Goal: Task Accomplishment & Management: Manage account settings

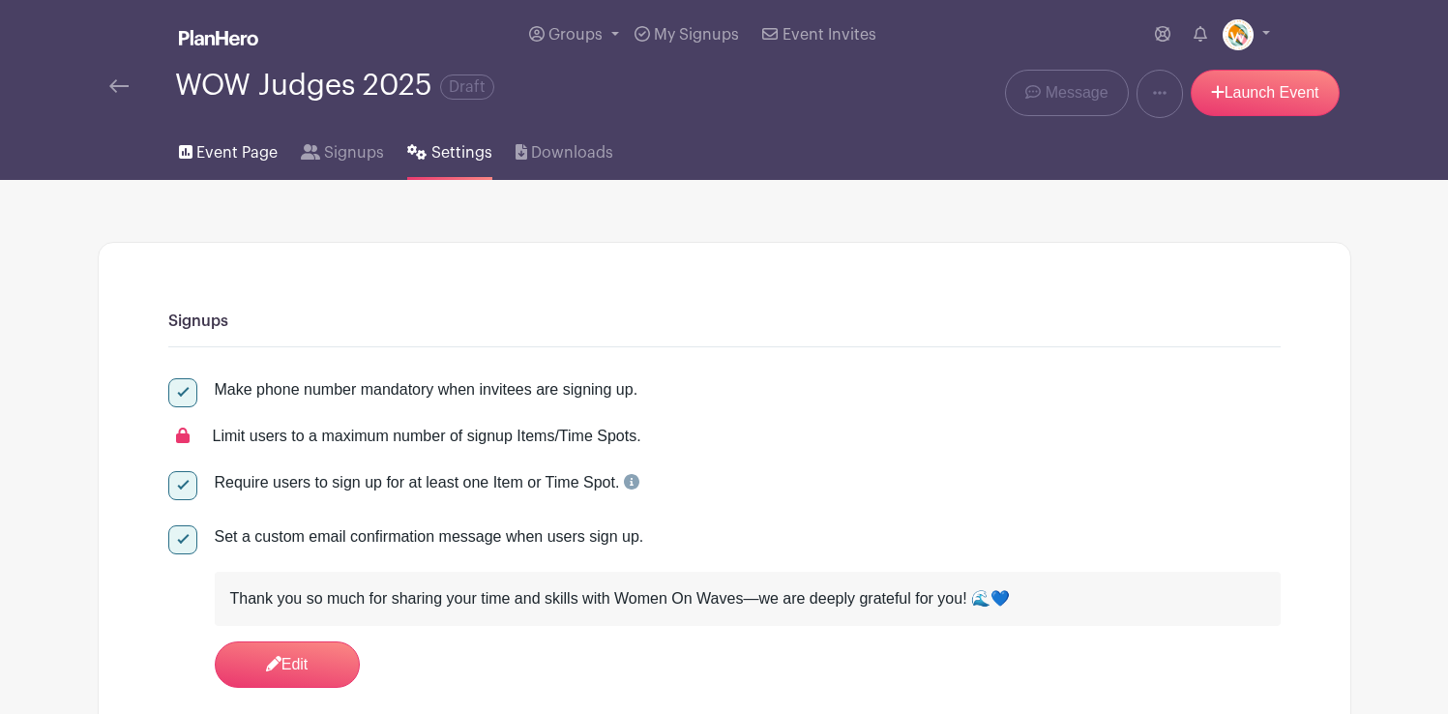
click at [234, 148] on span "Event Page" at bounding box center [236, 152] width 81 height 23
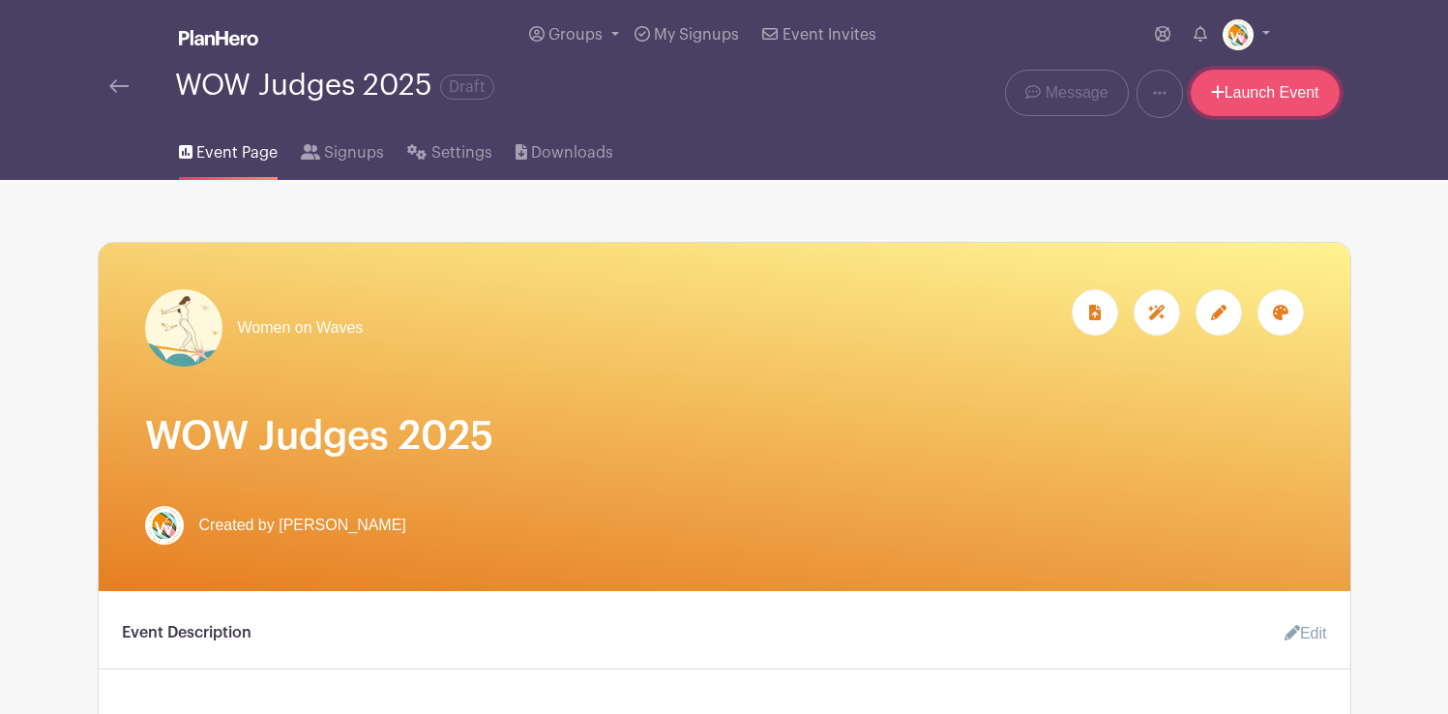
click at [1292, 93] on link "Launch Event" at bounding box center [1265, 93] width 149 height 46
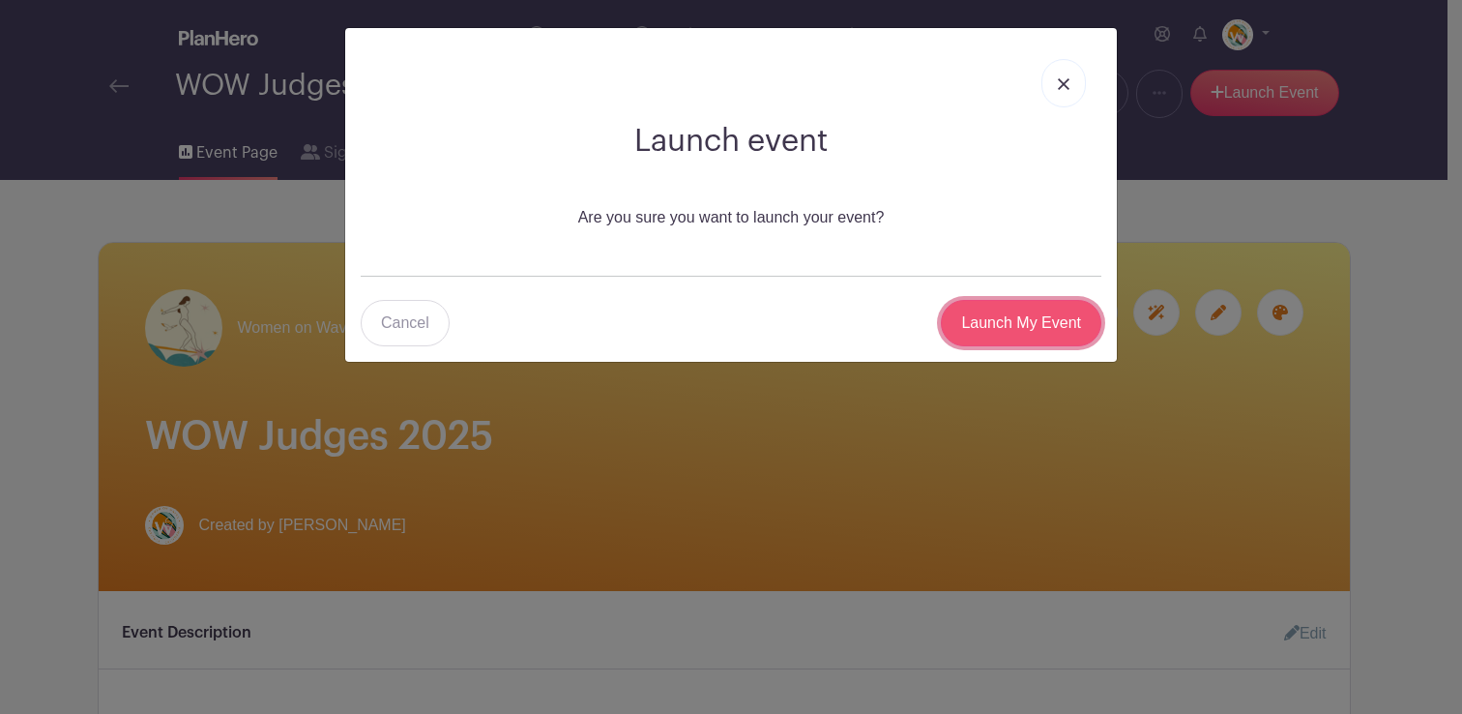
click at [1034, 316] on input "Launch My Event" at bounding box center [1021, 323] width 161 height 46
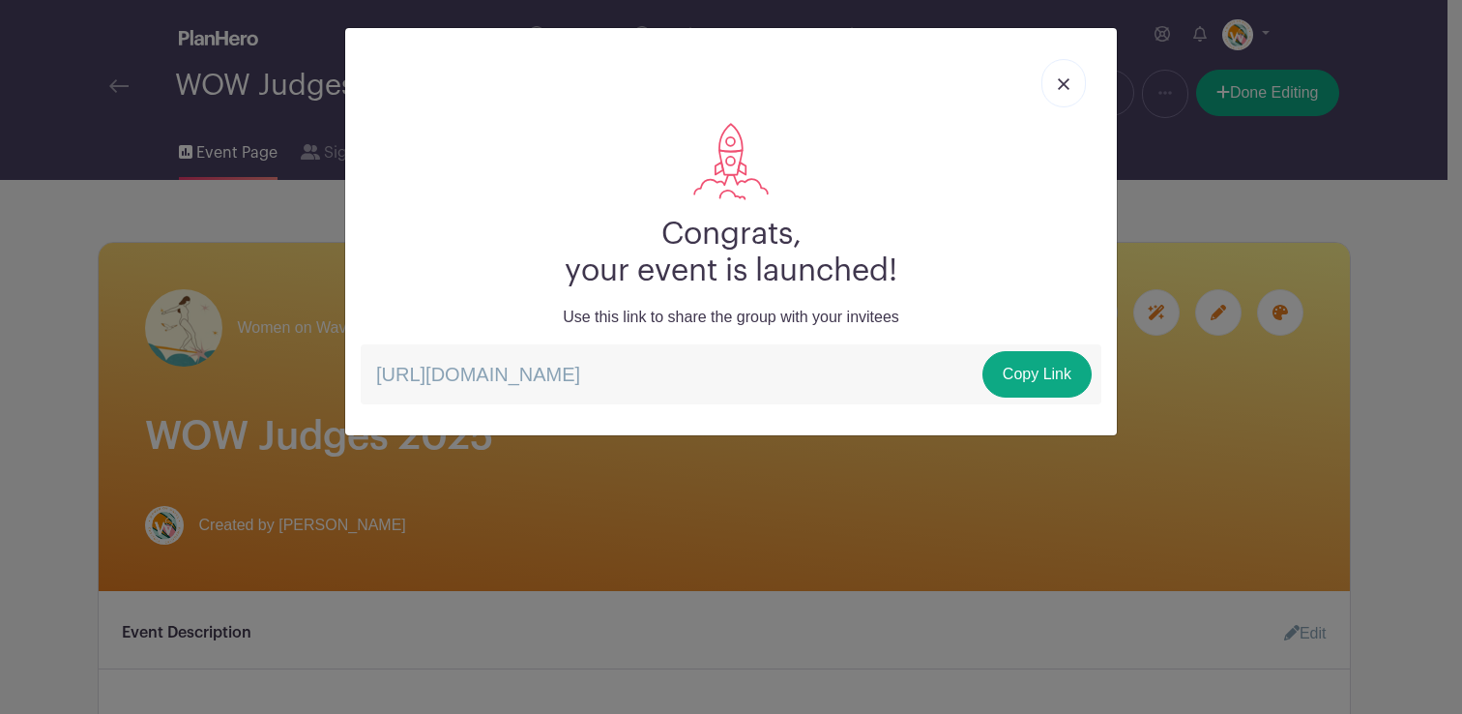
click at [1059, 89] on img at bounding box center [1064, 84] width 12 height 12
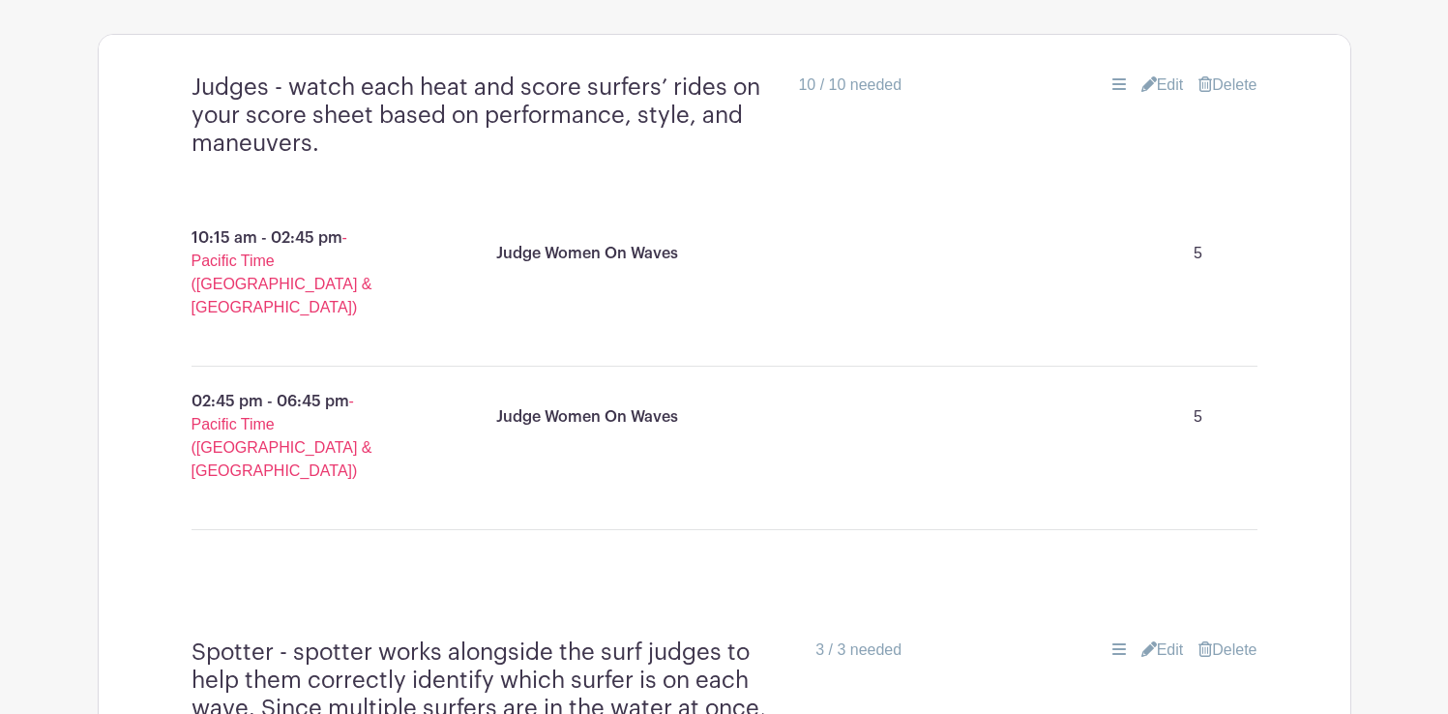
scroll to position [1335, 0]
click at [1163, 84] on link "Edit" at bounding box center [1162, 82] width 43 height 23
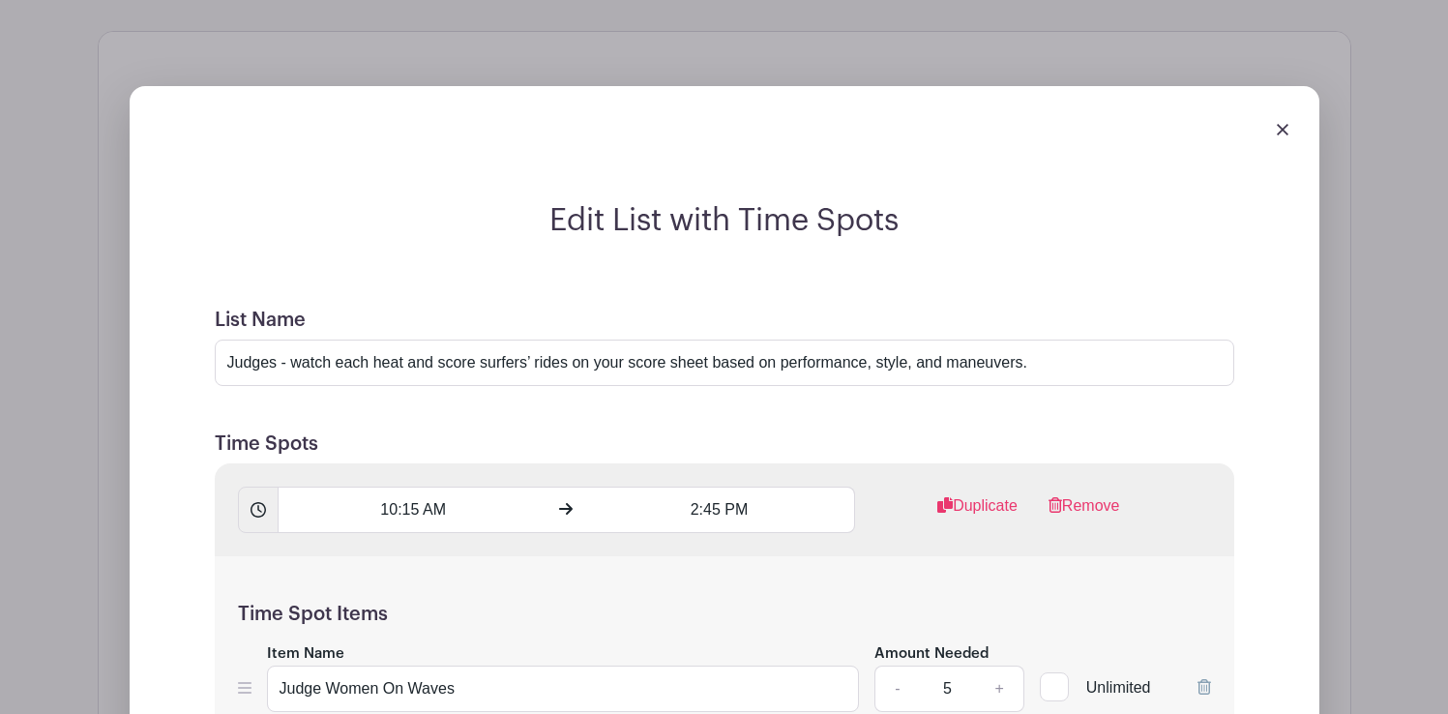
scroll to position [2677, 0]
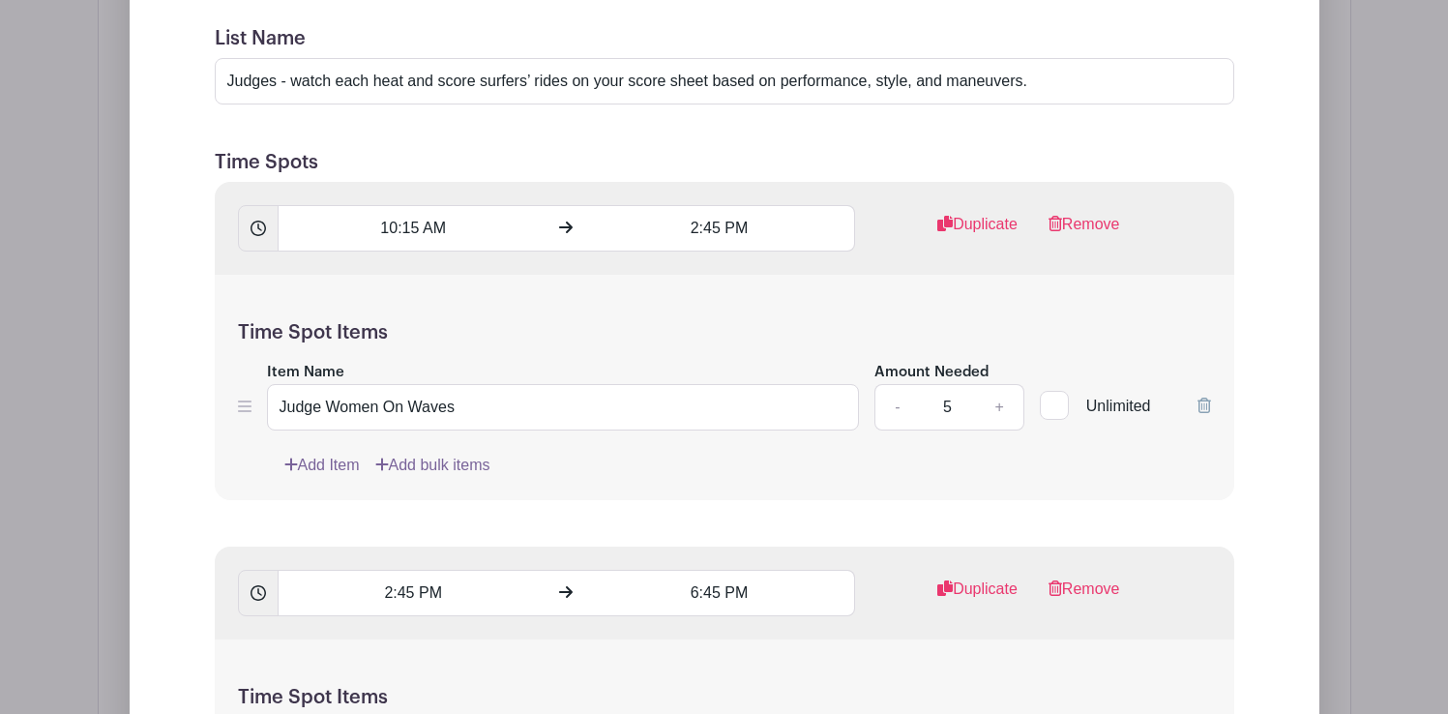
scroll to position [1610, 0]
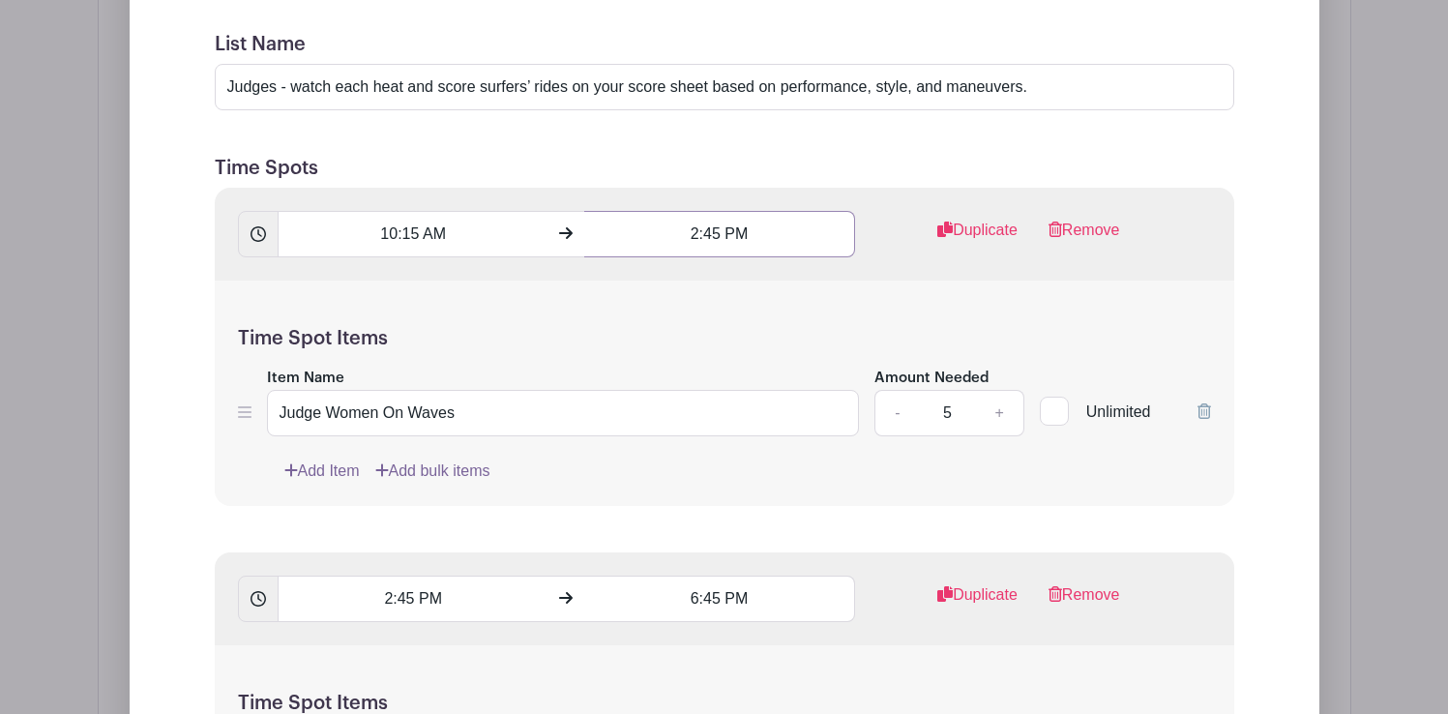
click at [715, 231] on input "2:45 PM" at bounding box center [719, 234] width 271 height 46
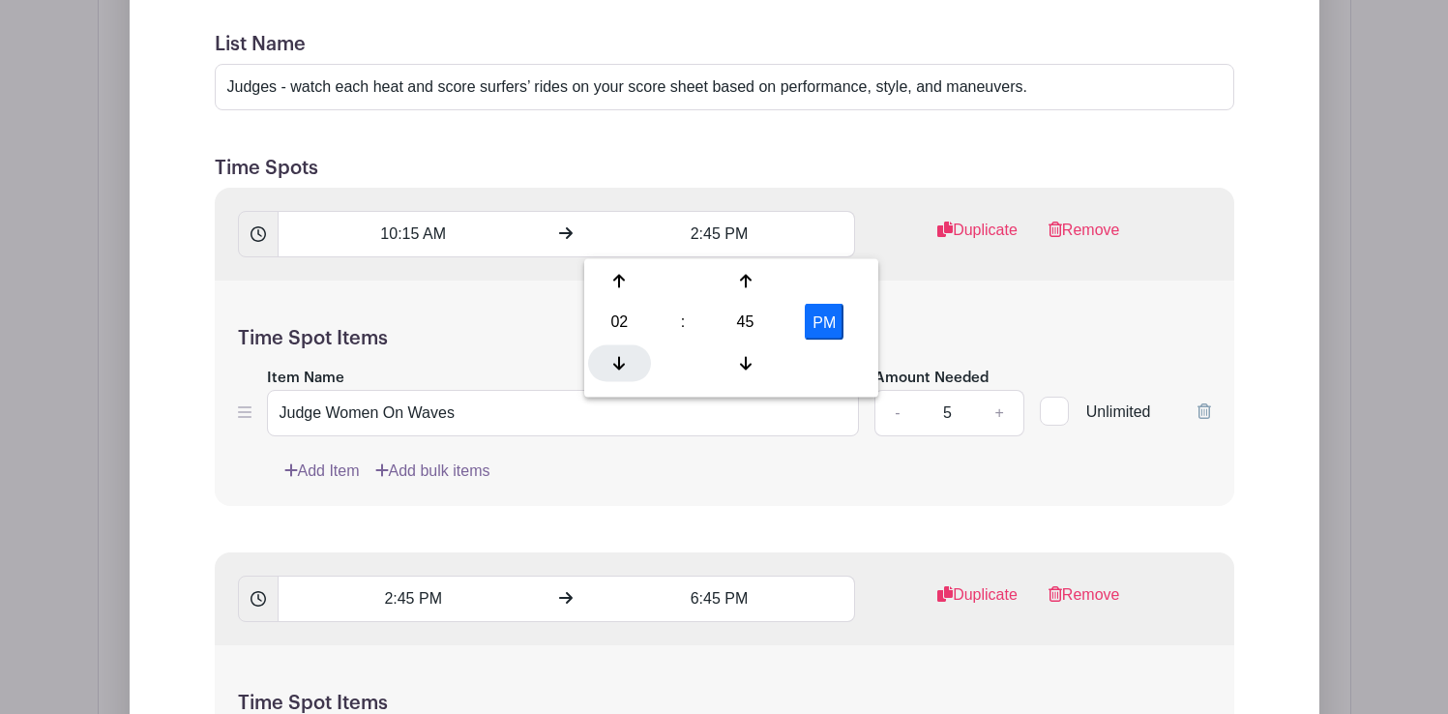
click at [611, 354] on div at bounding box center [619, 362] width 63 height 37
click at [745, 345] on div at bounding box center [745, 362] width 63 height 37
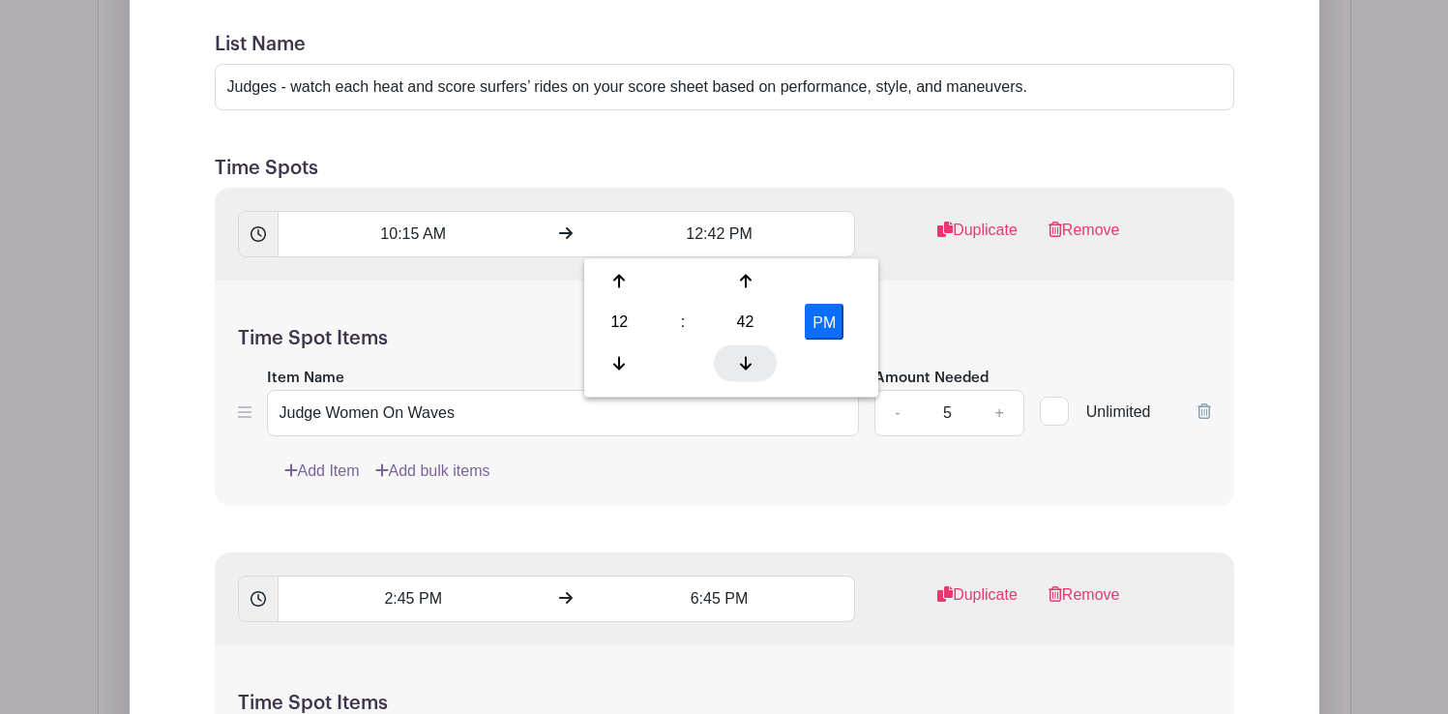
click at [745, 345] on div at bounding box center [745, 362] width 63 height 37
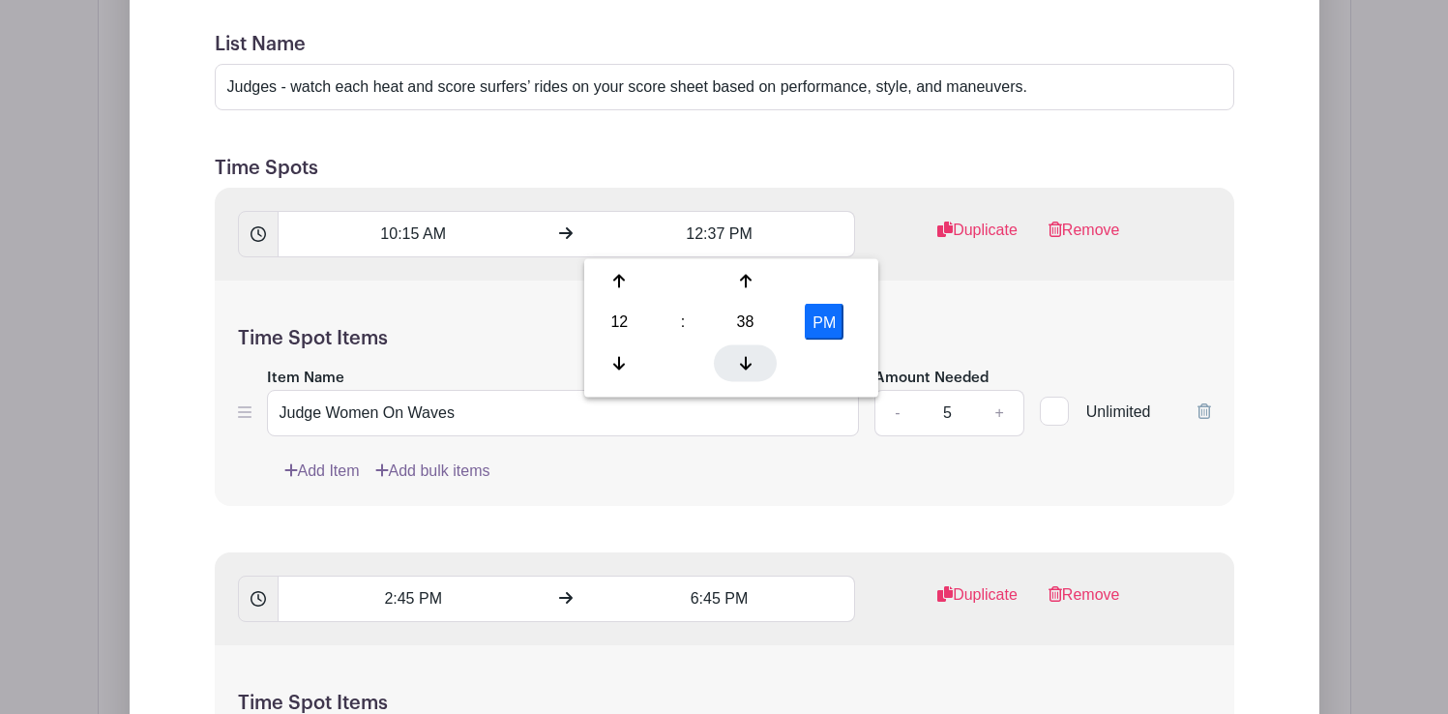
click at [745, 345] on div at bounding box center [745, 362] width 63 height 37
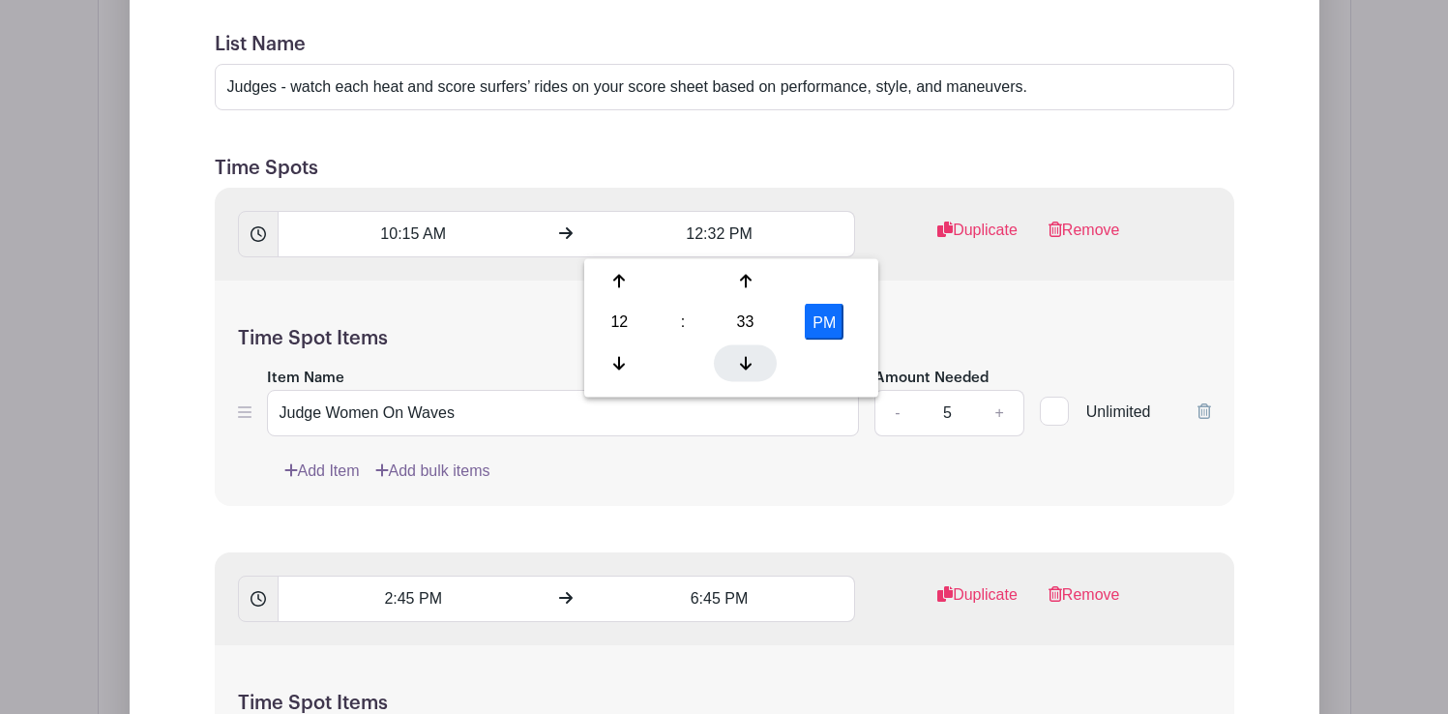
click at [745, 345] on div at bounding box center [745, 362] width 63 height 37
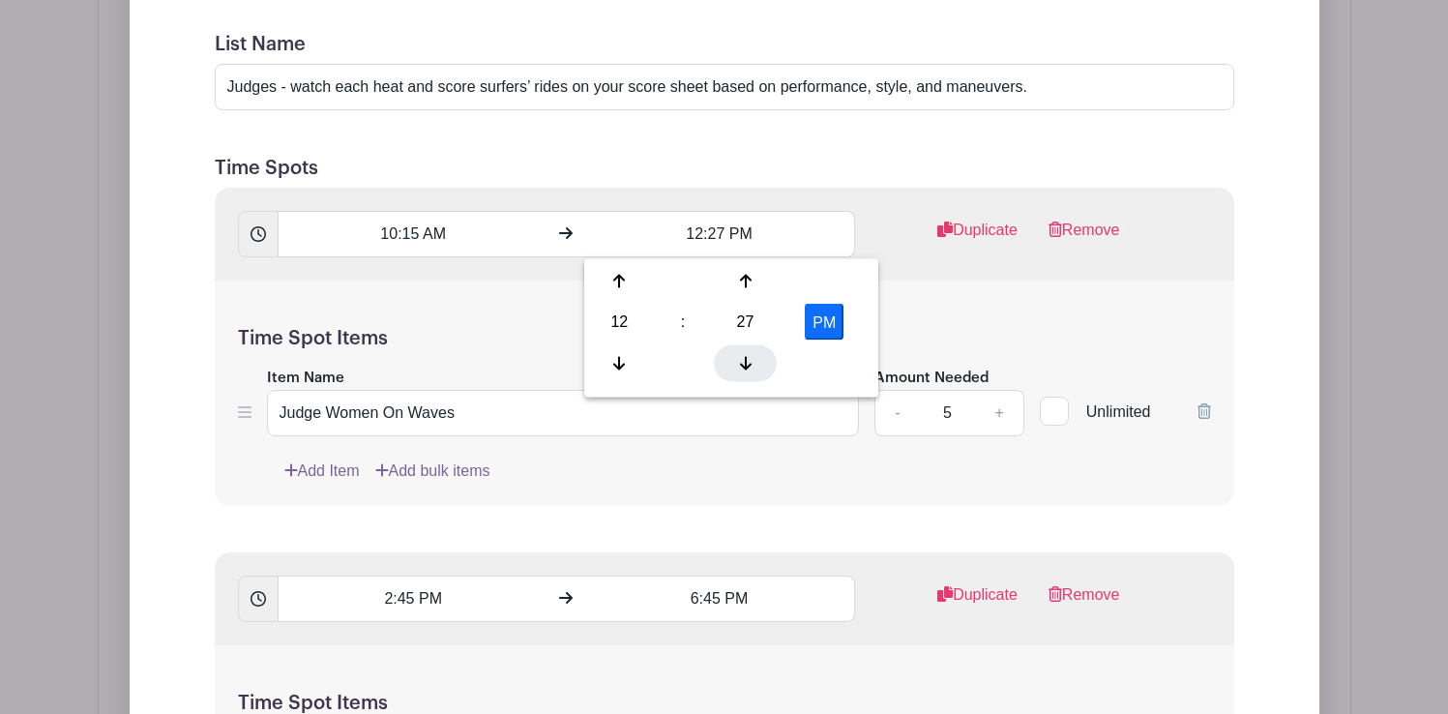
click at [745, 345] on div at bounding box center [745, 362] width 63 height 37
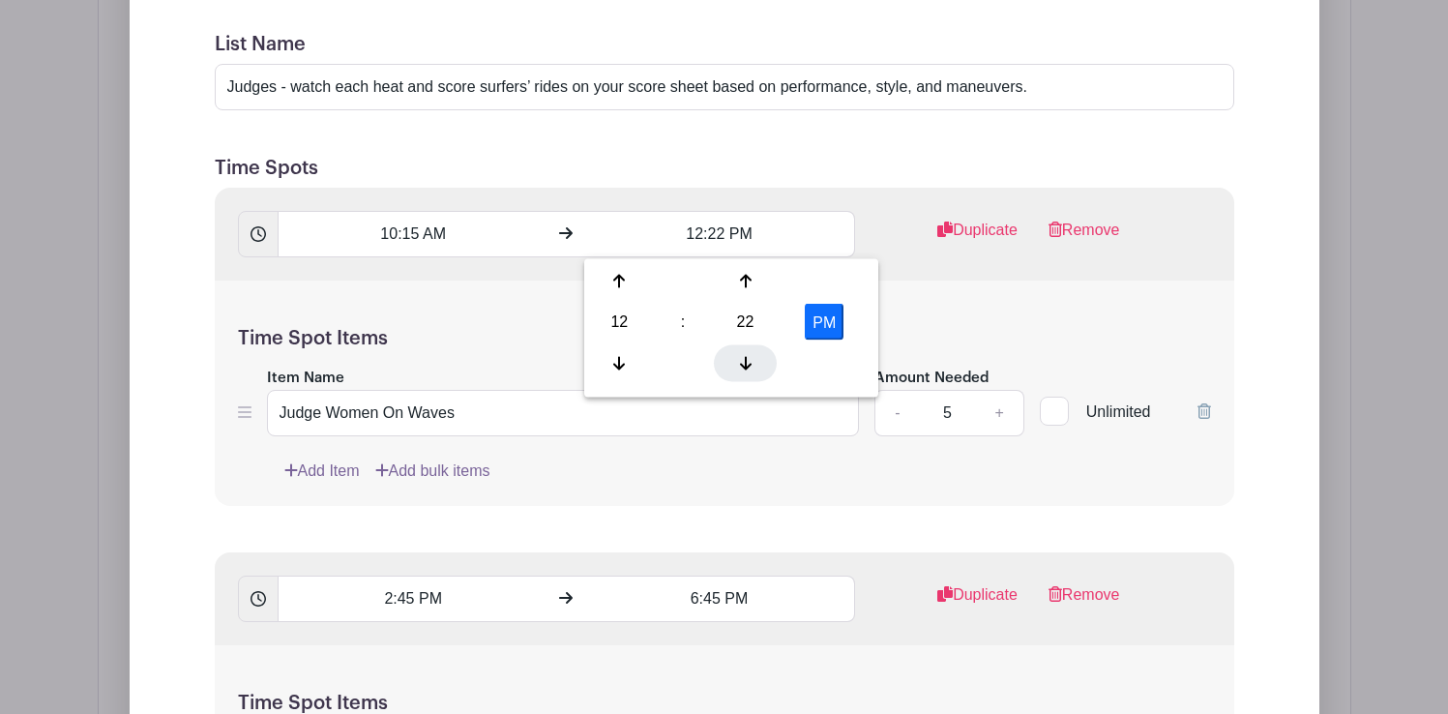
click at [745, 345] on div at bounding box center [745, 362] width 63 height 37
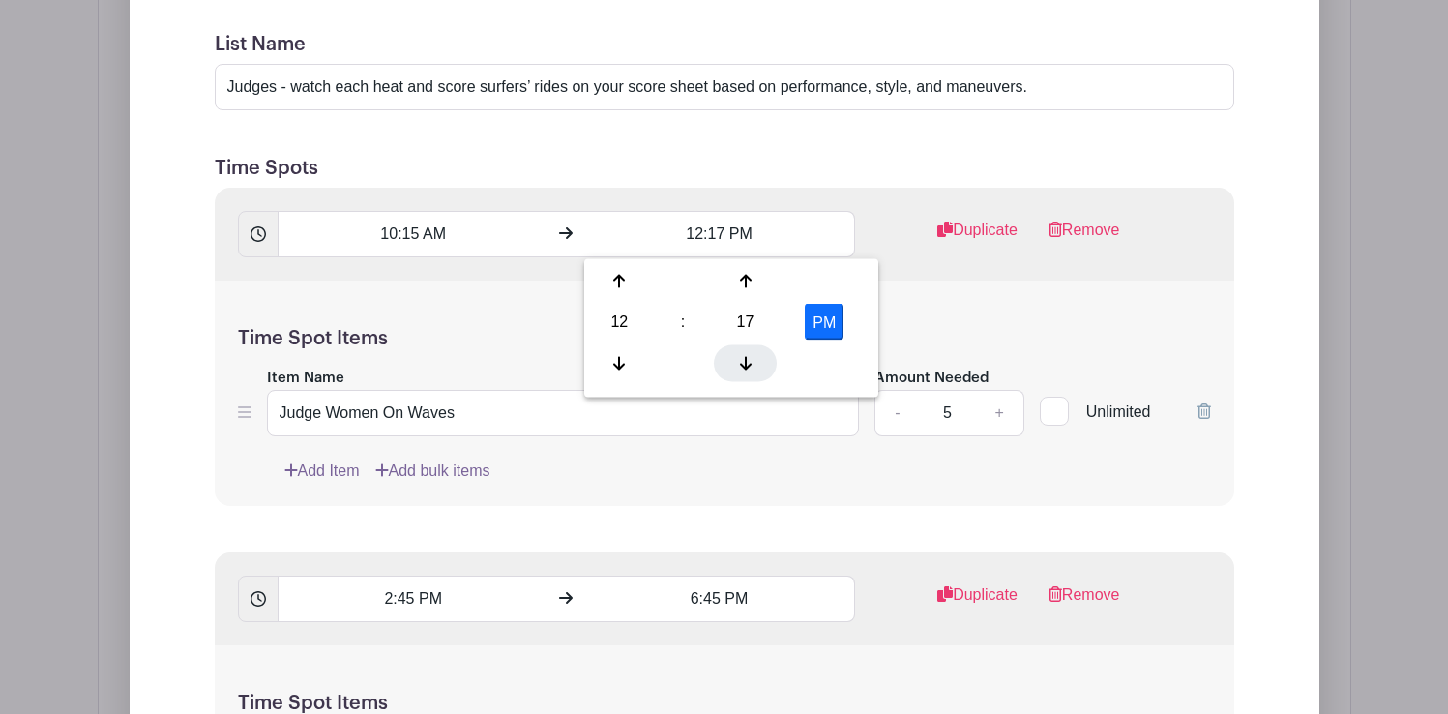
click at [745, 345] on div at bounding box center [745, 362] width 63 height 37
type input "12:15 PM"
click at [913, 340] on h5 "Time Spot Items" at bounding box center [724, 338] width 973 height 23
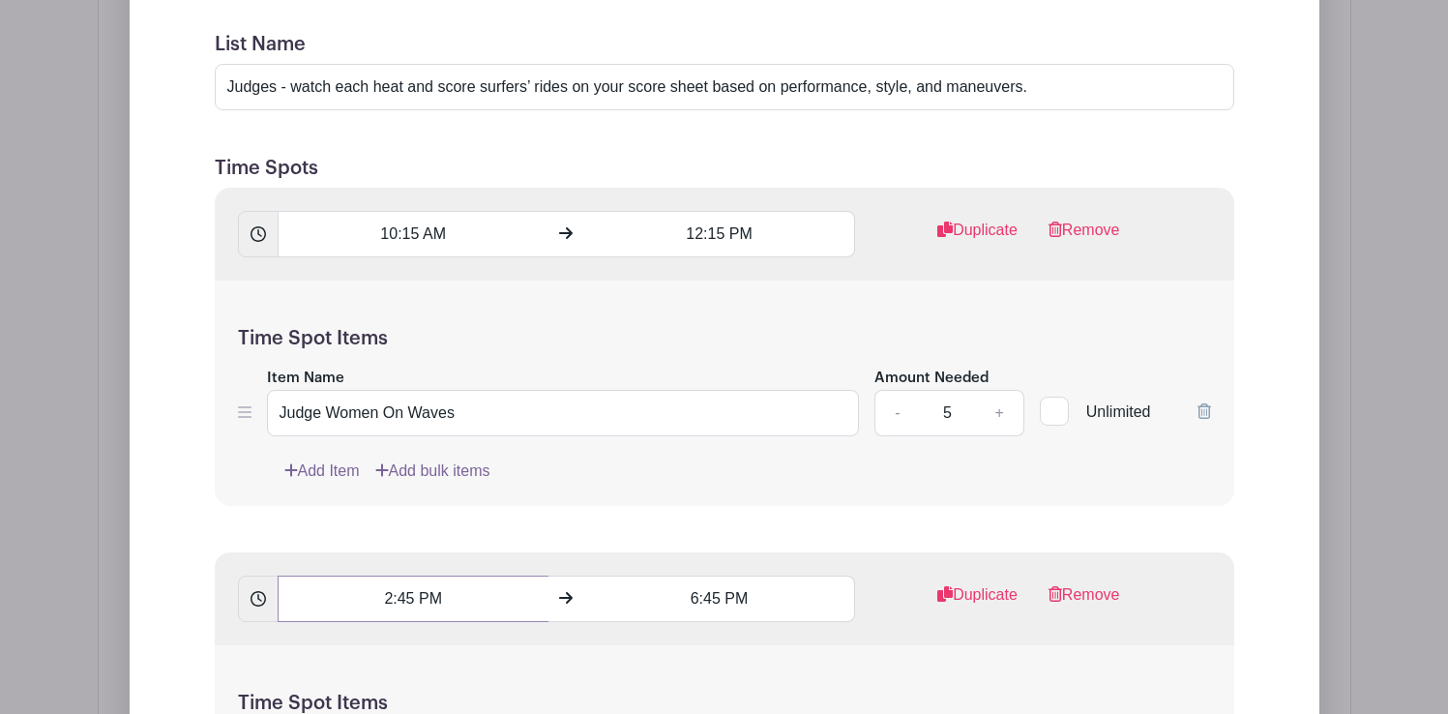
click at [404, 595] on input "2:45 PM" at bounding box center [413, 598] width 271 height 46
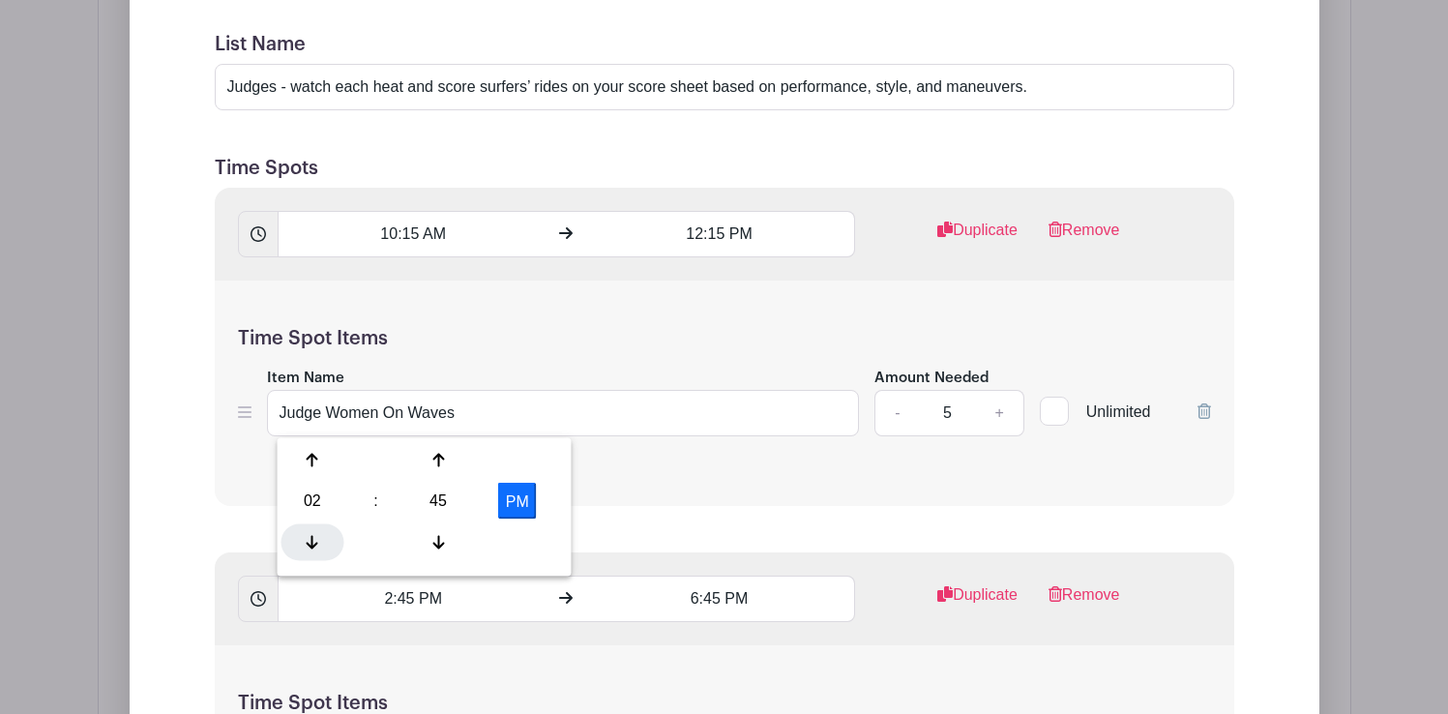
click at [314, 540] on icon at bounding box center [313, 541] width 12 height 15
click at [440, 536] on icon at bounding box center [438, 541] width 12 height 15
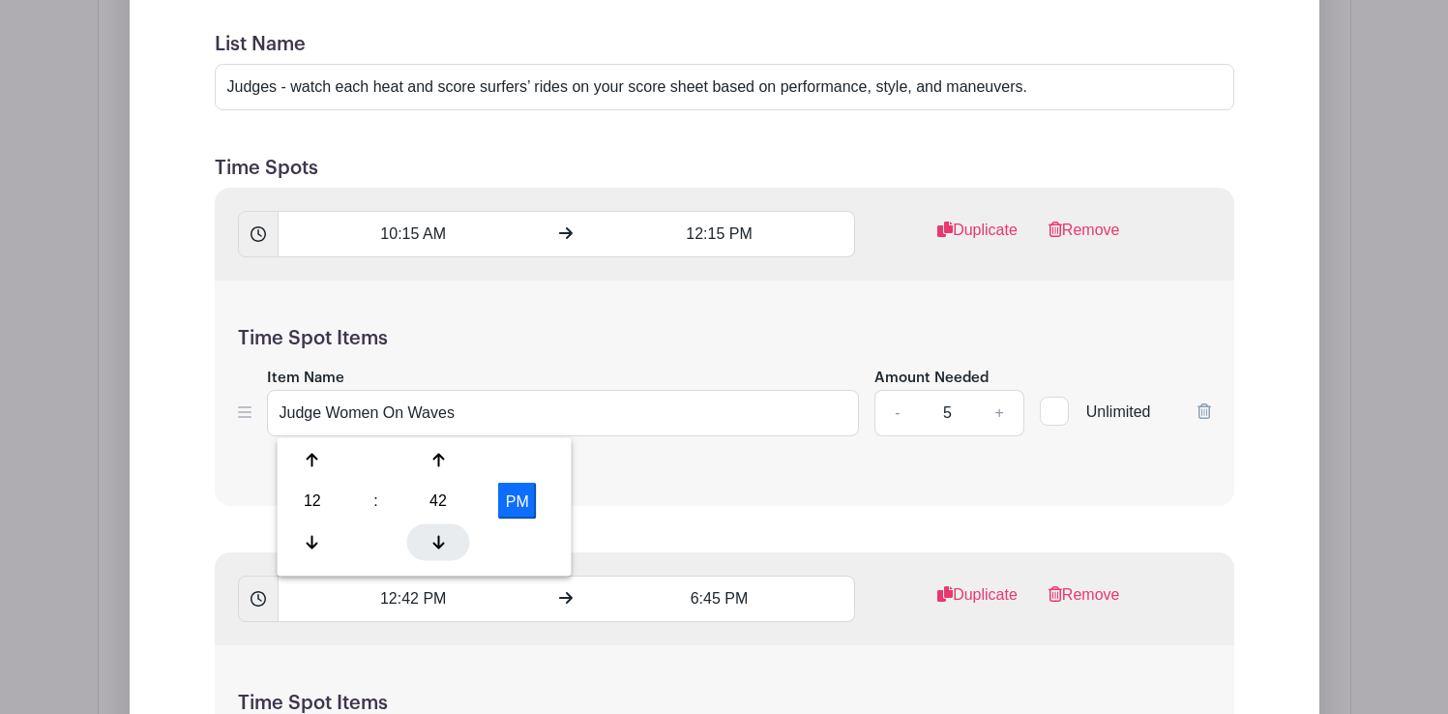
click at [440, 536] on icon at bounding box center [438, 541] width 12 height 15
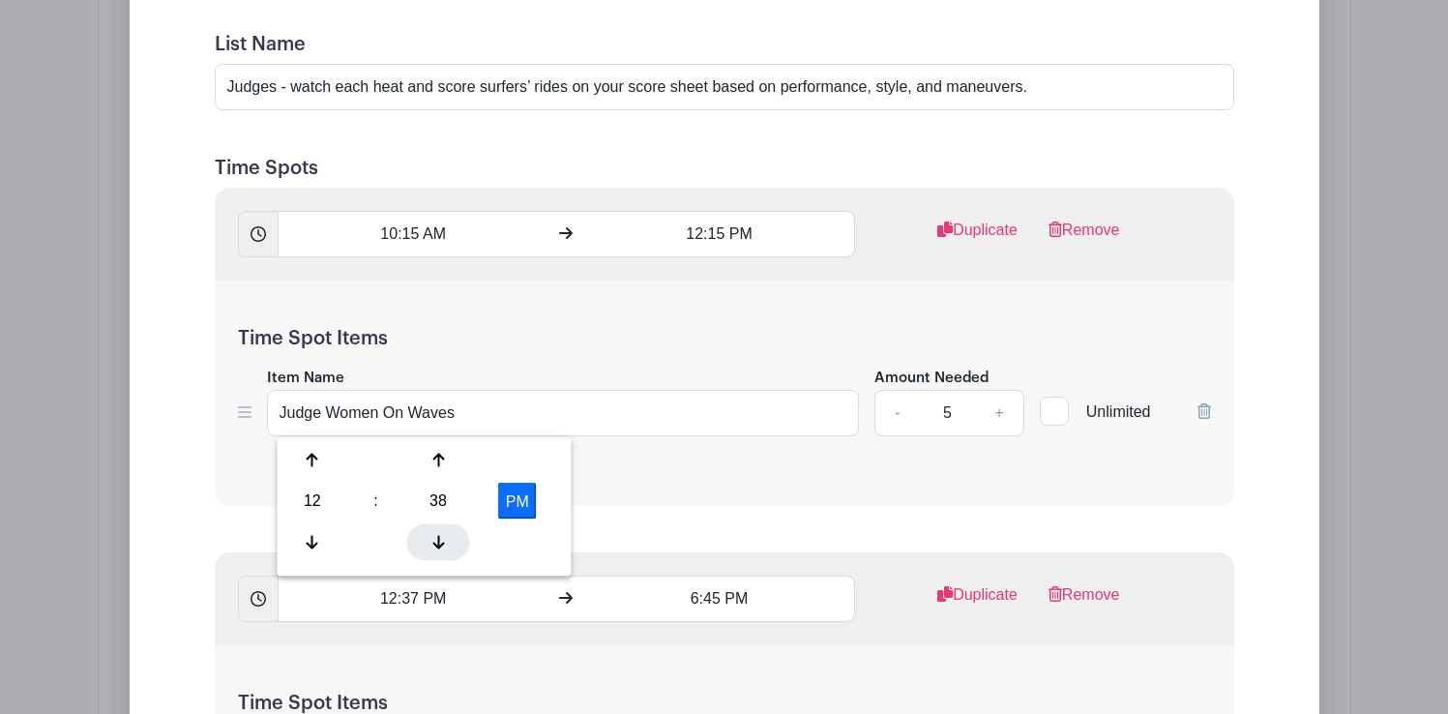
click at [440, 536] on icon at bounding box center [438, 541] width 12 height 15
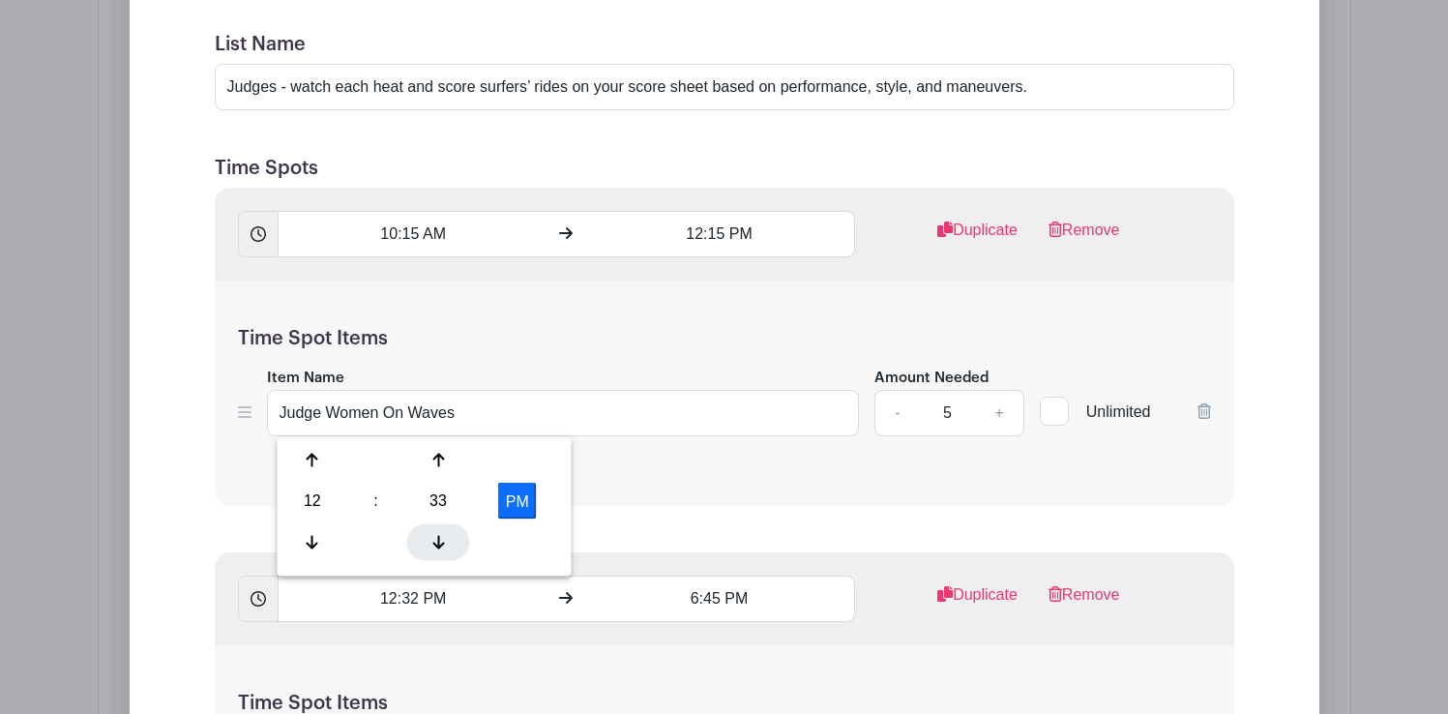
click at [440, 536] on icon at bounding box center [438, 541] width 12 height 15
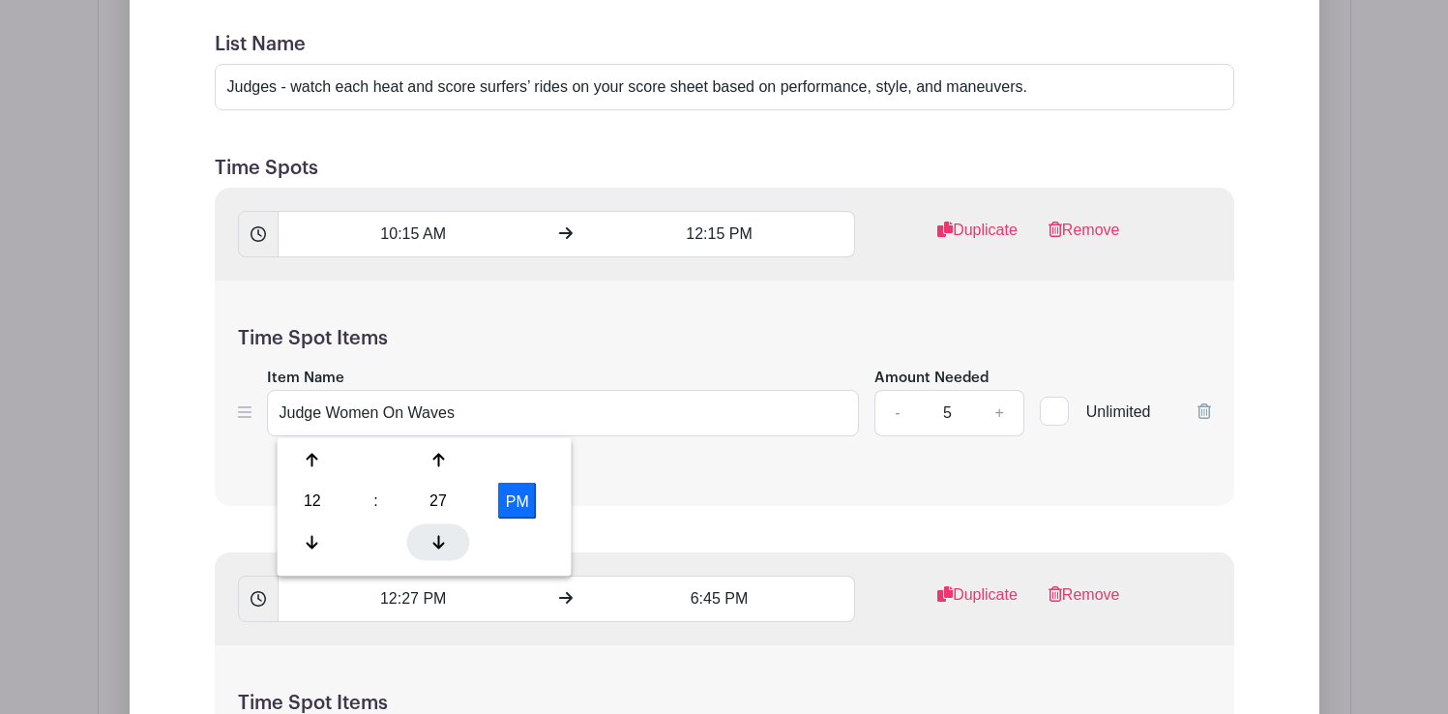
click at [440, 536] on icon at bounding box center [438, 541] width 12 height 15
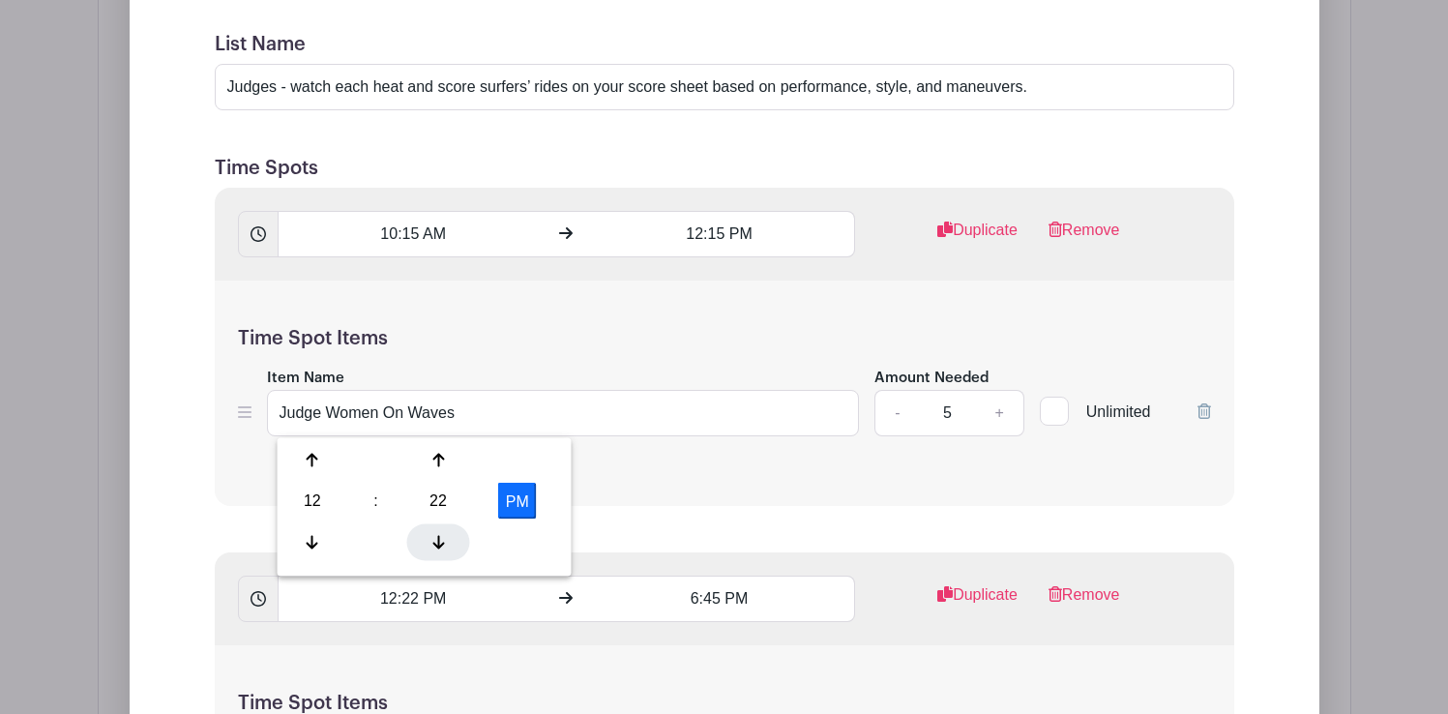
click at [440, 536] on icon at bounding box center [438, 541] width 12 height 15
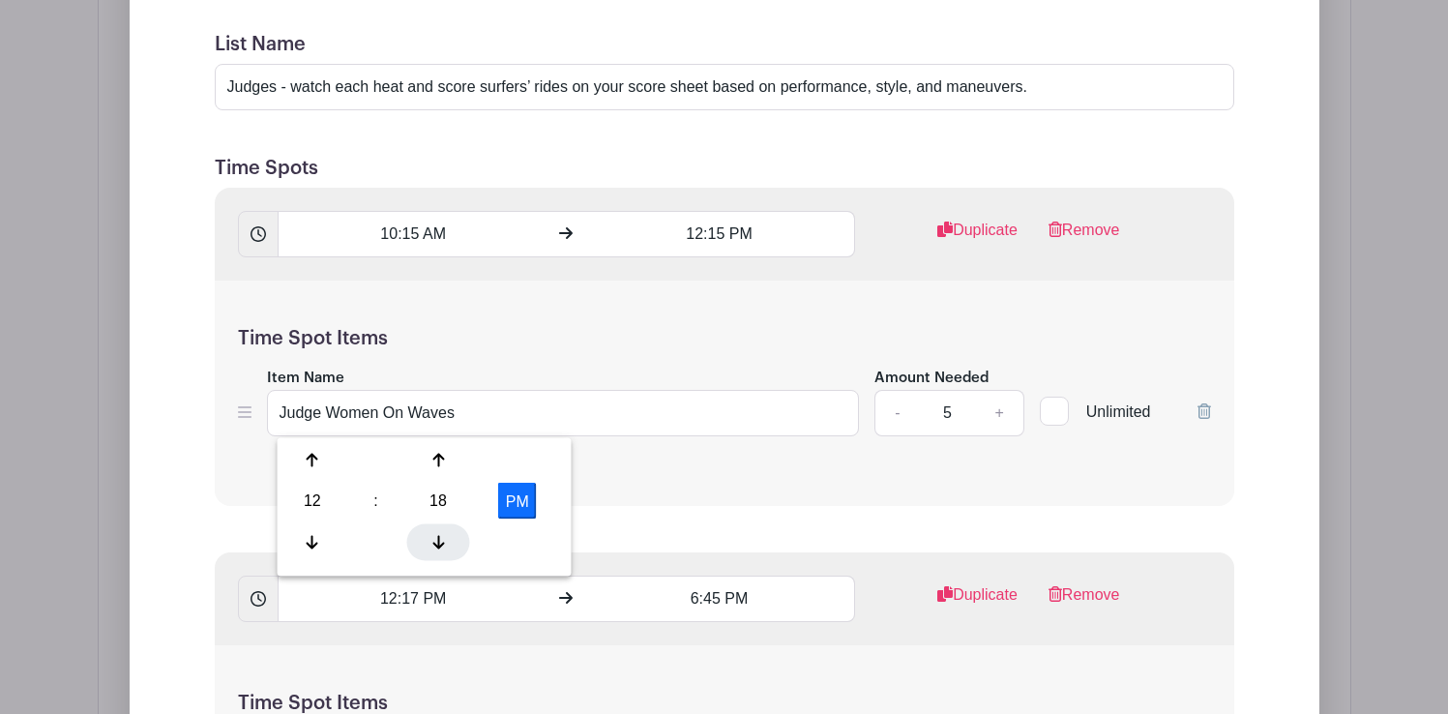
click at [440, 536] on icon at bounding box center [438, 541] width 12 height 15
type input "12:15 PM"
click at [708, 595] on input "6:45 PM" at bounding box center [719, 598] width 271 height 46
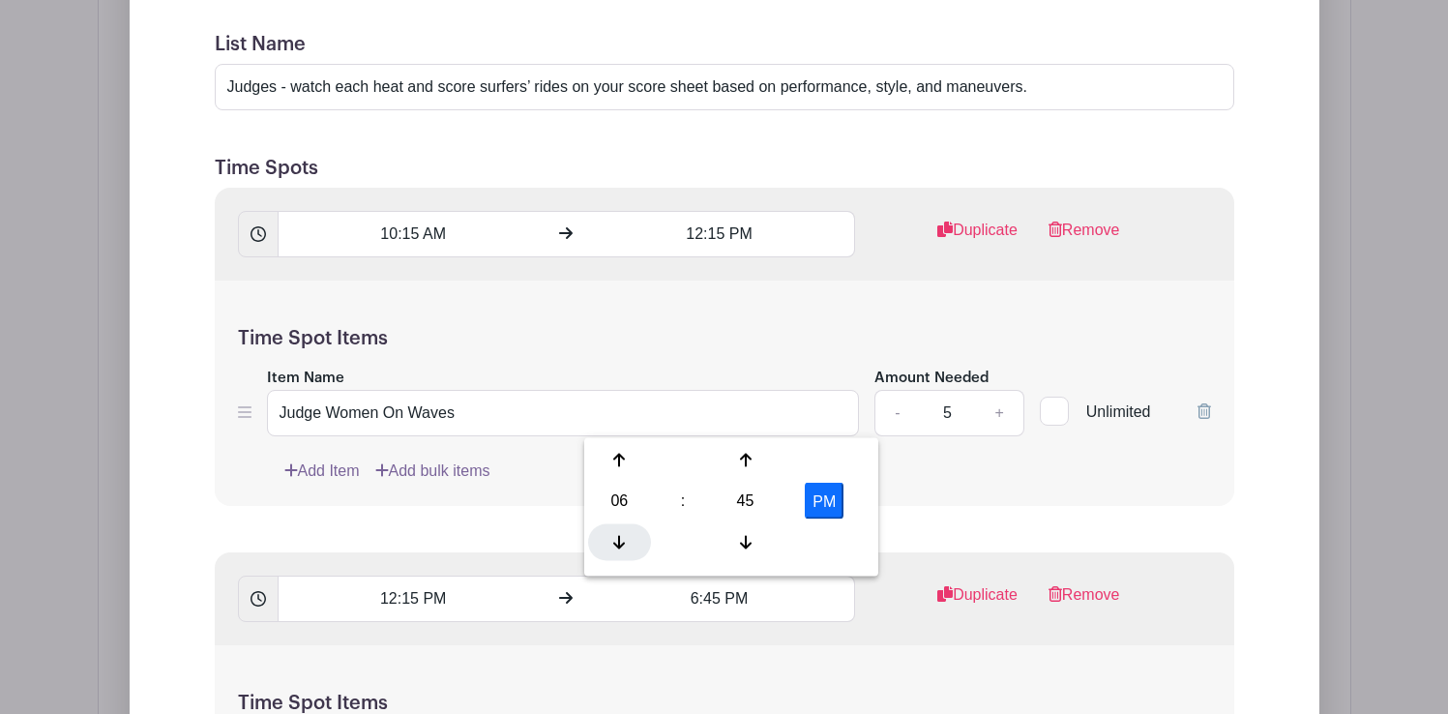
click at [621, 531] on div at bounding box center [619, 541] width 63 height 37
click at [743, 463] on icon at bounding box center [746, 460] width 12 height 15
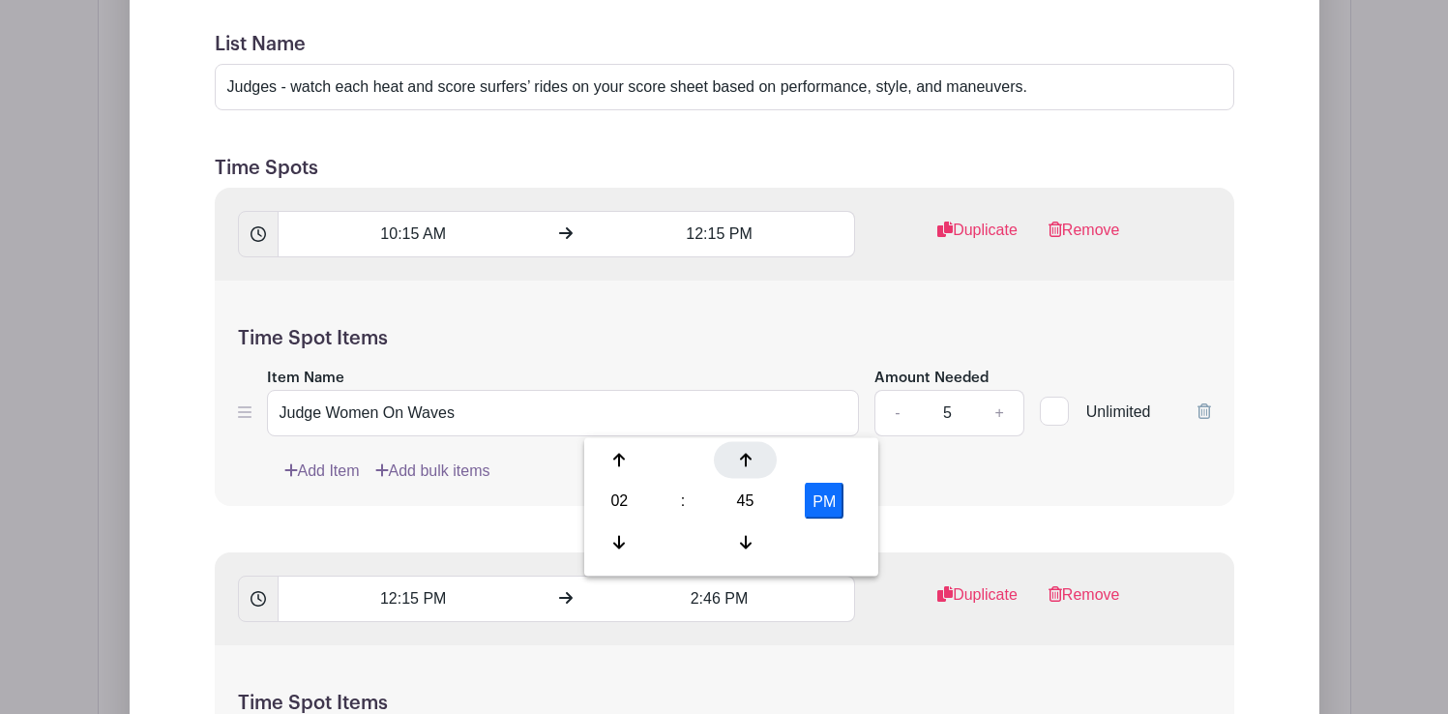
click at [743, 463] on icon at bounding box center [746, 460] width 12 height 15
click at [745, 468] on div at bounding box center [745, 460] width 63 height 37
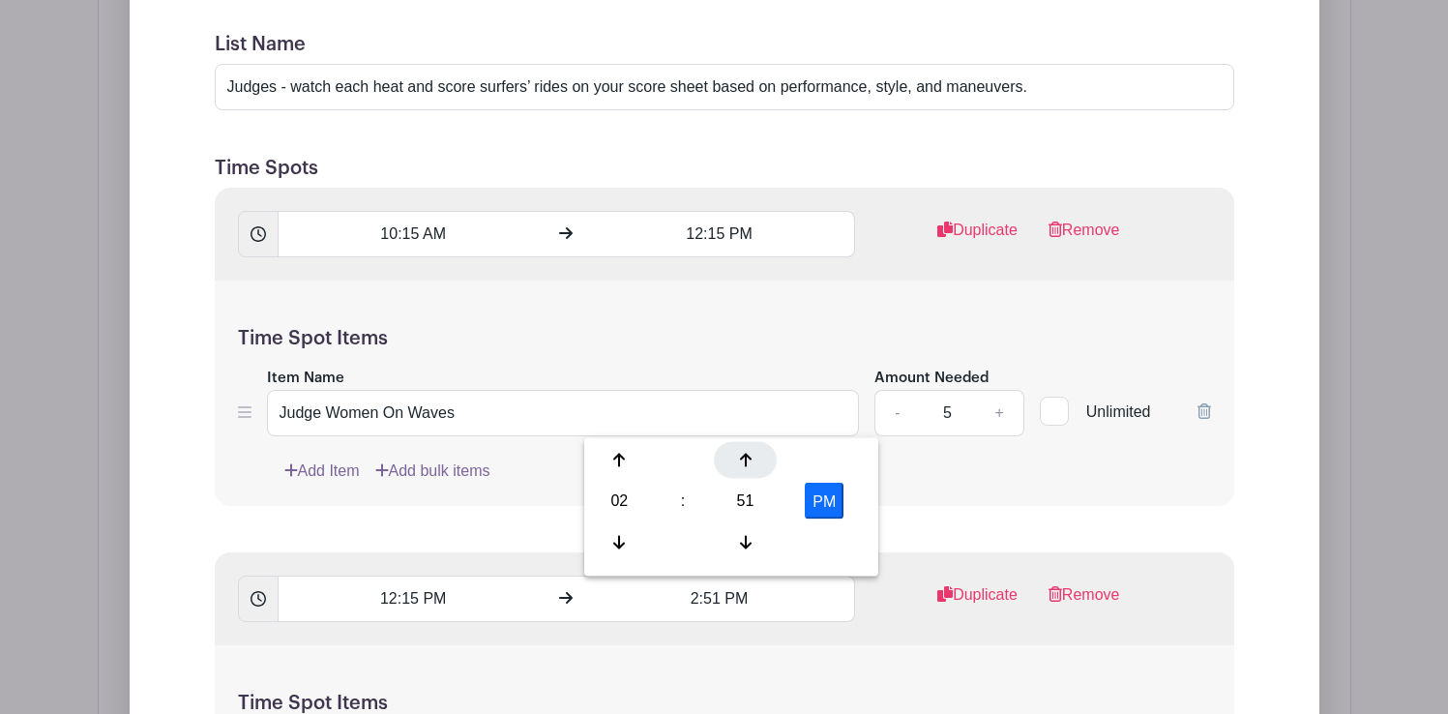
click at [745, 468] on div at bounding box center [745, 460] width 63 height 37
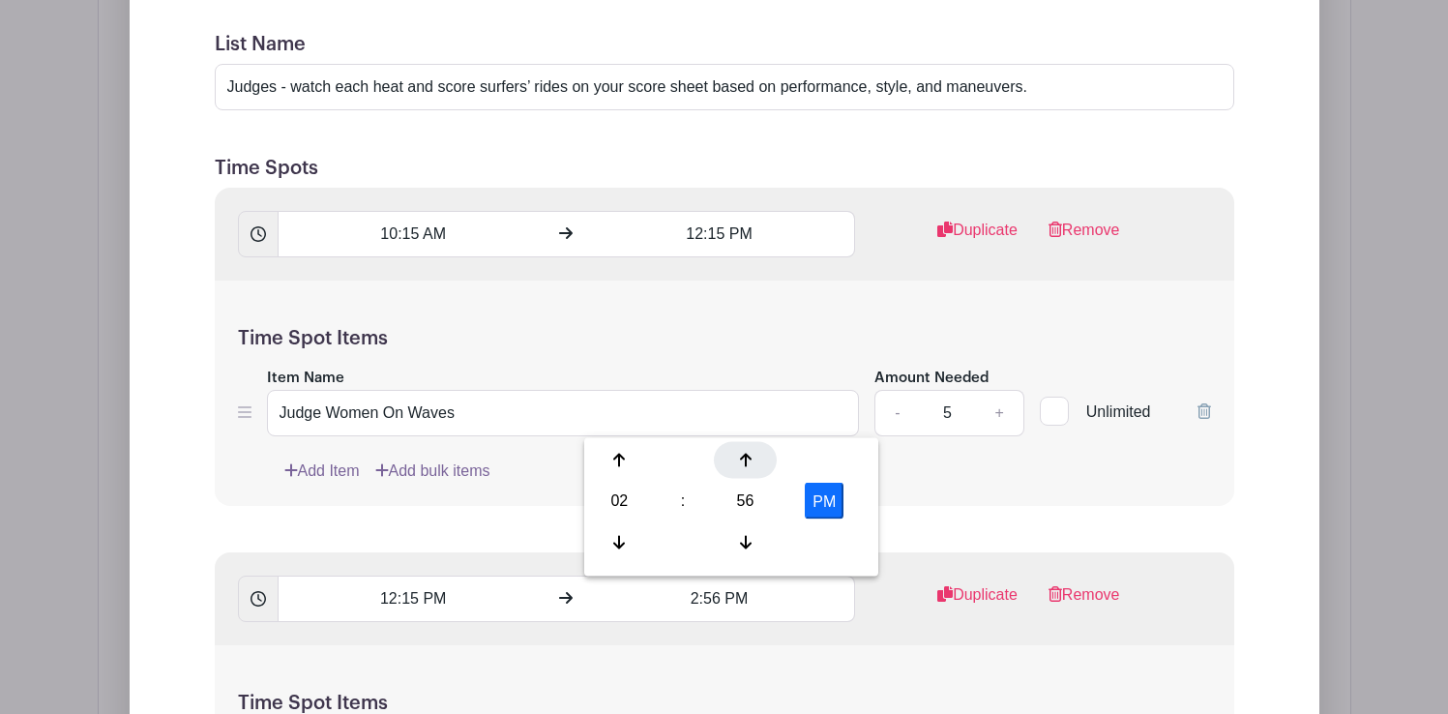
click at [745, 468] on div at bounding box center [745, 460] width 63 height 37
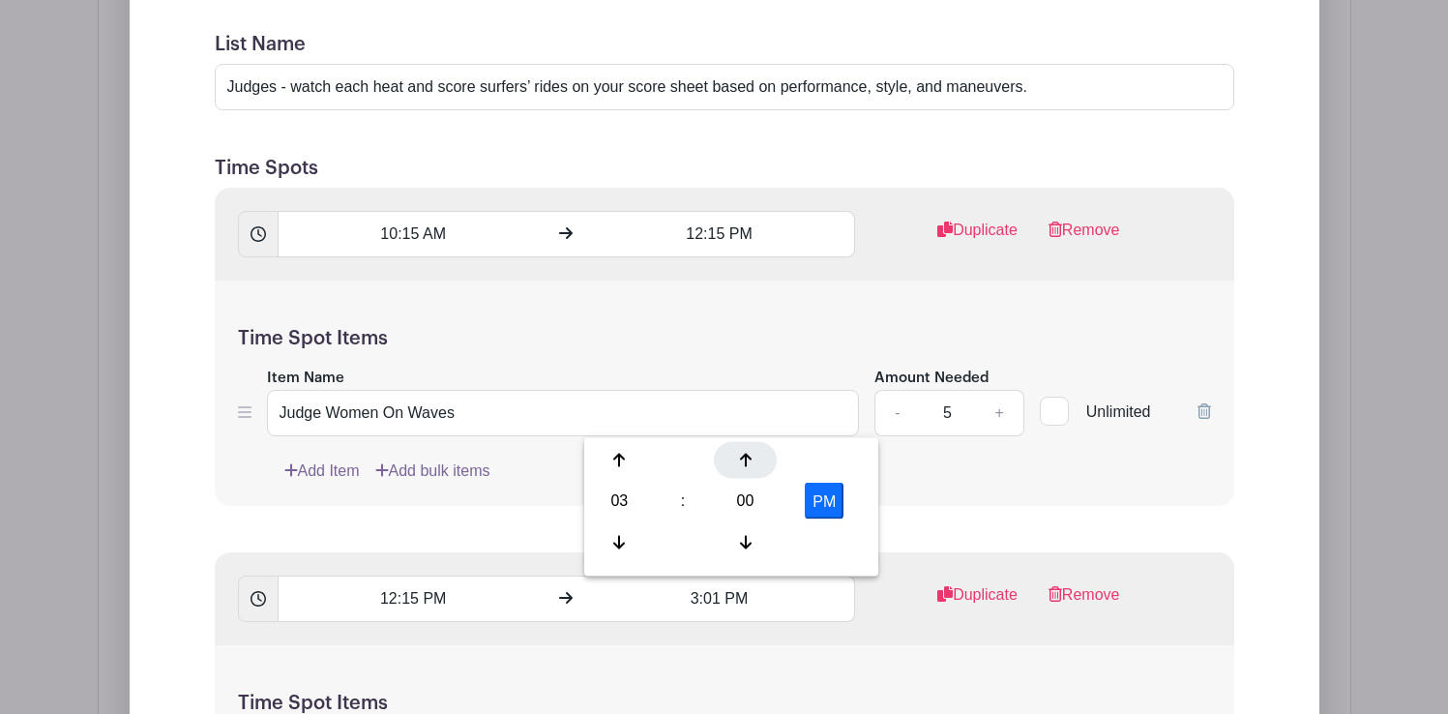
click at [745, 468] on div at bounding box center [745, 460] width 63 height 37
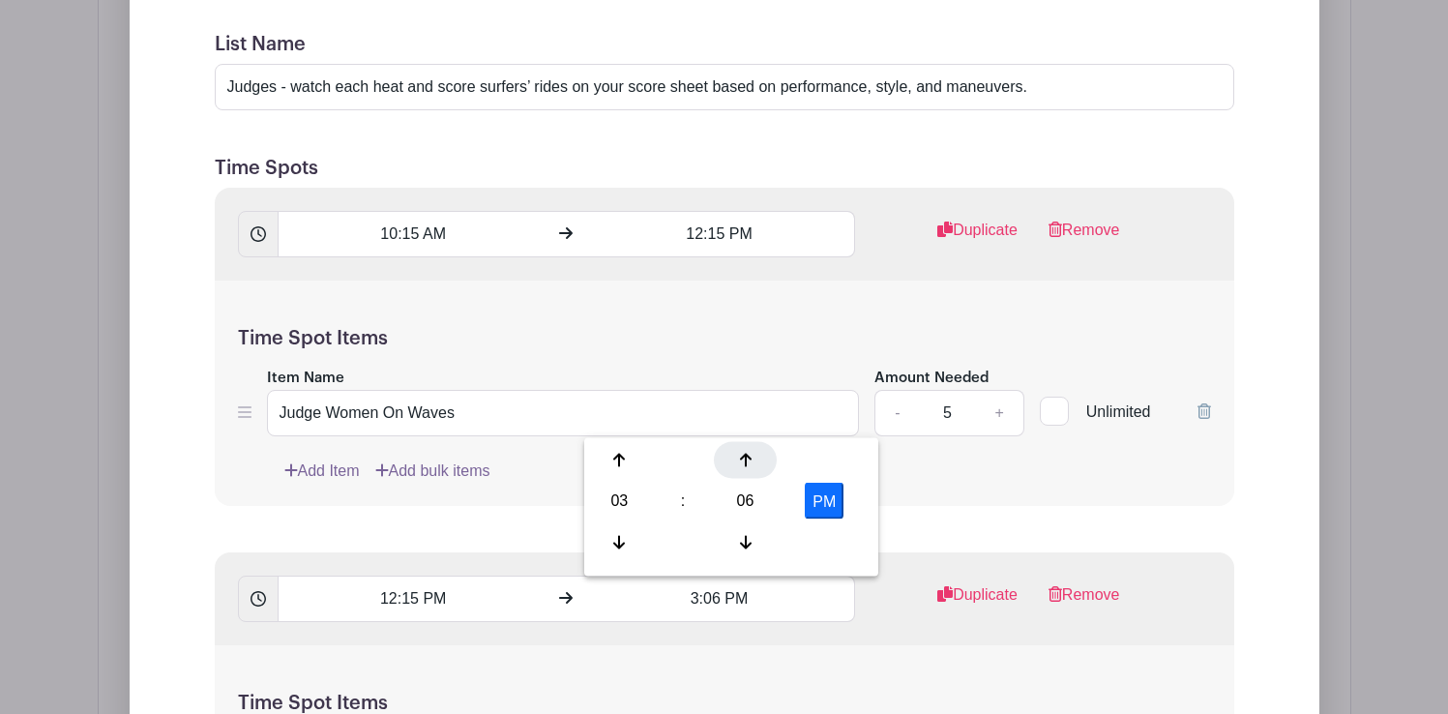
click at [745, 468] on div at bounding box center [745, 460] width 63 height 37
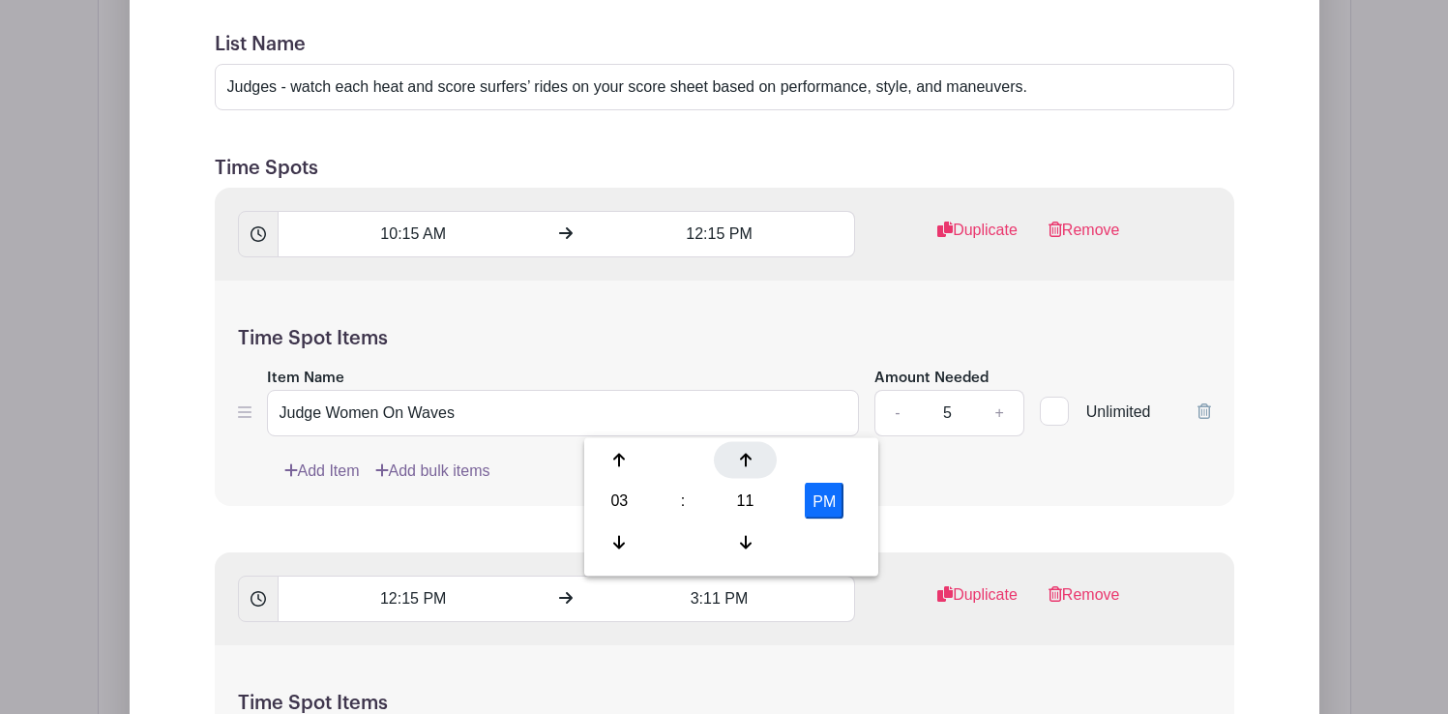
click at [745, 468] on div at bounding box center [745, 460] width 63 height 37
click at [609, 541] on div at bounding box center [619, 541] width 63 height 37
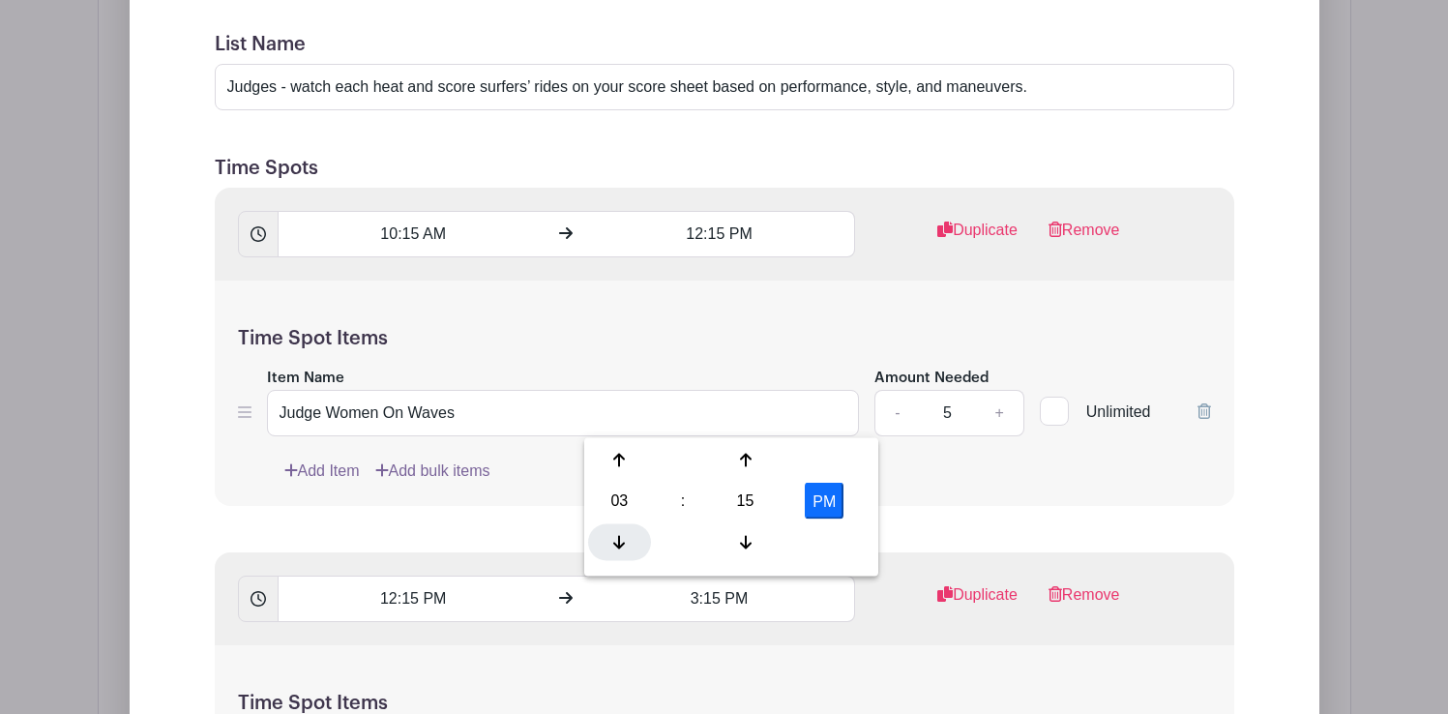
type input "2:15 PM"
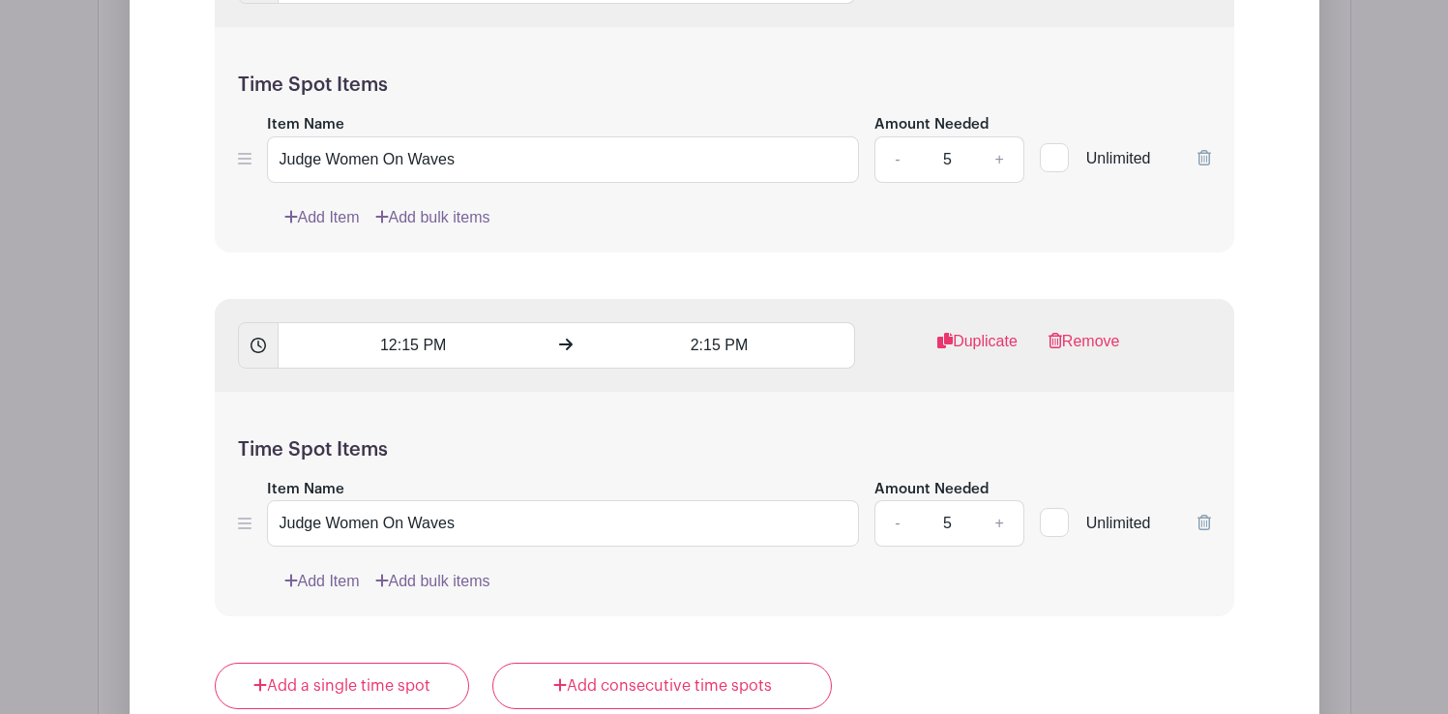
scroll to position [1894, 0]
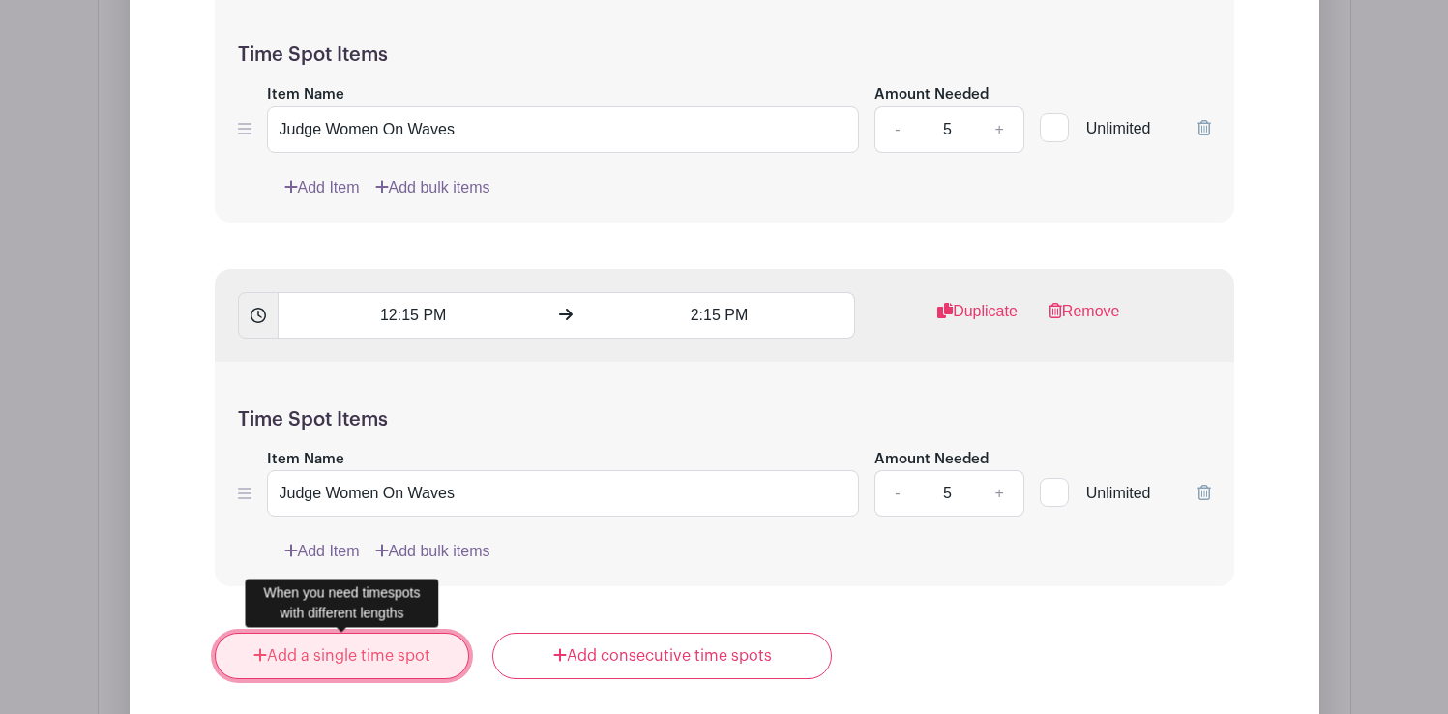
click at [391, 652] on link "Add a single time spot" at bounding box center [342, 656] width 255 height 46
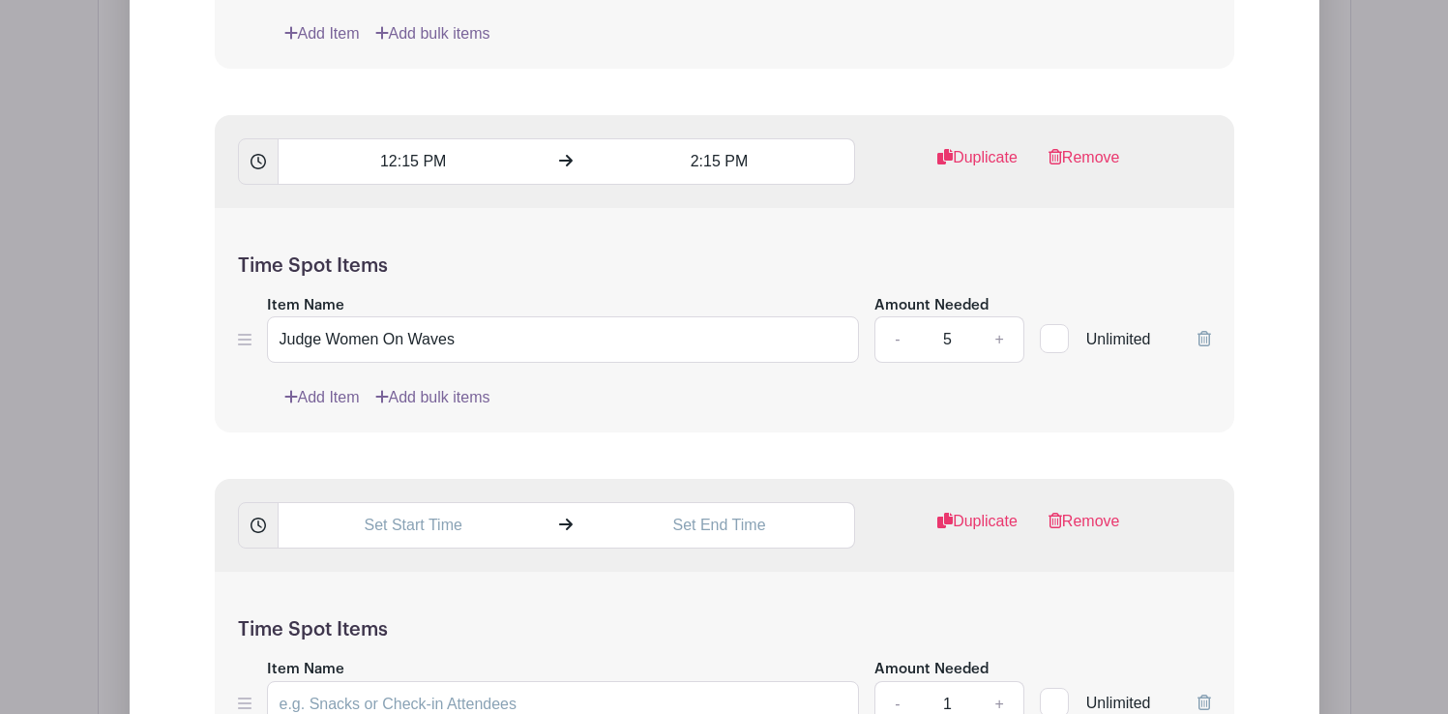
scroll to position [2046, 0]
click at [1100, 527] on link "Remove" at bounding box center [1084, 531] width 72 height 39
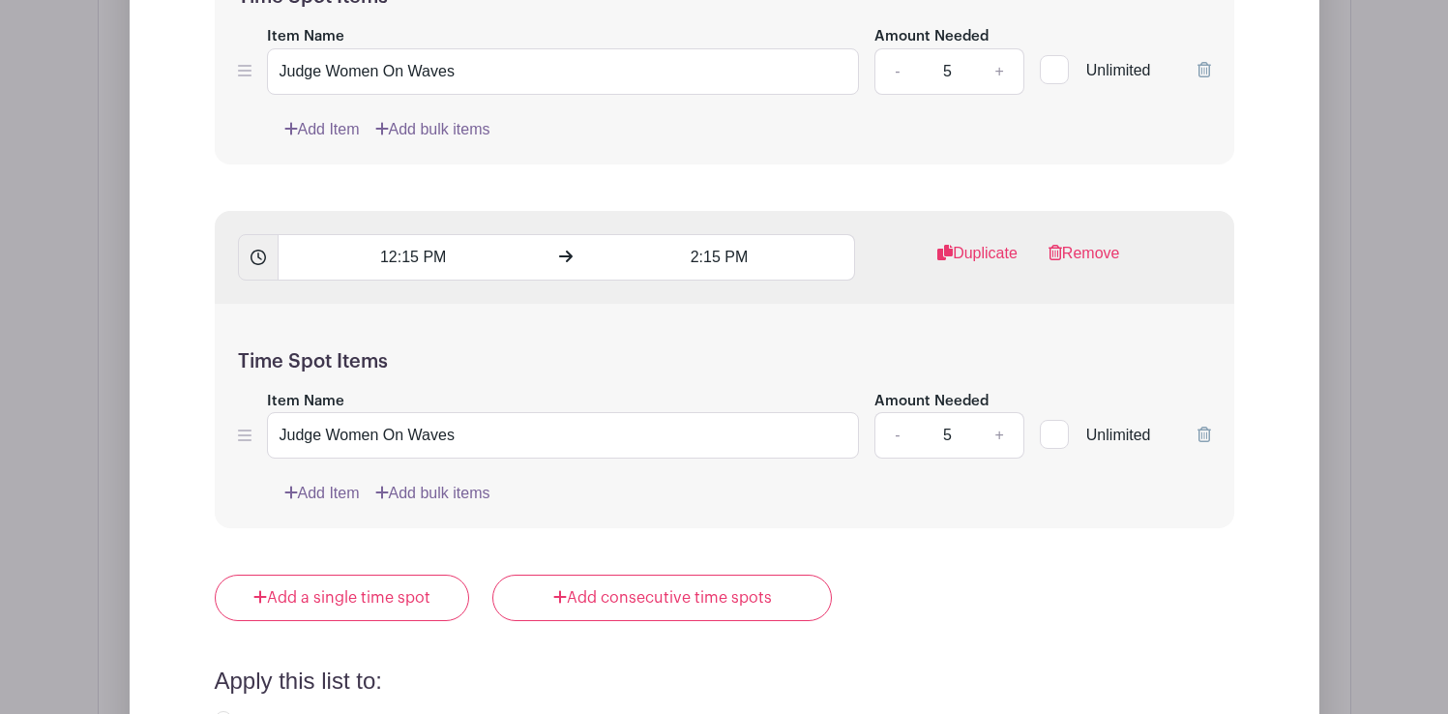
scroll to position [1951, 0]
click at [992, 253] on link "Duplicate" at bounding box center [977, 262] width 80 height 39
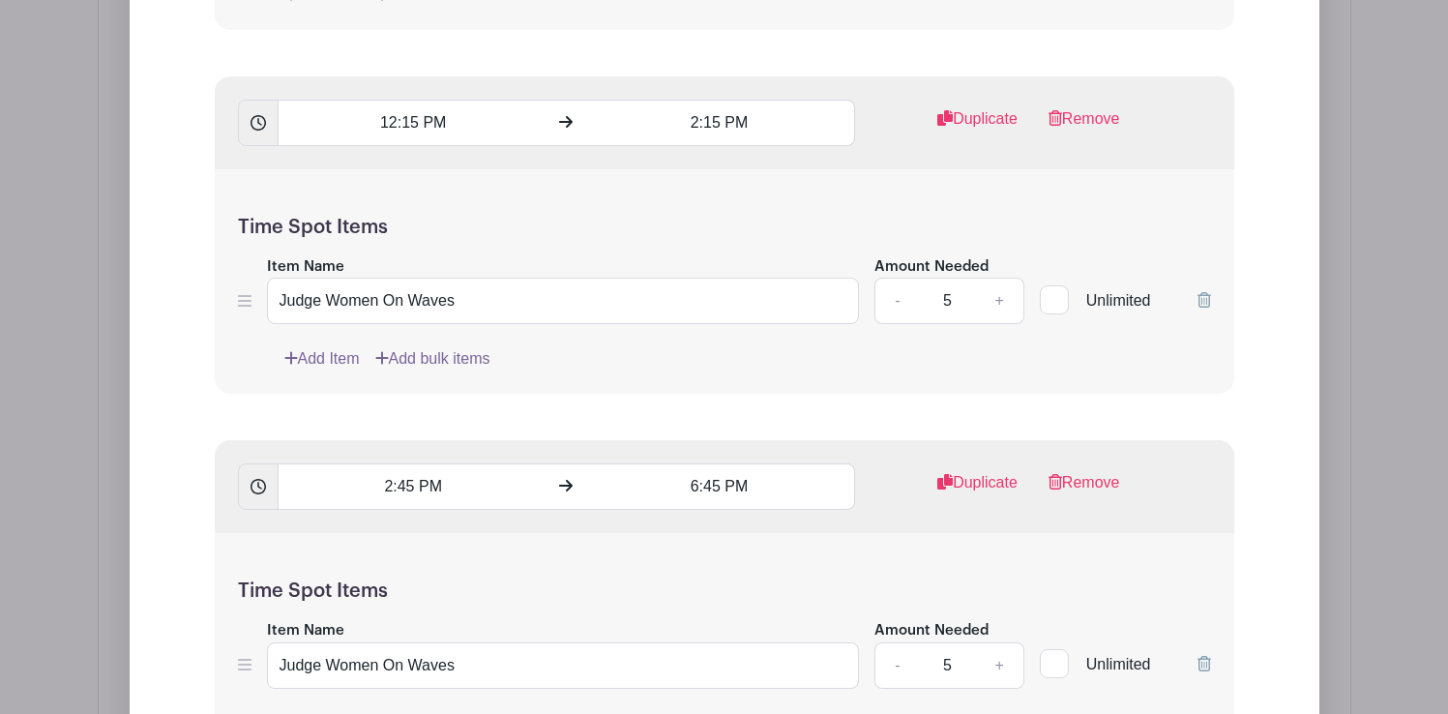
scroll to position [2110, 0]
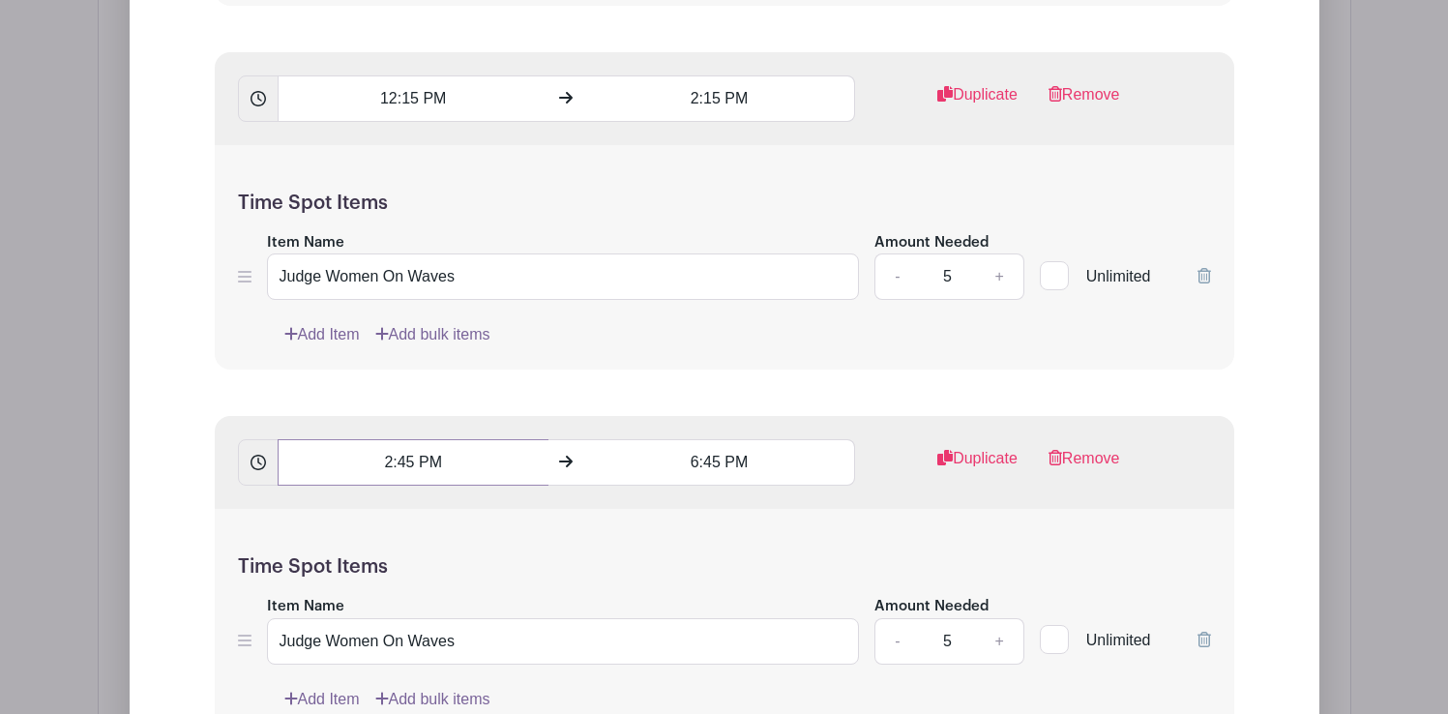
click at [418, 462] on input "2:45 PM" at bounding box center [413, 462] width 271 height 46
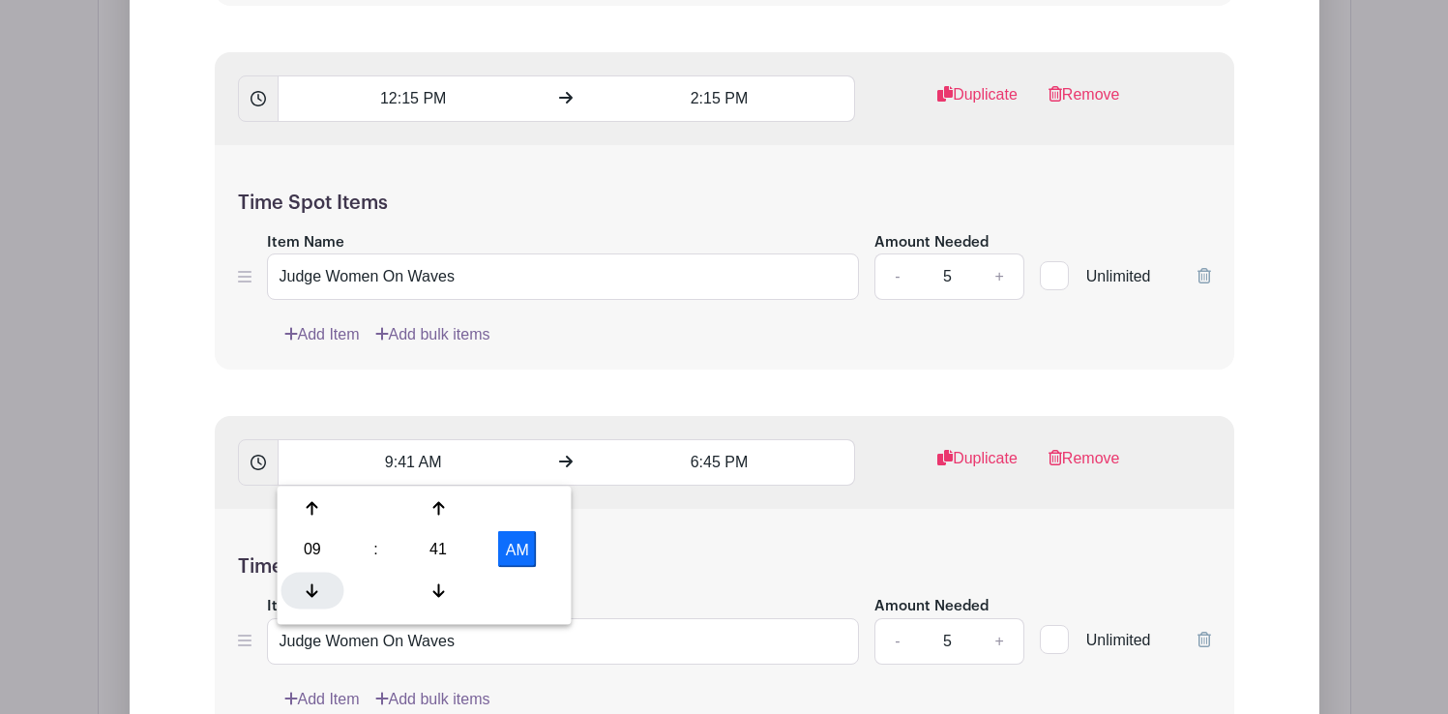
click at [320, 589] on div at bounding box center [312, 590] width 63 height 37
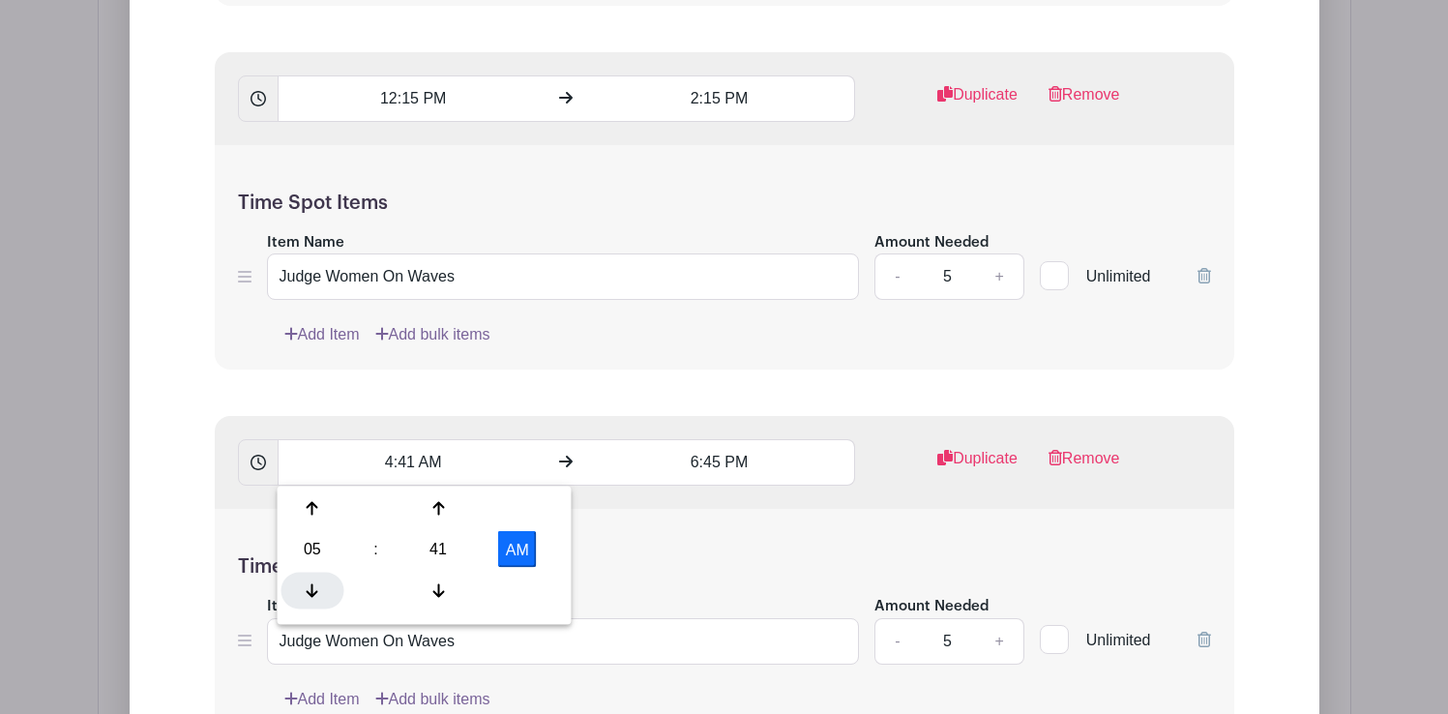
click at [320, 589] on div at bounding box center [312, 590] width 63 height 37
click at [451, 590] on div at bounding box center [438, 590] width 63 height 37
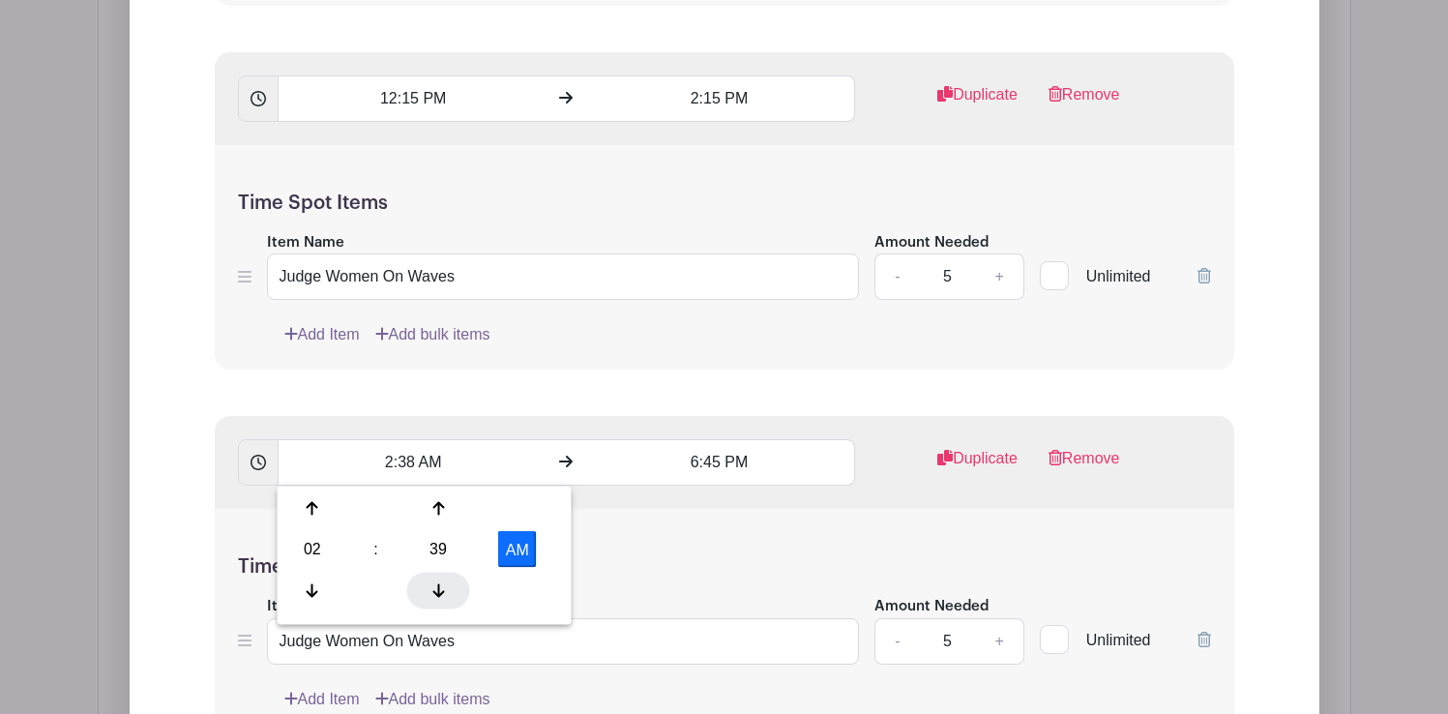
click at [451, 590] on div at bounding box center [438, 590] width 63 height 37
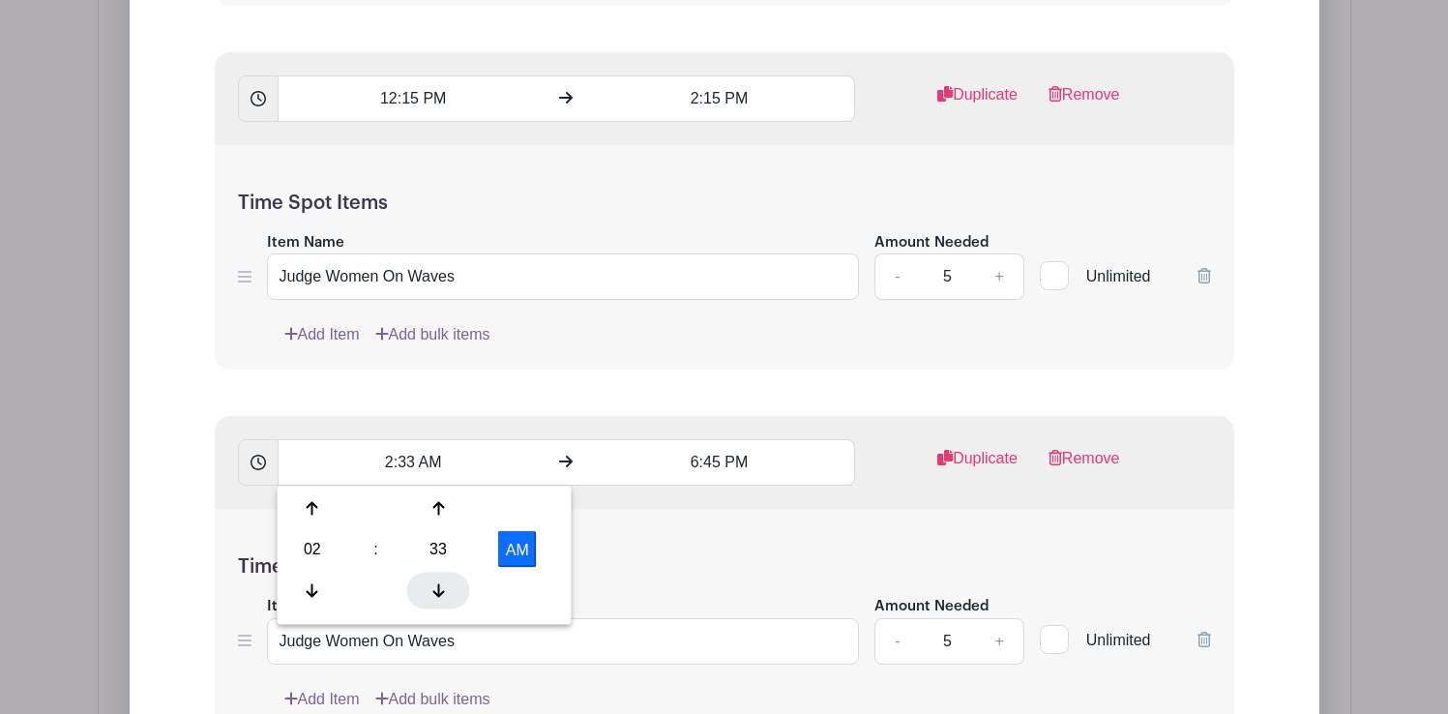
click at [451, 590] on div at bounding box center [438, 590] width 63 height 37
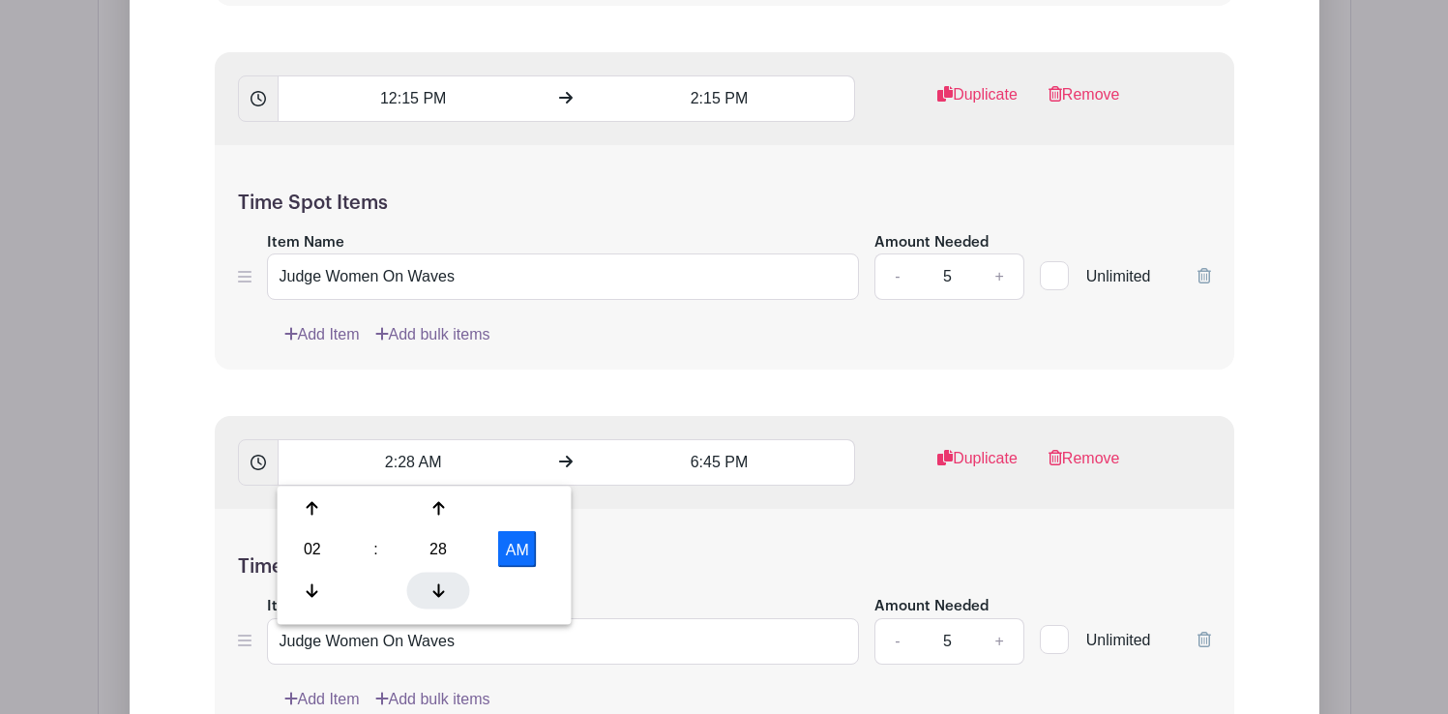
click at [451, 590] on div at bounding box center [438, 590] width 63 height 37
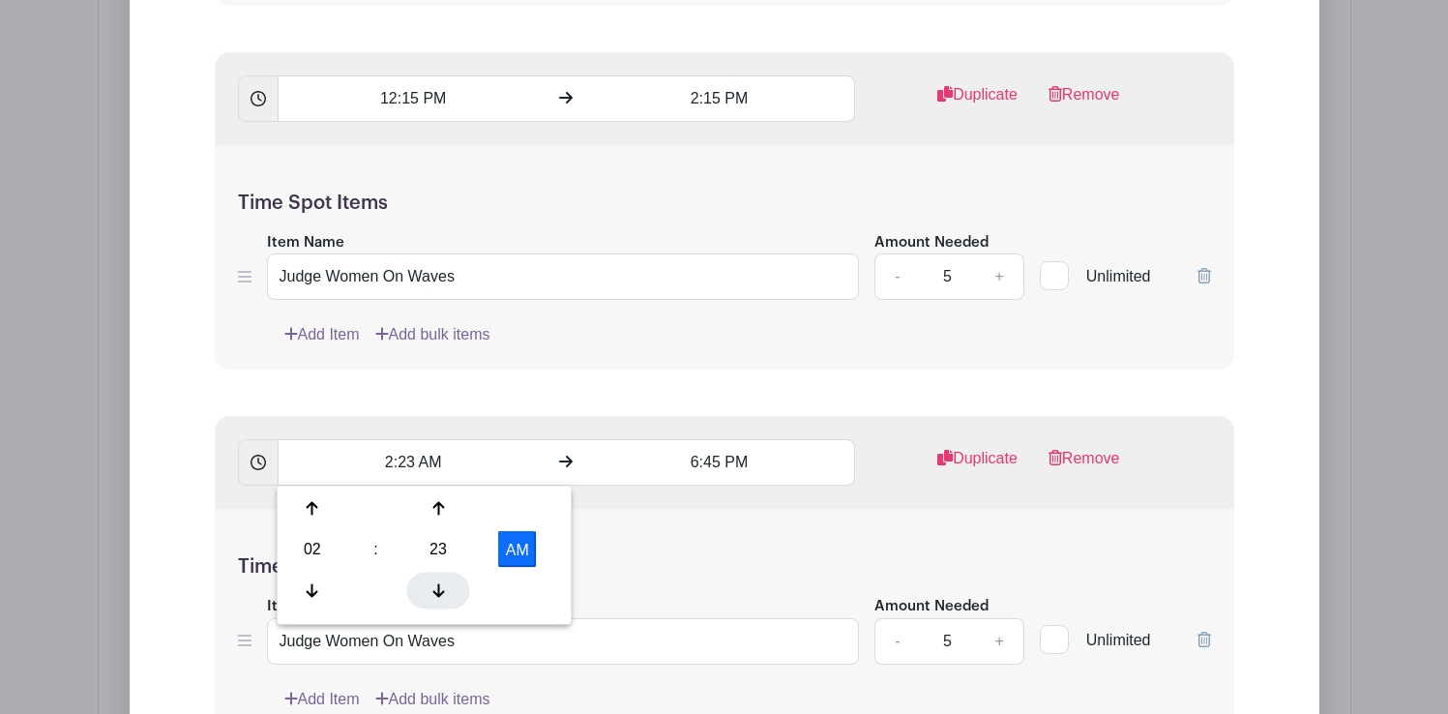
click at [451, 590] on div at bounding box center [438, 590] width 63 height 37
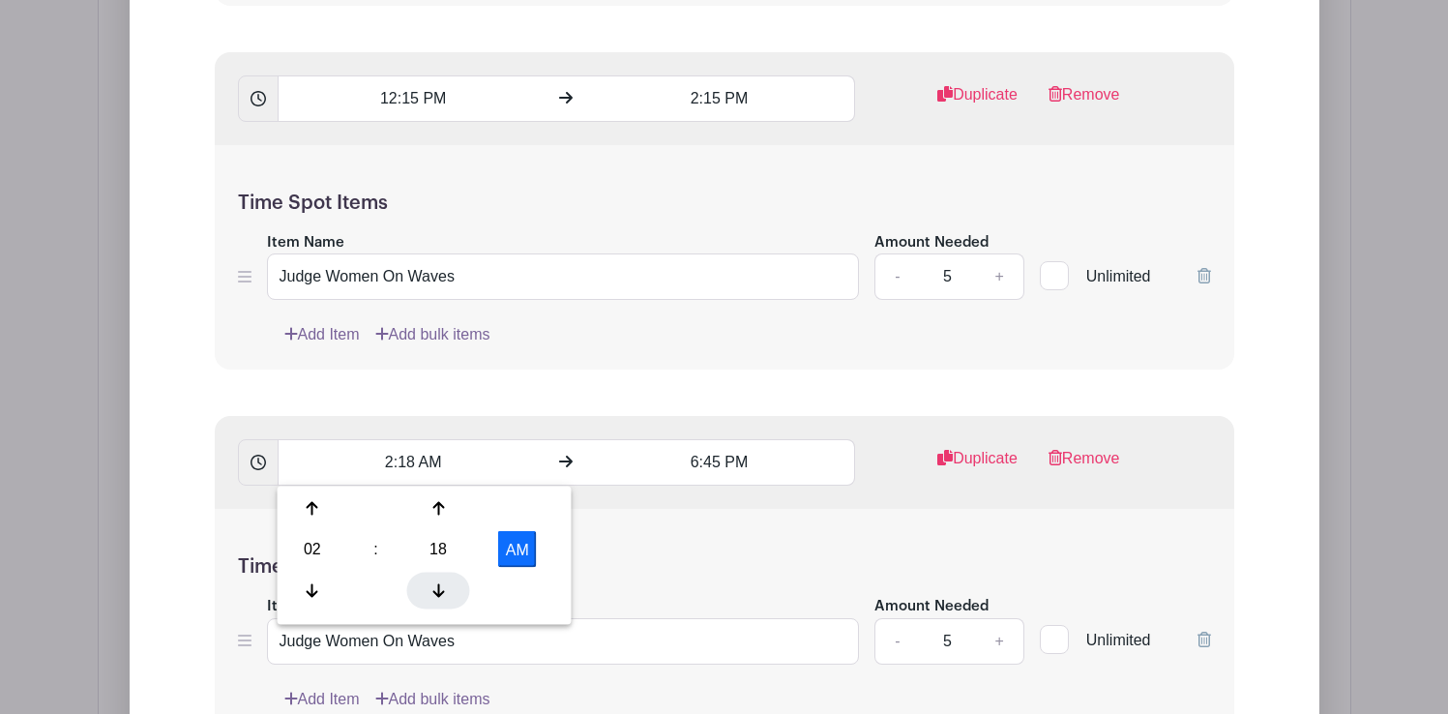
click at [451, 590] on div at bounding box center [438, 590] width 63 height 37
click at [513, 549] on button "AM" at bounding box center [517, 549] width 39 height 37
type input "2:15 PM"
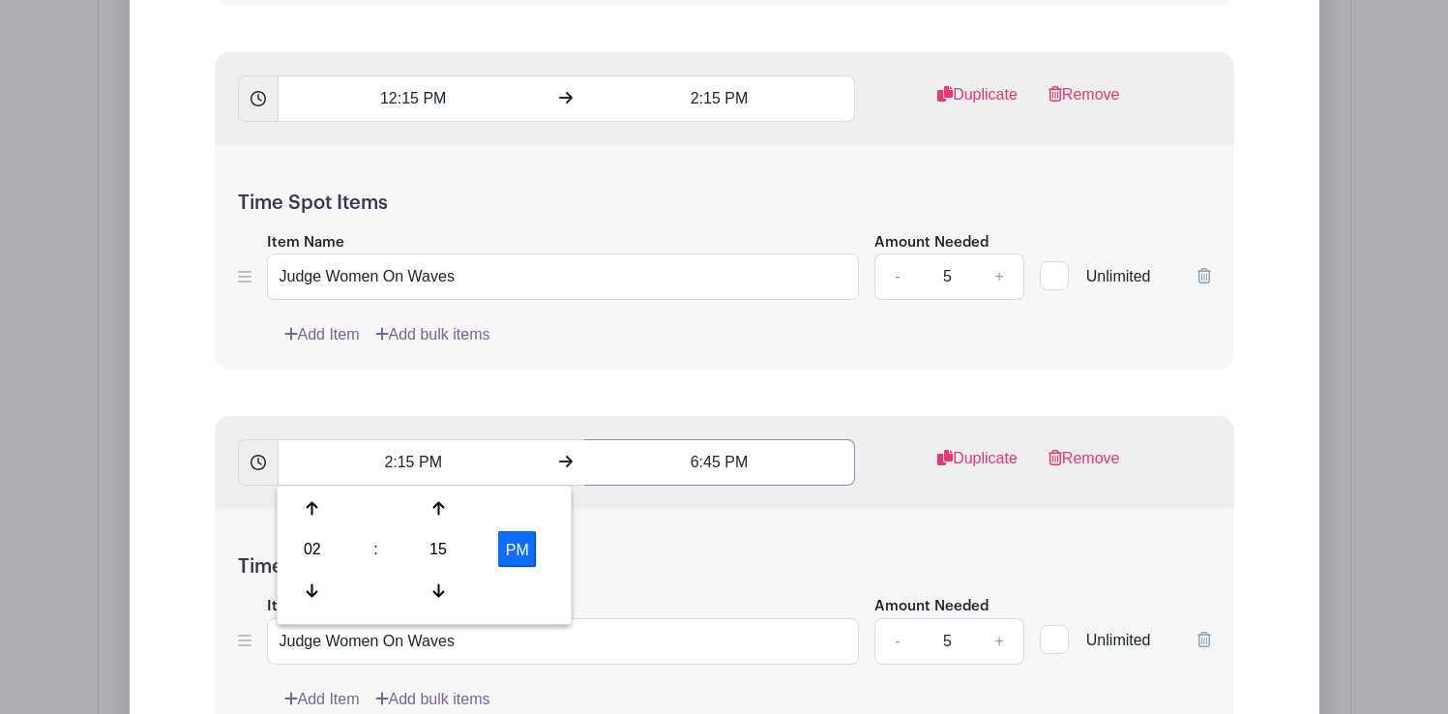
click at [704, 463] on input "6:45 PM" at bounding box center [719, 462] width 271 height 46
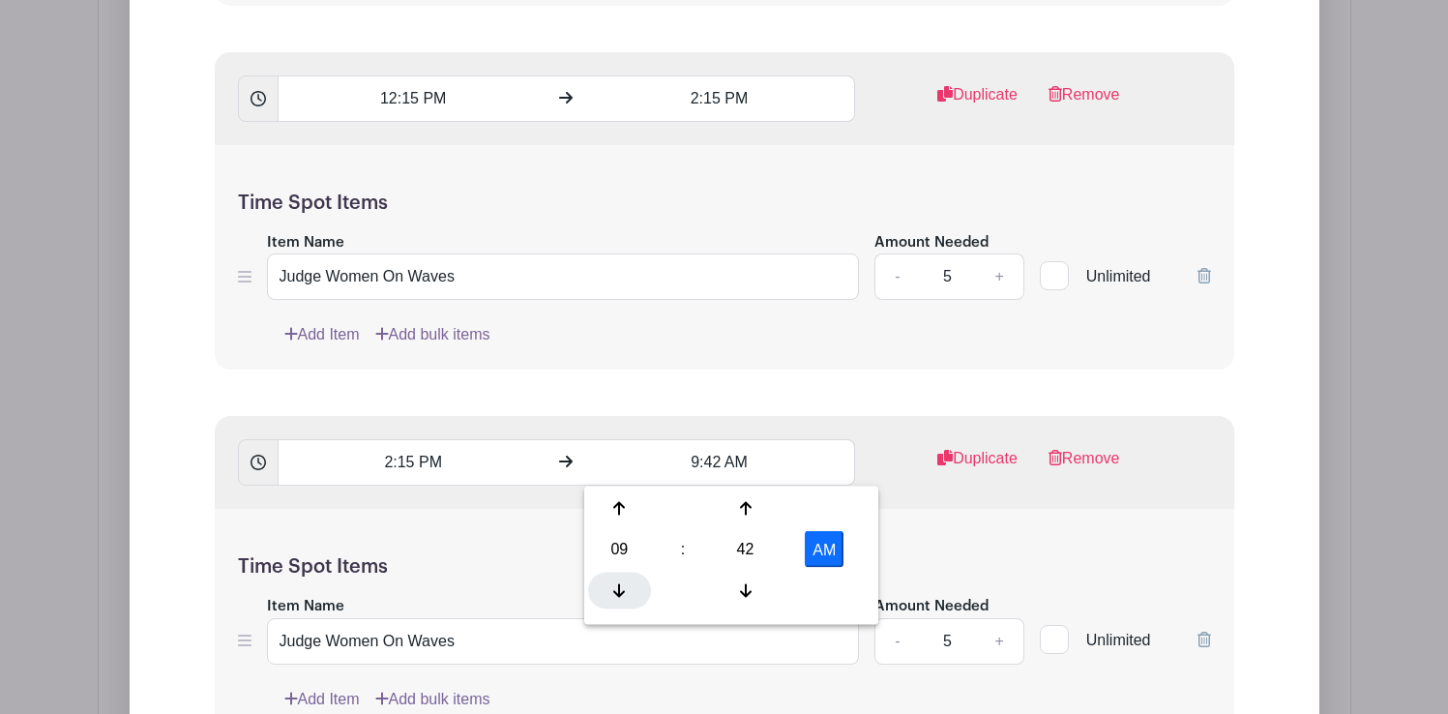
click at [624, 585] on icon at bounding box center [619, 589] width 12 height 15
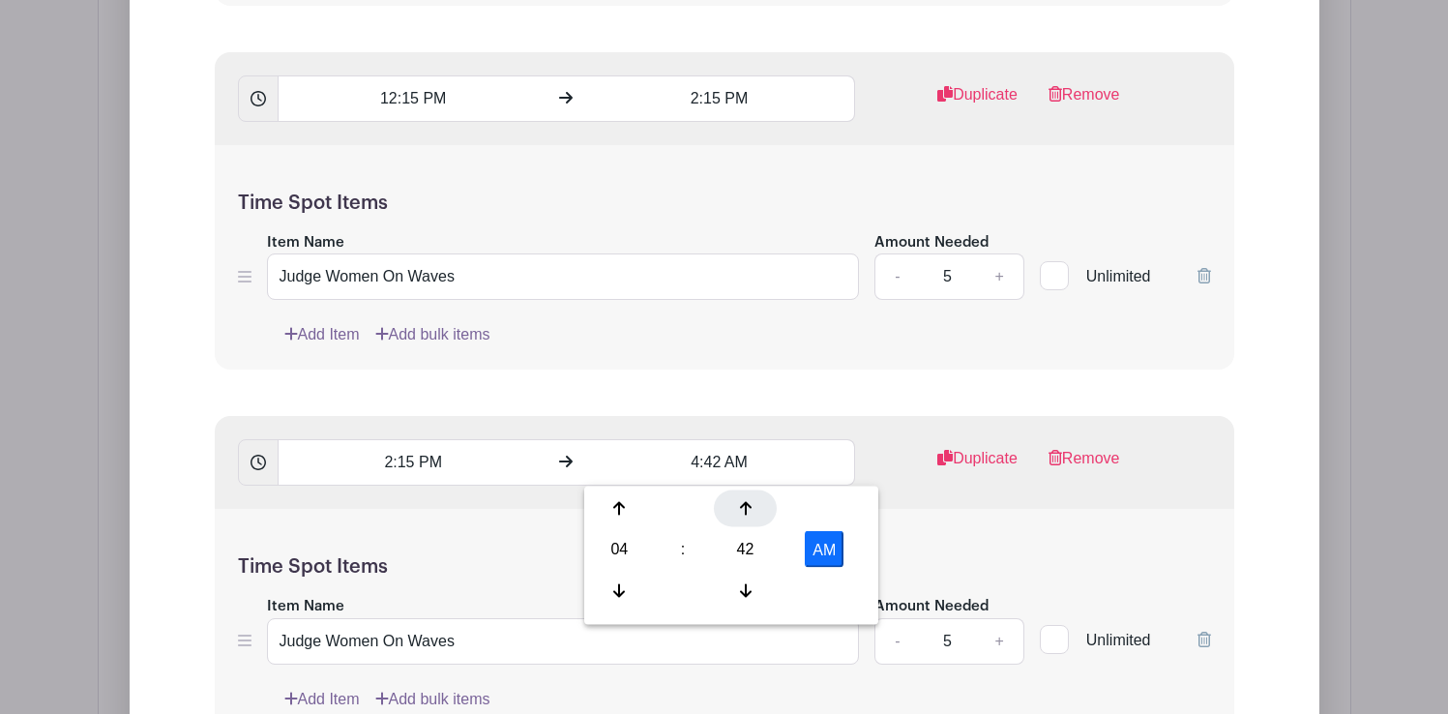
click at [750, 522] on div at bounding box center [745, 508] width 63 height 37
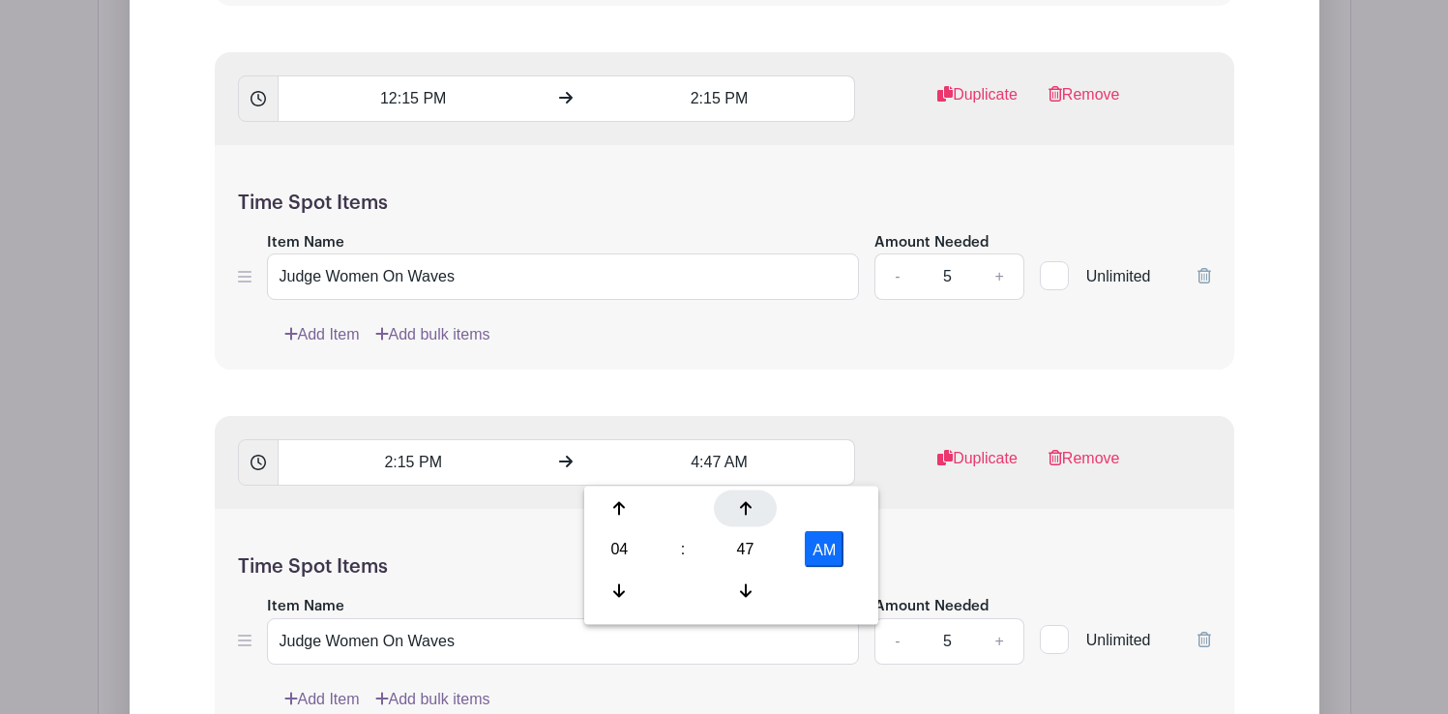
click at [750, 522] on div at bounding box center [745, 508] width 63 height 37
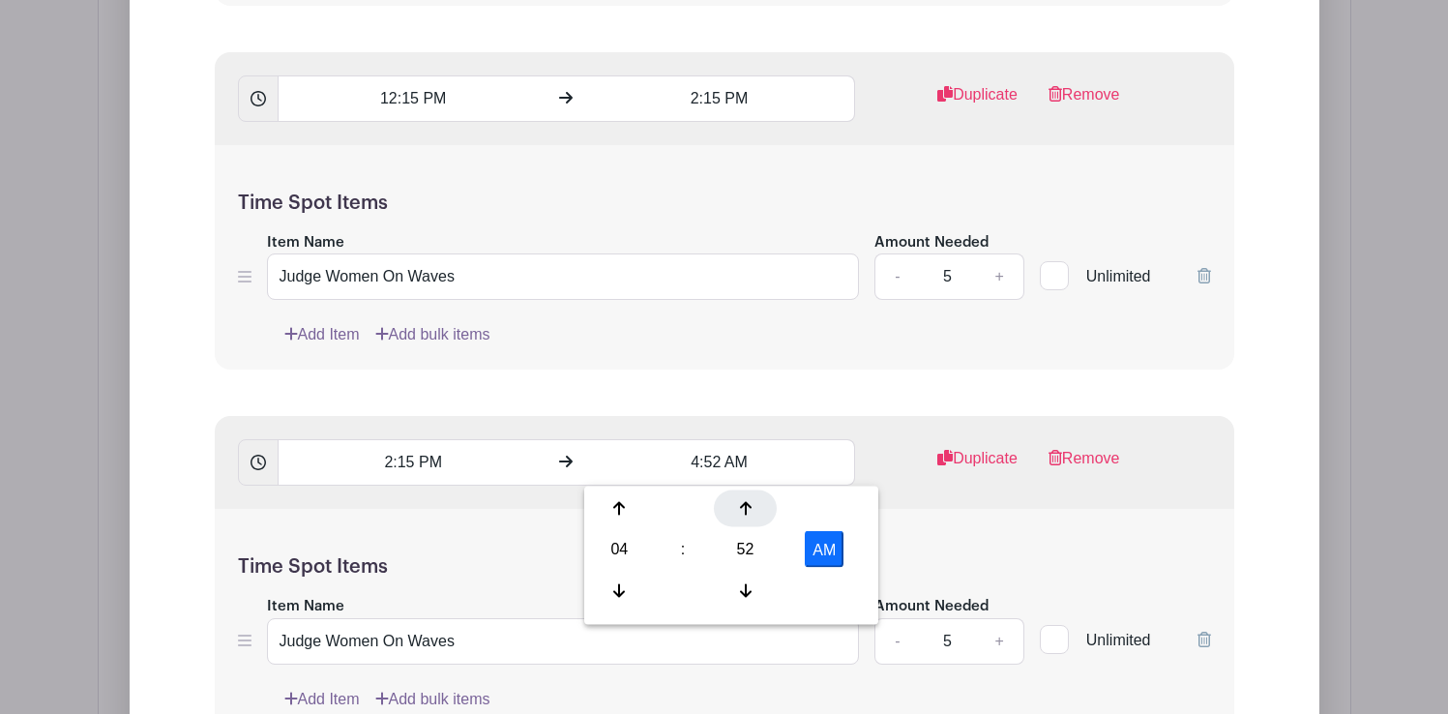
click at [750, 522] on div at bounding box center [745, 508] width 63 height 37
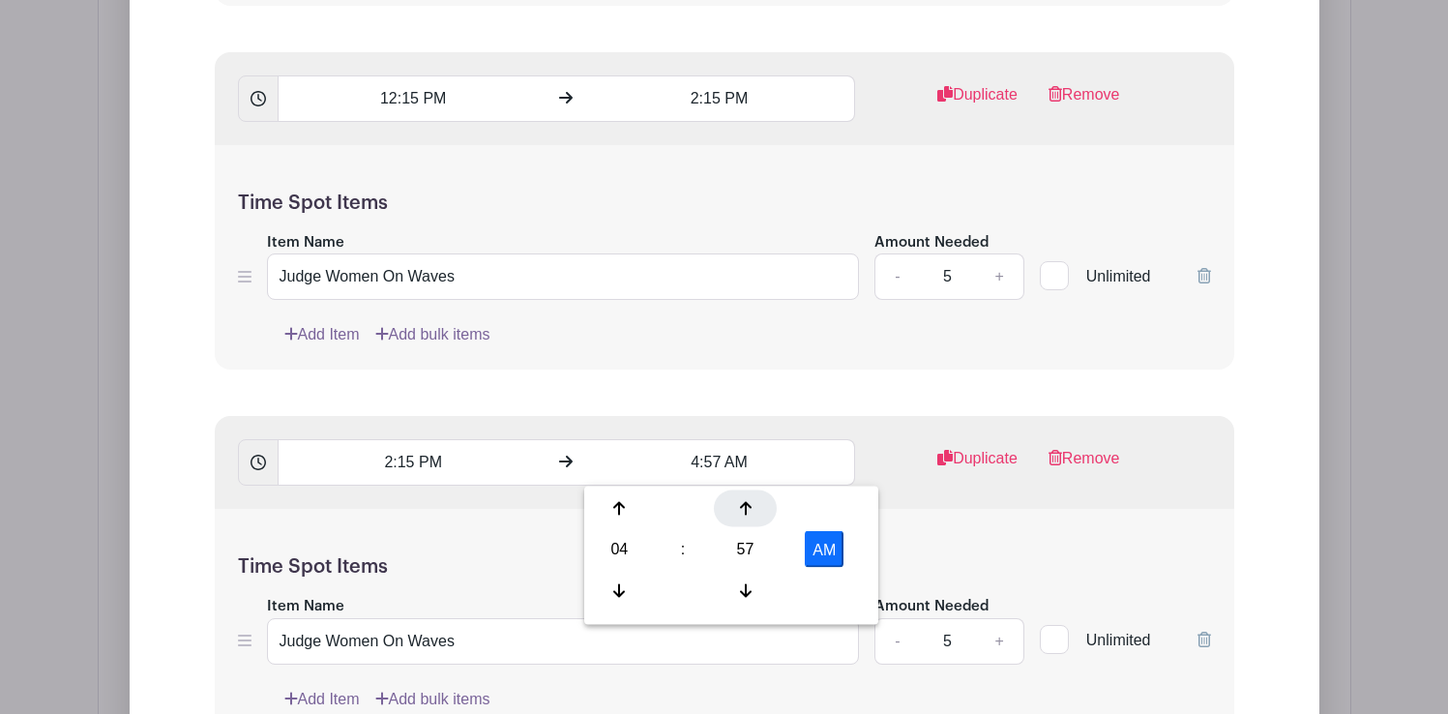
click at [750, 522] on div at bounding box center [745, 508] width 63 height 37
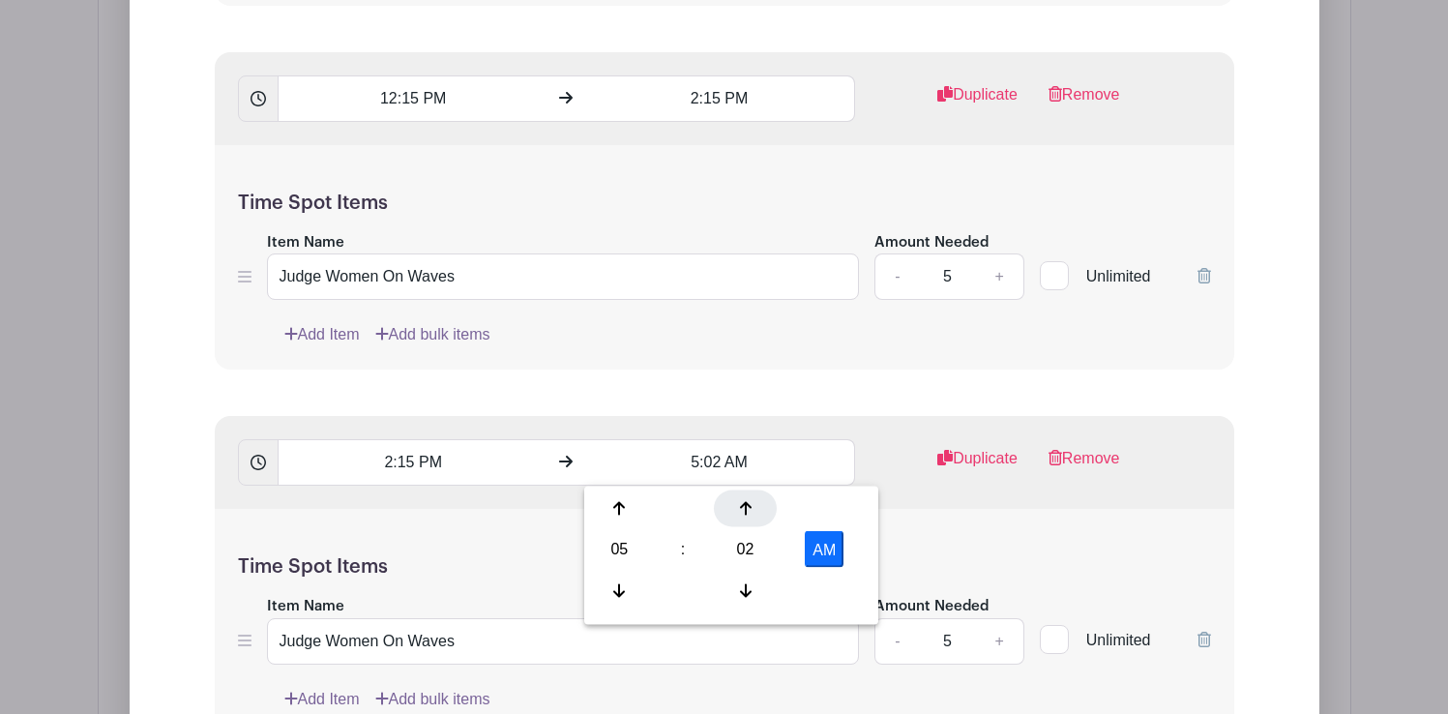
click at [750, 522] on div at bounding box center [745, 508] width 63 height 37
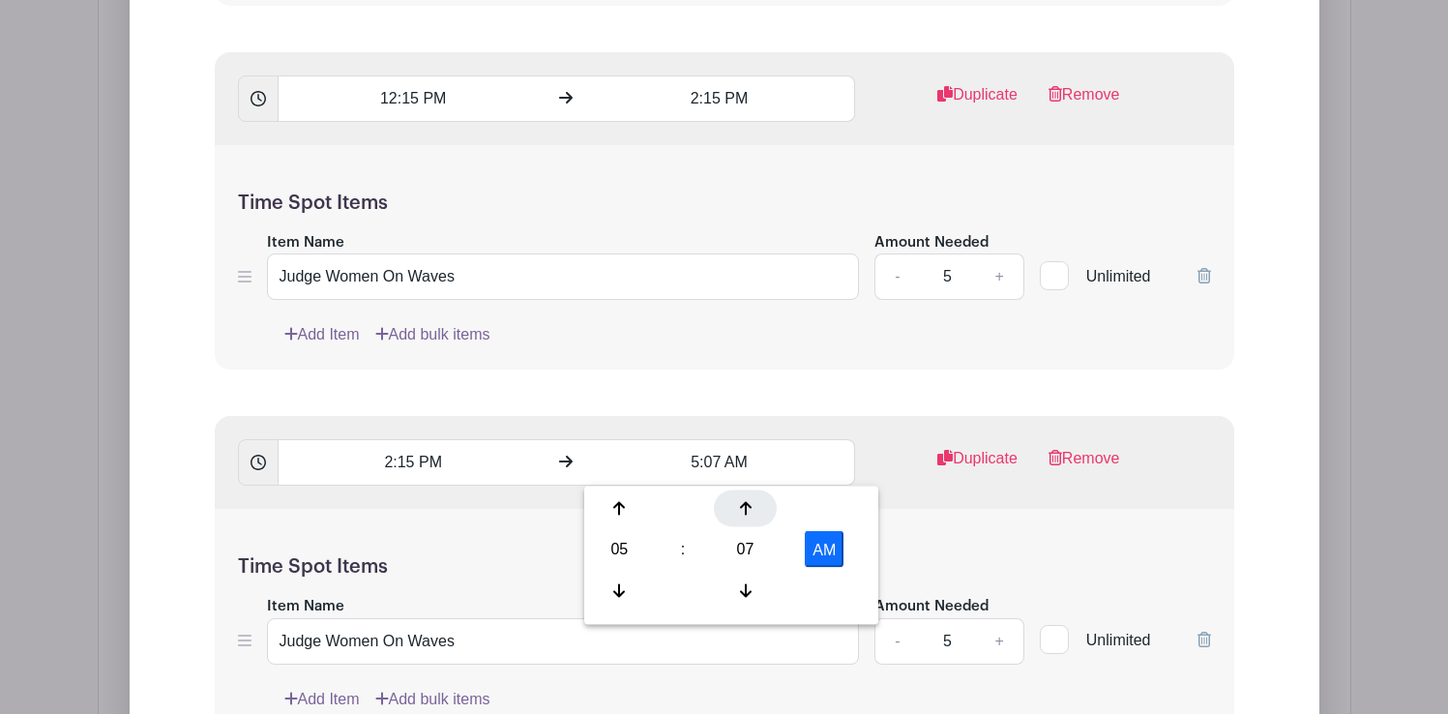
click at [750, 522] on div at bounding box center [745, 508] width 63 height 37
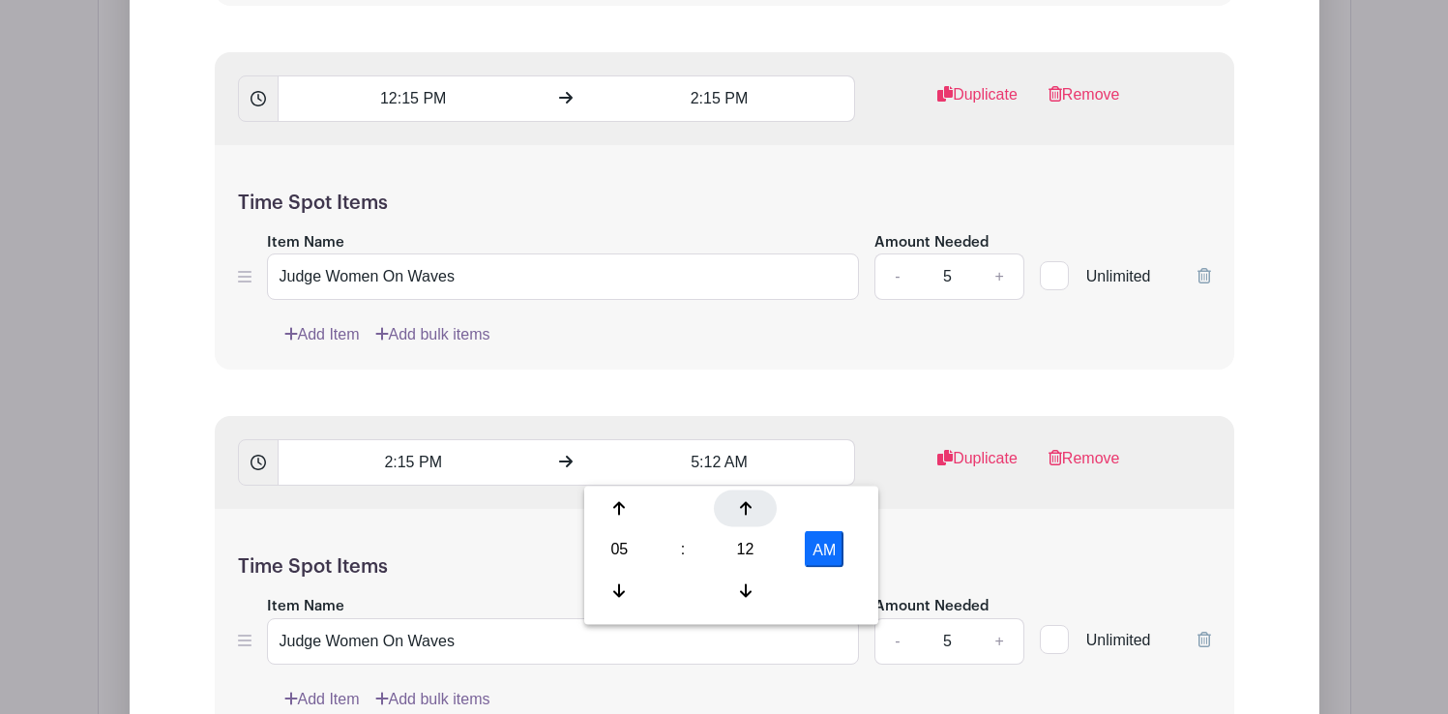
click at [750, 522] on div at bounding box center [745, 508] width 63 height 37
click at [745, 513] on icon at bounding box center [746, 509] width 12 height 14
click at [620, 580] on div at bounding box center [619, 590] width 63 height 37
click at [832, 543] on button "AM" at bounding box center [824, 549] width 39 height 37
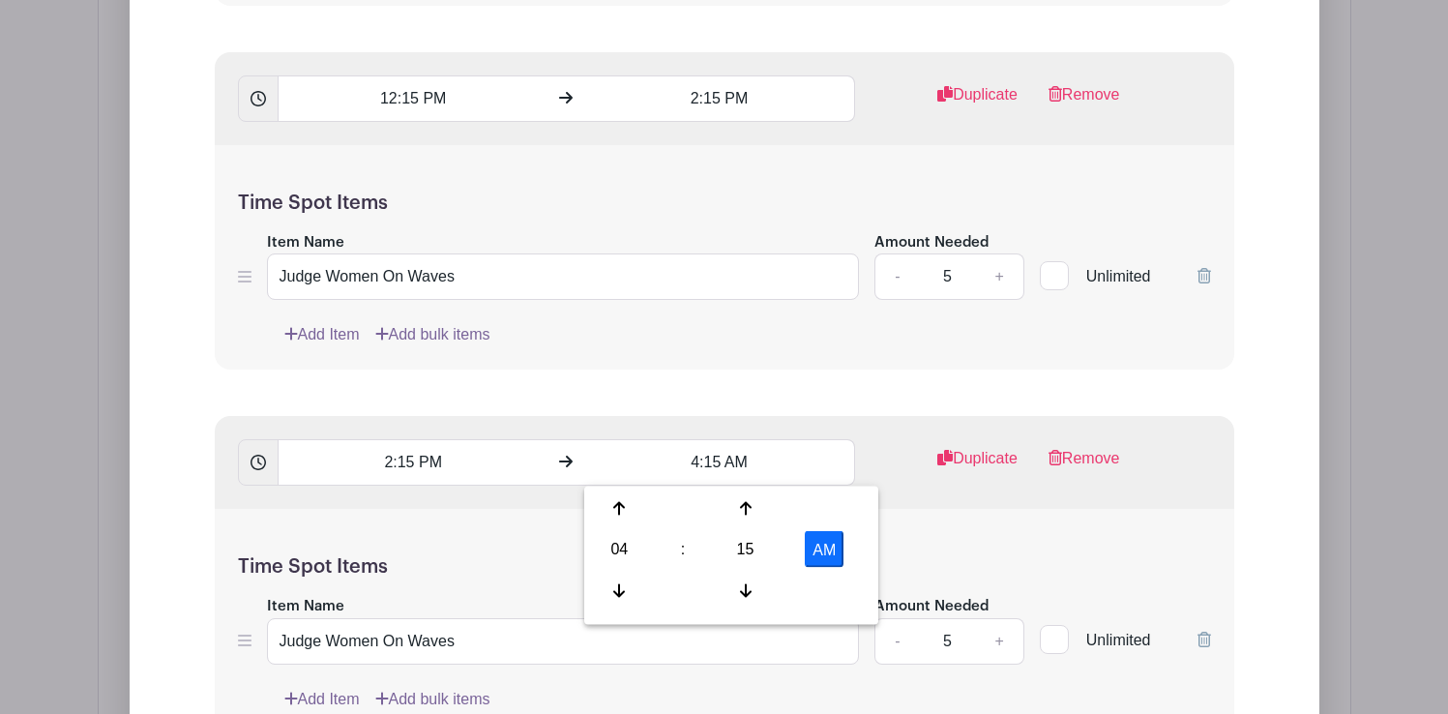
type input "4:15 PM"
click at [955, 530] on div "Time Spot Items Item Name Judge Women On Waves Amount Needed - 5 + Unlimited Ad…" at bounding box center [724, 621] width 1019 height 225
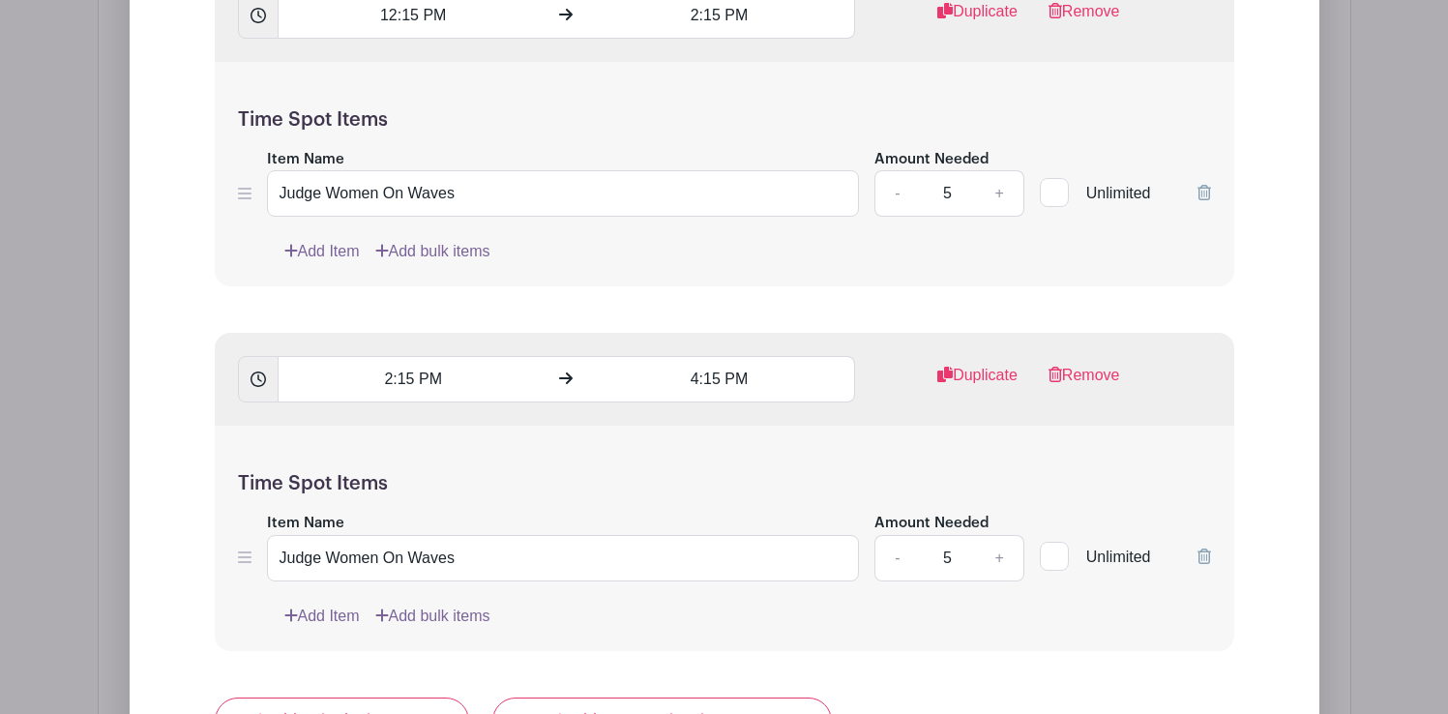
scroll to position [2195, 0]
click at [992, 374] on link "Duplicate" at bounding box center [977, 382] width 80 height 39
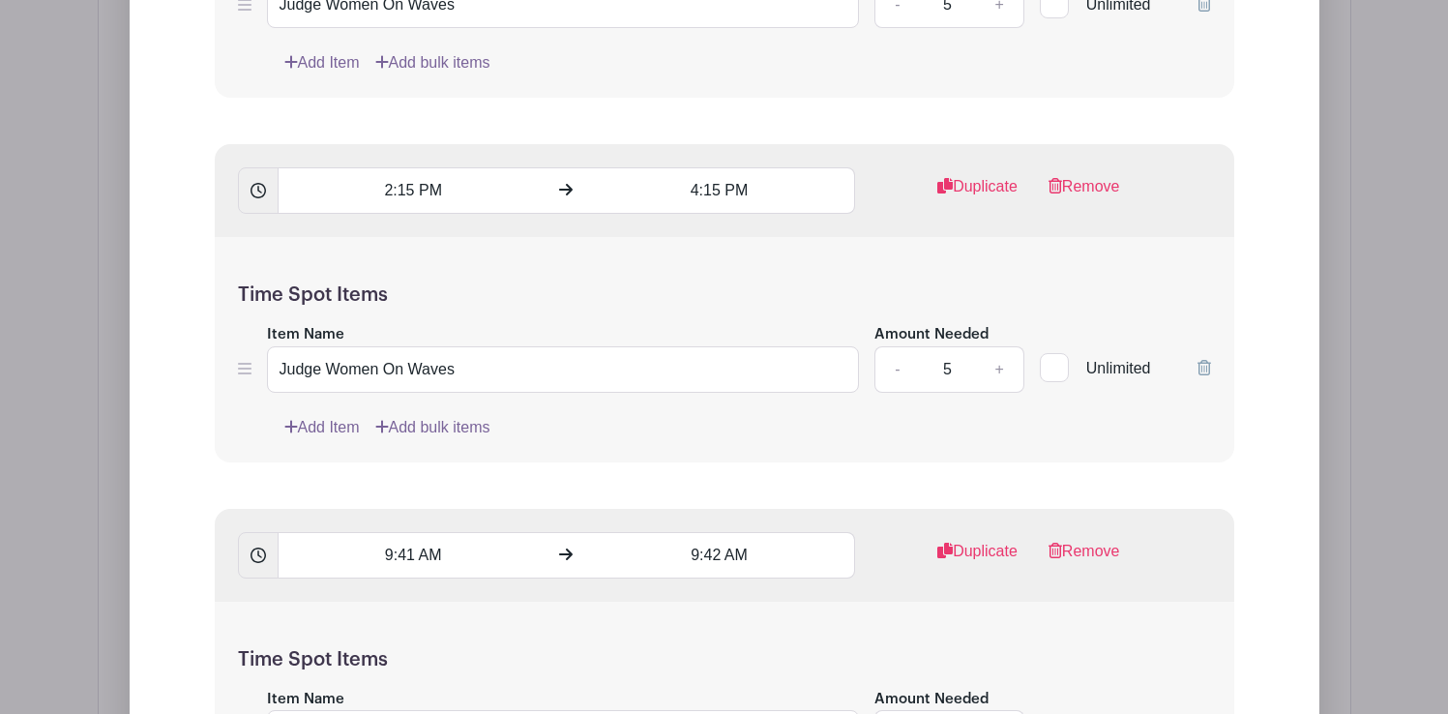
scroll to position [2386, 0]
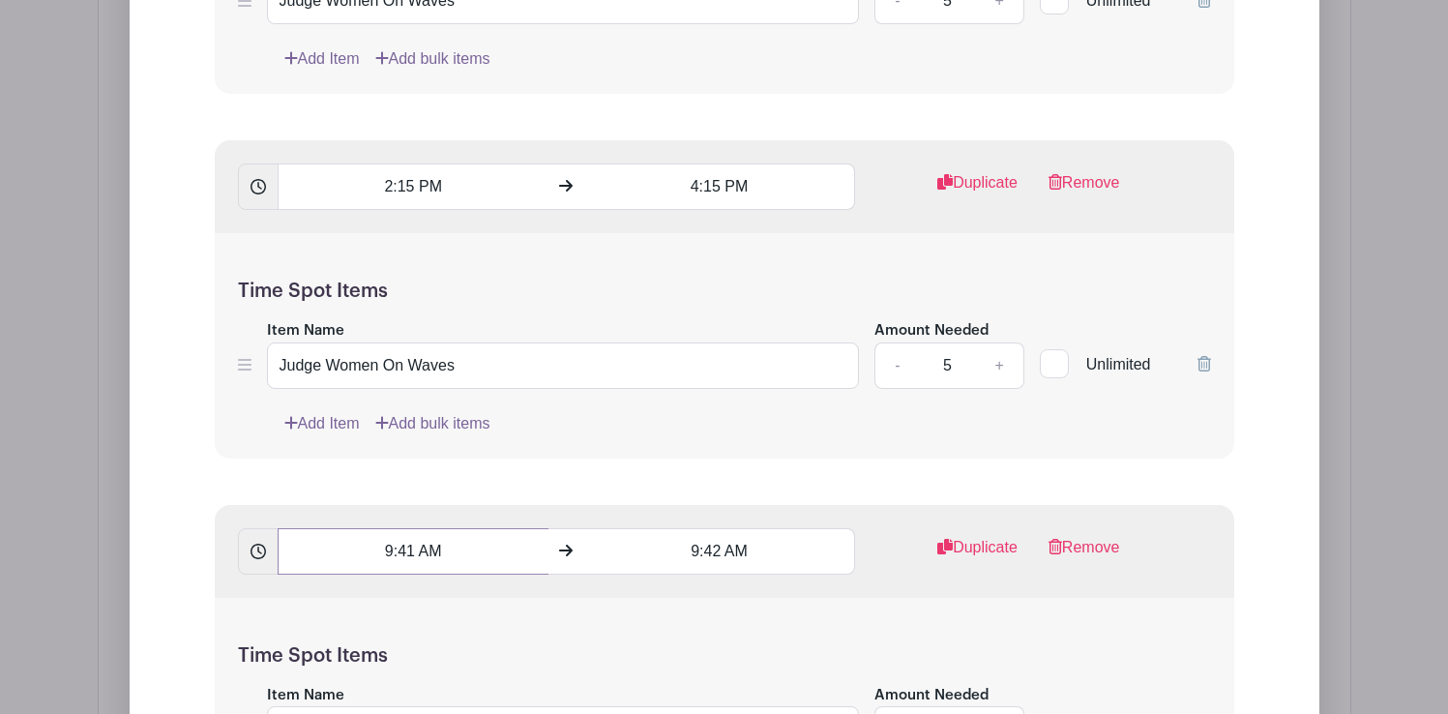
click at [406, 539] on input "9:41 AM" at bounding box center [413, 551] width 271 height 46
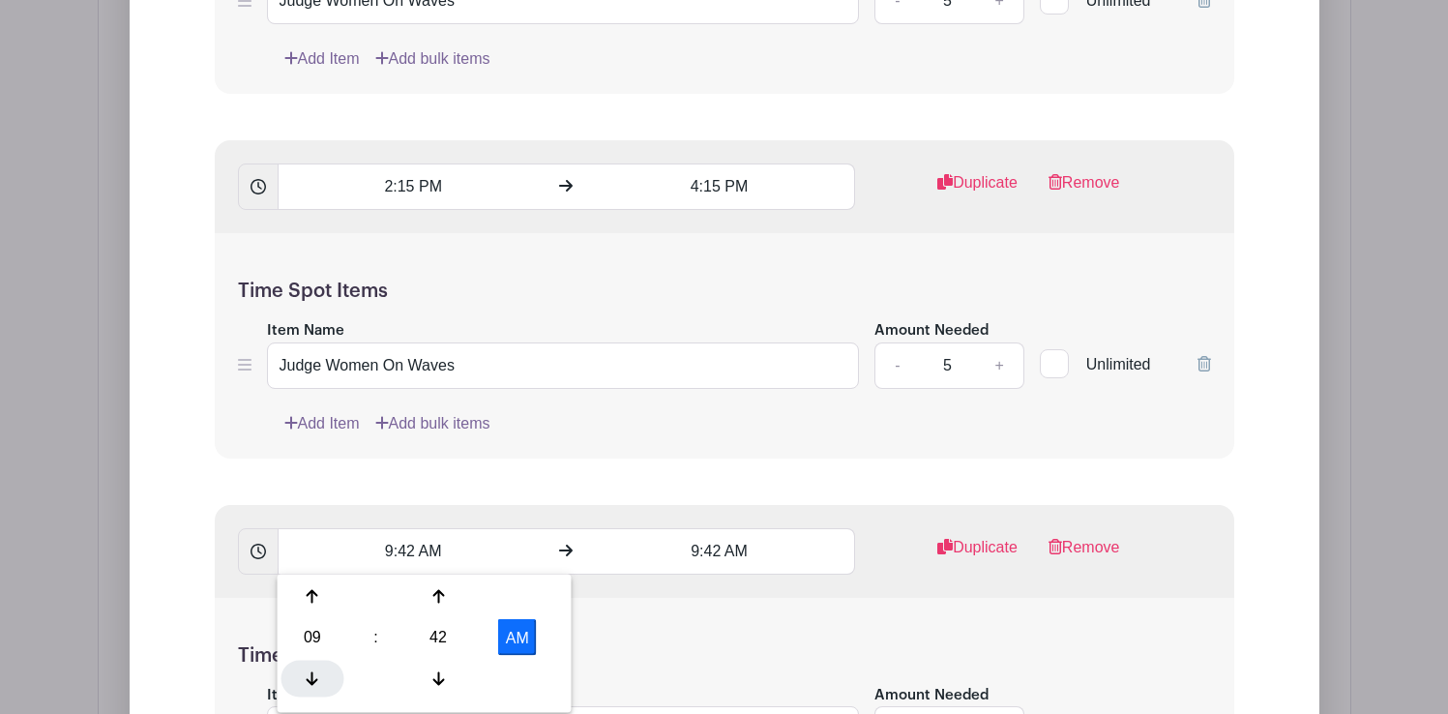
click at [315, 672] on icon at bounding box center [313, 677] width 12 height 15
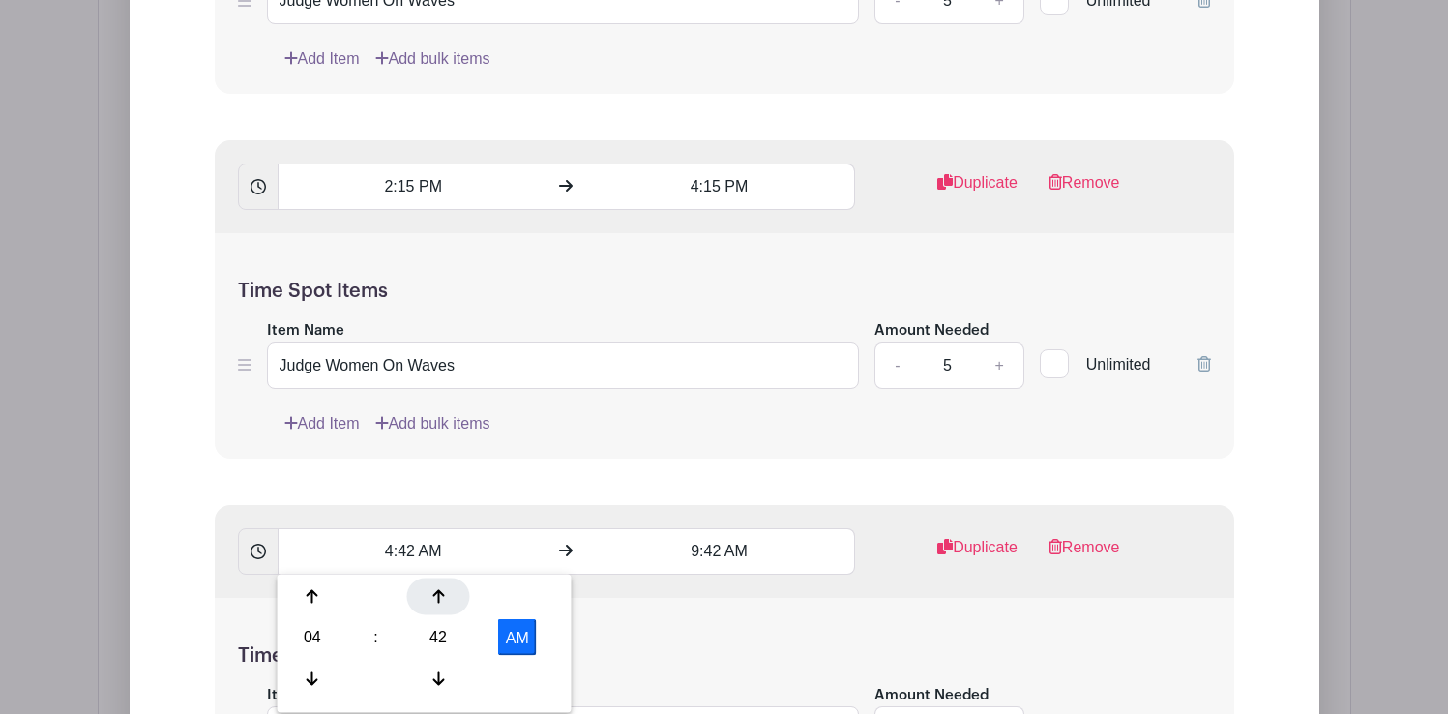
click at [436, 607] on div at bounding box center [438, 596] width 63 height 37
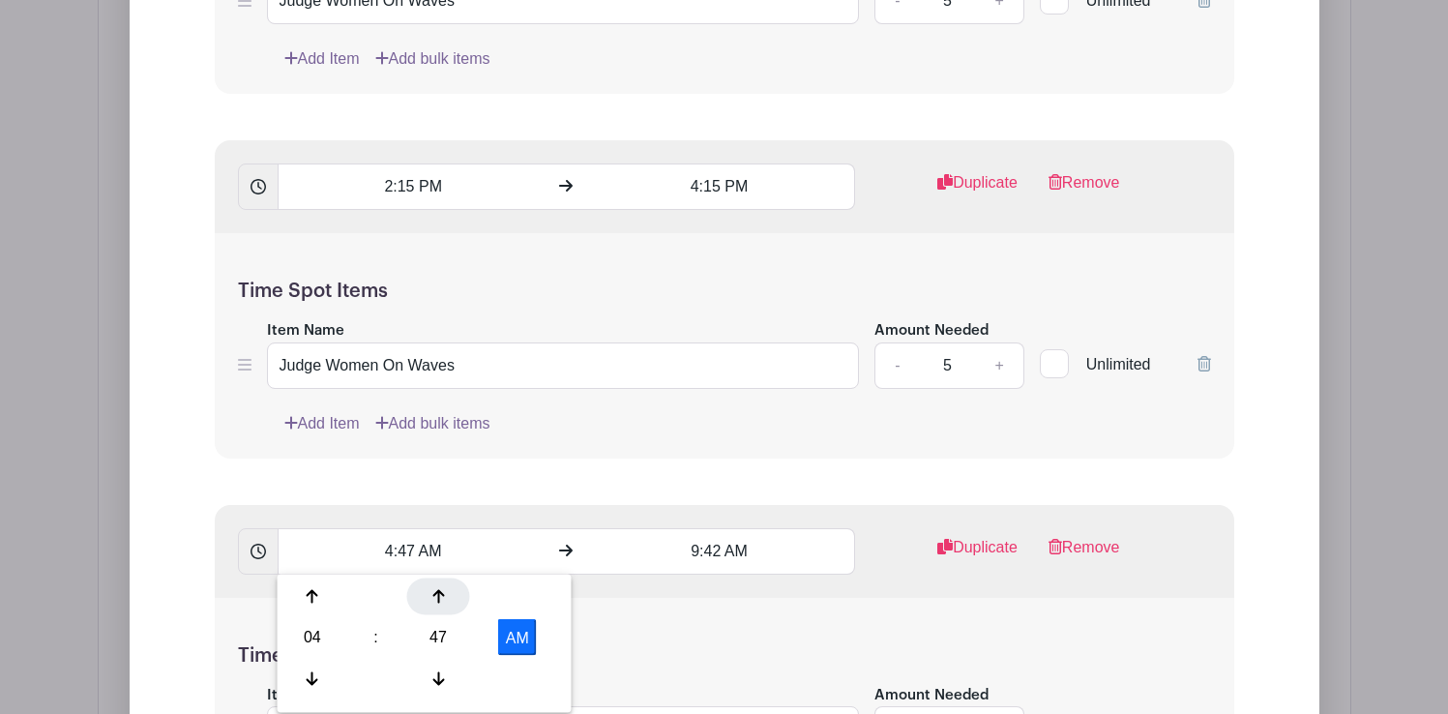
click at [436, 607] on div at bounding box center [438, 596] width 63 height 37
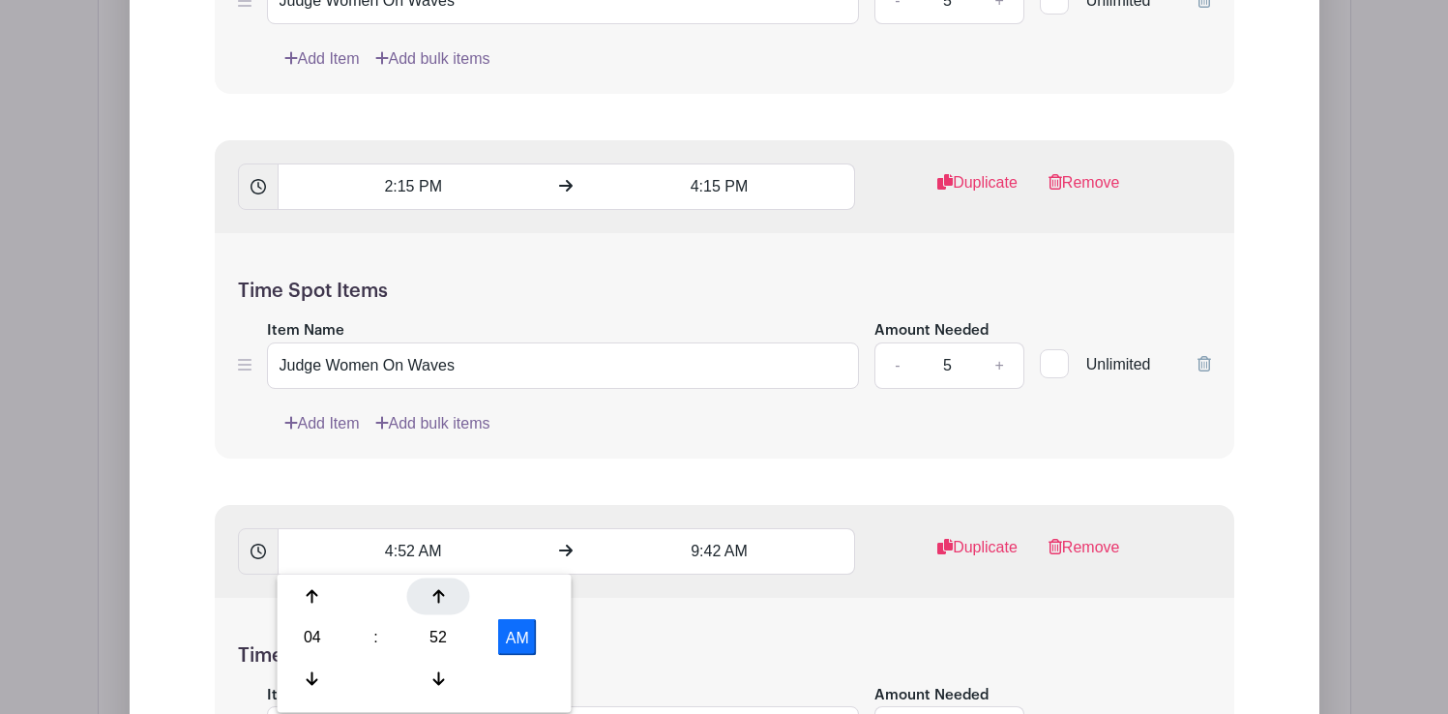
click at [436, 607] on div at bounding box center [438, 596] width 63 height 37
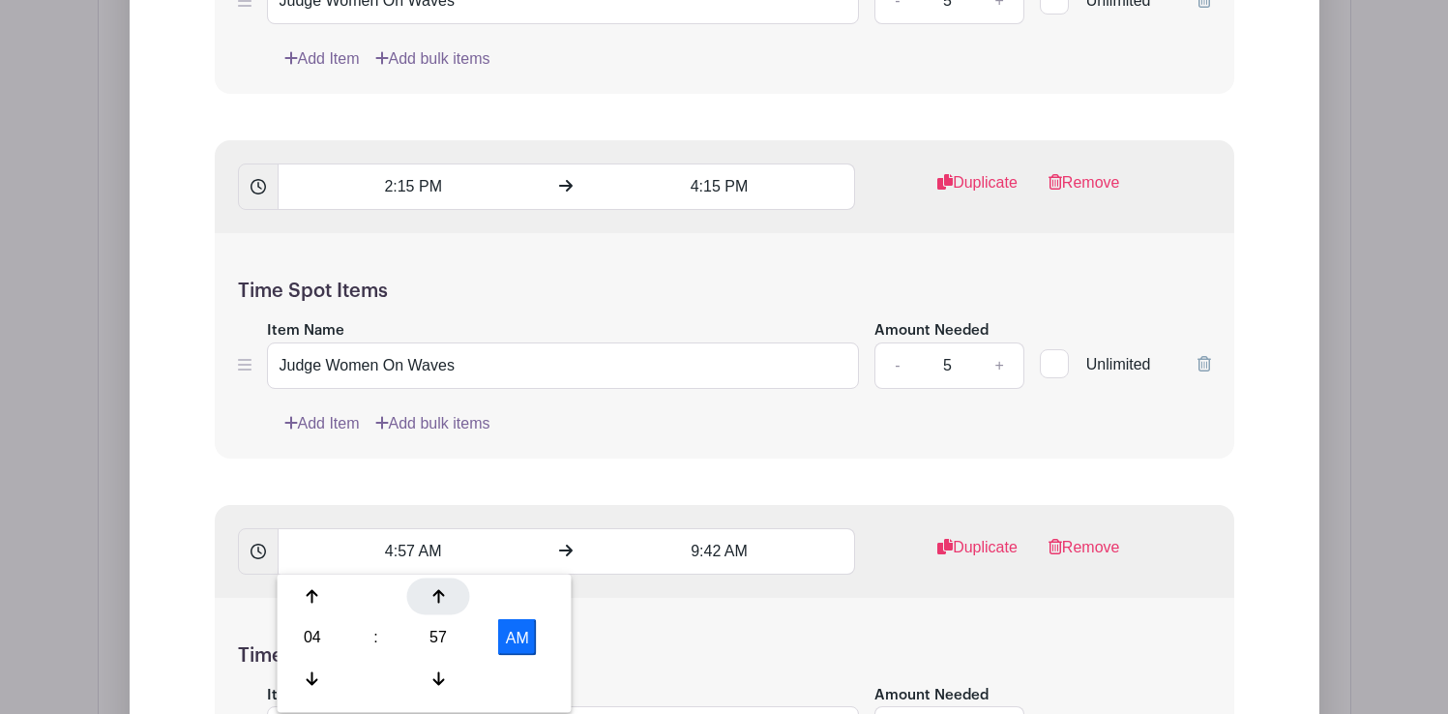
click at [436, 607] on div at bounding box center [438, 596] width 63 height 37
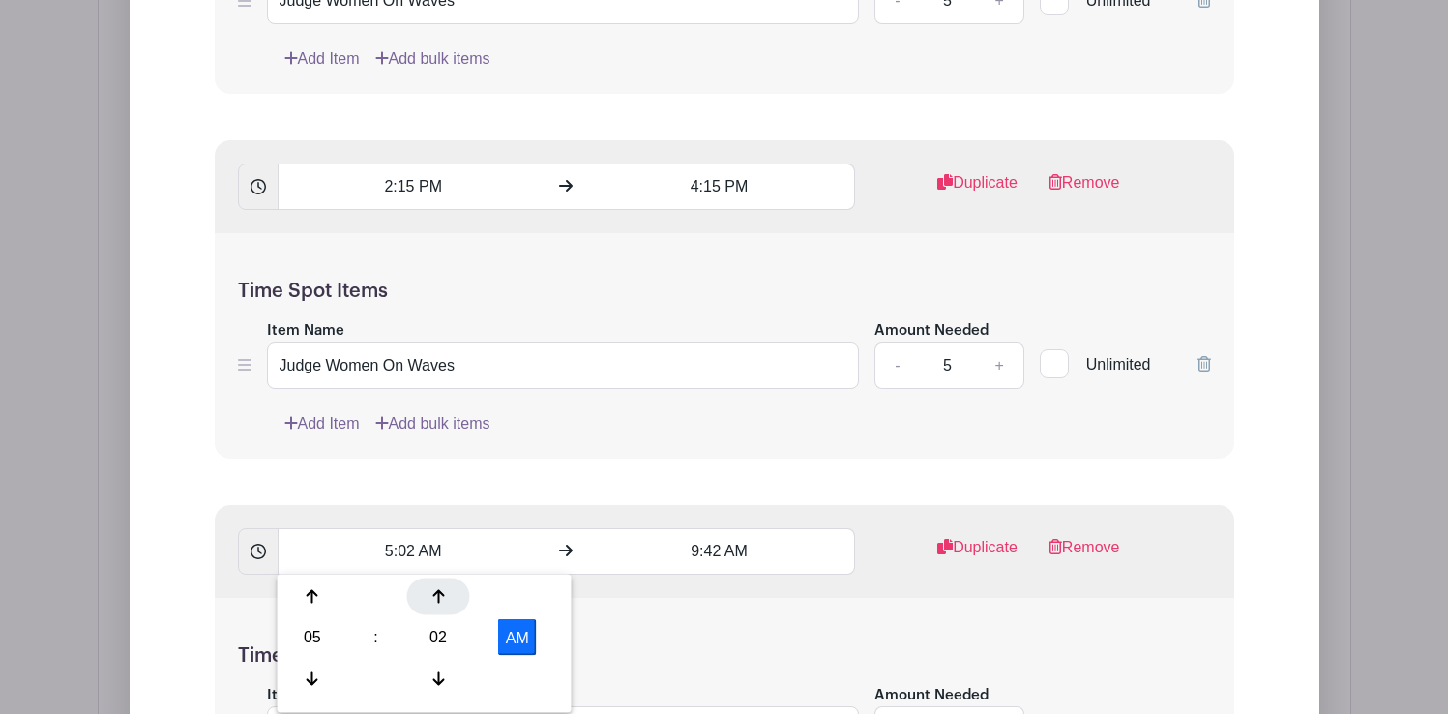
click at [436, 607] on div at bounding box center [438, 596] width 63 height 37
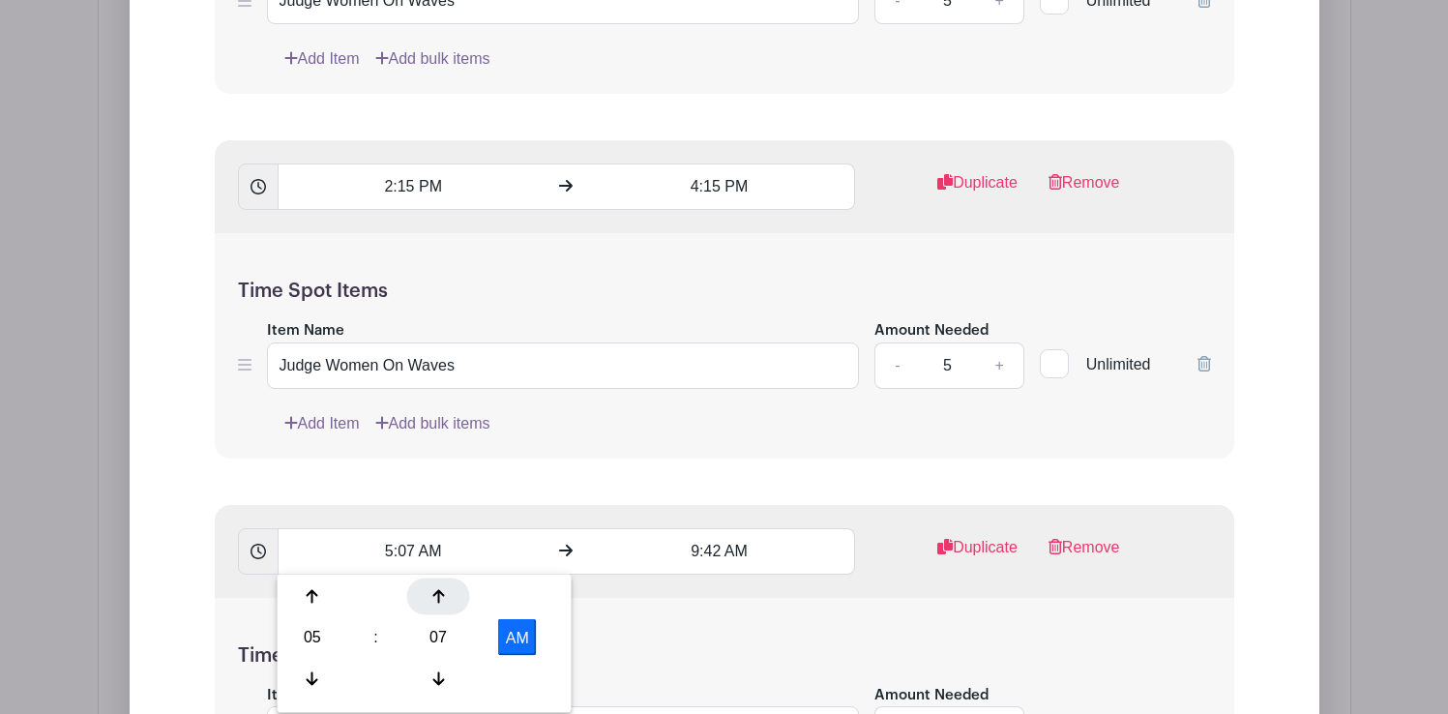
click at [436, 607] on div at bounding box center [438, 596] width 63 height 37
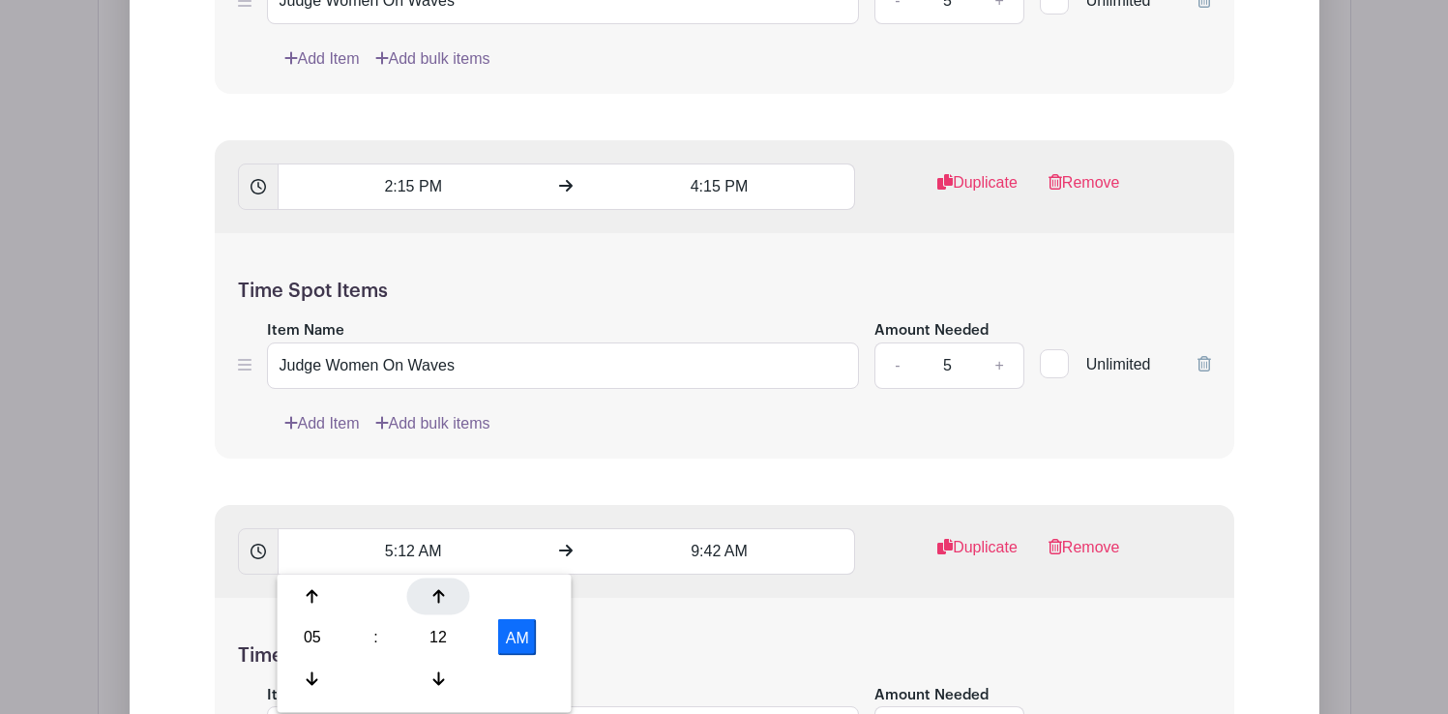
click at [436, 607] on div at bounding box center [438, 596] width 63 height 37
click at [315, 672] on icon at bounding box center [313, 677] width 12 height 15
type input "4:15 AM"
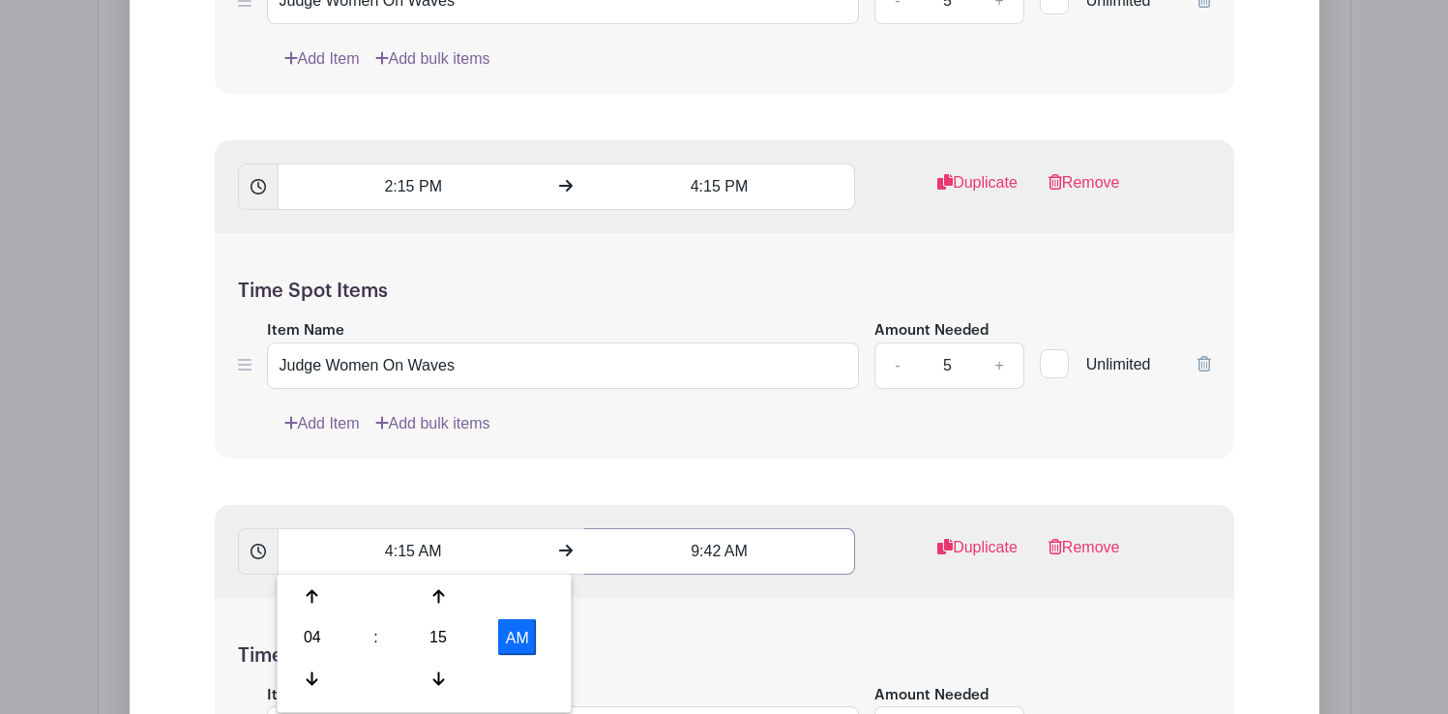
click at [714, 550] on input "9:42 AM" at bounding box center [719, 551] width 271 height 46
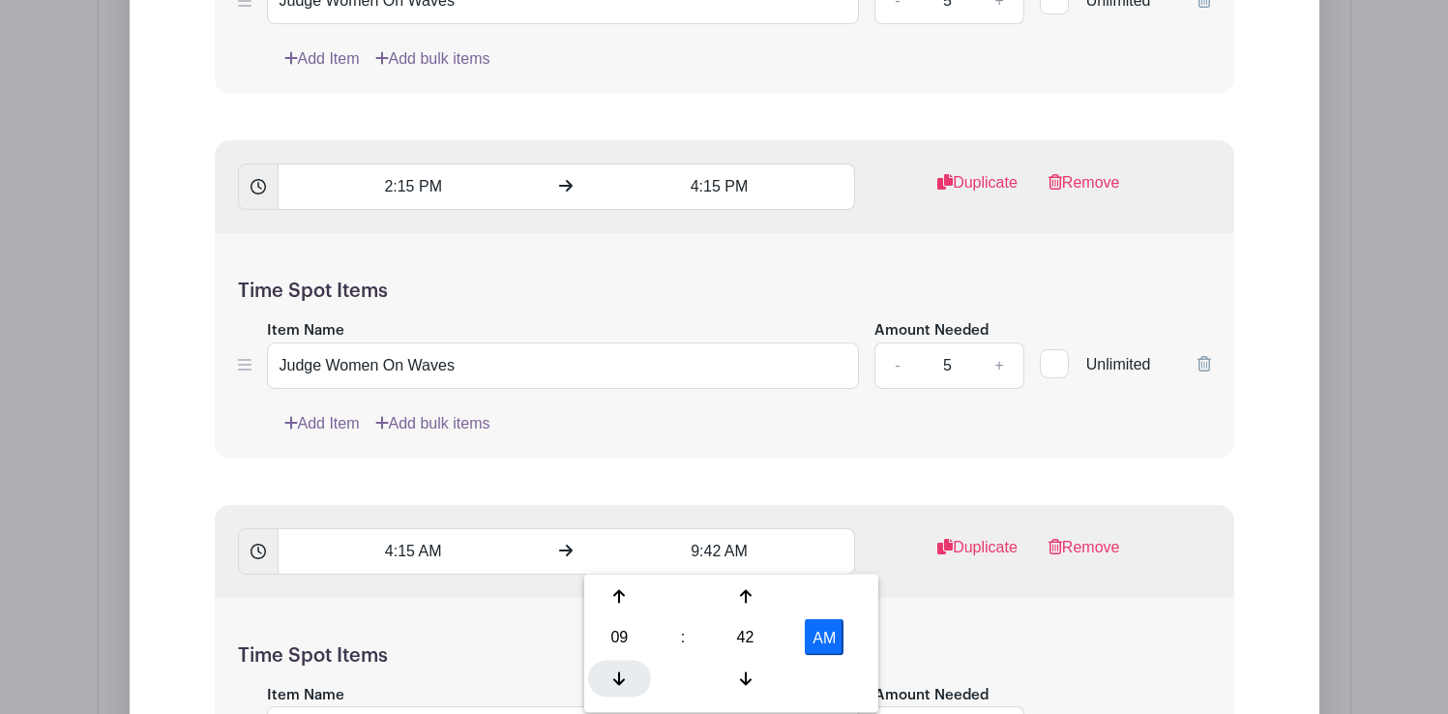
click at [620, 663] on div at bounding box center [619, 678] width 63 height 37
click at [749, 589] on icon at bounding box center [746, 596] width 12 height 15
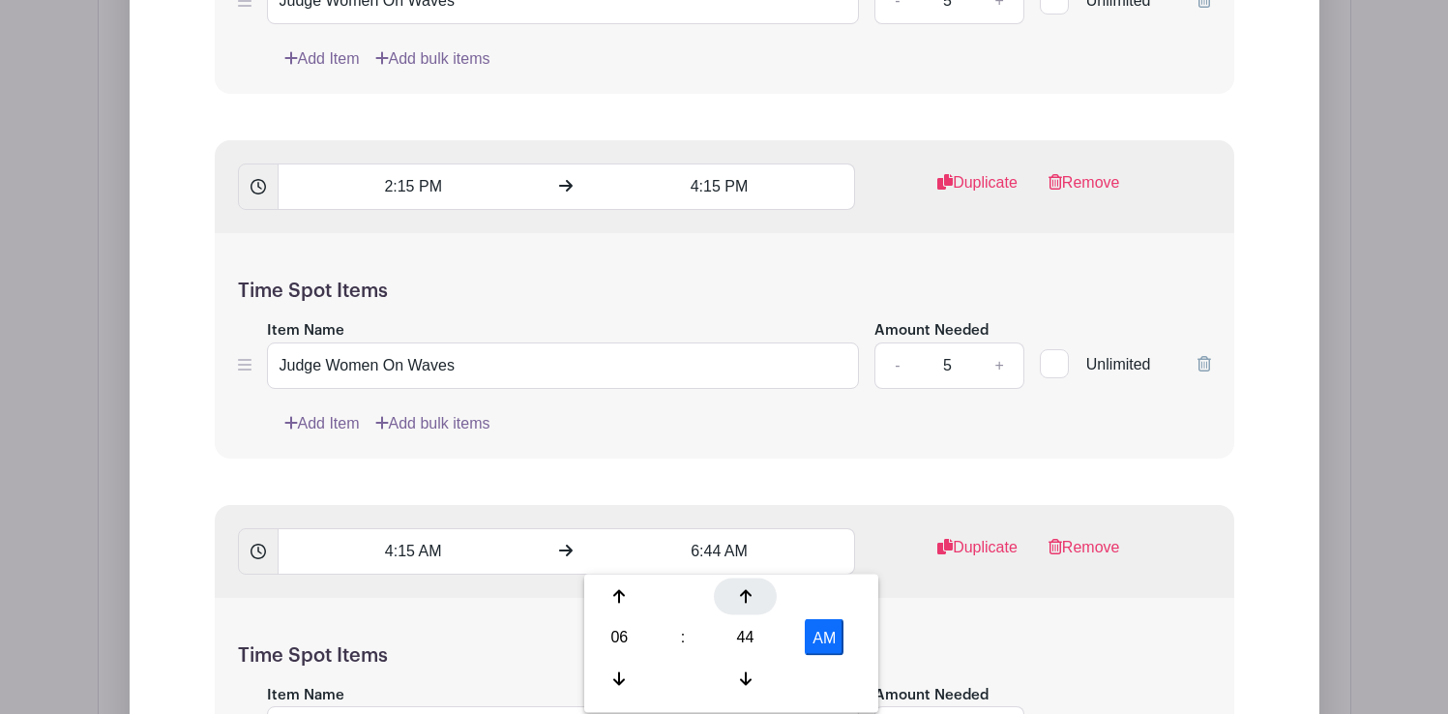
click at [749, 589] on icon at bounding box center [746, 596] width 12 height 15
click at [828, 631] on button "AM" at bounding box center [824, 637] width 39 height 37
type input "6:45 PM"
click at [446, 552] on input "4:15 AM" at bounding box center [413, 551] width 271 height 46
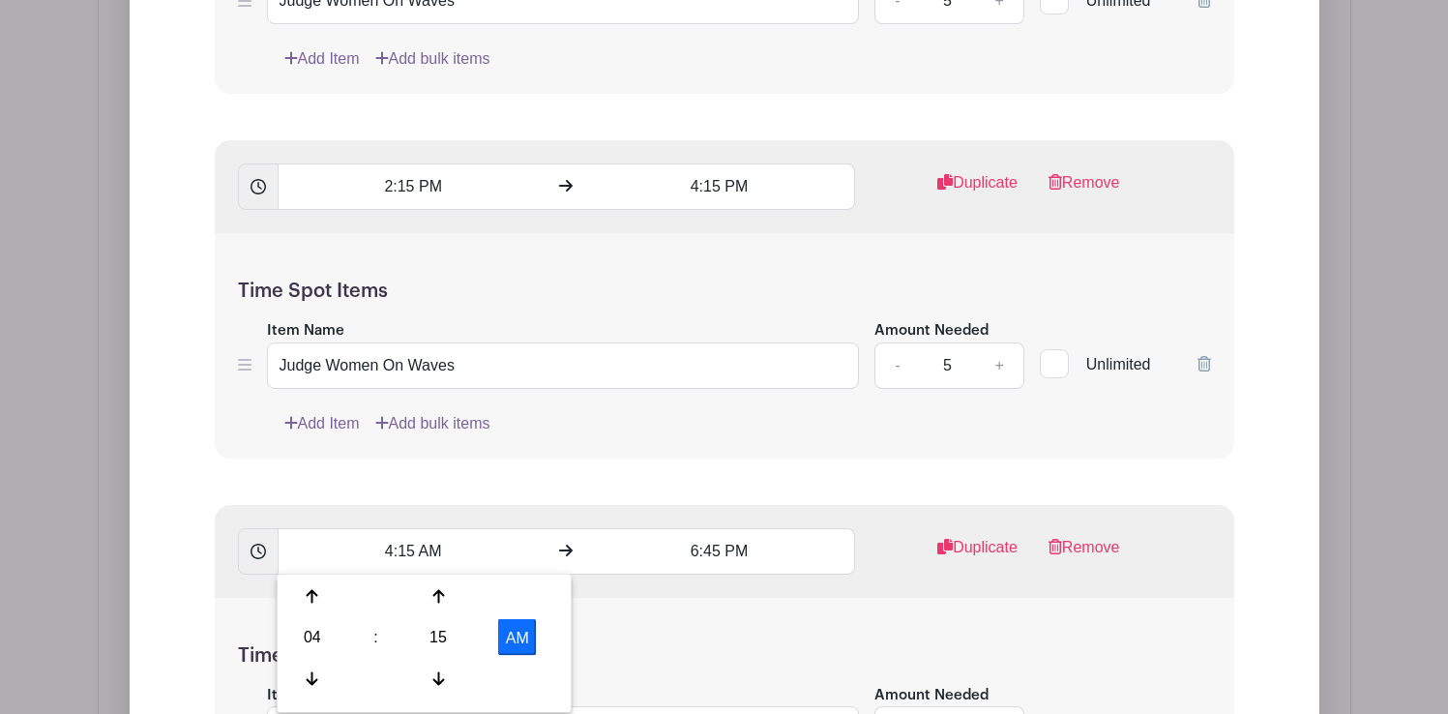
click at [530, 644] on button "AM" at bounding box center [517, 637] width 39 height 37
type input "4:15 PM"
click at [866, 637] on div "Time Spot Items Item Name Judge Women On Waves Amount Needed - 5 + Unlimited Ad…" at bounding box center [724, 710] width 1019 height 225
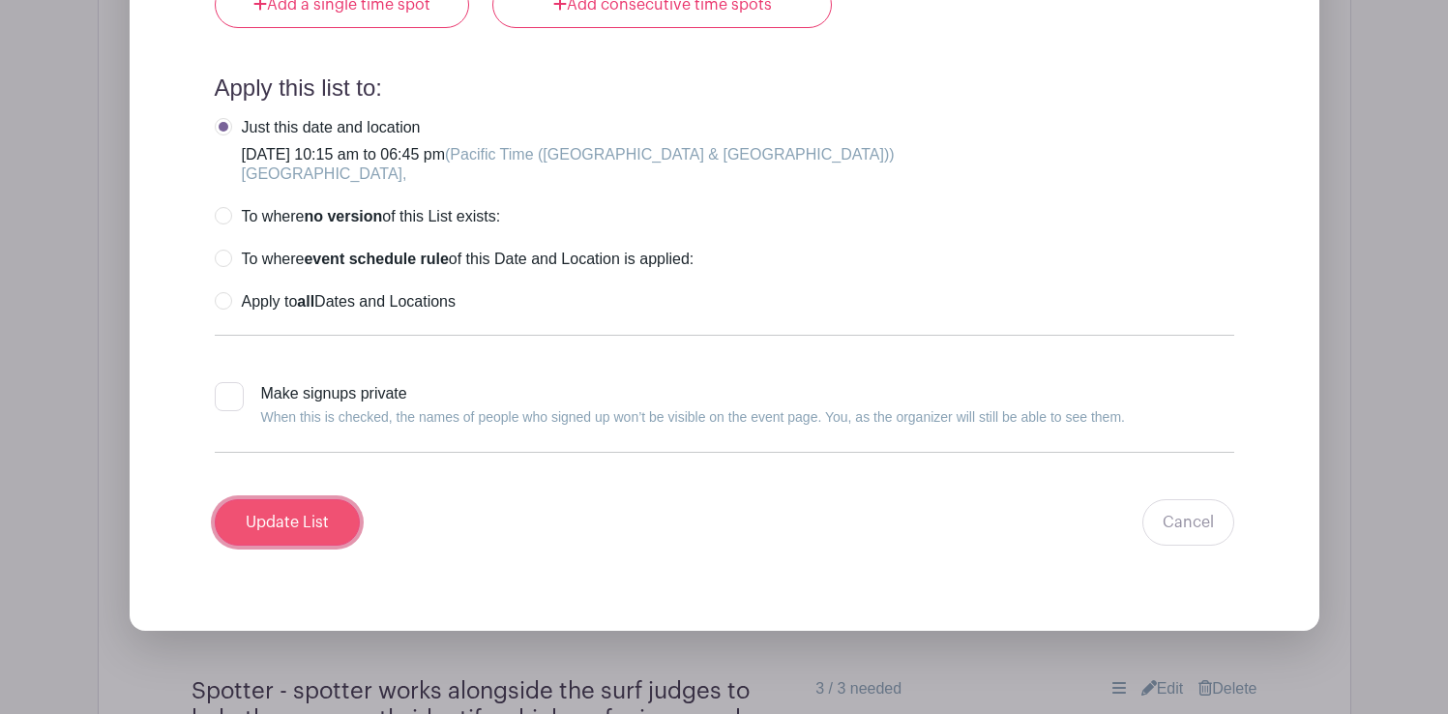
click at [291, 527] on input "Update List" at bounding box center [287, 522] width 145 height 46
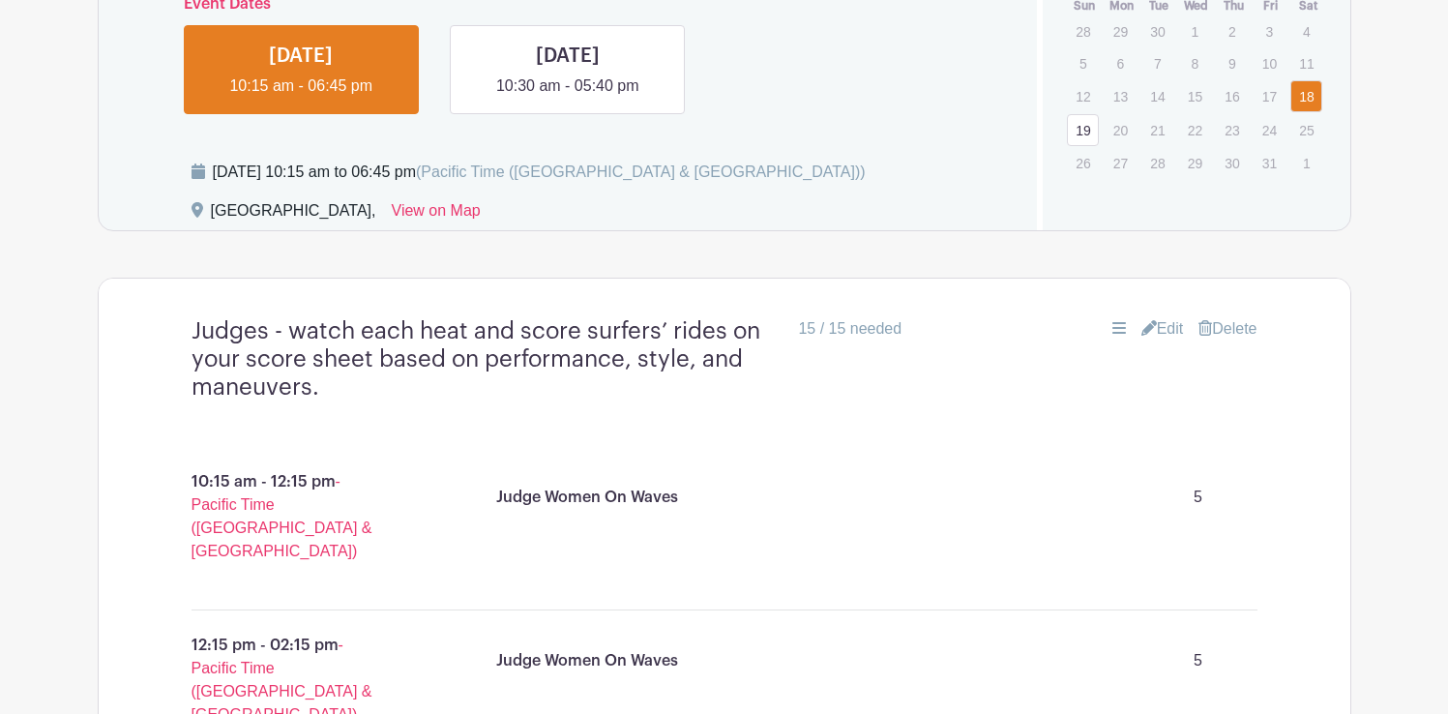
scroll to position [1105, 0]
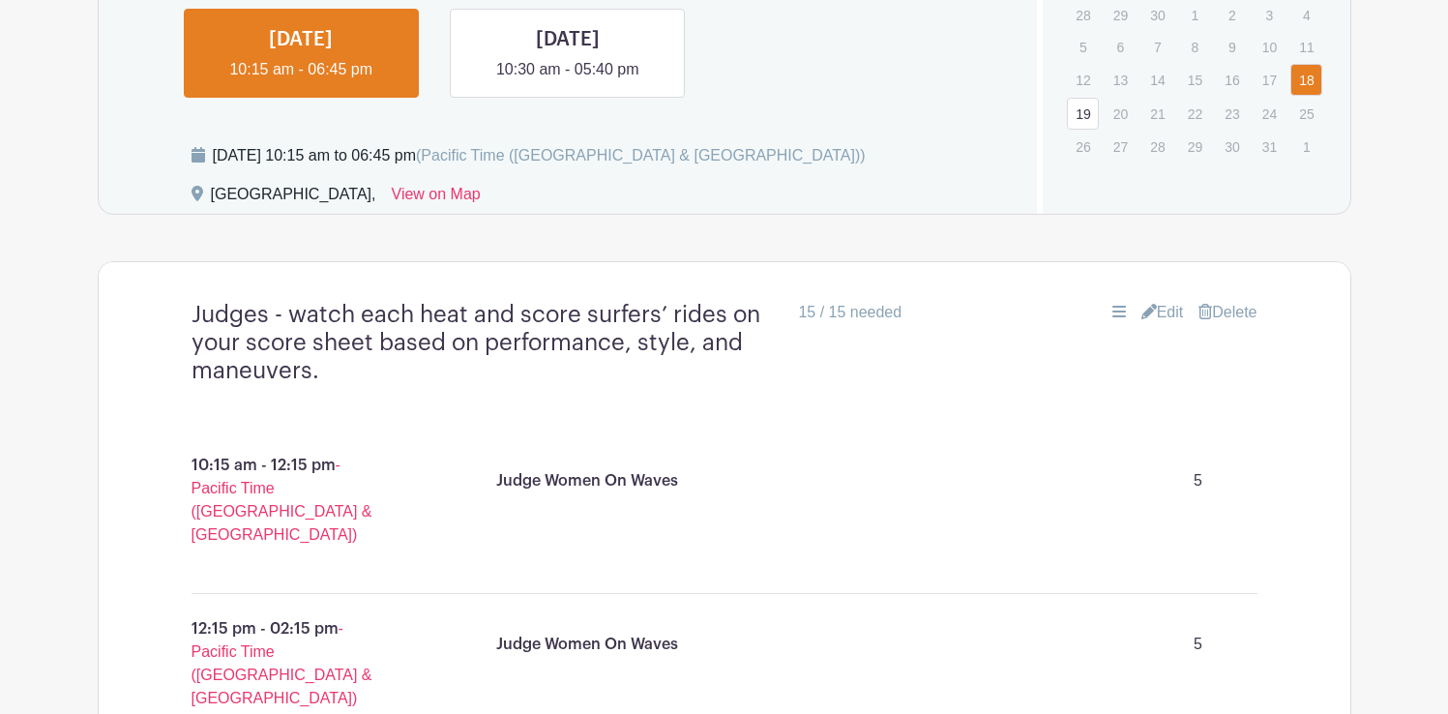
click at [1168, 314] on link "Edit" at bounding box center [1162, 312] width 43 height 23
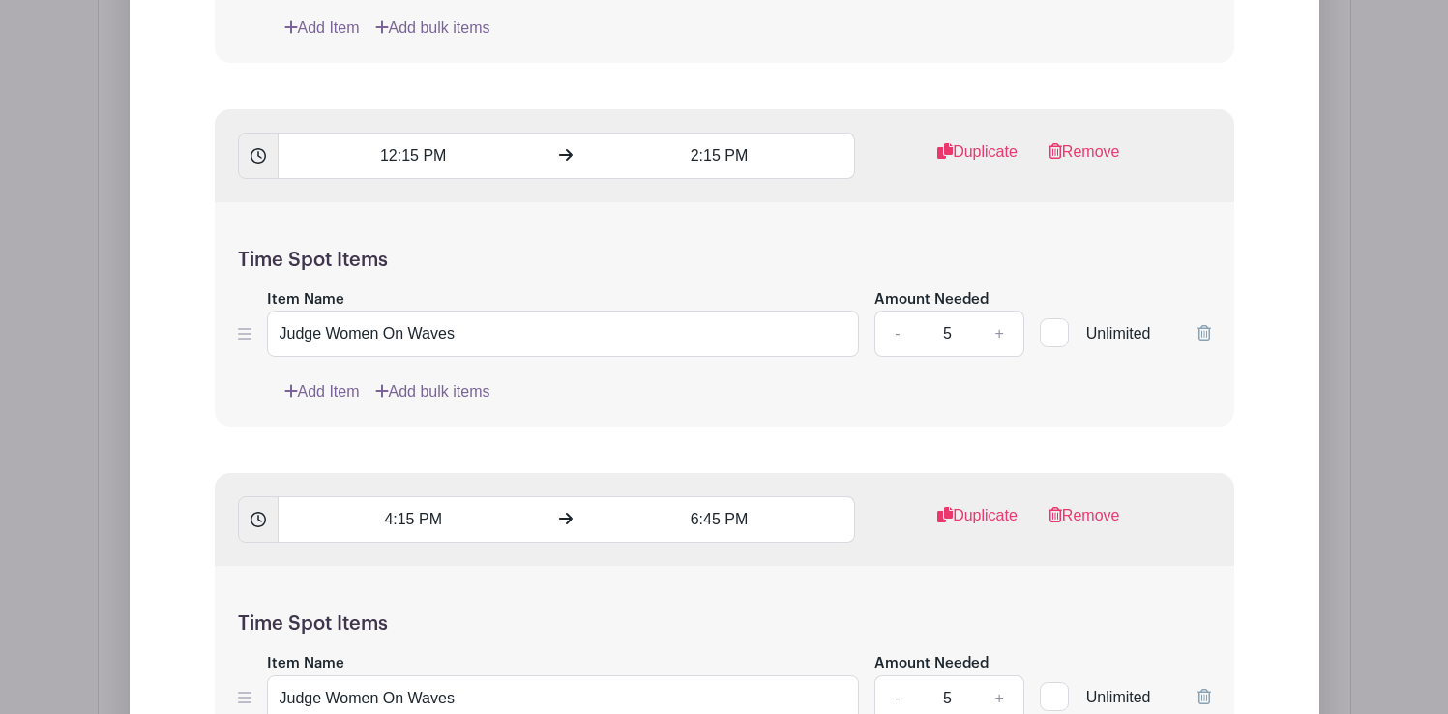
scroll to position [2051, 0]
click at [957, 156] on link "Duplicate" at bounding box center [977, 161] width 80 height 39
click at [396, 520] on input "12:15 PM" at bounding box center [413, 521] width 271 height 46
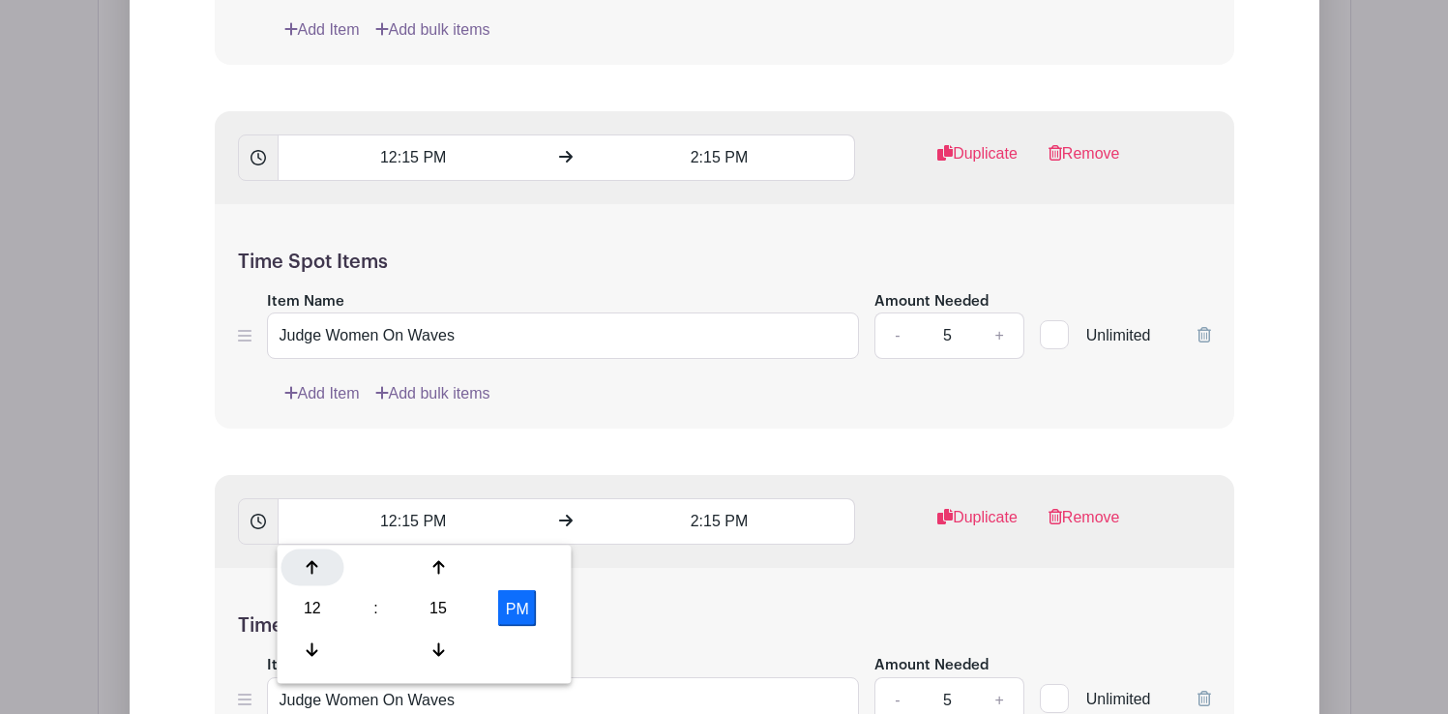
click at [319, 570] on div at bounding box center [312, 567] width 63 height 37
type input "2:15 PM"
click at [718, 517] on input "2:15 PM" at bounding box center [719, 521] width 271 height 46
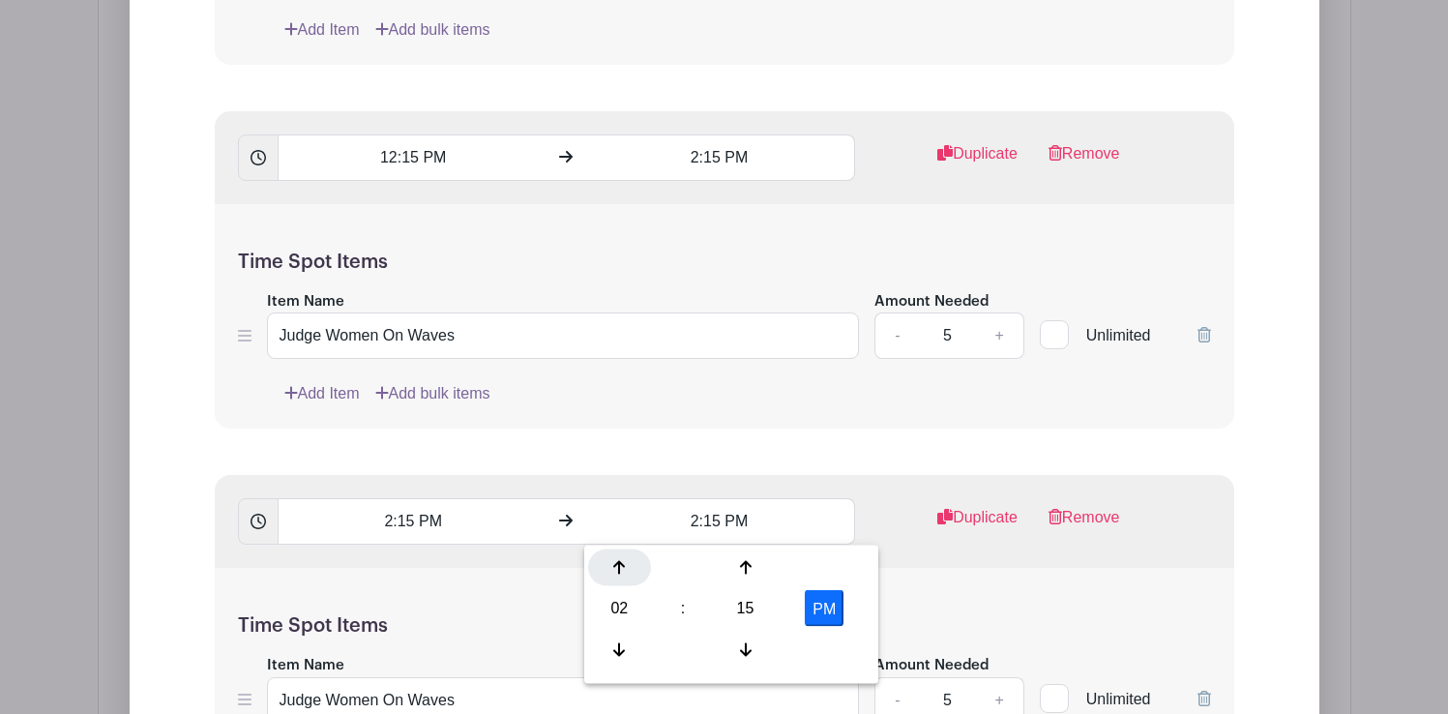
click at [621, 567] on icon at bounding box center [619, 567] width 12 height 15
type input "4:15 PM"
click at [853, 460] on form "List Name Judges - watch each heat and score surfers’ rides on your score sheet…" at bounding box center [724, 680] width 1066 height 2222
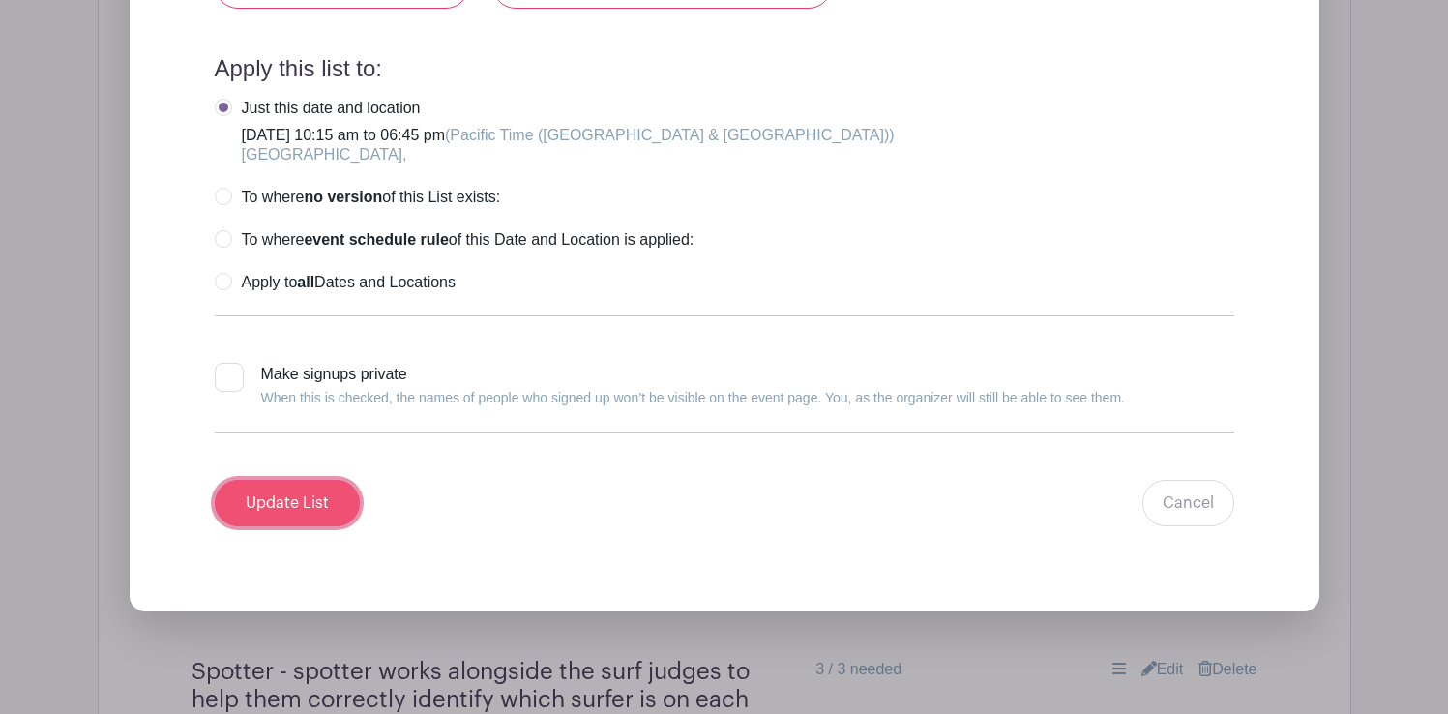
click at [295, 497] on input "Update List" at bounding box center [287, 503] width 145 height 46
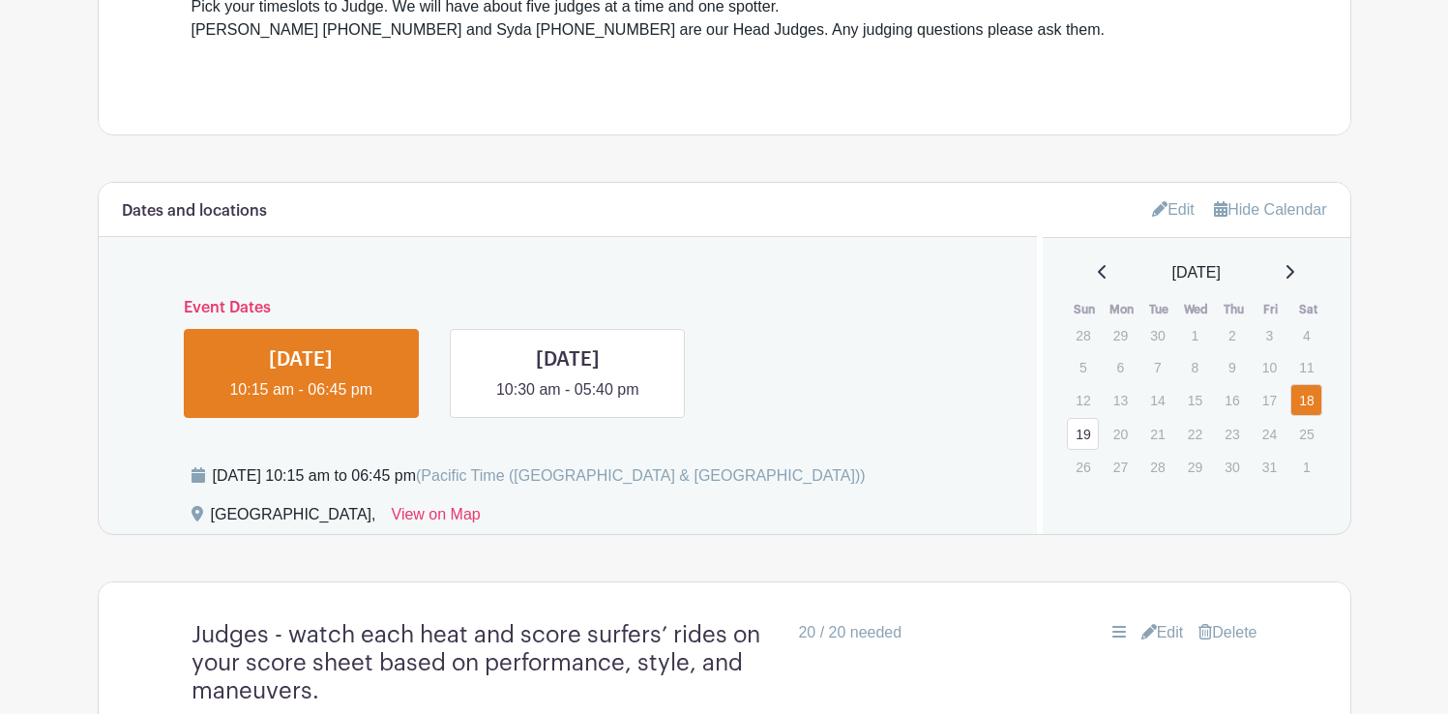
scroll to position [840, 0]
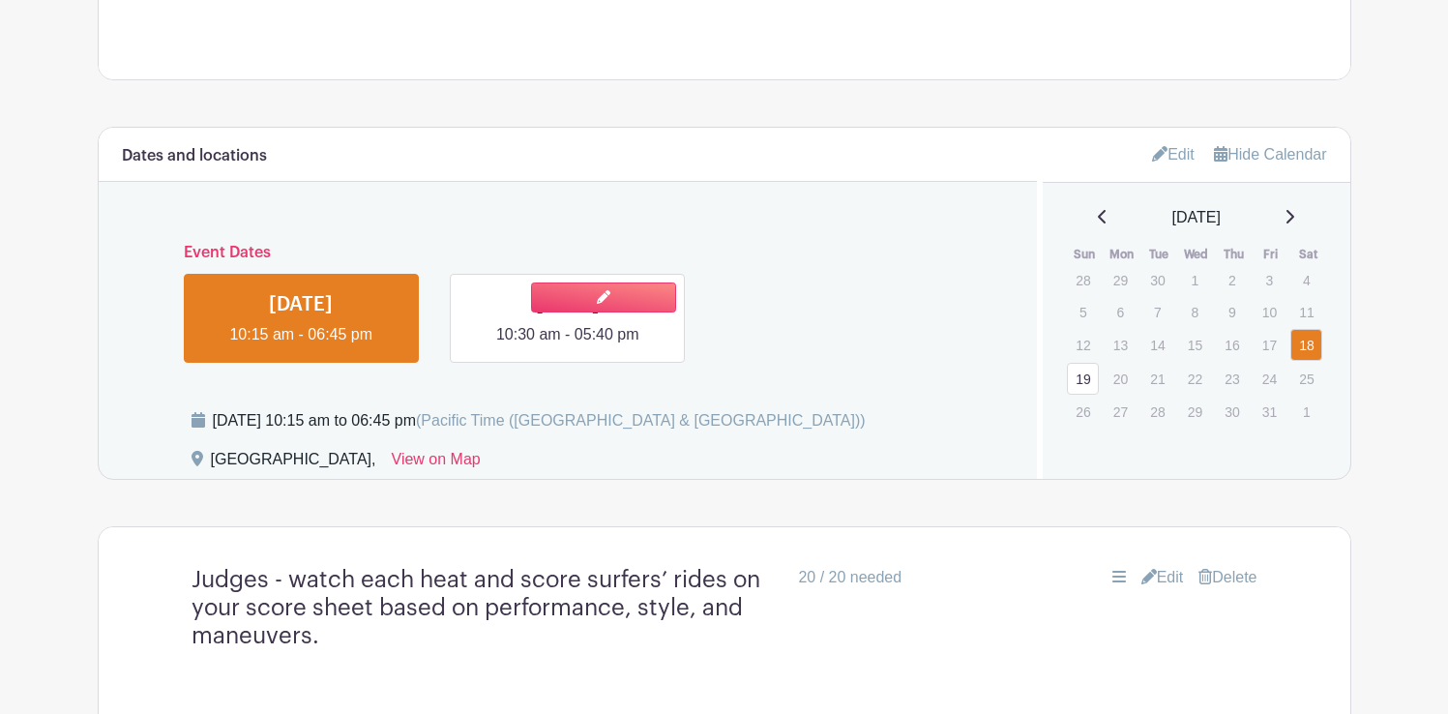
click at [568, 346] on link at bounding box center [568, 346] width 0 height 0
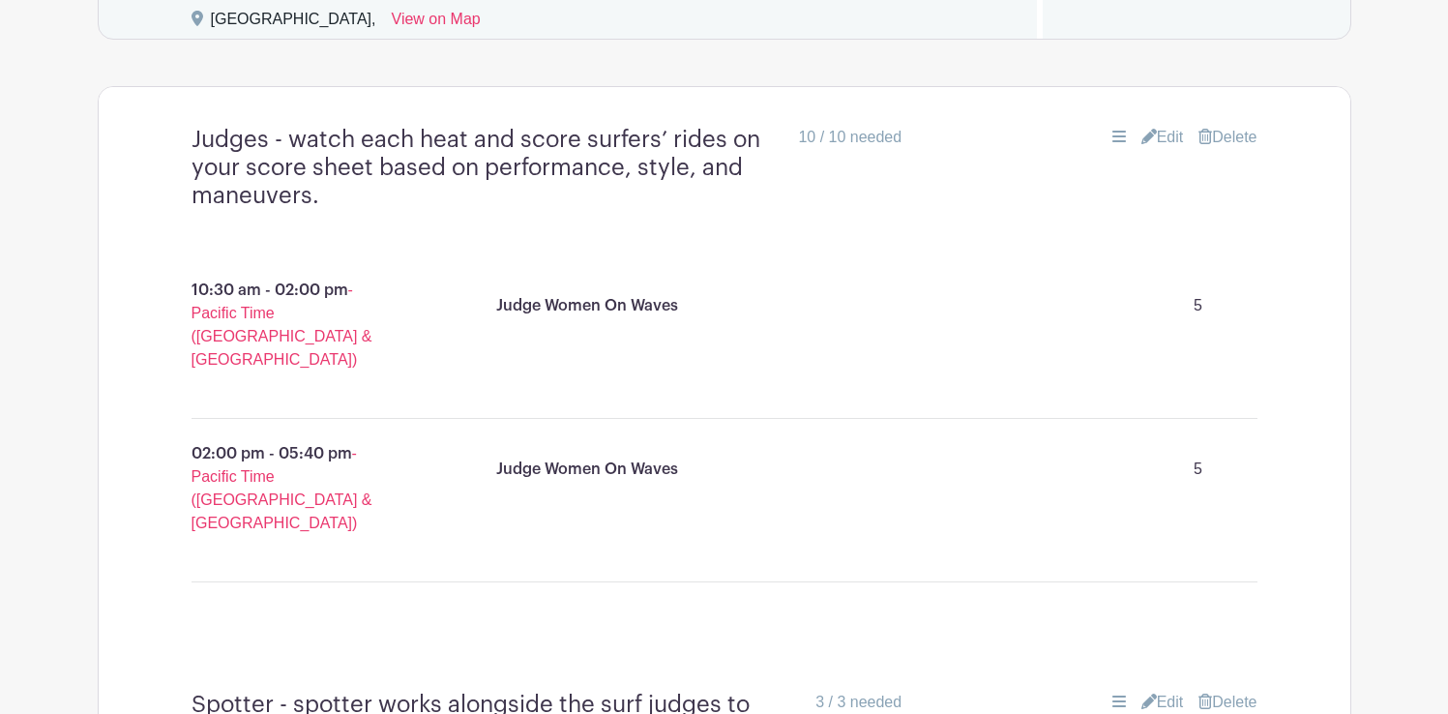
scroll to position [1288, 0]
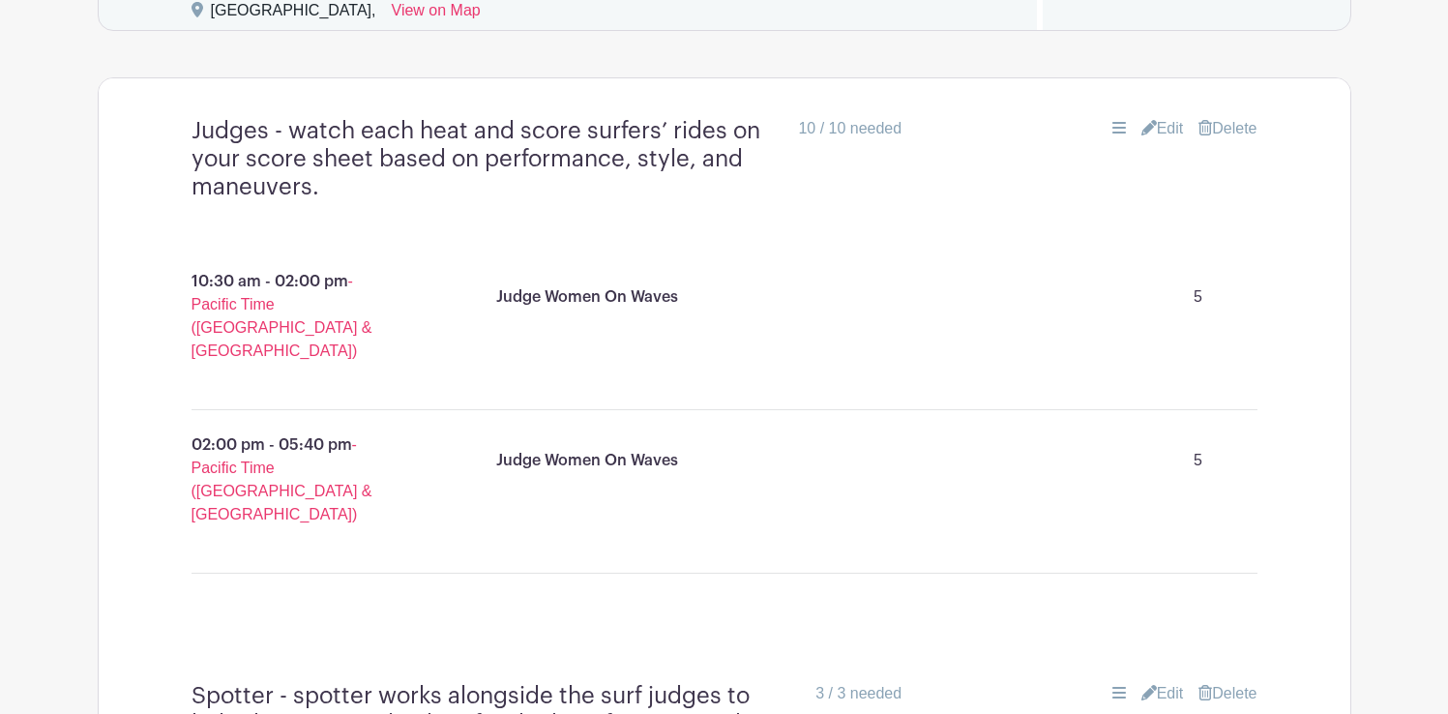
click at [1161, 132] on link "Edit" at bounding box center [1162, 128] width 43 height 23
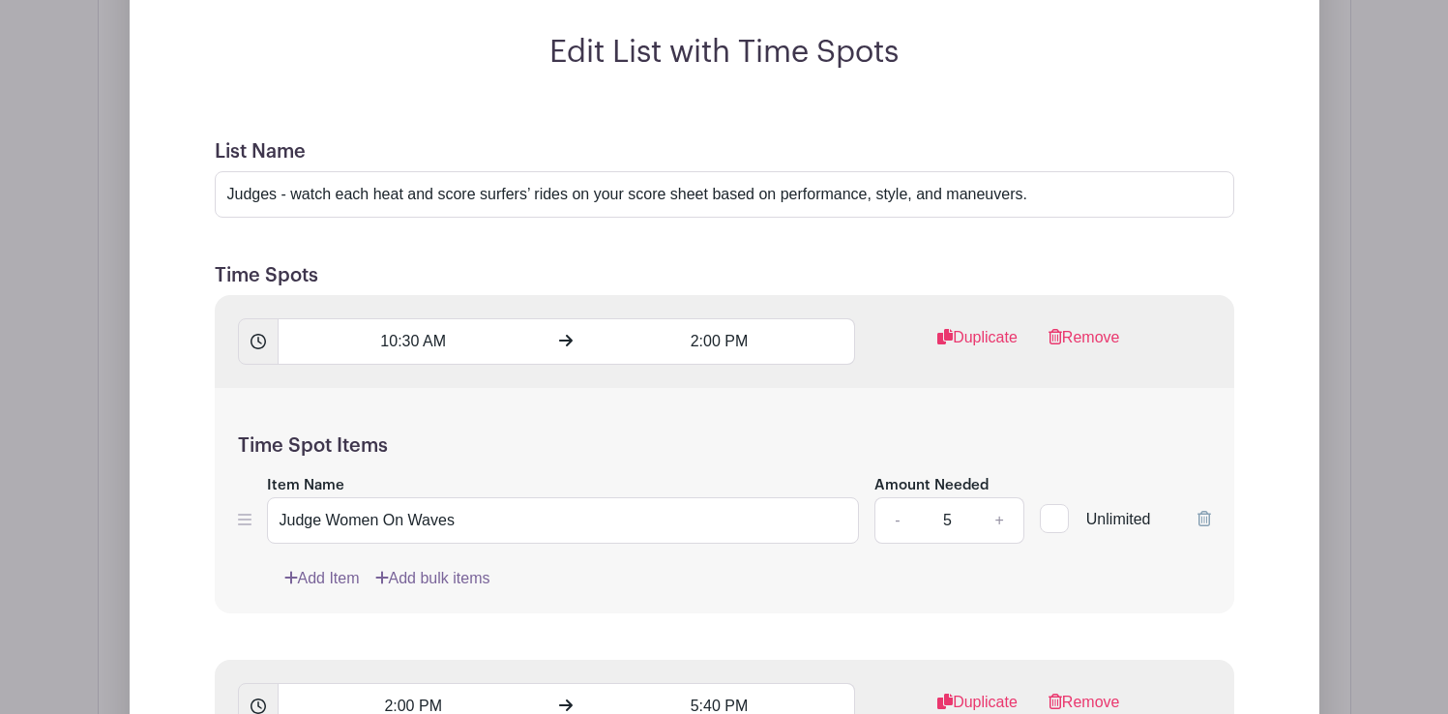
scroll to position [1511, 0]
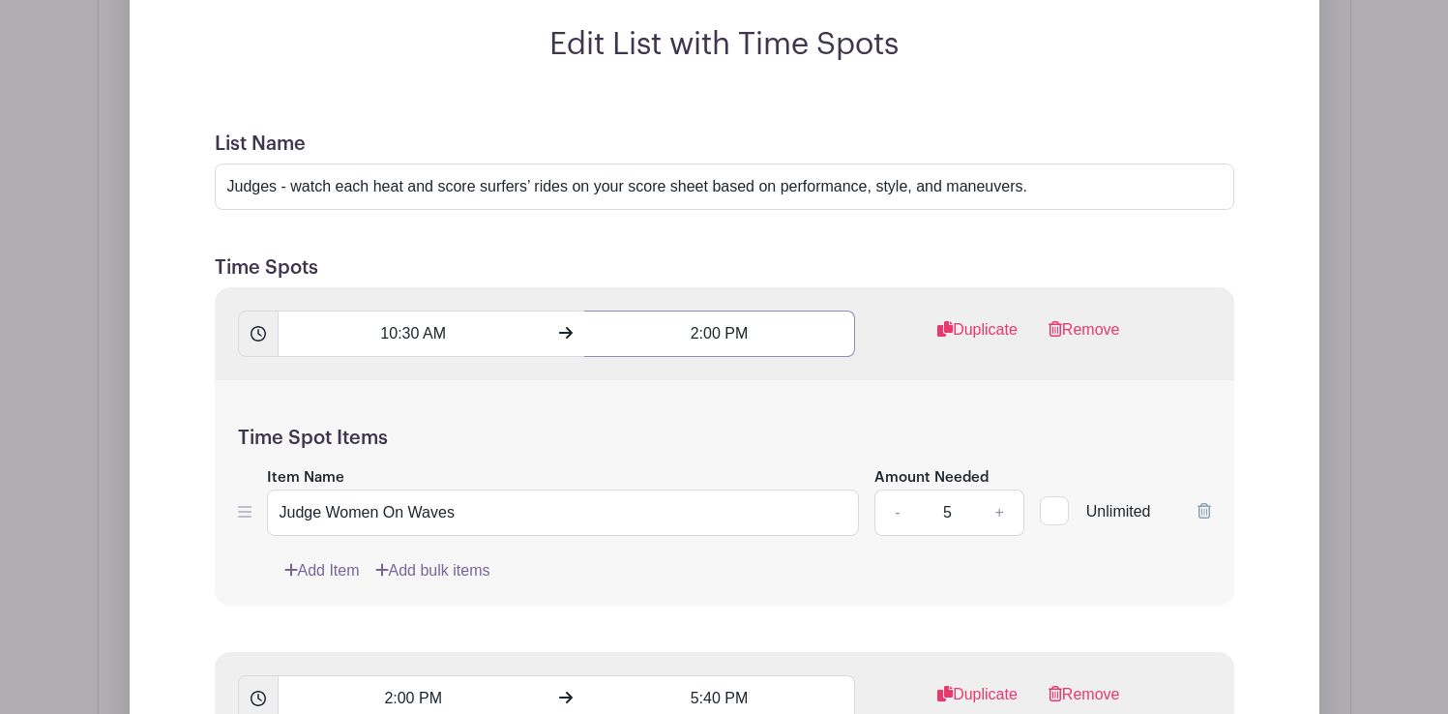
click at [709, 334] on input "2:00 PM" at bounding box center [719, 333] width 271 height 46
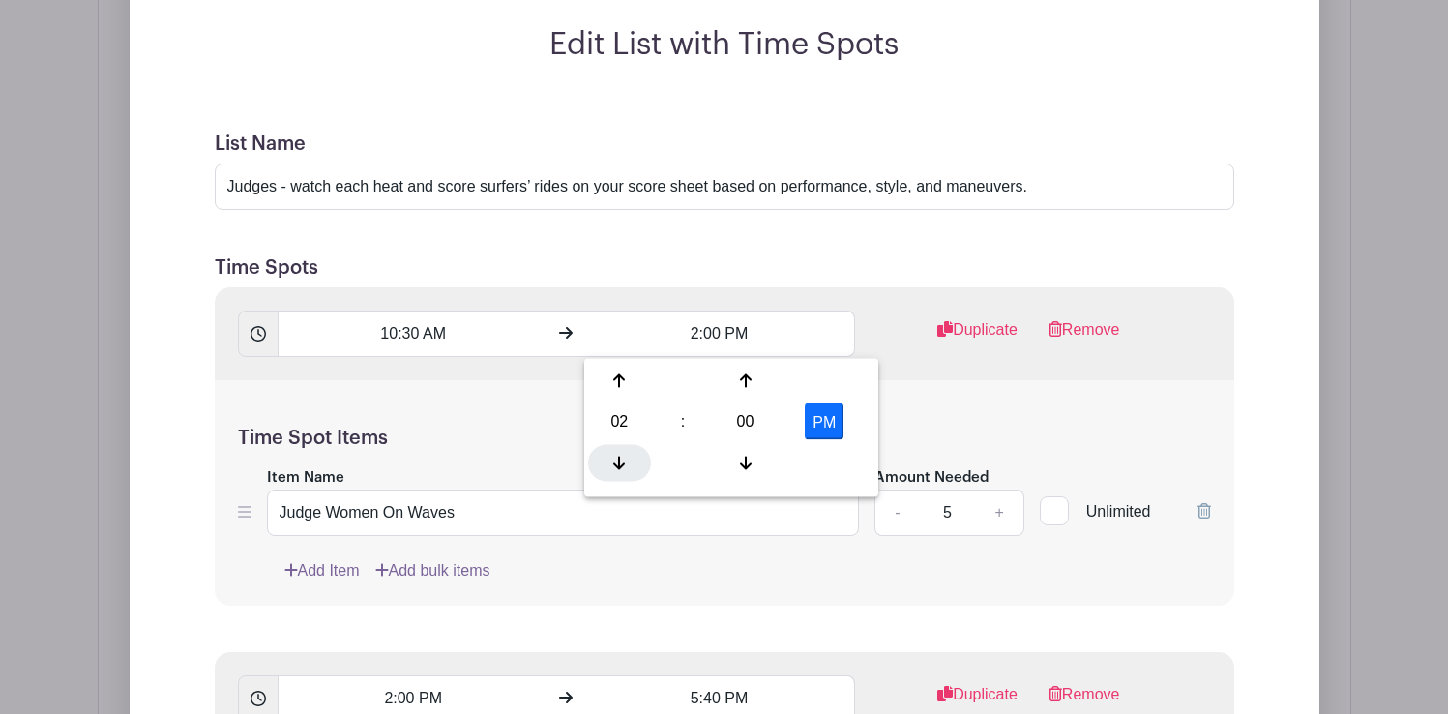
click at [622, 461] on icon at bounding box center [619, 462] width 12 height 15
click at [748, 373] on icon at bounding box center [746, 380] width 12 height 15
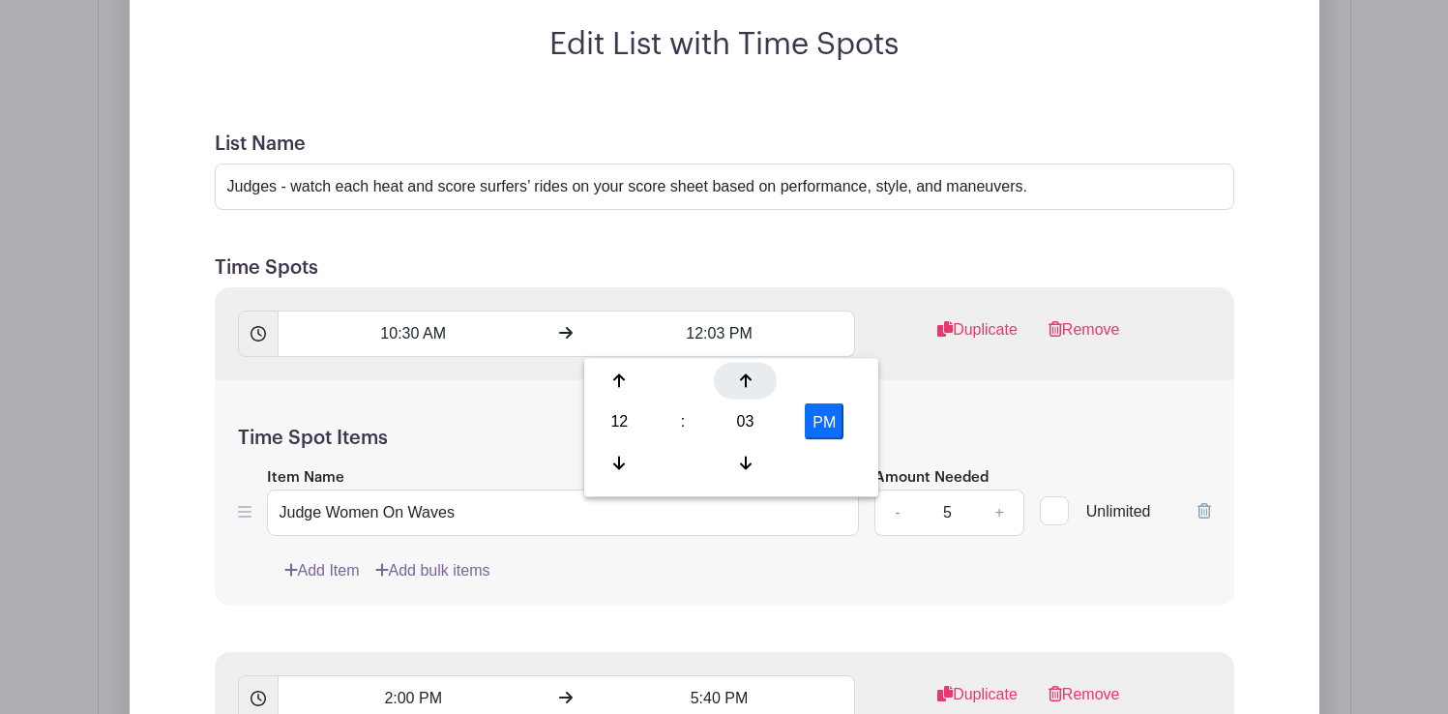
click at [748, 373] on icon at bounding box center [746, 380] width 12 height 15
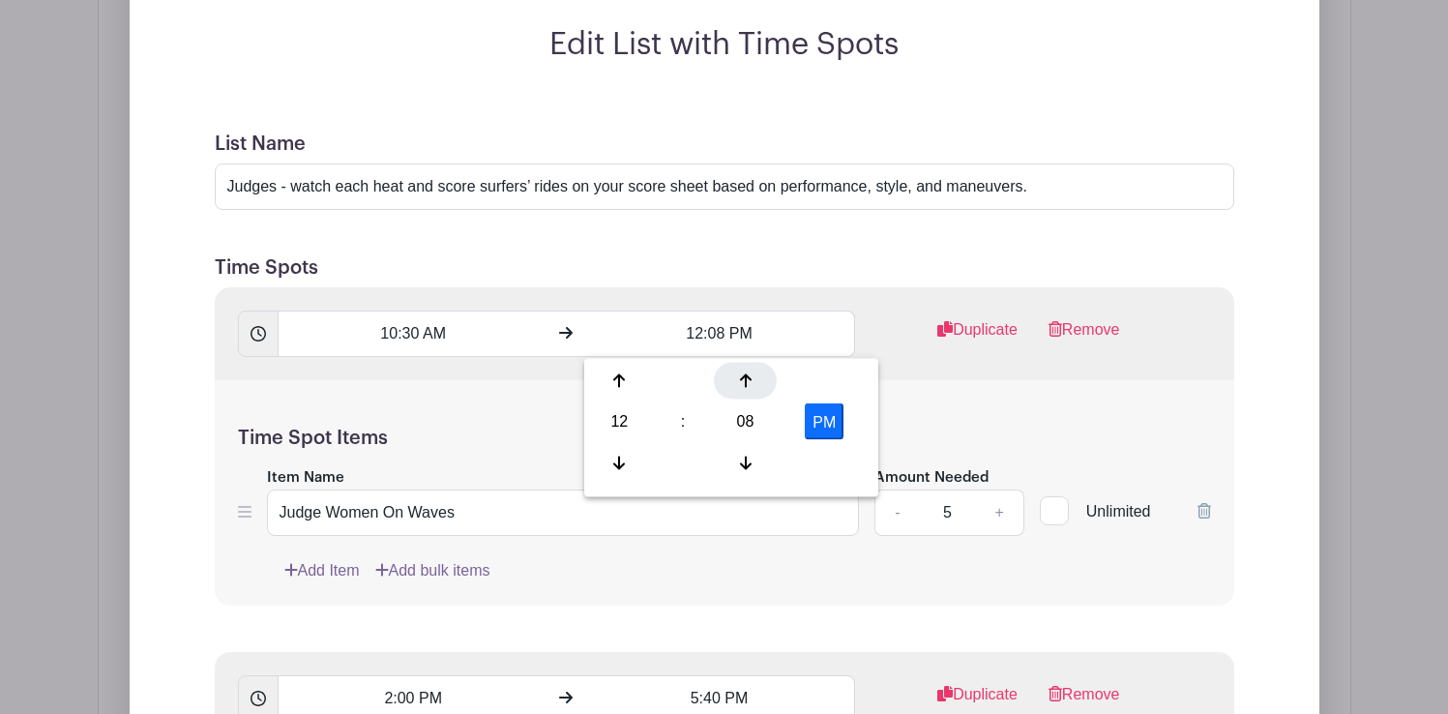
click at [748, 373] on icon at bounding box center [746, 380] width 12 height 15
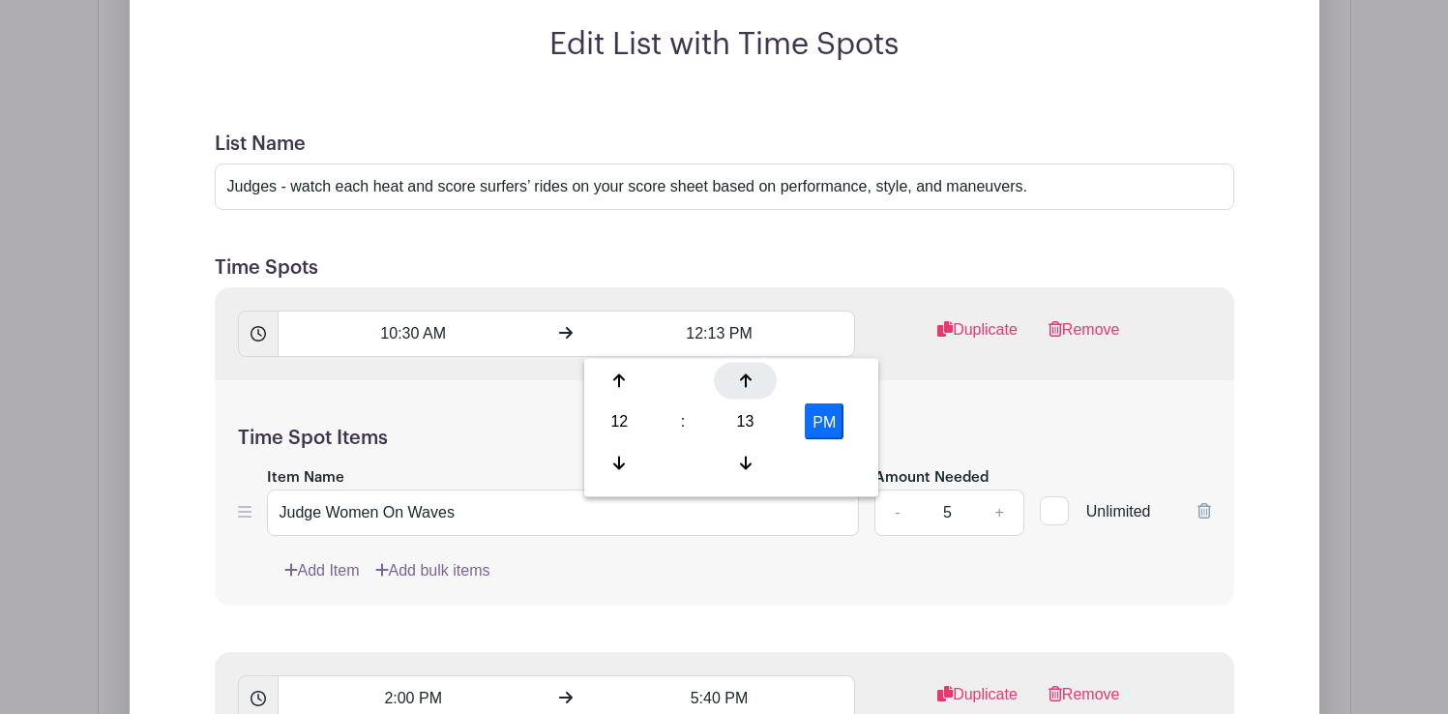
click at [748, 373] on icon at bounding box center [746, 380] width 12 height 15
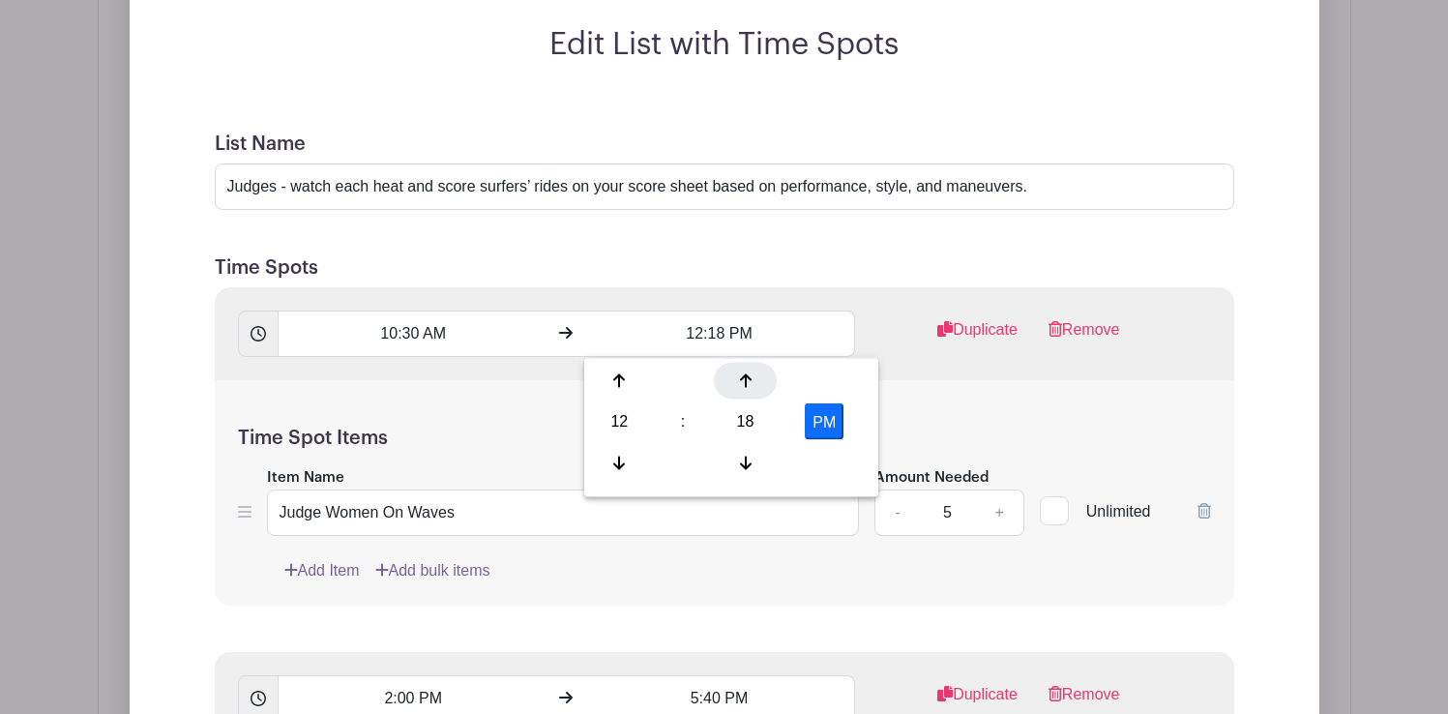
click at [748, 373] on icon at bounding box center [746, 380] width 12 height 15
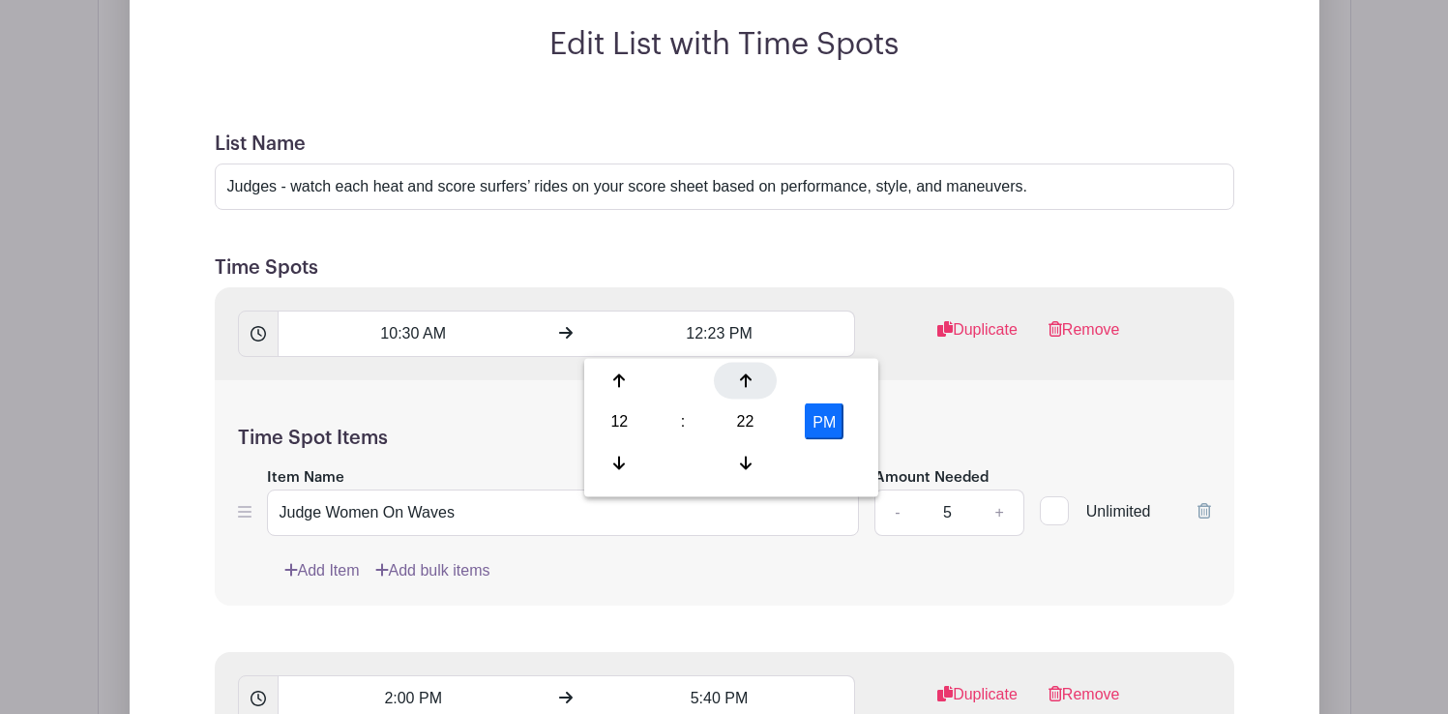
click at [748, 373] on icon at bounding box center [746, 380] width 12 height 15
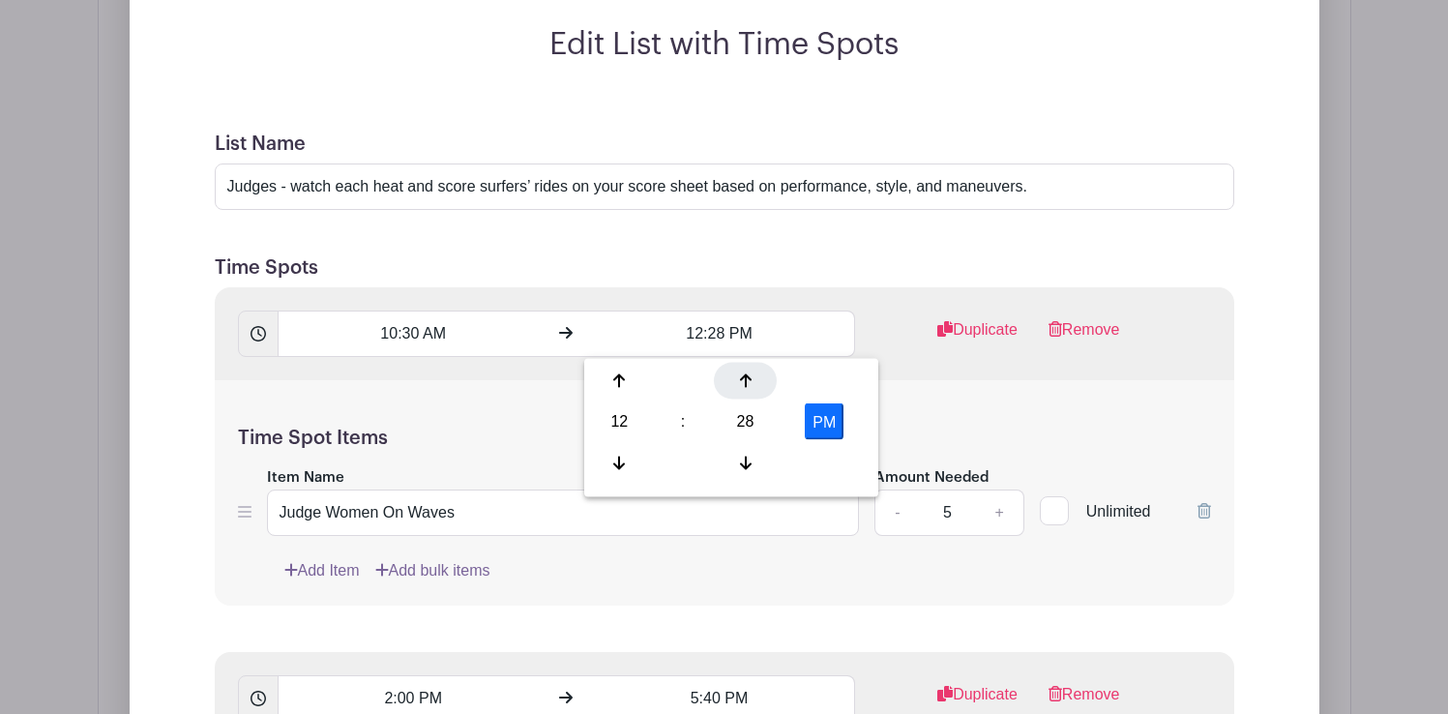
click at [748, 373] on icon at bounding box center [746, 380] width 12 height 15
type input "12:30 PM"
click at [918, 384] on div "Time Spot Items Item Name Judge Women On Waves Amount Needed - 5 + Unlimited Ad…" at bounding box center [724, 492] width 1019 height 225
click at [971, 322] on link "Duplicate" at bounding box center [977, 337] width 80 height 39
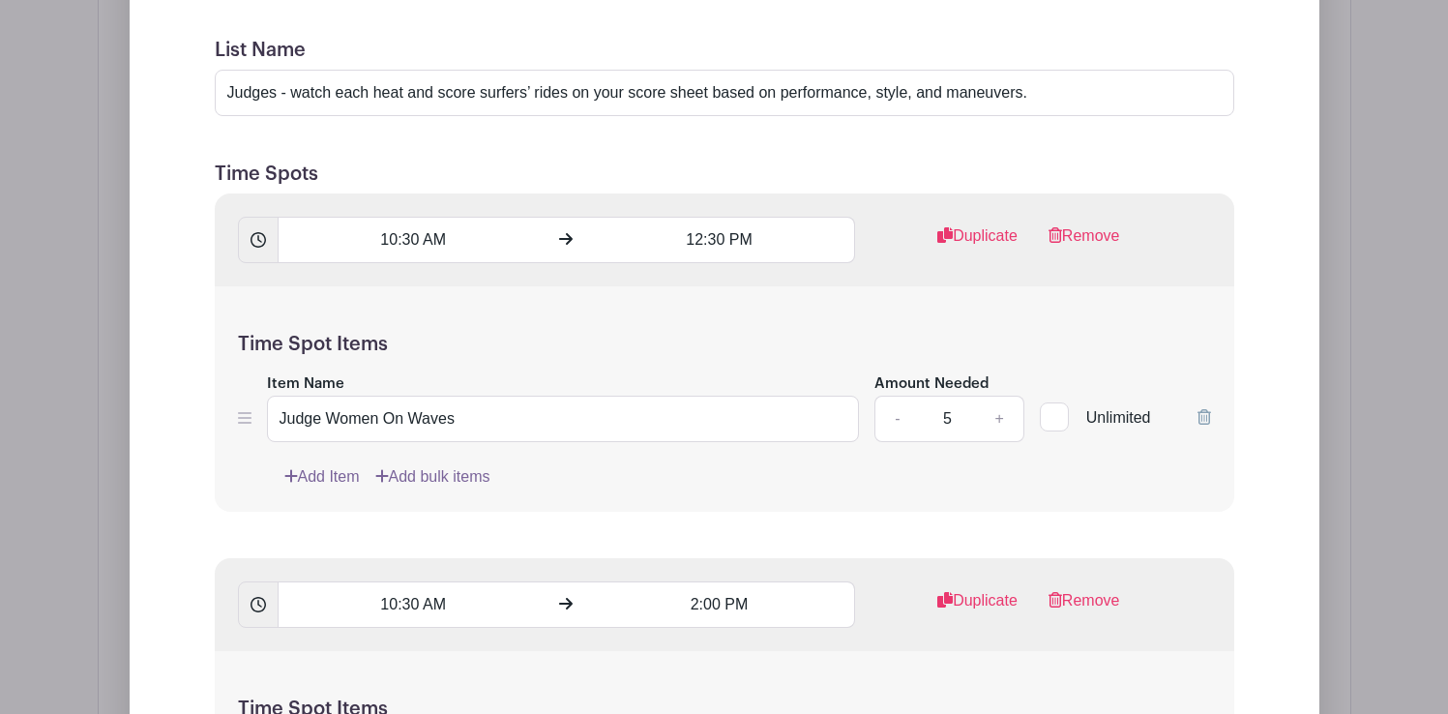
scroll to position [1639, 0]
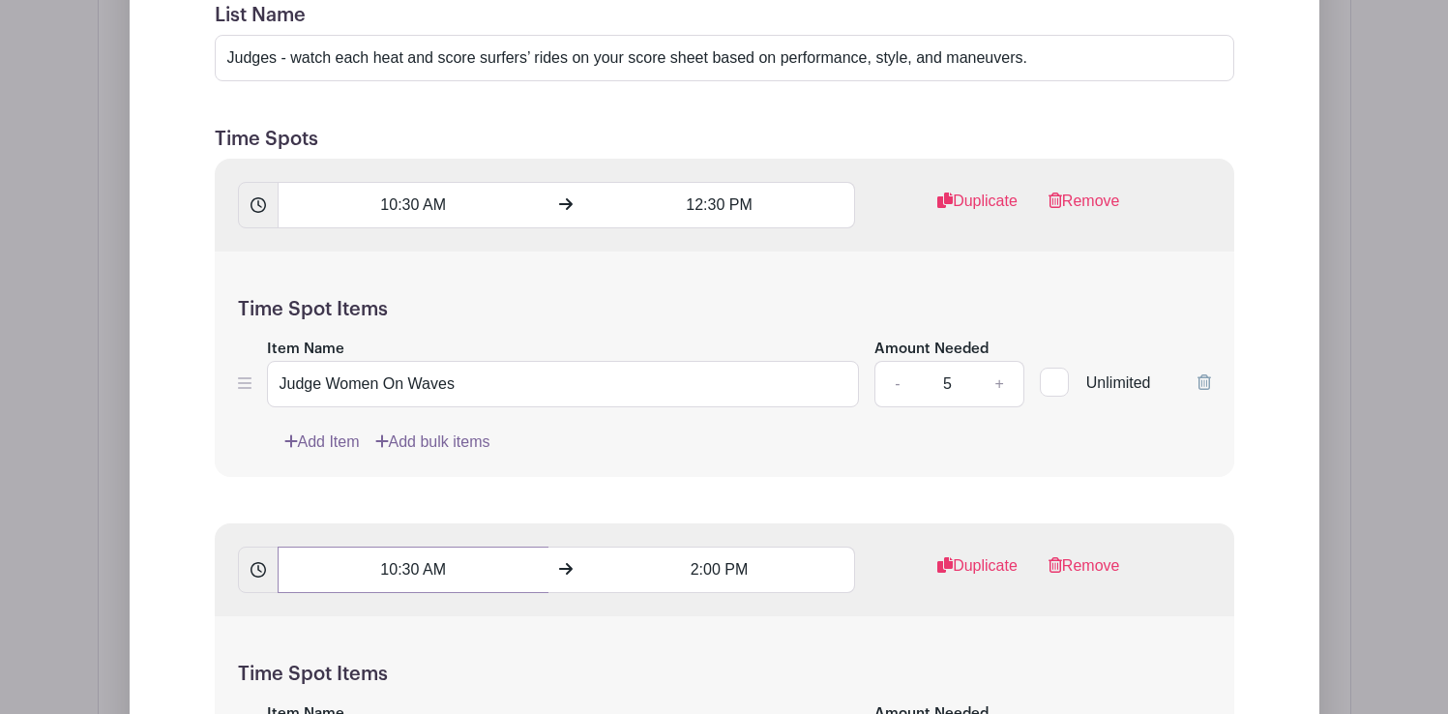
click at [431, 565] on input "10:30 AM" at bounding box center [413, 569] width 271 height 46
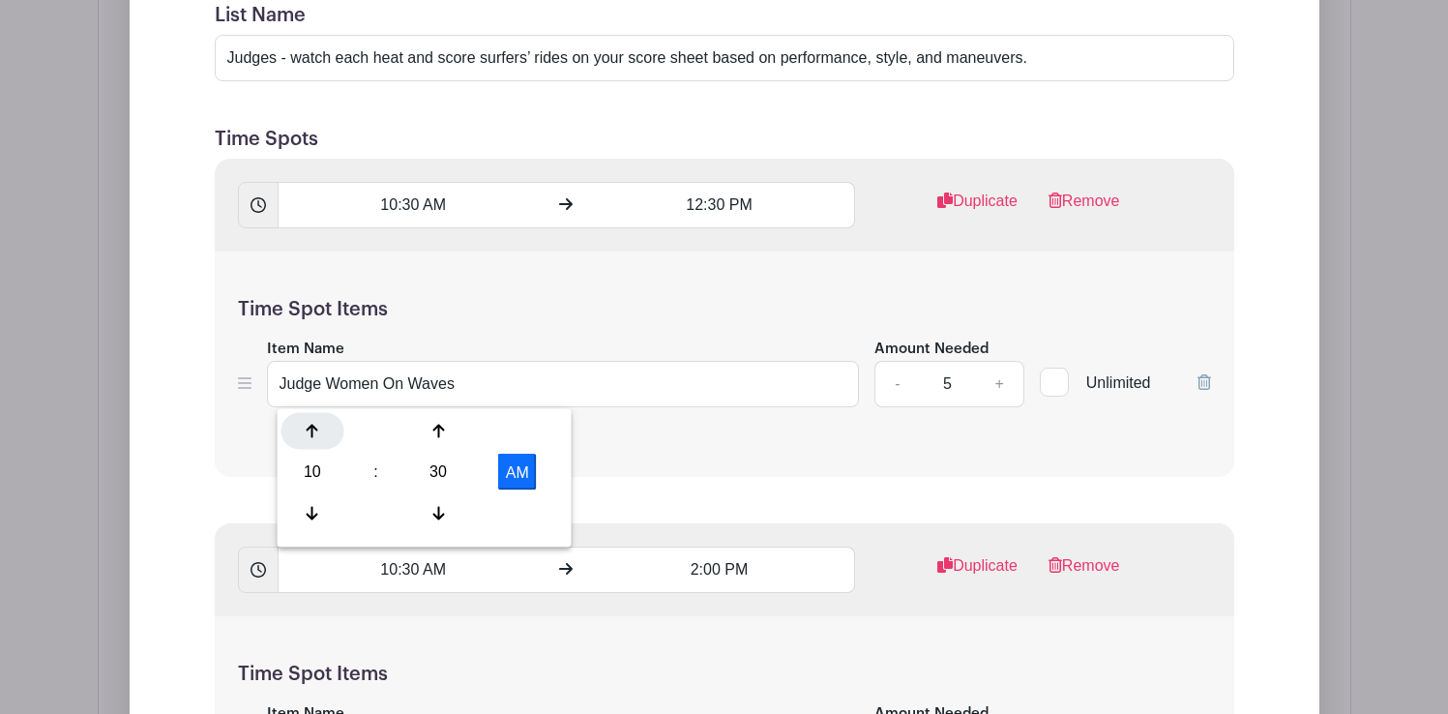
click at [315, 436] on icon at bounding box center [313, 431] width 12 height 15
type input "12:30 PM"
click at [707, 564] on input "2:00 PM" at bounding box center [719, 569] width 271 height 46
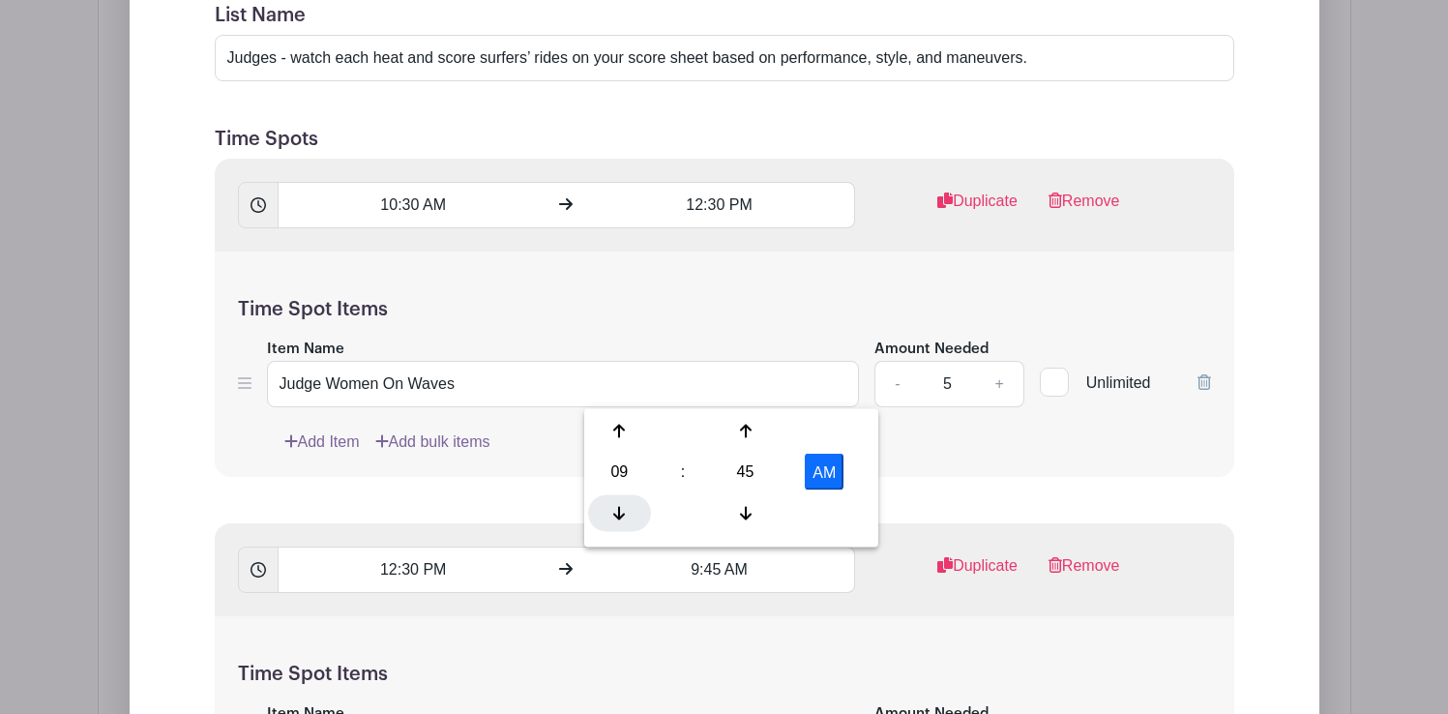
click at [620, 506] on icon at bounding box center [619, 512] width 12 height 15
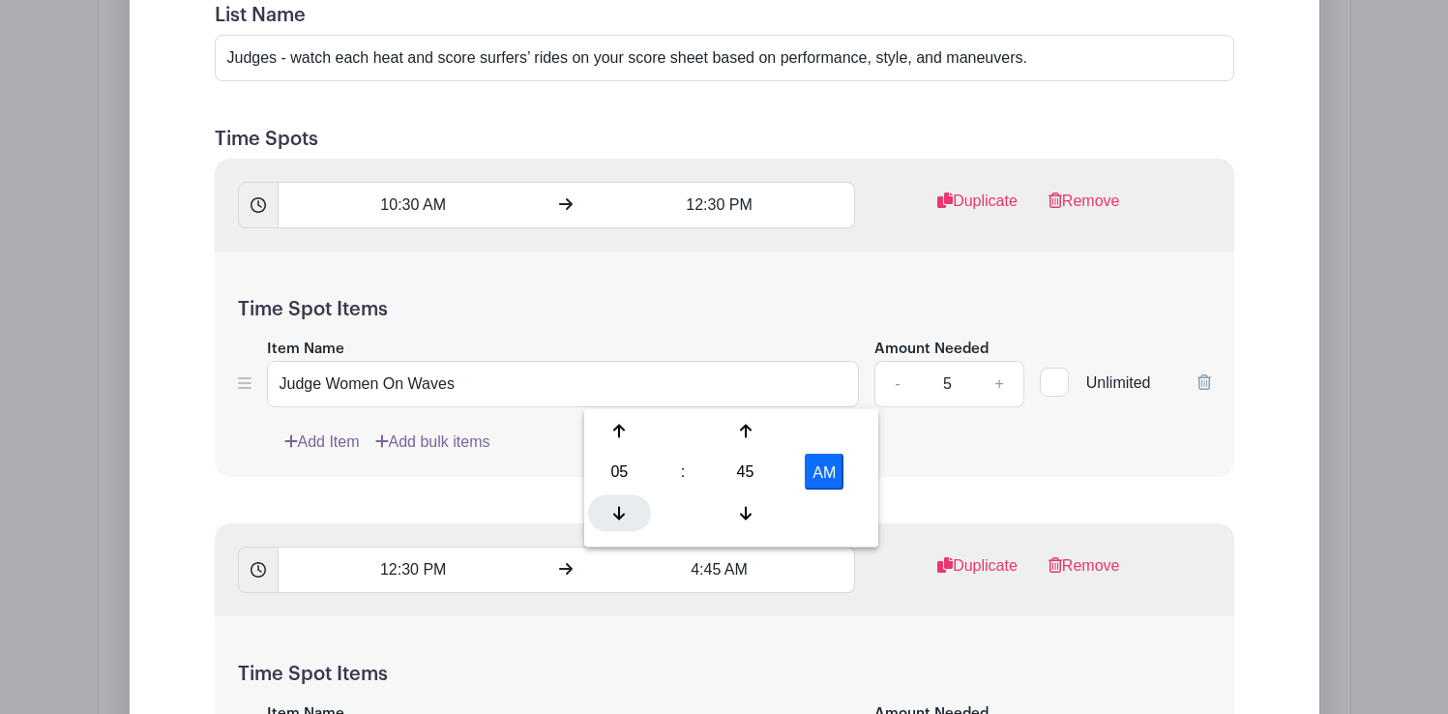
click at [620, 506] on icon at bounding box center [619, 512] width 12 height 15
click at [746, 503] on div at bounding box center [745, 512] width 63 height 37
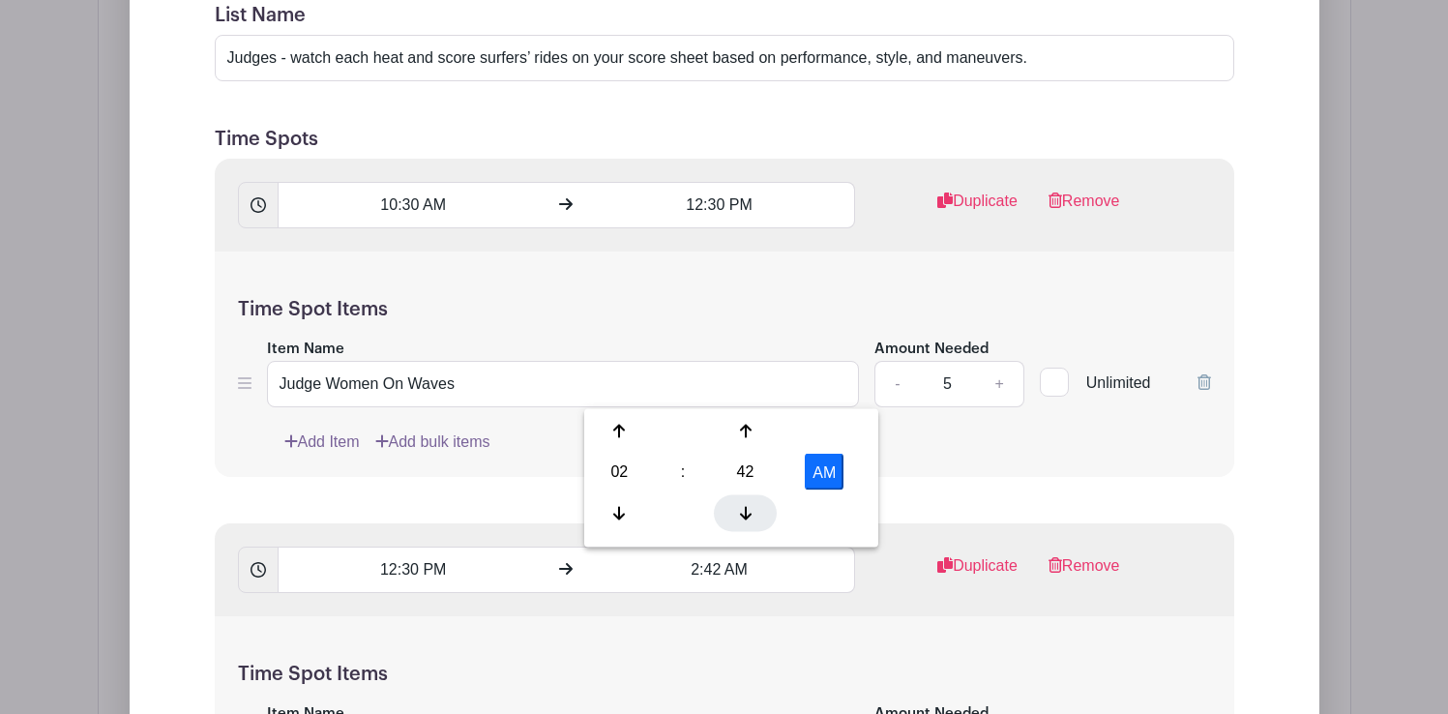
click at [746, 503] on div at bounding box center [745, 512] width 63 height 37
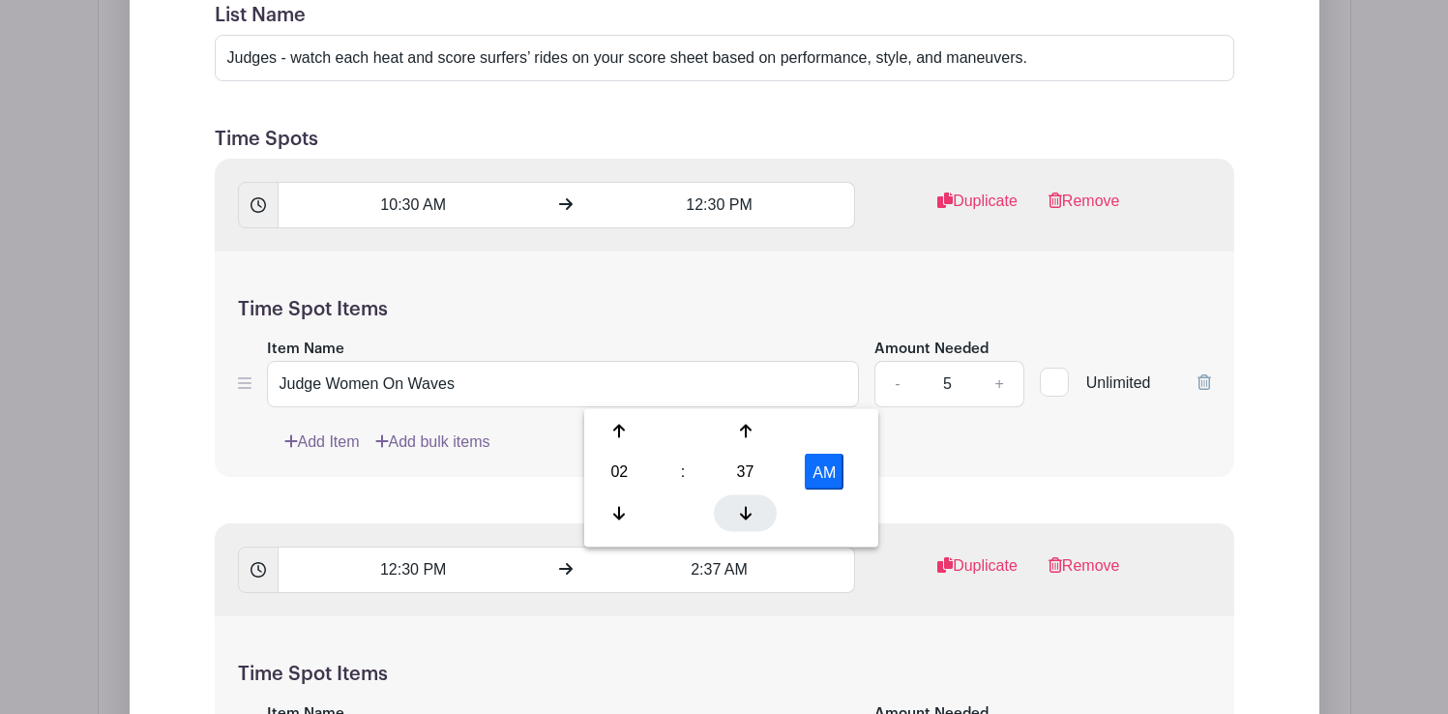
click at [746, 503] on div at bounding box center [745, 512] width 63 height 37
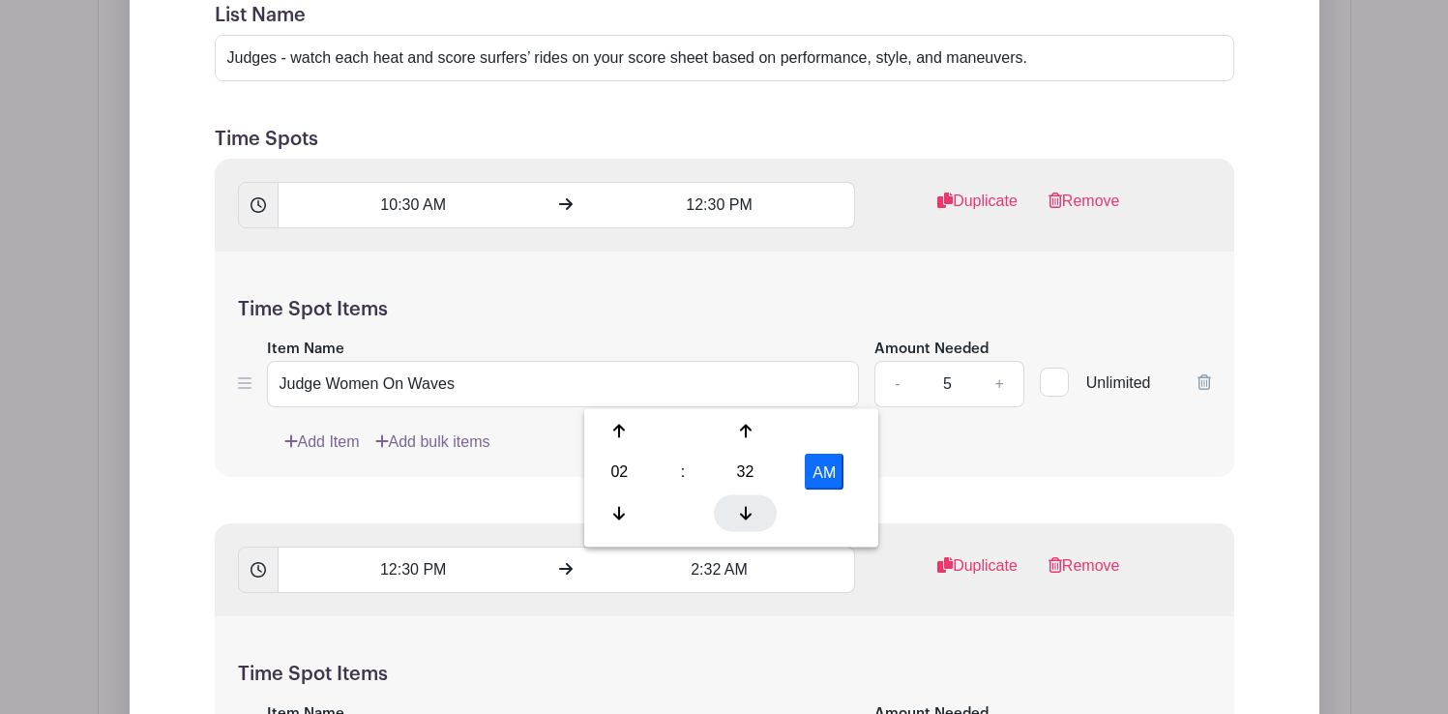
click at [746, 503] on div at bounding box center [745, 512] width 63 height 37
click at [835, 465] on button "AM" at bounding box center [824, 472] width 39 height 37
type input "2:30 PM"
click at [892, 470] on div "Time Spot Items Item Name Judge Women On Waves Amount Needed - 5 + Unlimited Ad…" at bounding box center [724, 363] width 1019 height 225
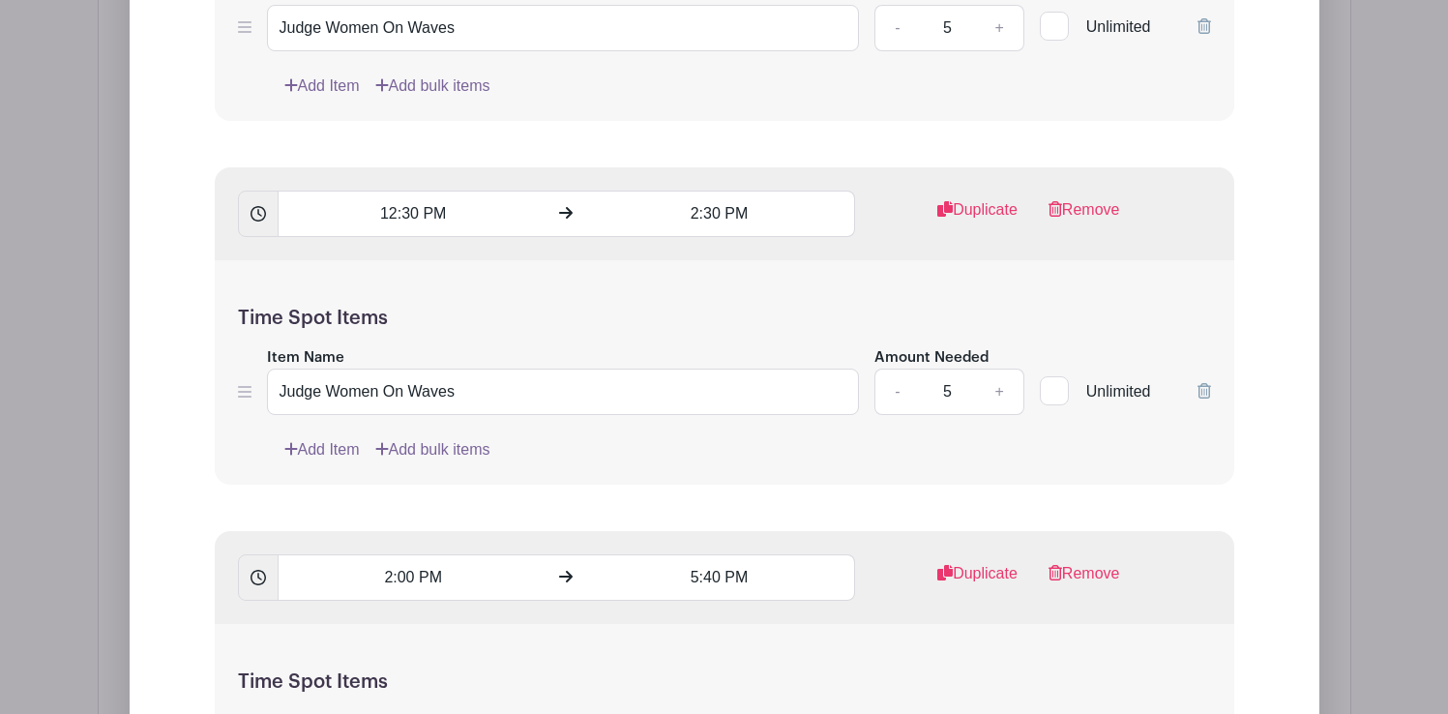
scroll to position [2000, 0]
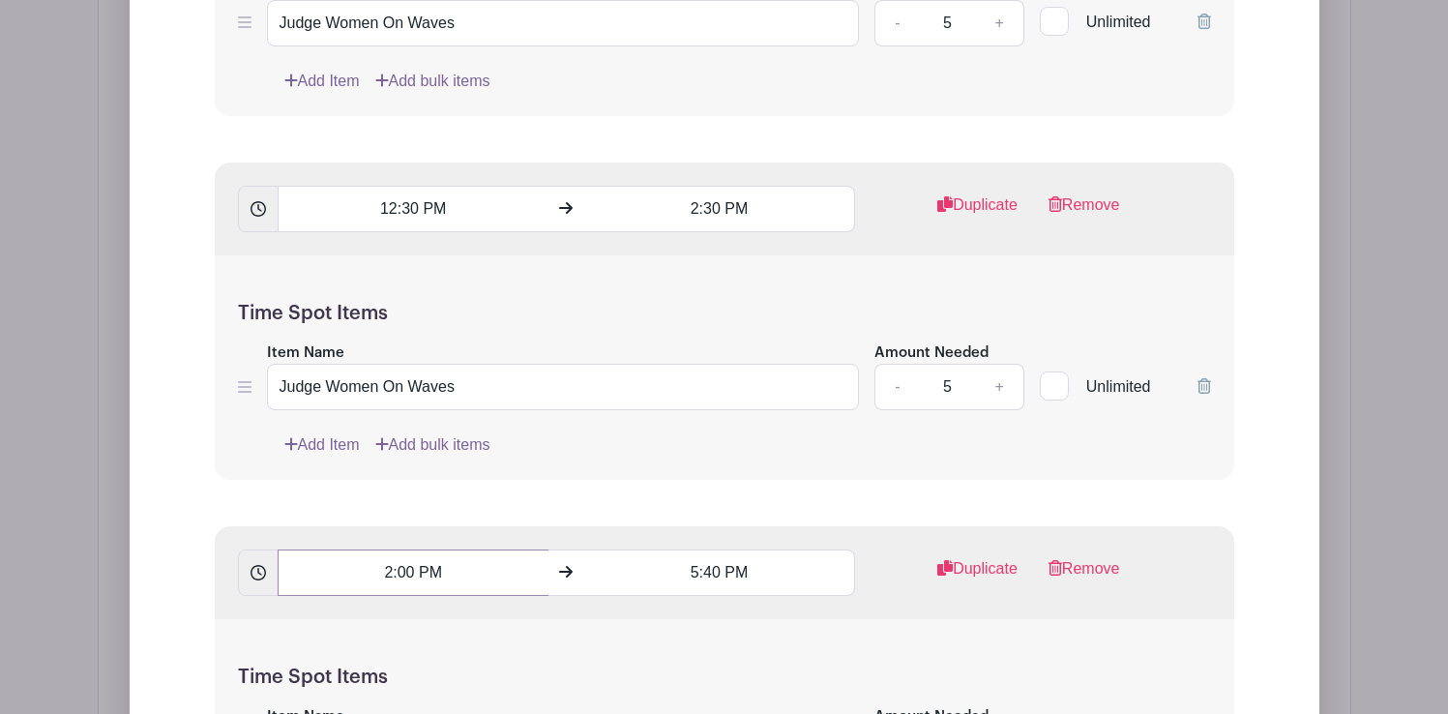
click at [428, 574] on input "2:00 PM" at bounding box center [413, 572] width 271 height 46
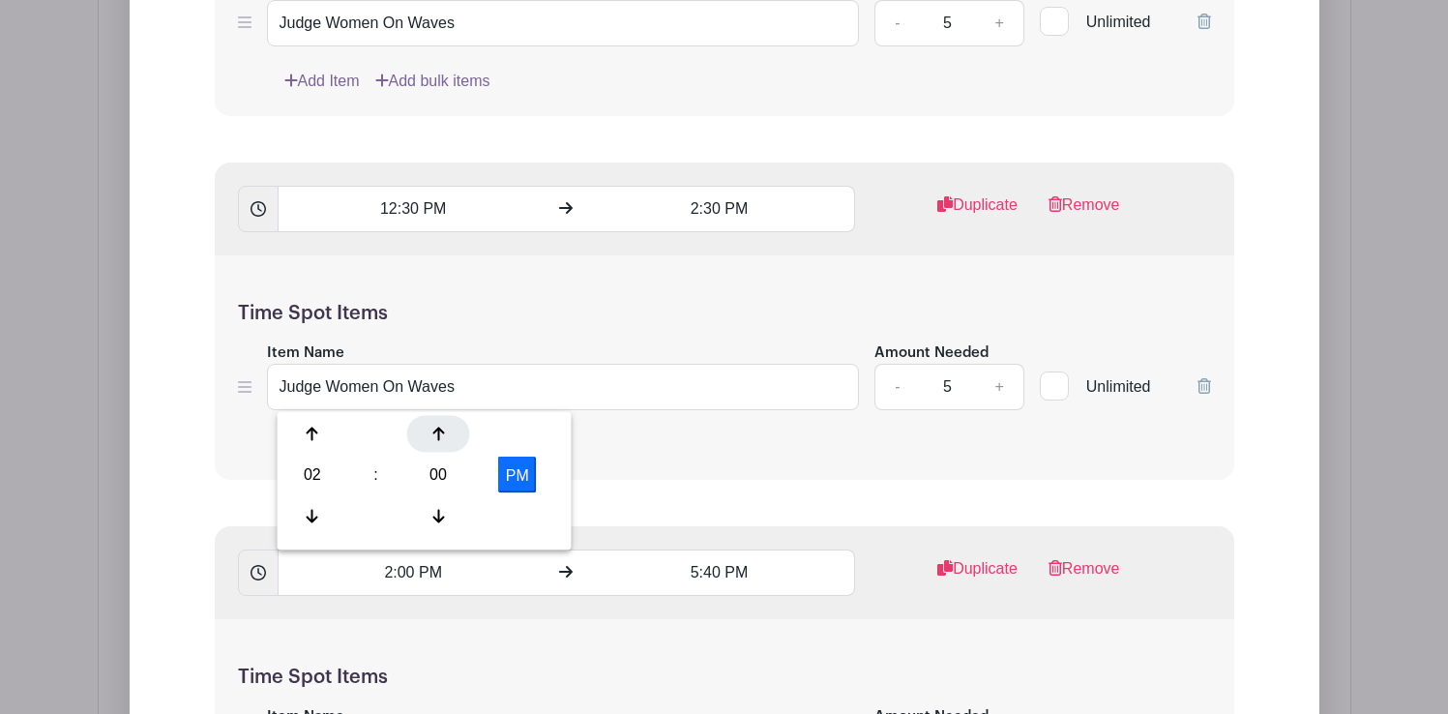
click at [440, 443] on div at bounding box center [438, 434] width 63 height 37
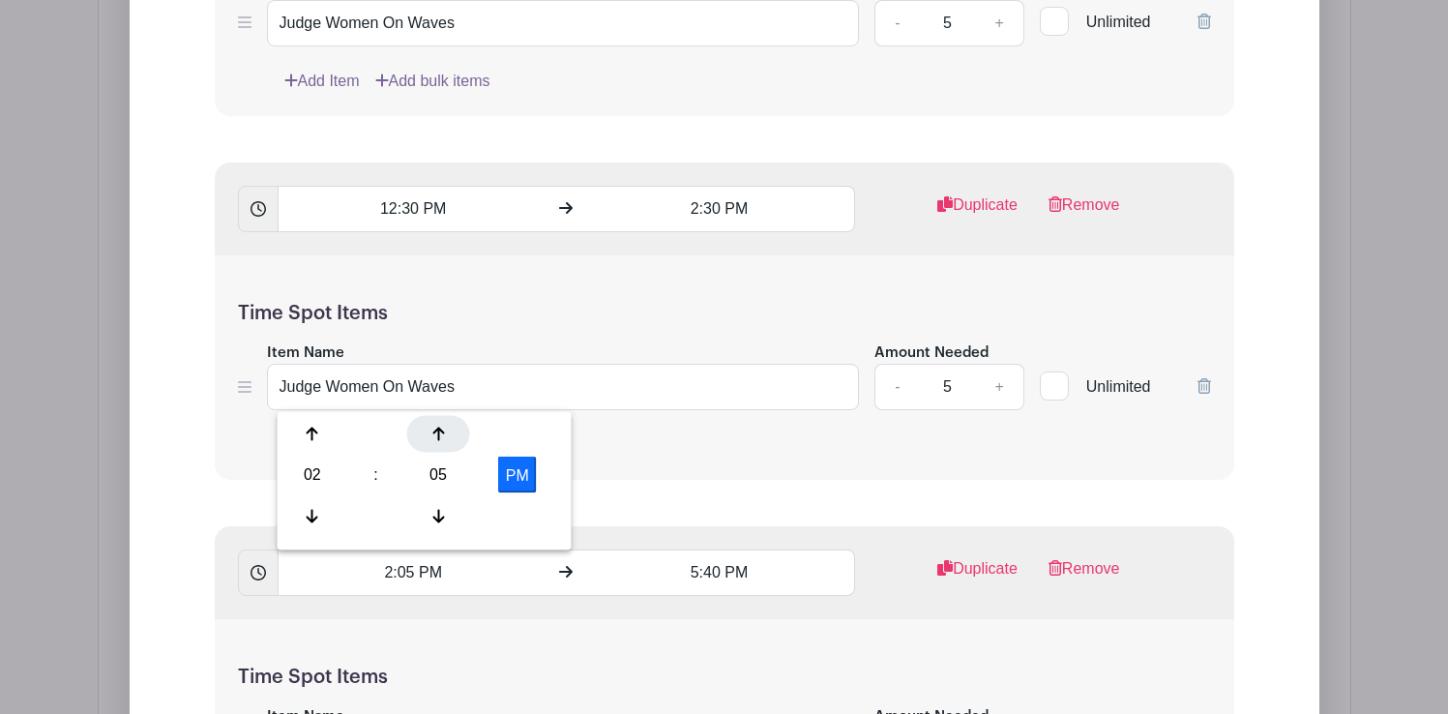
click at [440, 443] on div at bounding box center [438, 434] width 63 height 37
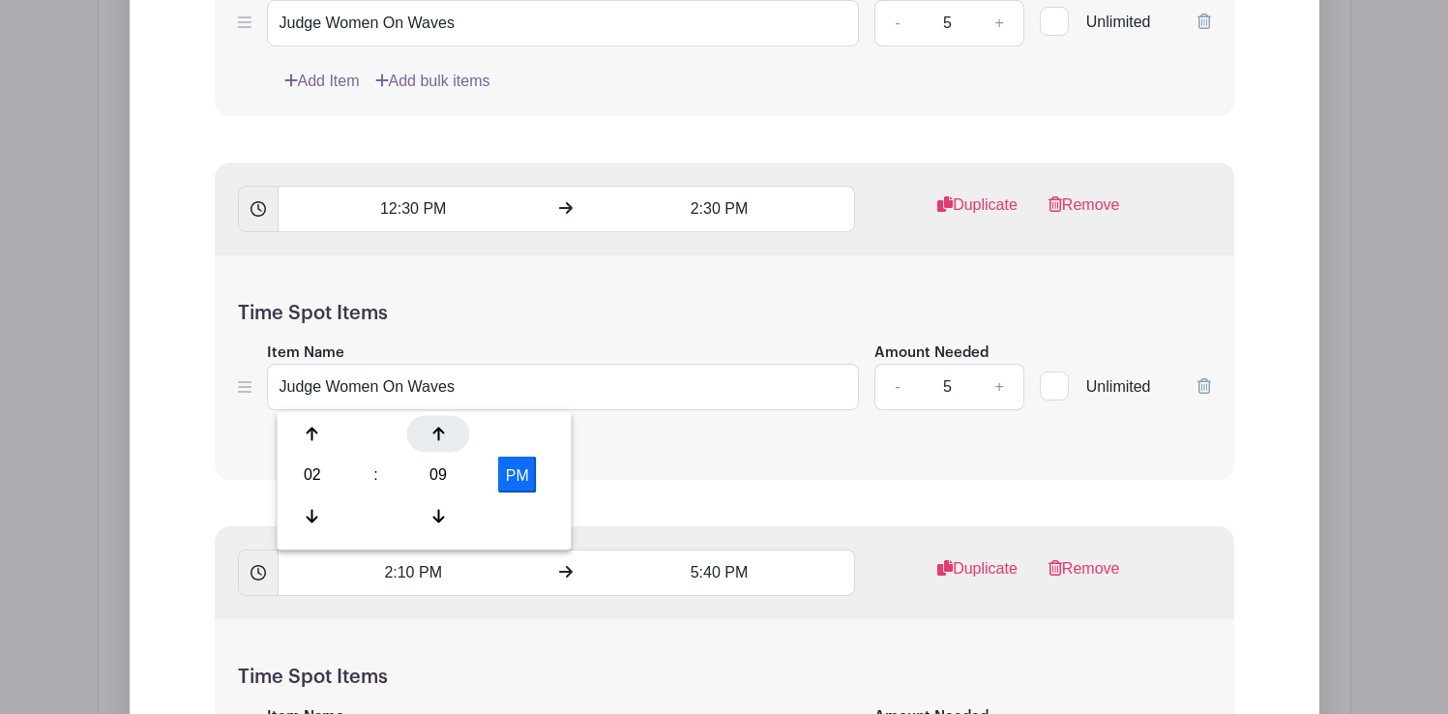
click at [440, 443] on div at bounding box center [438, 434] width 63 height 37
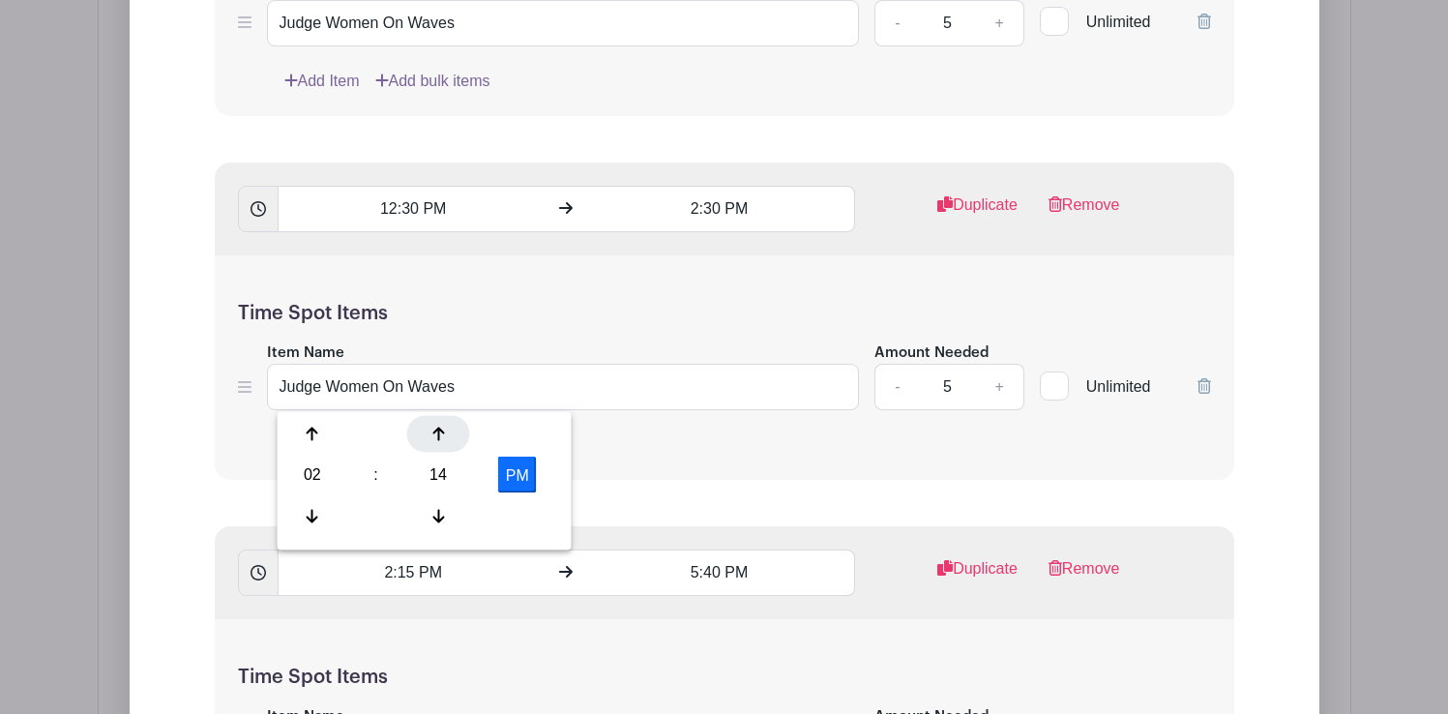
click at [440, 443] on div at bounding box center [438, 434] width 63 height 37
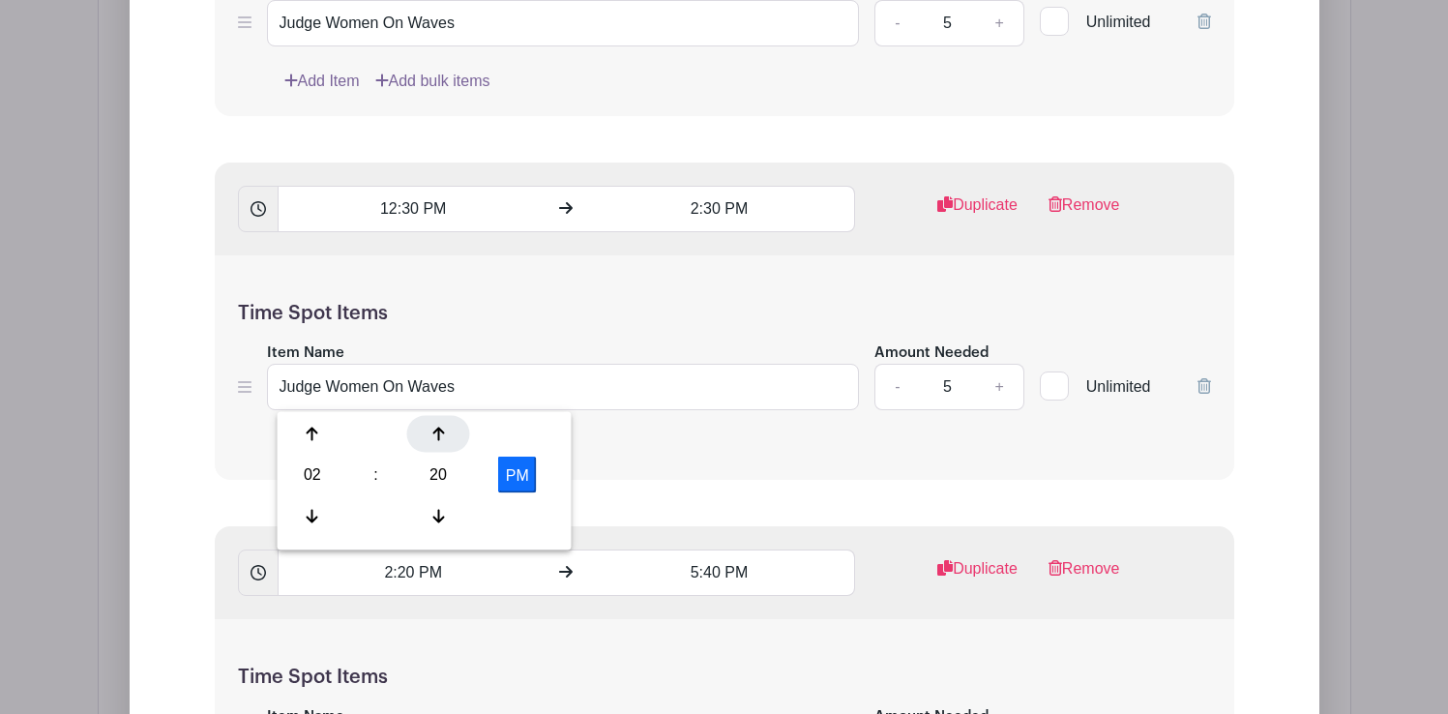
click at [440, 443] on div at bounding box center [438, 434] width 63 height 37
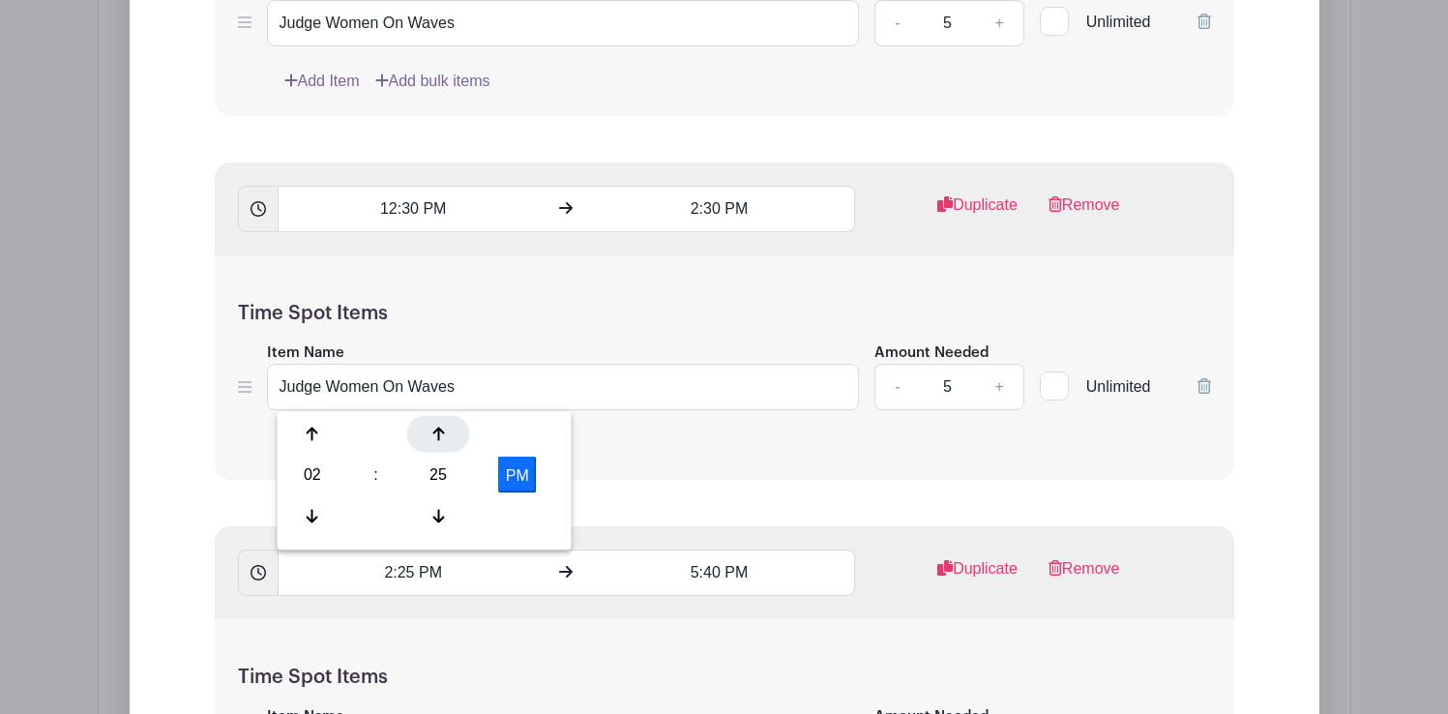
click at [440, 443] on div at bounding box center [438, 434] width 63 height 37
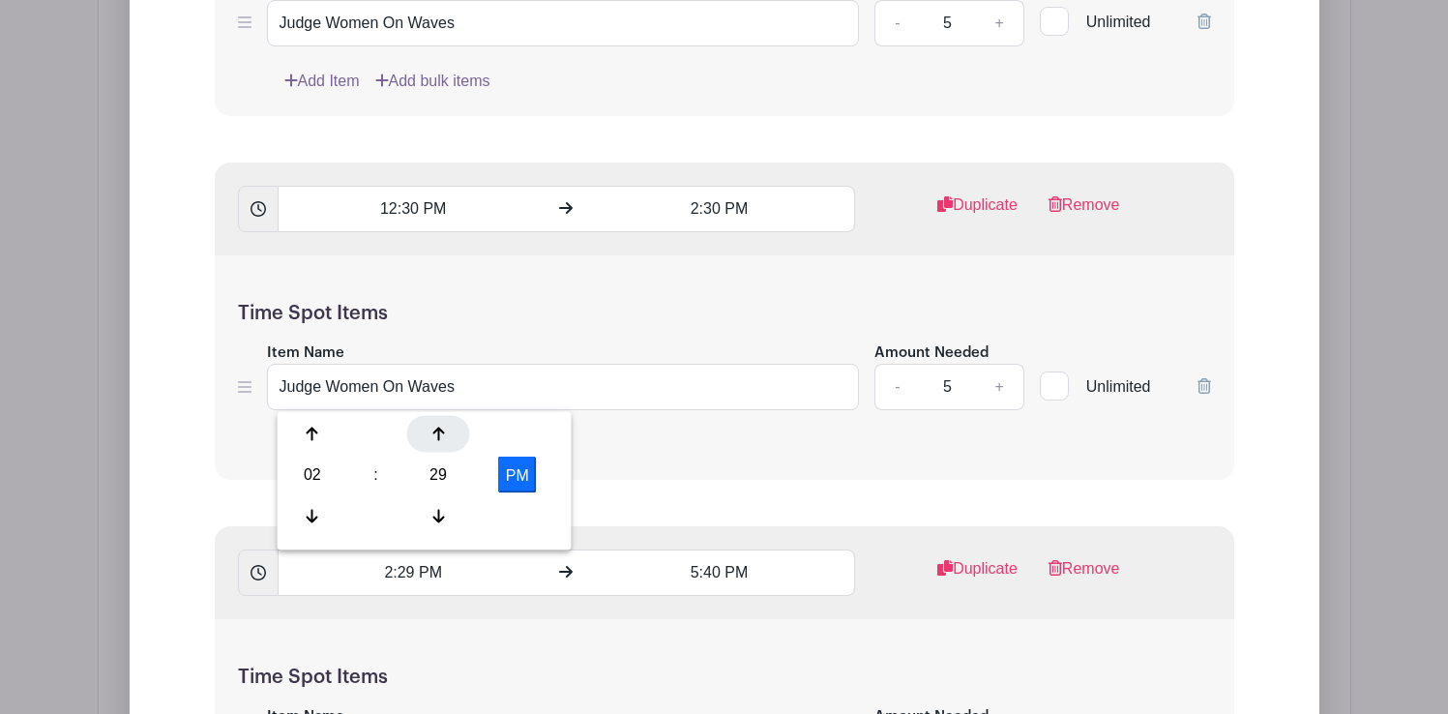
type input "2:30 PM"
click at [645, 500] on form "List Name Judges - watch each heat and score surfers’ rides on your score sheet…" at bounding box center [724, 548] width 1066 height 1857
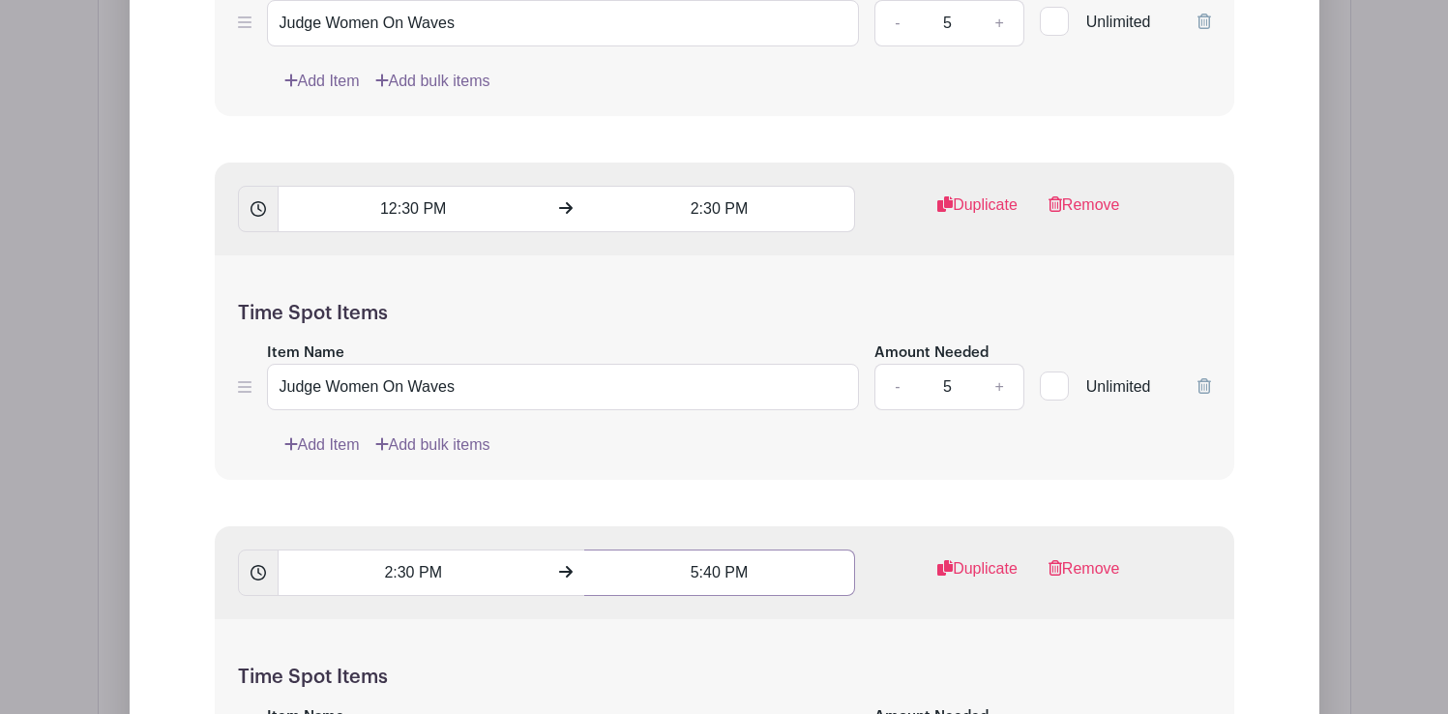
click at [716, 572] on input "5:40 PM" at bounding box center [719, 572] width 271 height 46
click at [737, 200] on input "2:30 PM" at bounding box center [719, 209] width 271 height 46
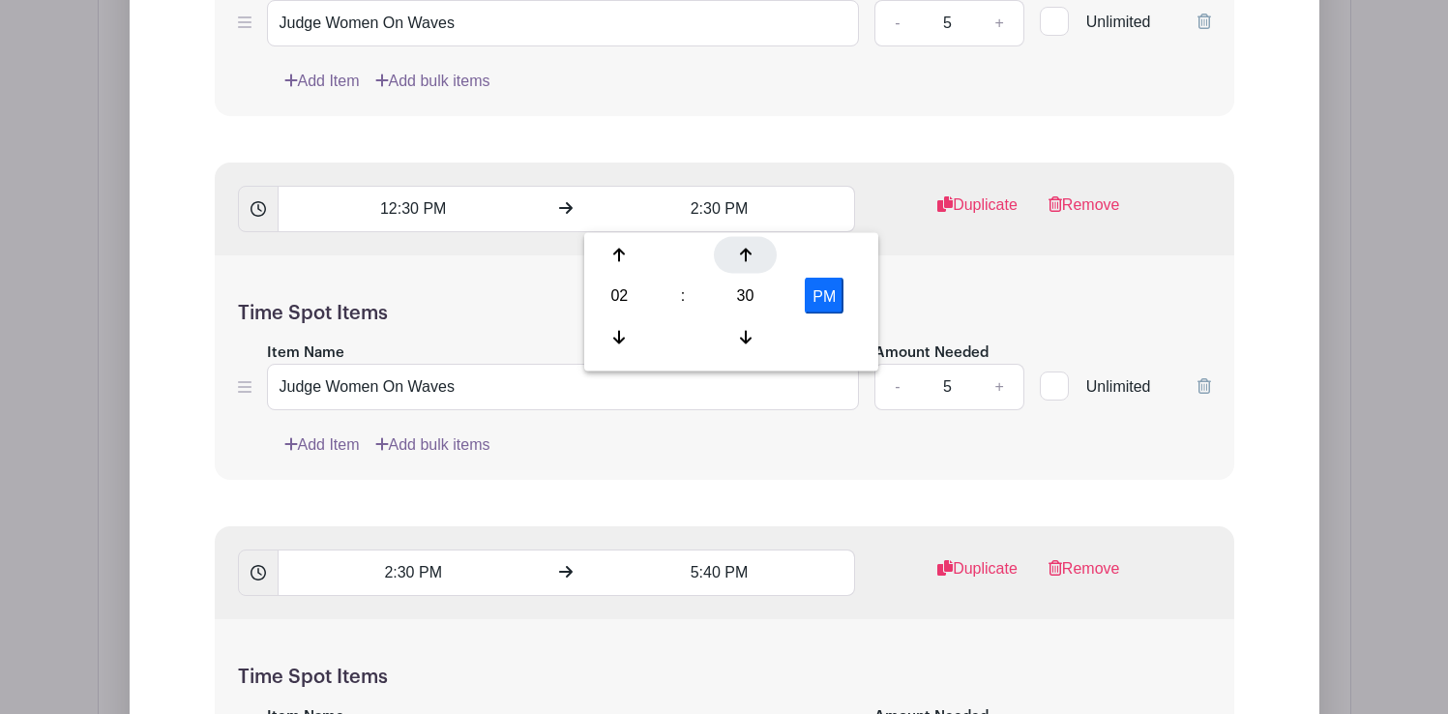
click at [753, 250] on div at bounding box center [745, 255] width 63 height 37
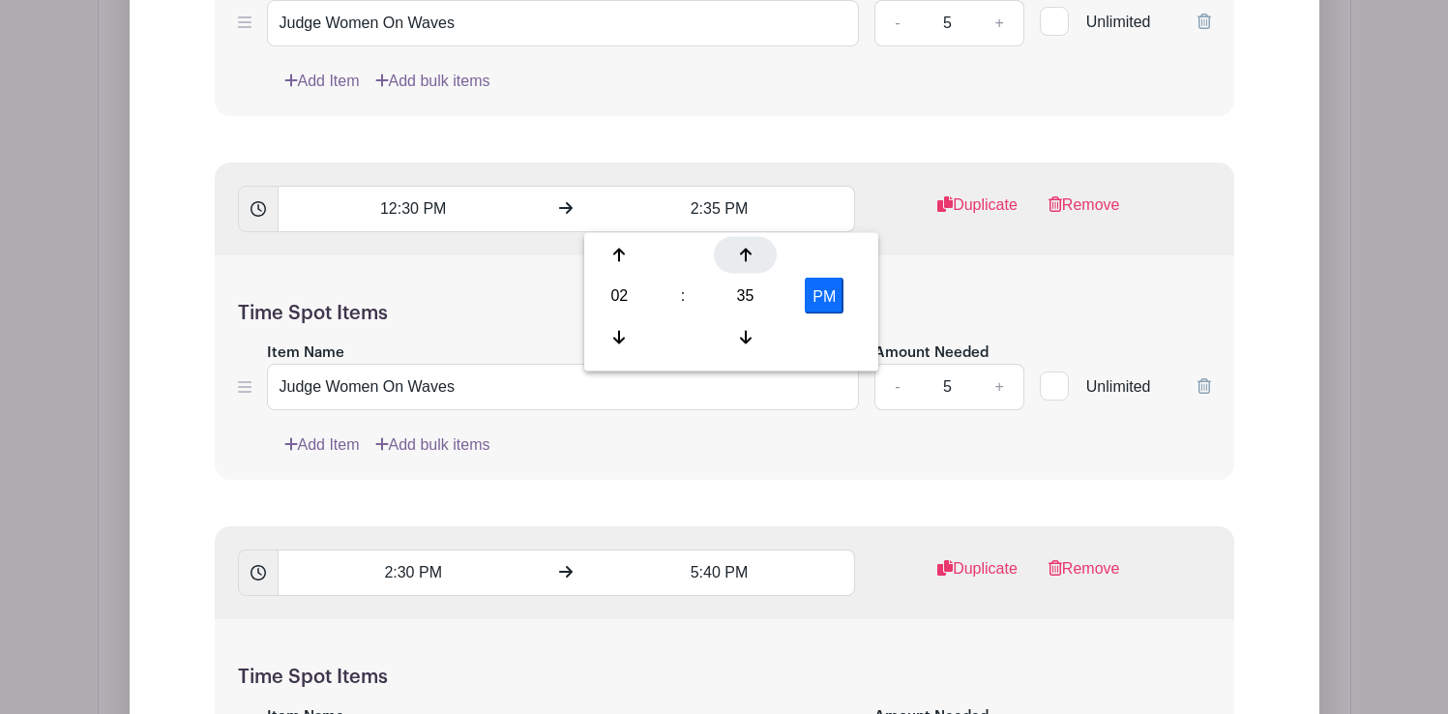
click at [753, 250] on div at bounding box center [745, 255] width 63 height 37
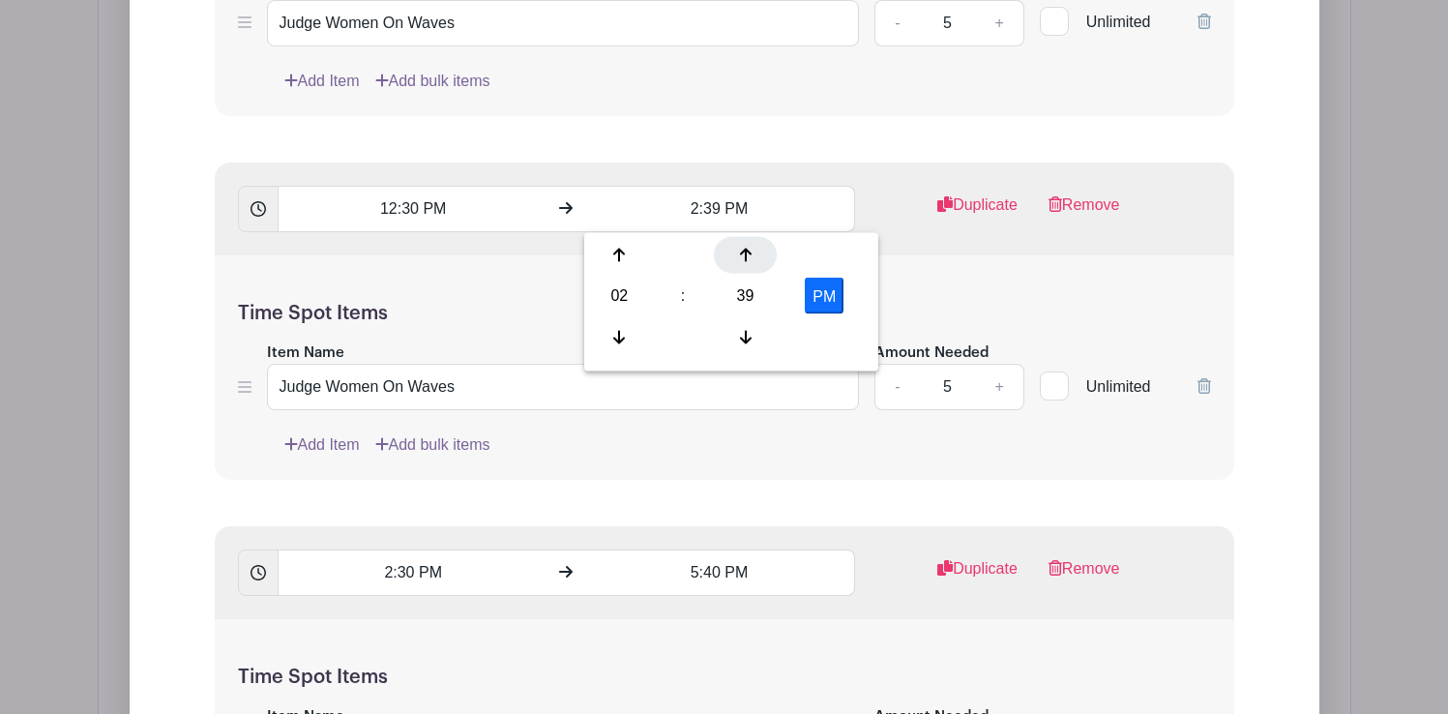
type input "2:40 PM"
click at [932, 286] on div "Time Spot Items Item Name Judge Women On Waves Amount Needed - 5 + Unlimited Ad…" at bounding box center [724, 367] width 1019 height 225
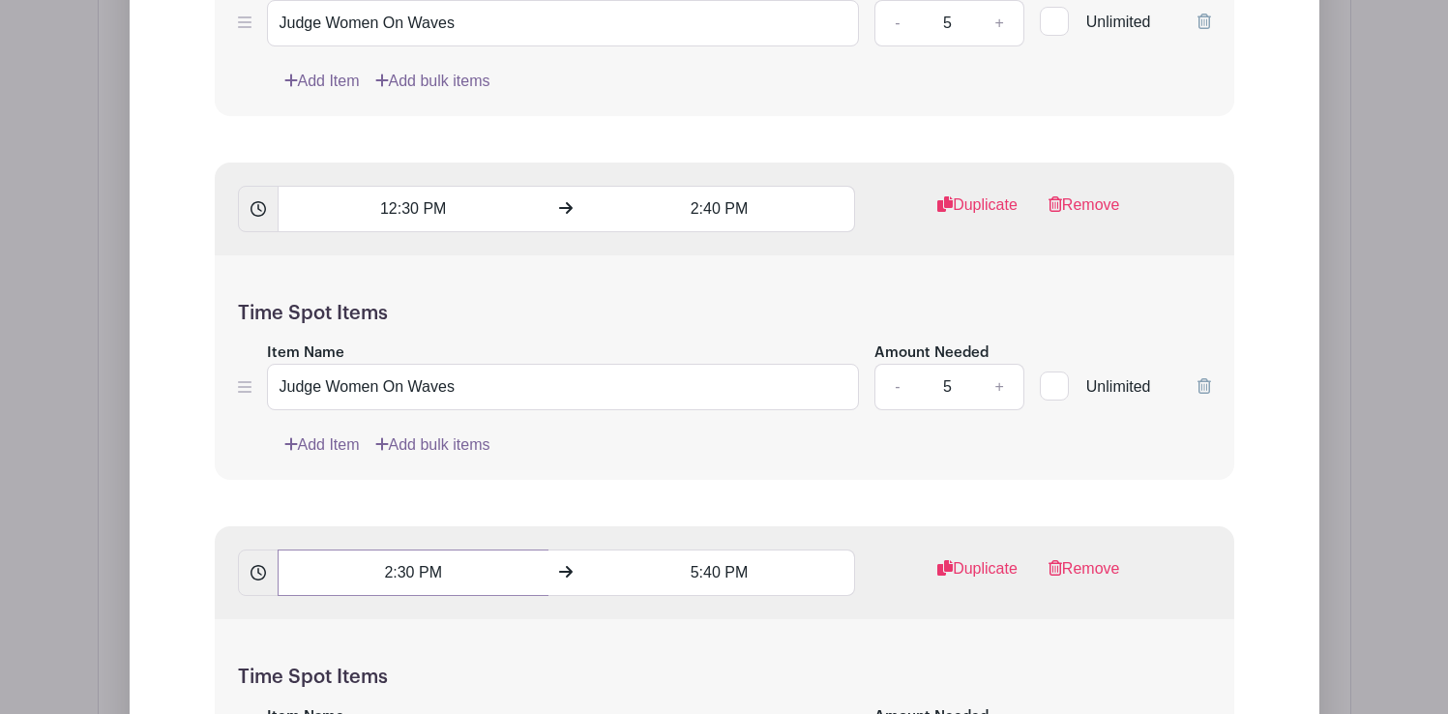
click at [406, 582] on input "2:30 PM" at bounding box center [413, 572] width 271 height 46
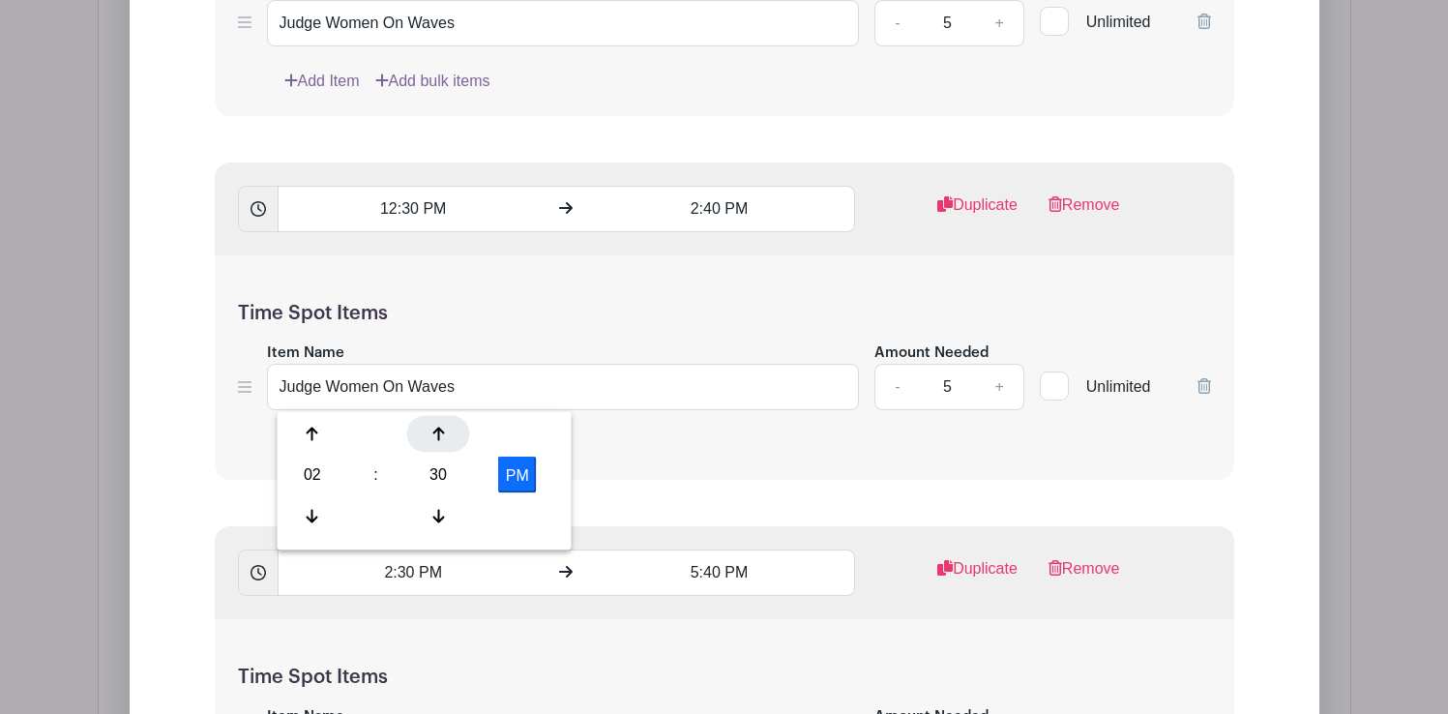
click at [435, 434] on icon at bounding box center [438, 434] width 12 height 15
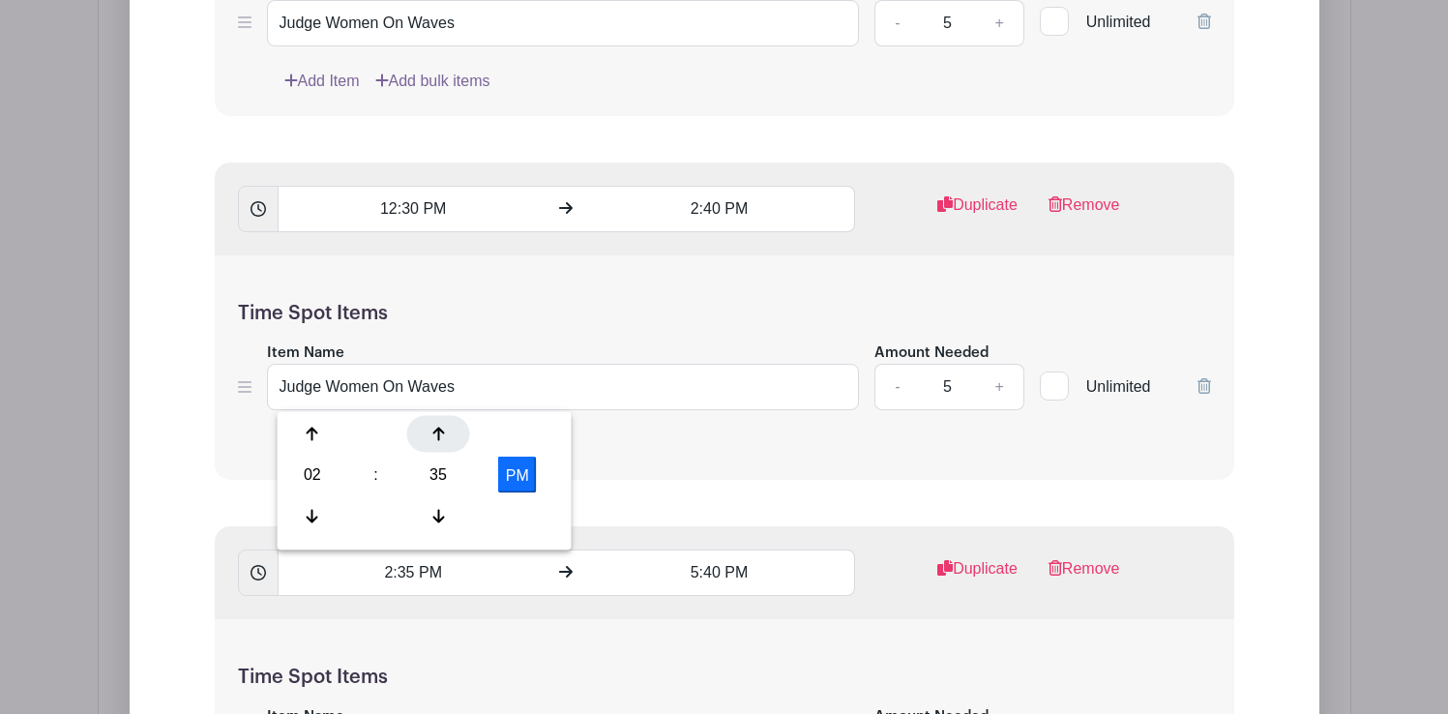
click at [435, 434] on icon at bounding box center [438, 434] width 12 height 15
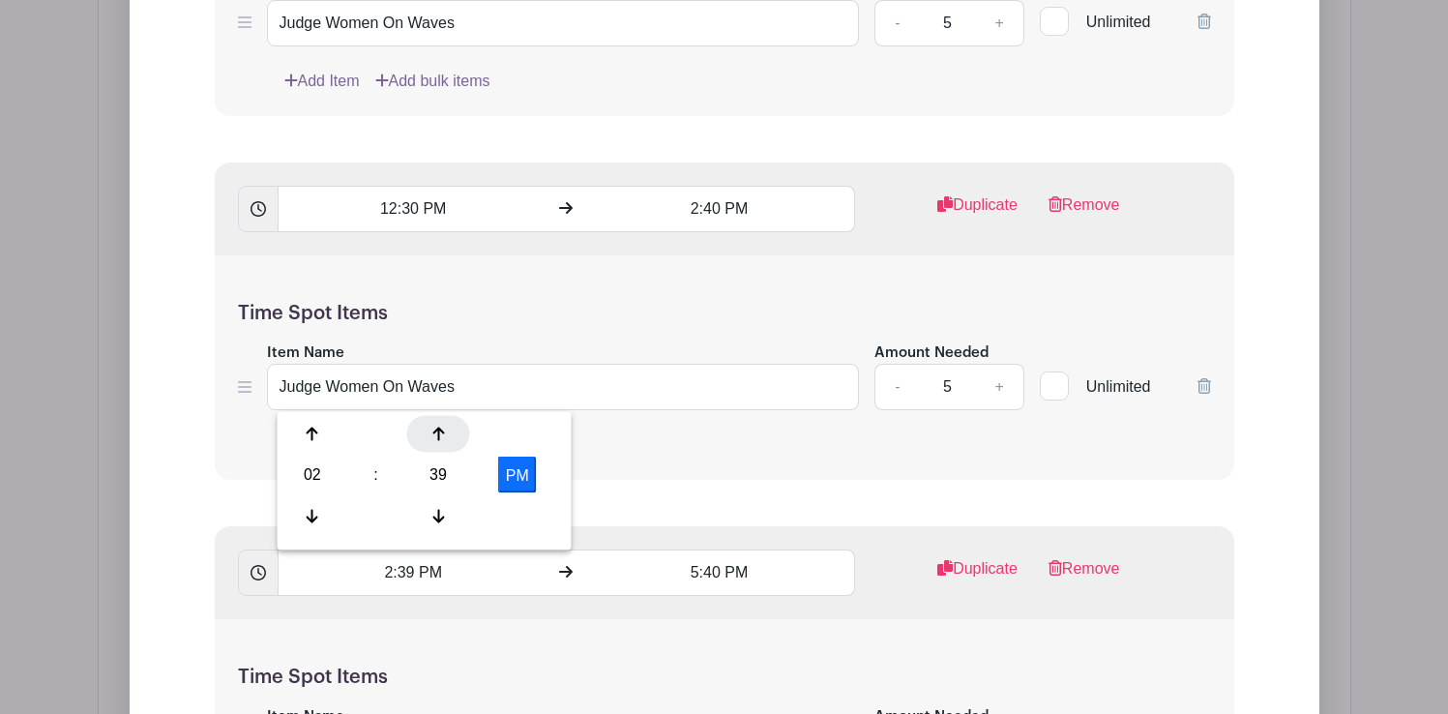
type input "2:40 PM"
click at [703, 574] on input "5:40 PM" at bounding box center [719, 572] width 271 height 46
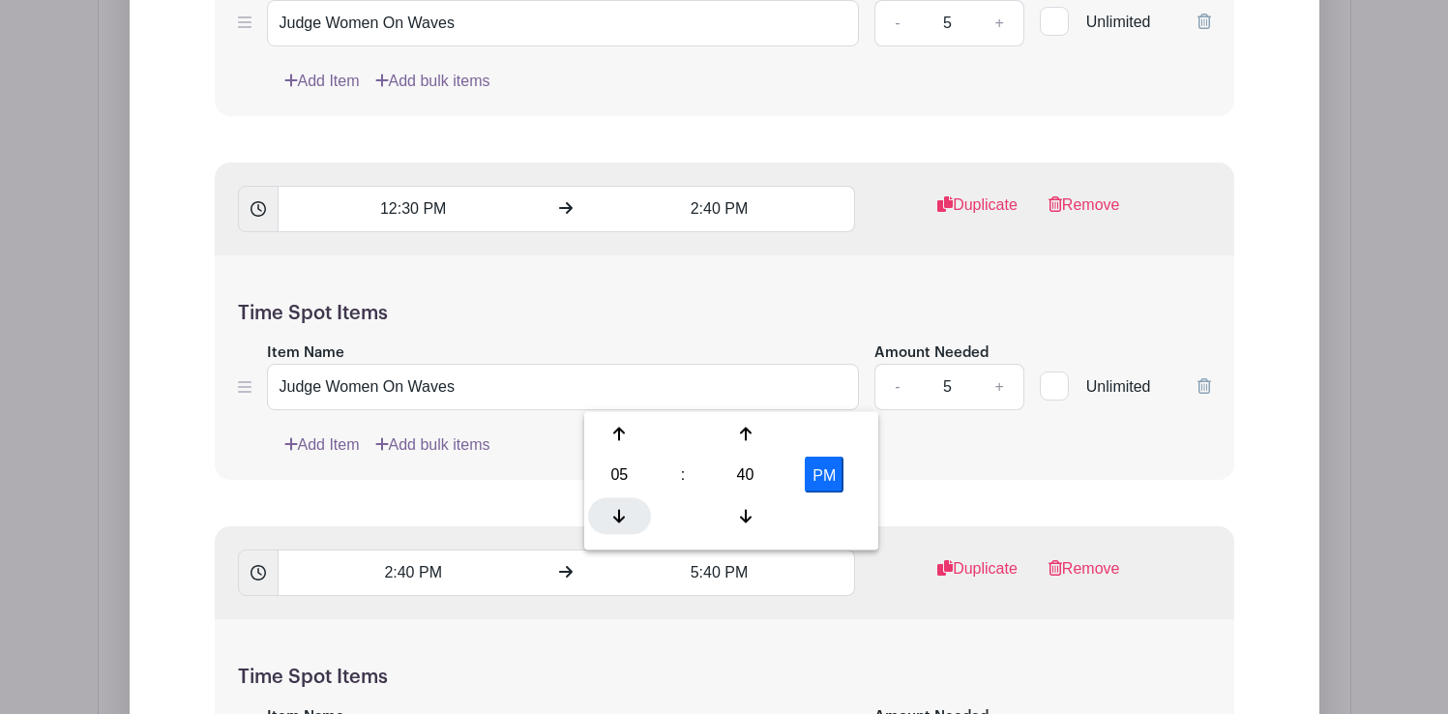
click at [628, 512] on div at bounding box center [619, 515] width 63 height 37
click at [620, 439] on icon at bounding box center [619, 434] width 12 height 14
type input "4:40 PM"
click at [993, 453] on div "Add Item Add bulk items" at bounding box center [747, 444] width 927 height 23
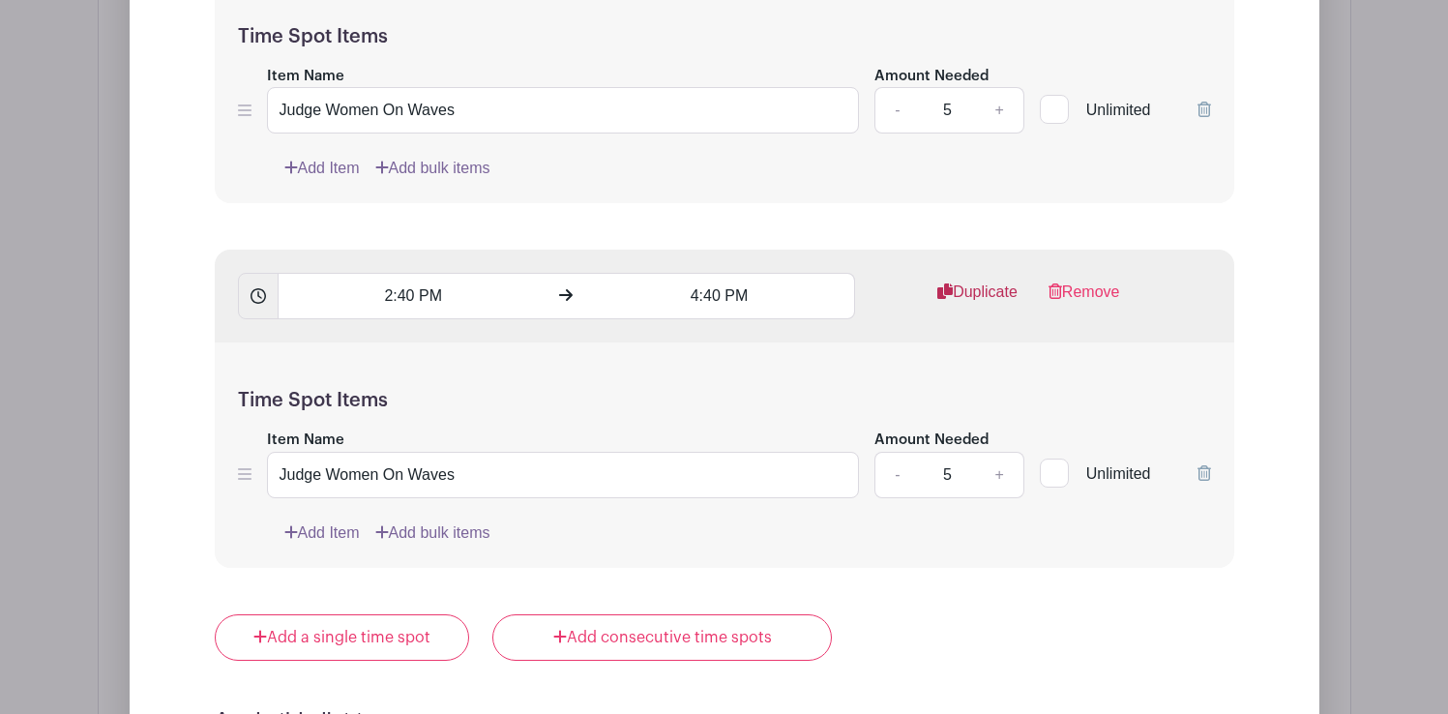
scroll to position [2278, 0]
click at [970, 291] on link "Duplicate" at bounding box center [977, 299] width 80 height 39
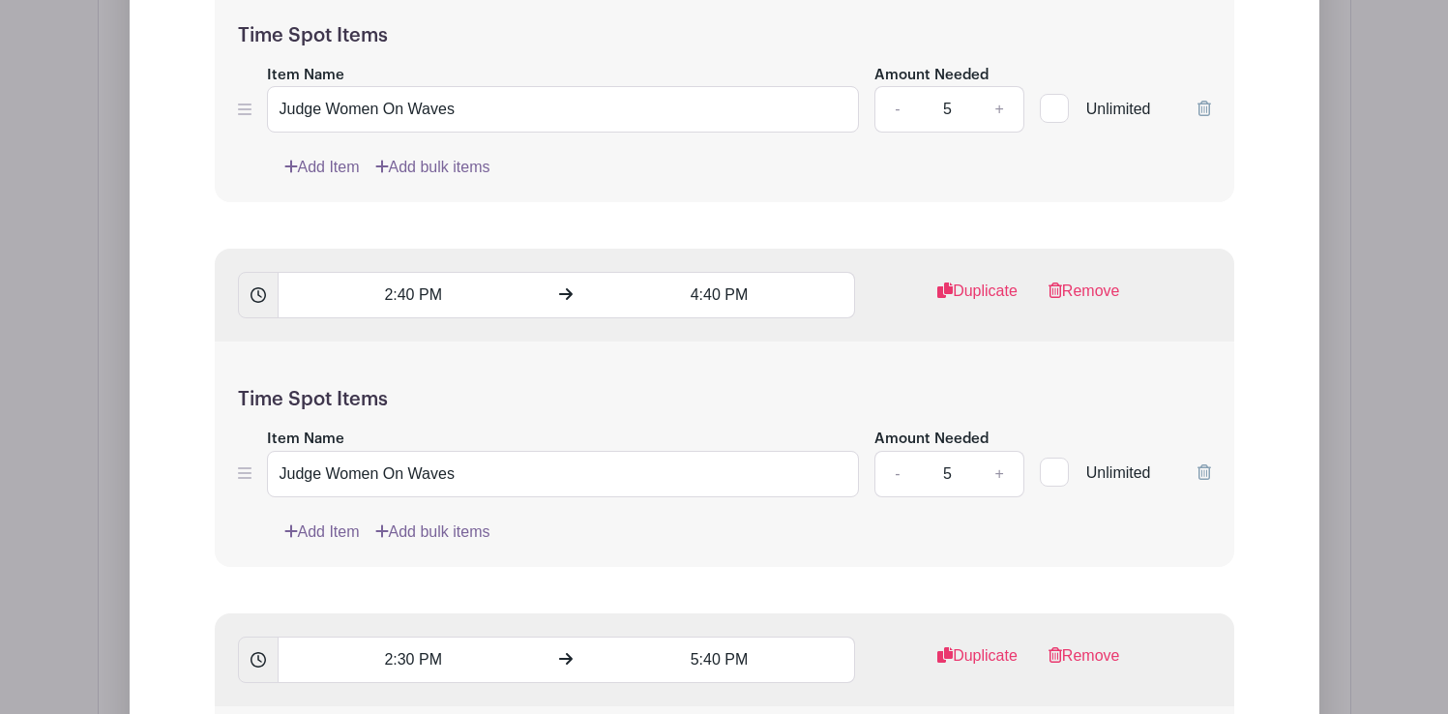
scroll to position [2390, 0]
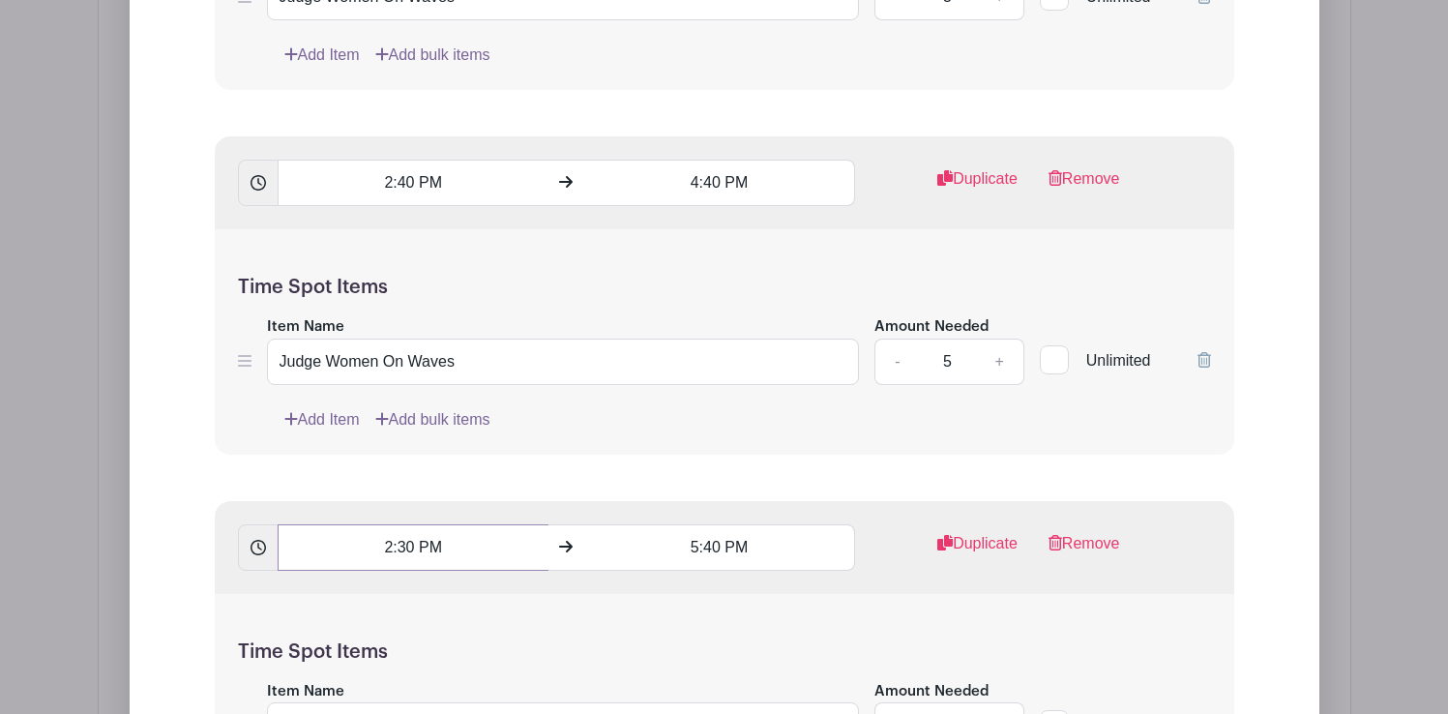
click at [434, 542] on input "2:30 PM" at bounding box center [413, 547] width 271 height 46
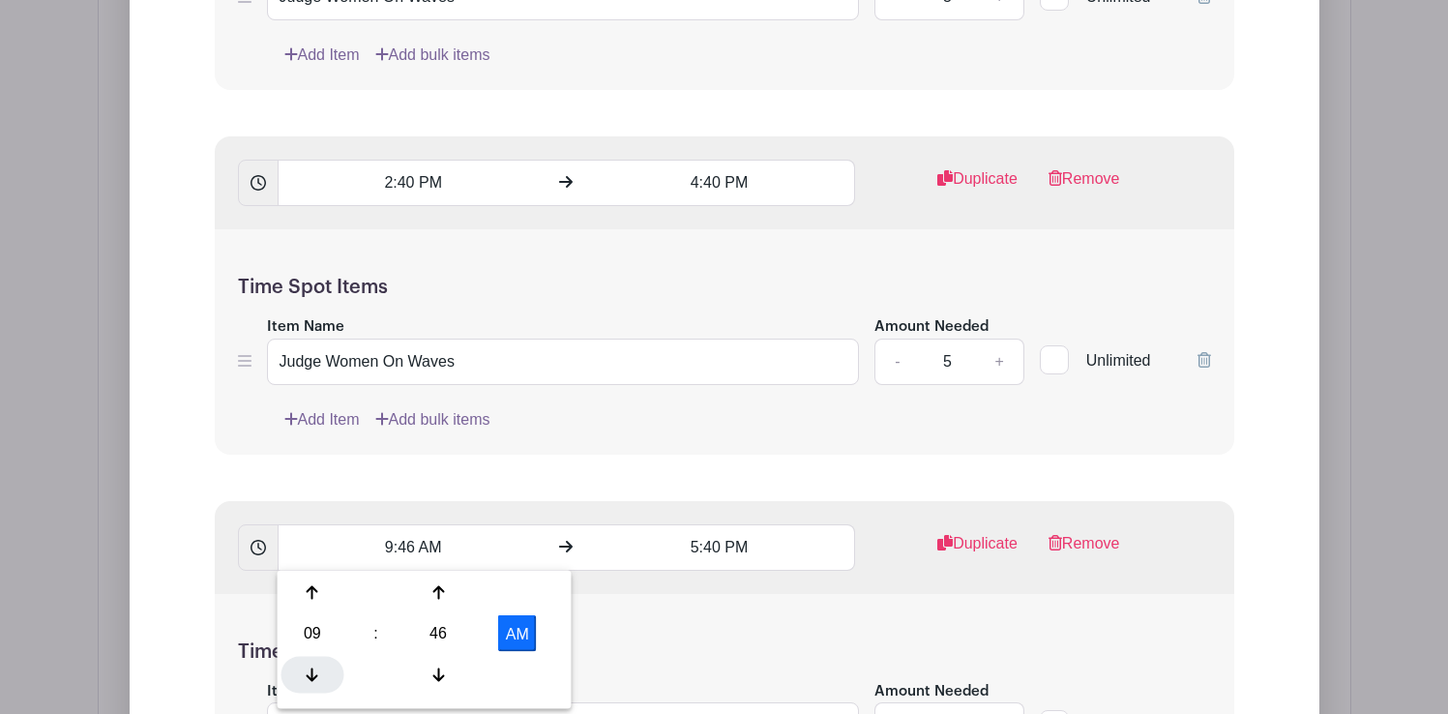
click at [312, 673] on icon at bounding box center [313, 674] width 12 height 14
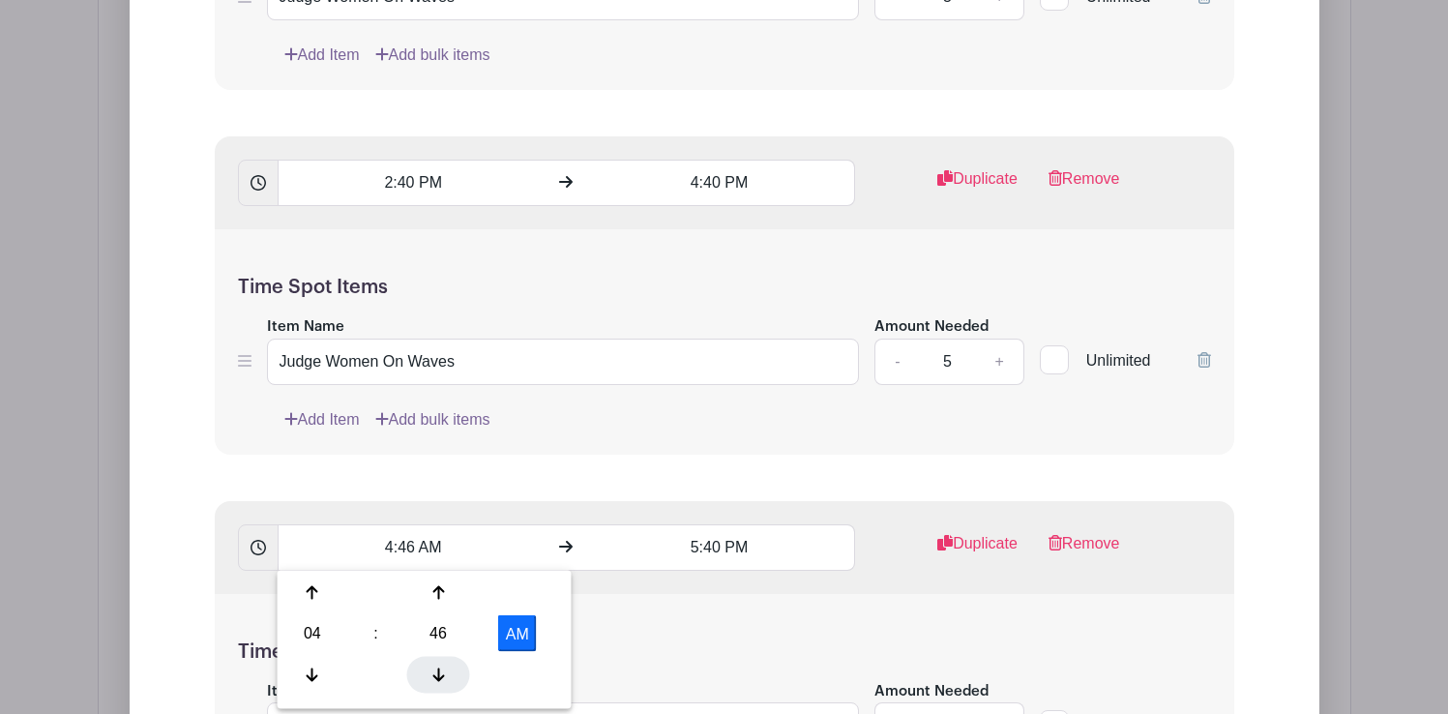
click at [443, 669] on icon at bounding box center [438, 673] width 12 height 15
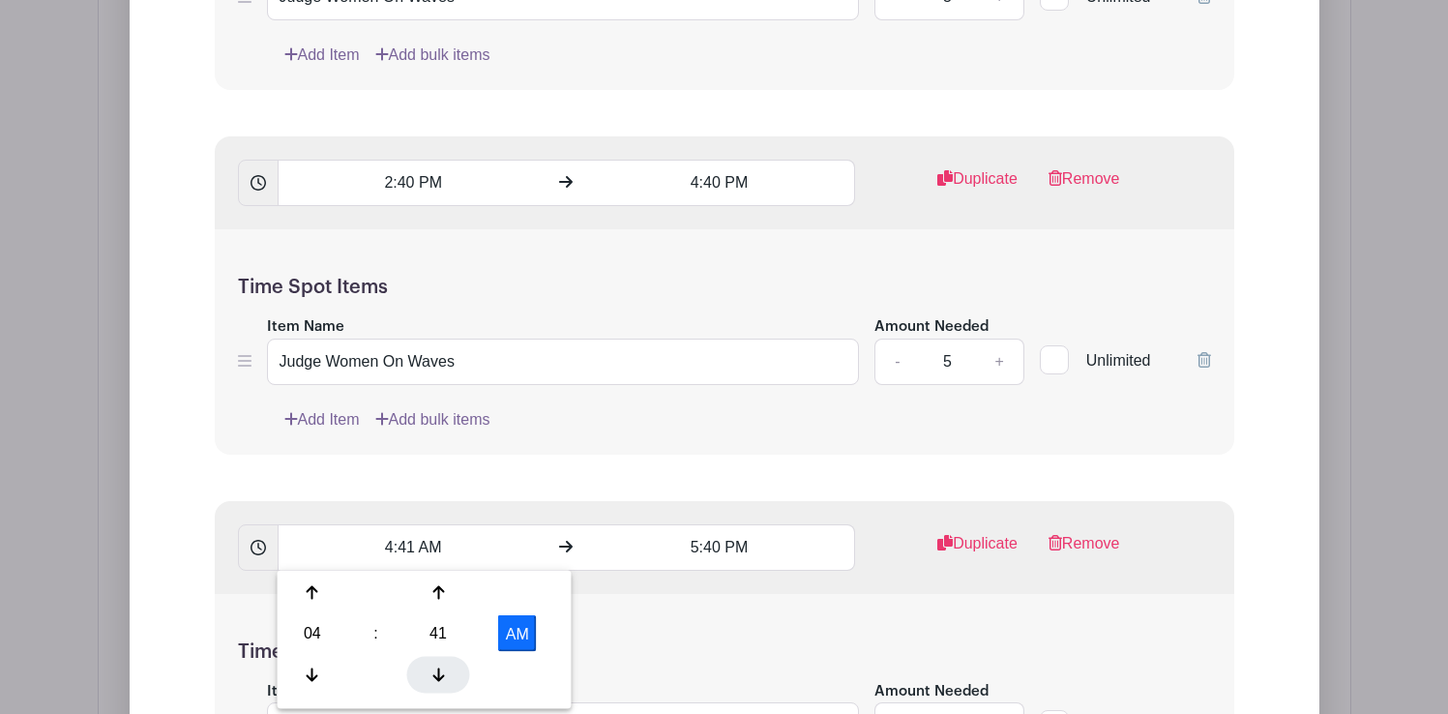
click at [443, 669] on icon at bounding box center [438, 673] width 12 height 15
click at [519, 630] on button "AM" at bounding box center [517, 633] width 39 height 37
type input "4:40 PM"
click at [726, 546] on input "5:40 PM" at bounding box center [719, 547] width 271 height 46
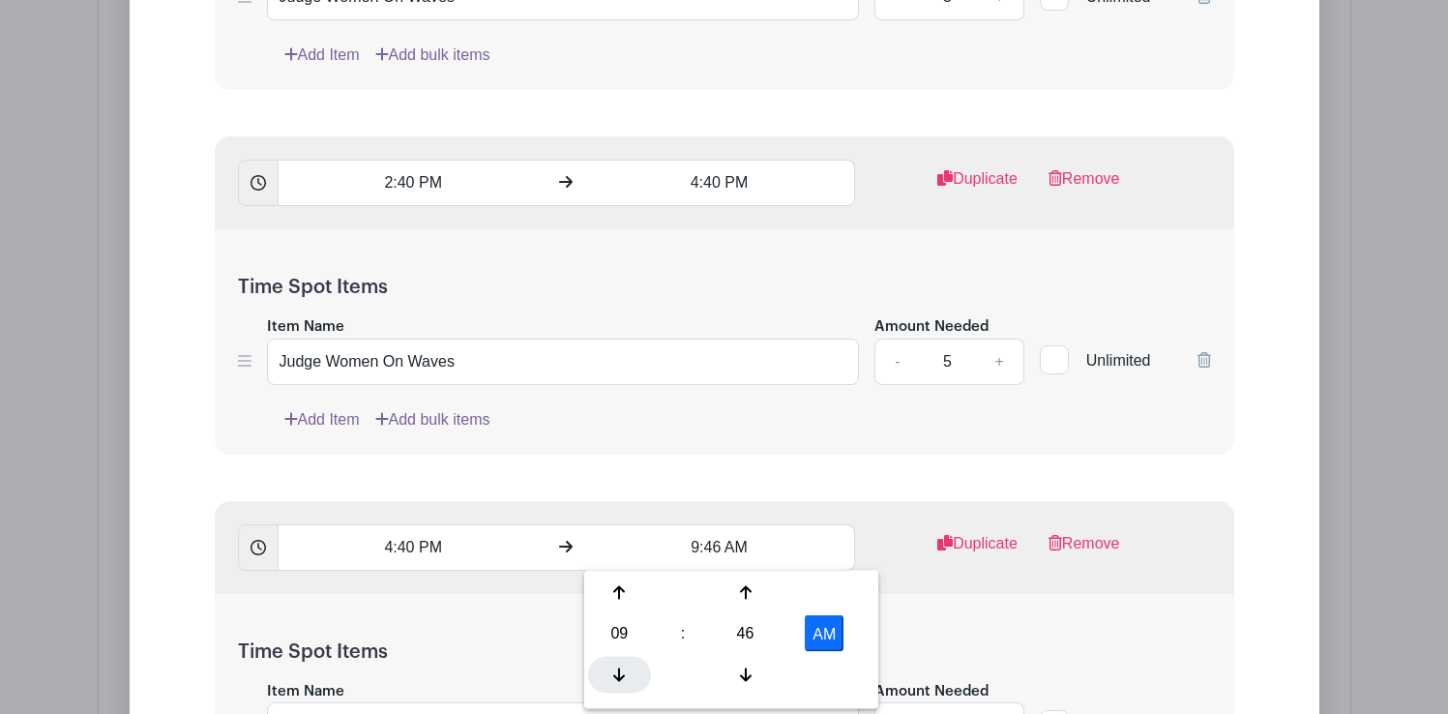
click at [612, 667] on div at bounding box center [619, 674] width 63 height 37
click at [742, 668] on icon at bounding box center [746, 673] width 12 height 15
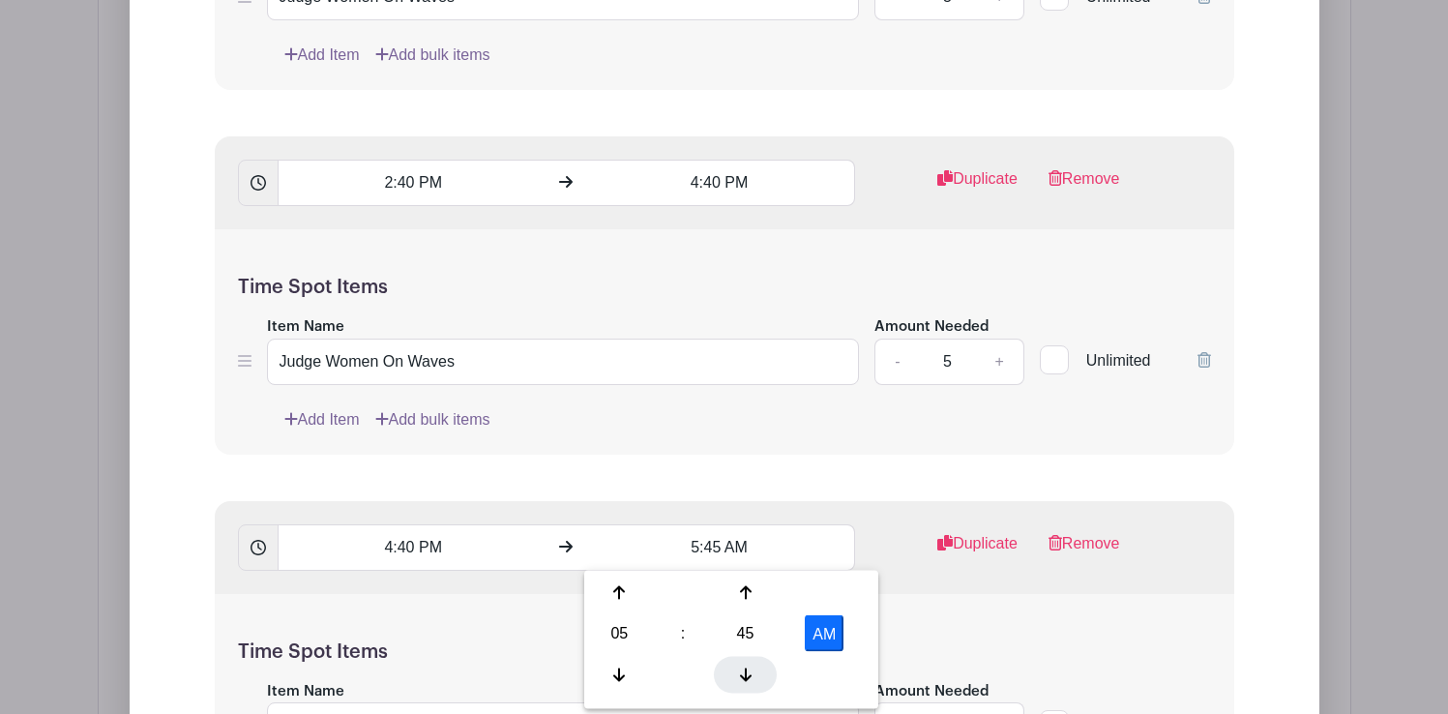
click at [742, 668] on icon at bounding box center [746, 673] width 12 height 15
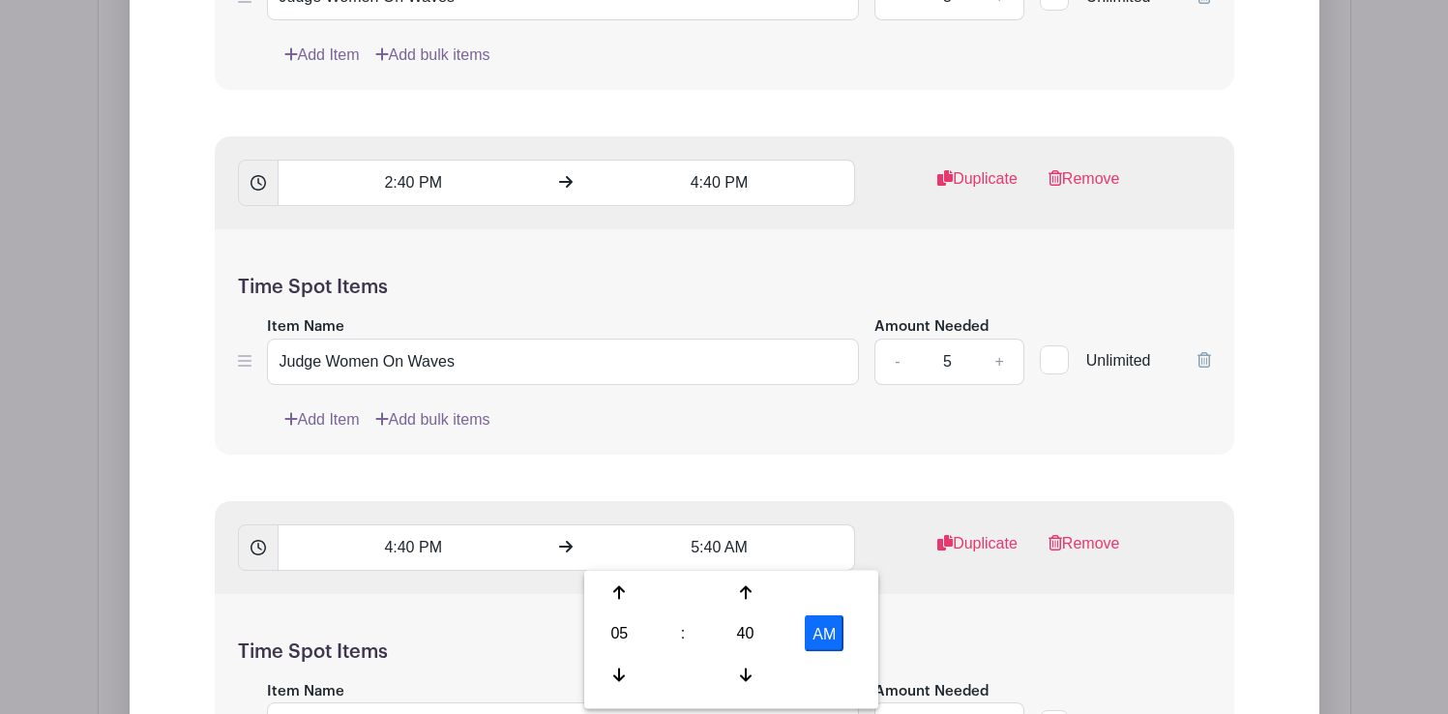
click at [834, 627] on button "AM" at bounding box center [824, 633] width 39 height 37
type input "5:40 PM"
click at [946, 618] on div "Time Spot Items Item Name Judge Women On Waves Amount Needed - 5 + Unlimited Ad…" at bounding box center [724, 706] width 1019 height 225
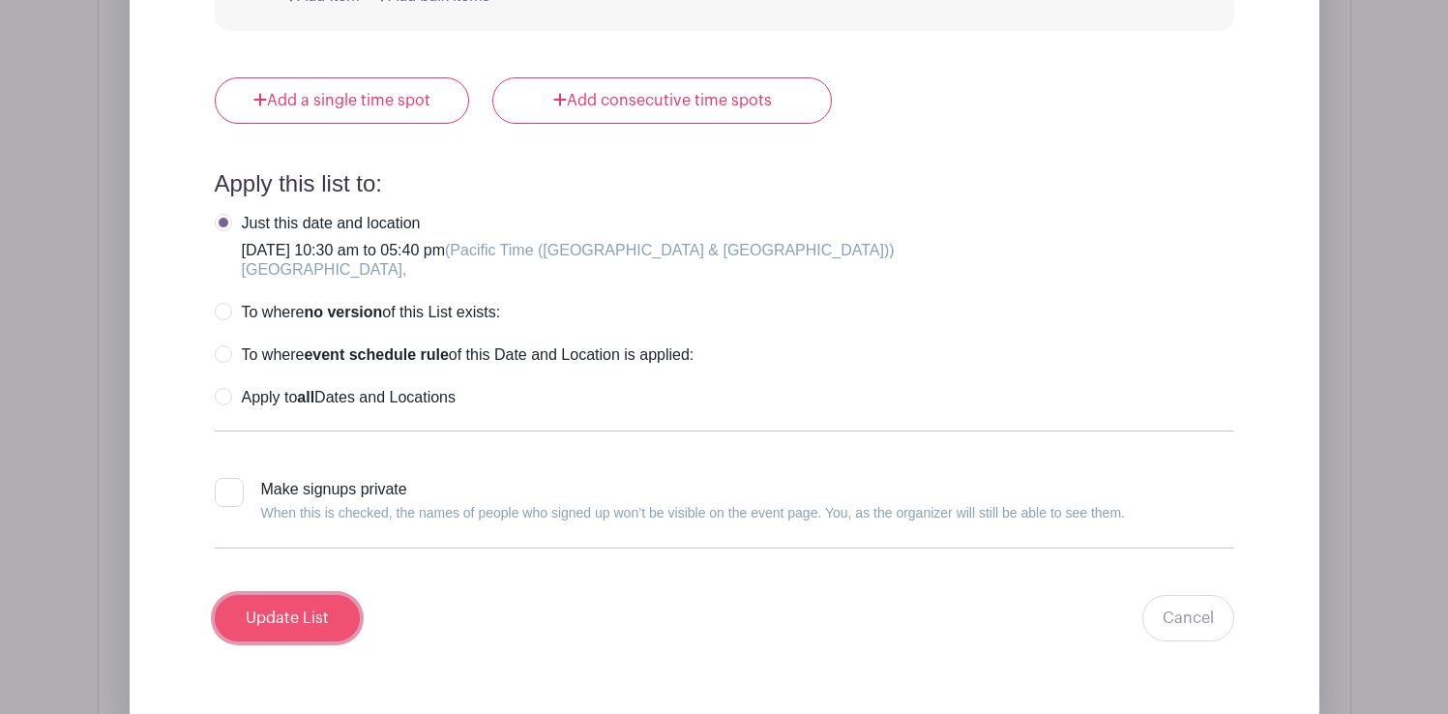
click at [315, 624] on input "Update List" at bounding box center [287, 618] width 145 height 46
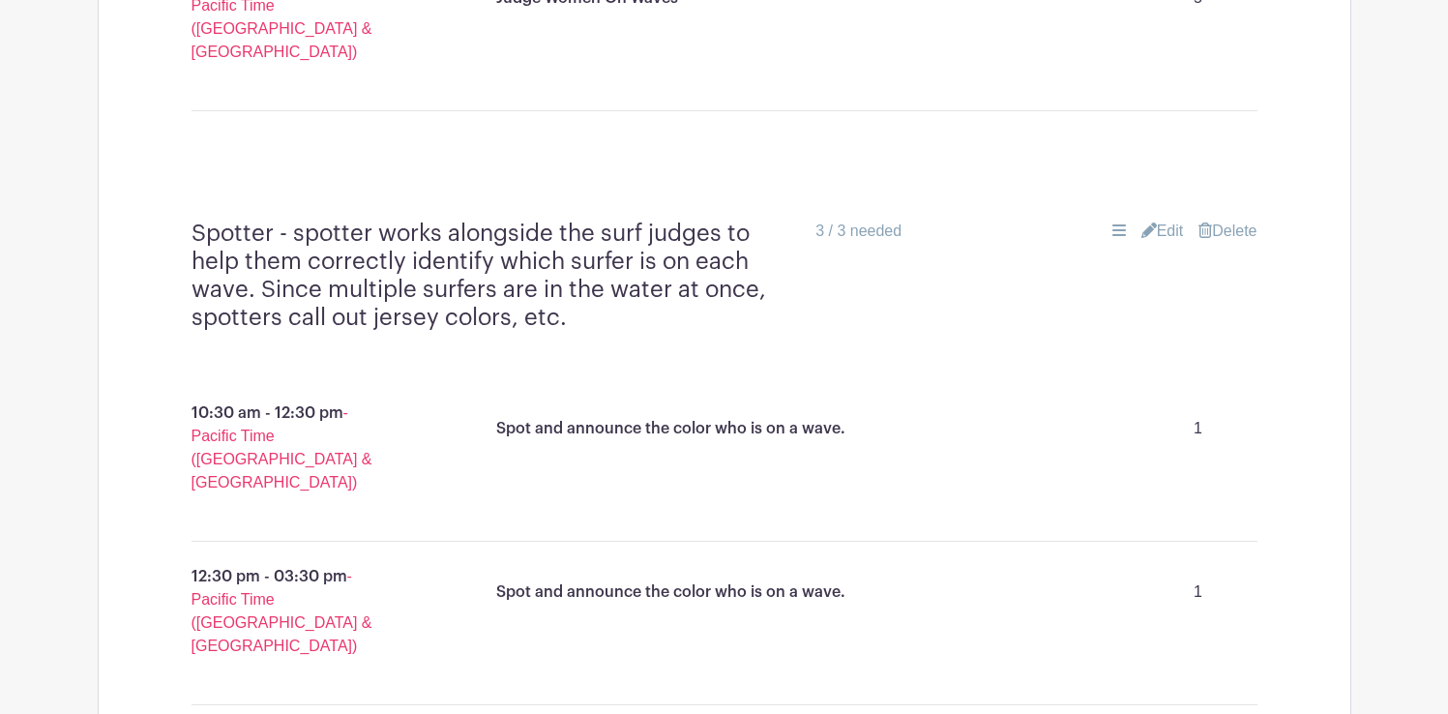
scroll to position [2093, 0]
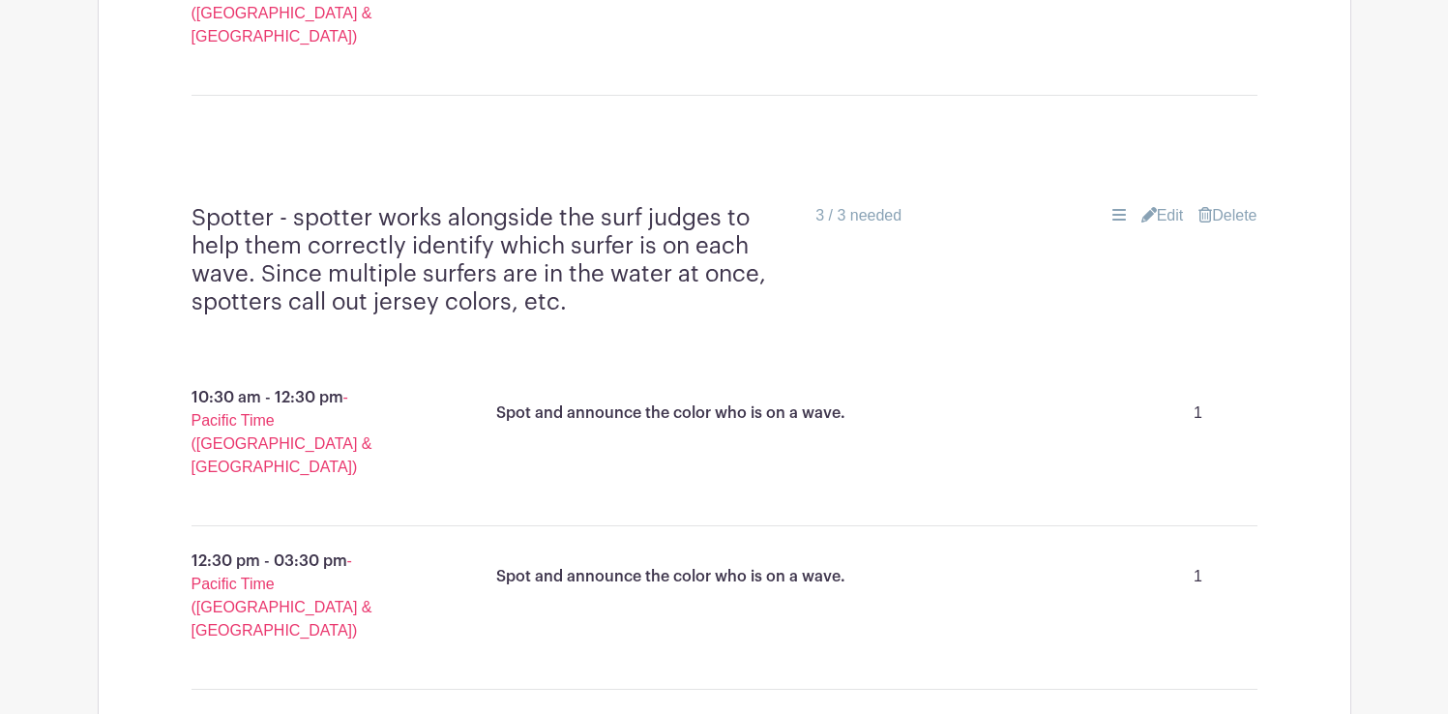
click at [1173, 204] on link "Edit" at bounding box center [1162, 215] width 43 height 23
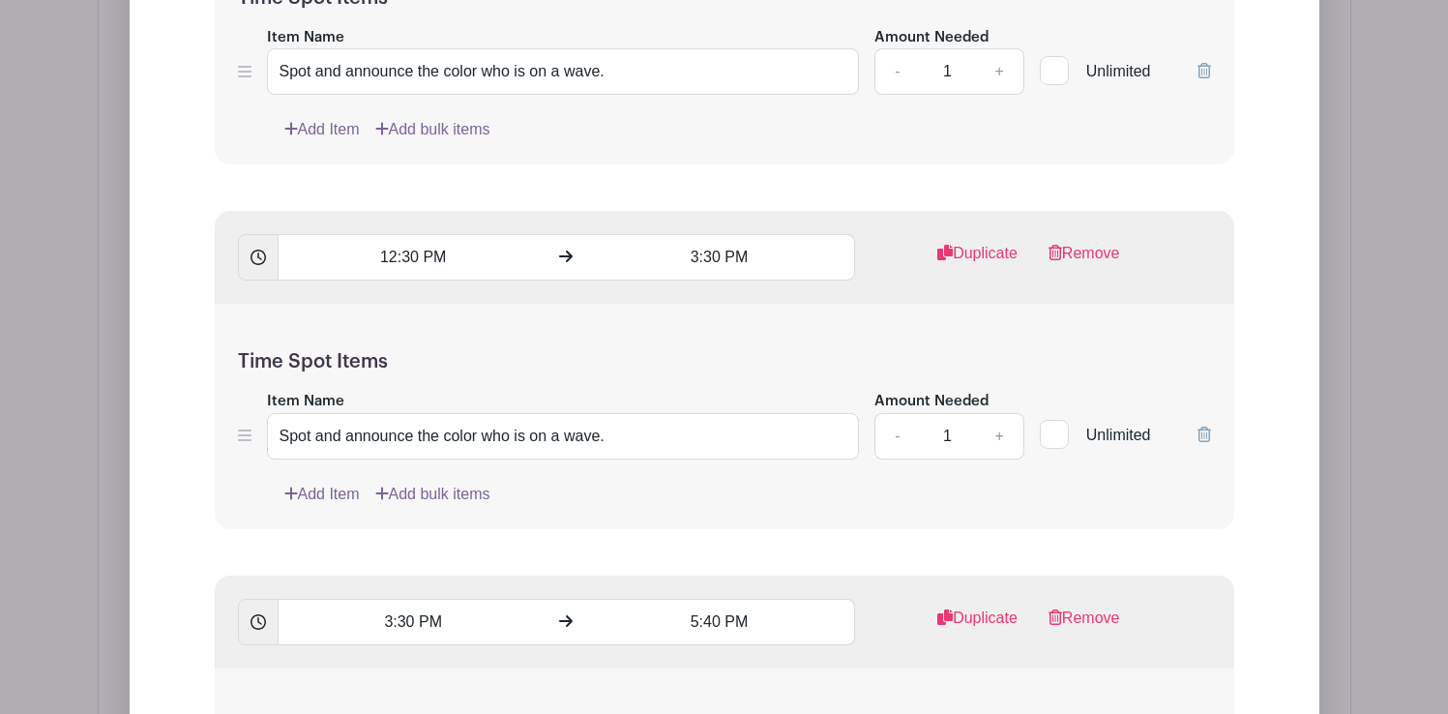
scroll to position [2847, 0]
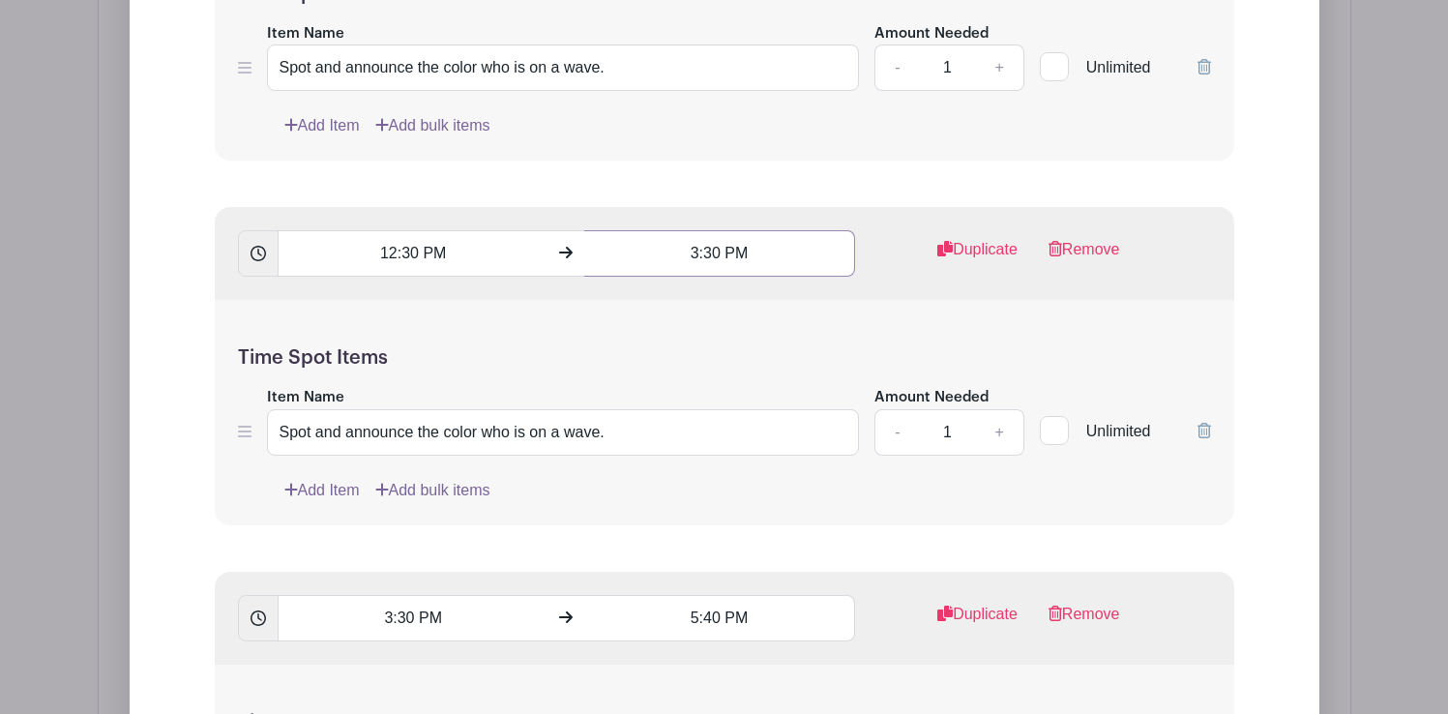
click at [744, 230] on input "3:30 PM" at bounding box center [719, 253] width 271 height 46
click at [740, 192] on icon at bounding box center [746, 199] width 12 height 15
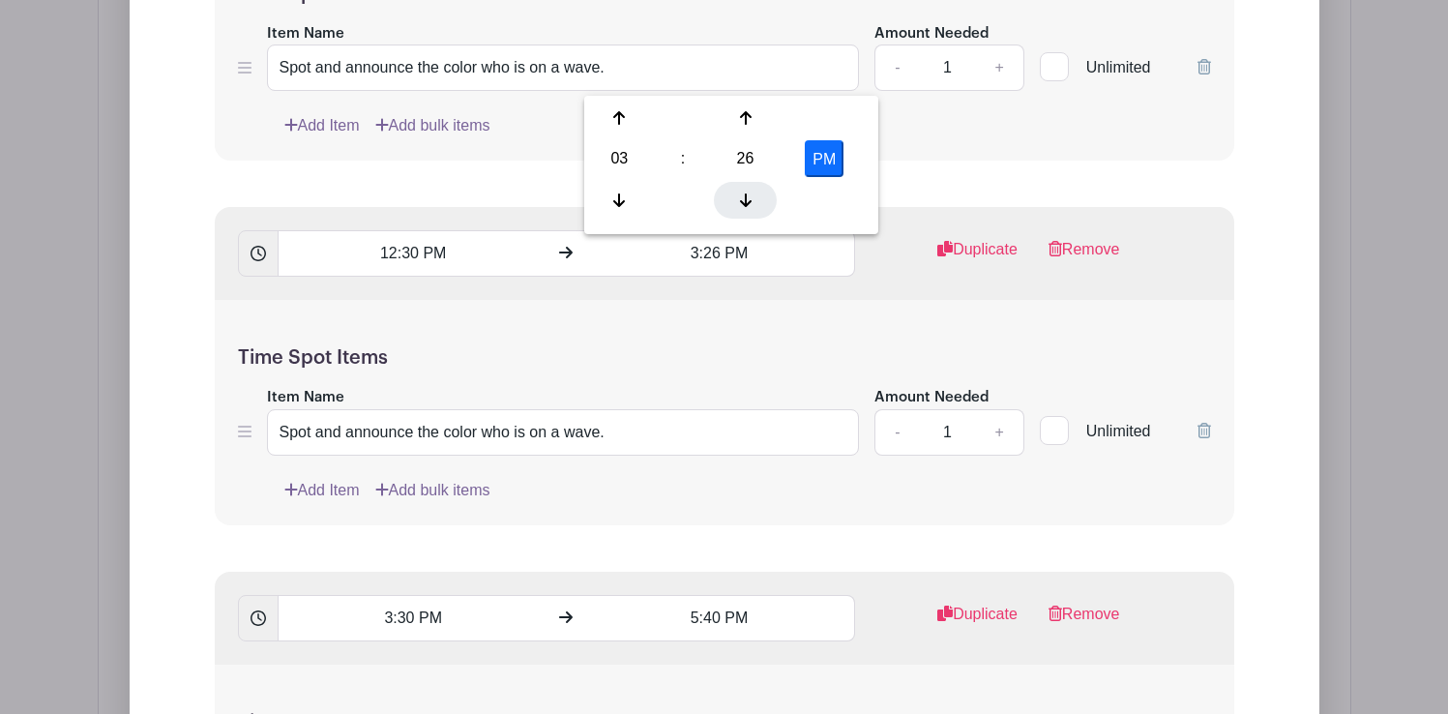
click at [740, 192] on icon at bounding box center [746, 199] width 12 height 15
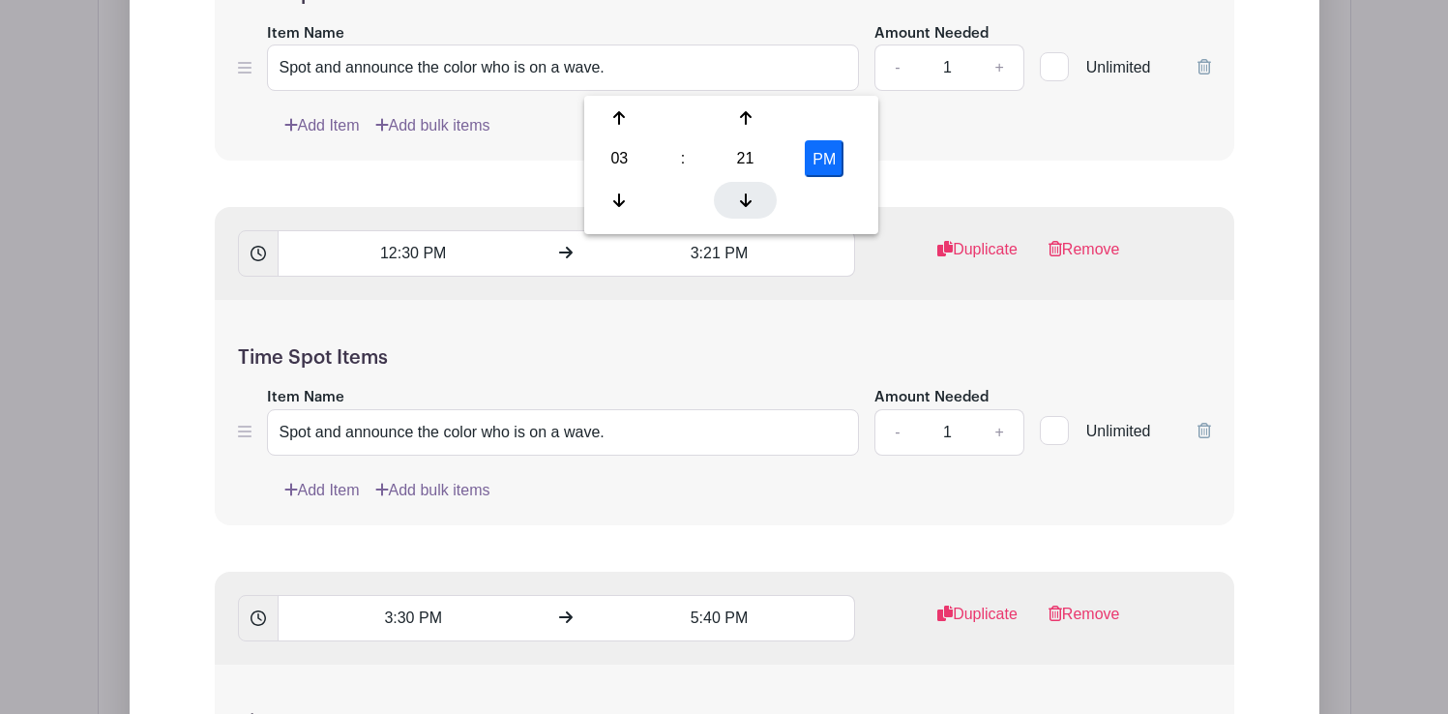
click at [740, 192] on icon at bounding box center [746, 199] width 12 height 15
type input "3:20 PM"
click at [912, 300] on div "Time Spot Items Item Name Spot and announce the color who is on a wave. Amount …" at bounding box center [724, 412] width 1019 height 225
click at [412, 595] on input "3:30 PM" at bounding box center [413, 618] width 271 height 46
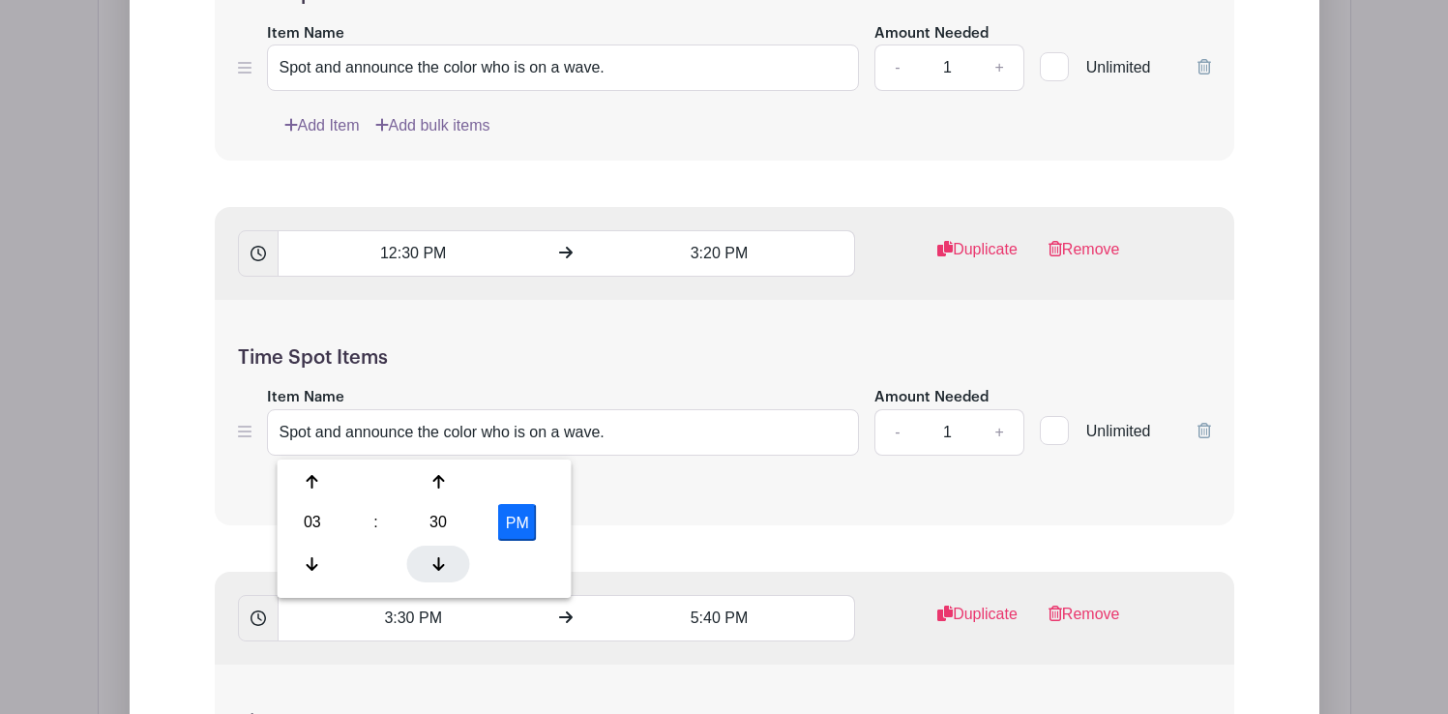
click at [430, 549] on div at bounding box center [438, 563] width 63 height 37
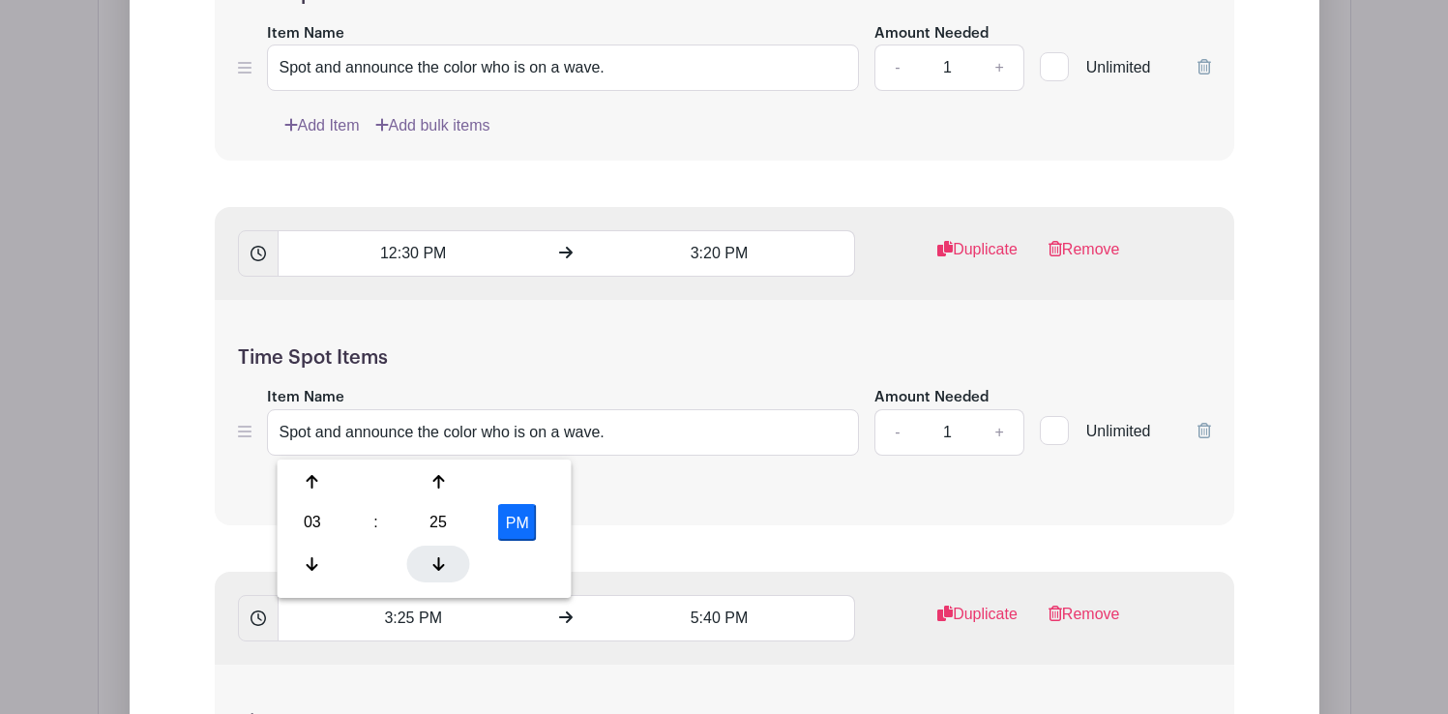
click at [430, 549] on div at bounding box center [438, 563] width 63 height 37
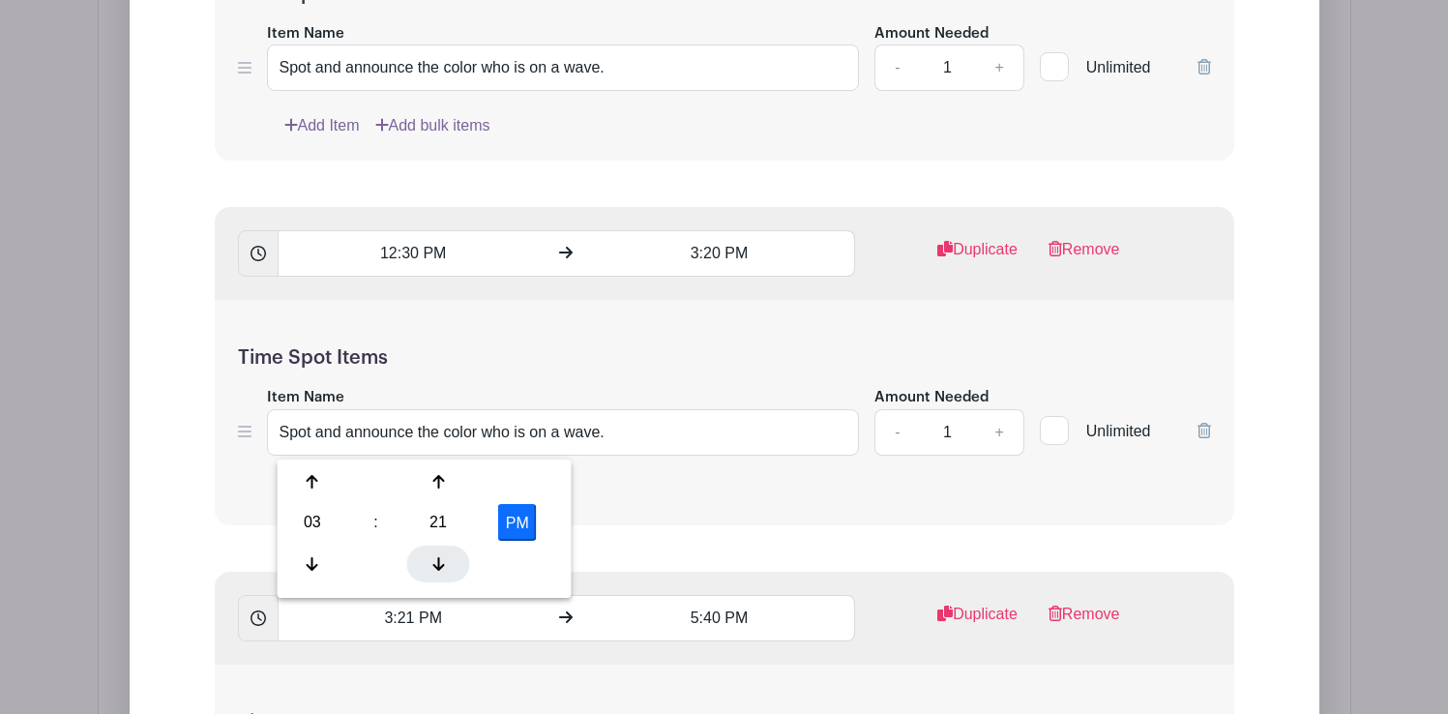
type input "3:20 PM"
click at [736, 321] on div "Time Spot Items Item Name Spot and announce the color who is on a wave. Amount …" at bounding box center [724, 412] width 1019 height 225
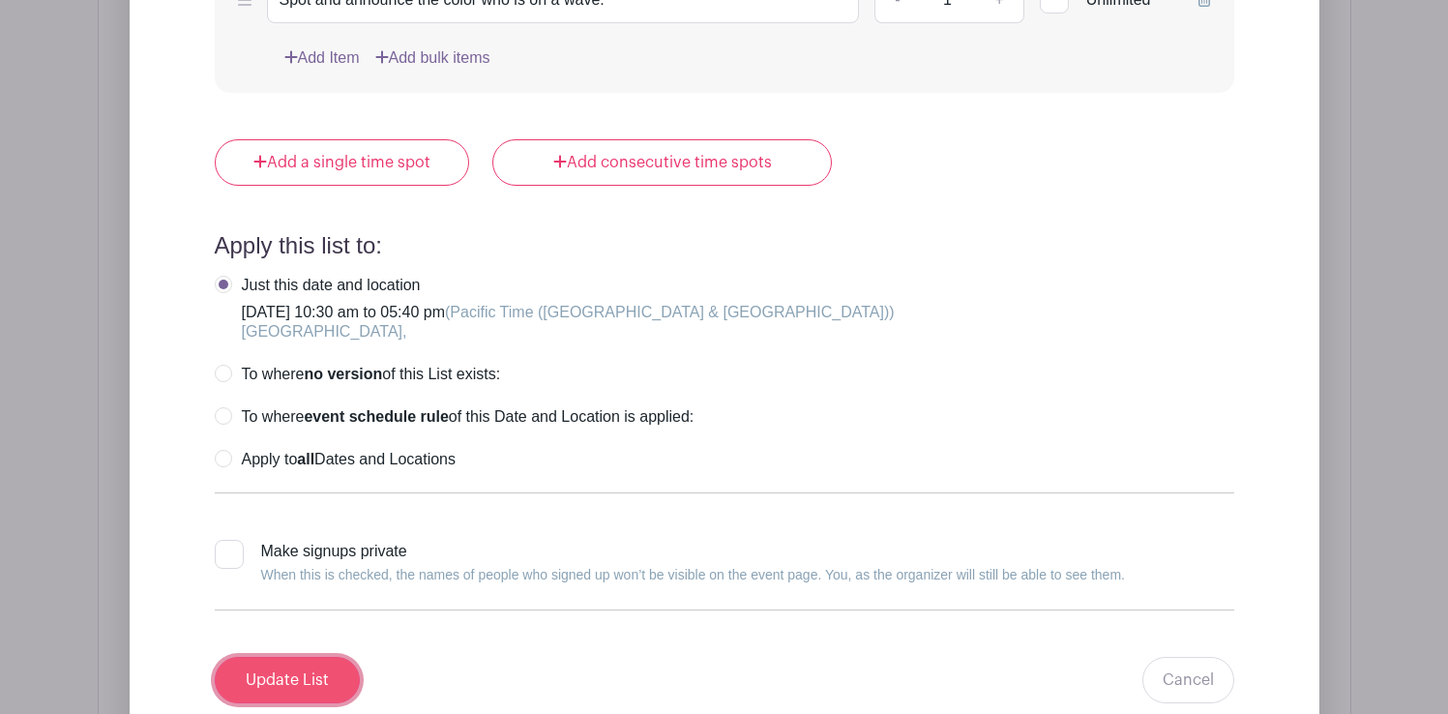
click at [304, 657] on input "Update List" at bounding box center [287, 680] width 145 height 46
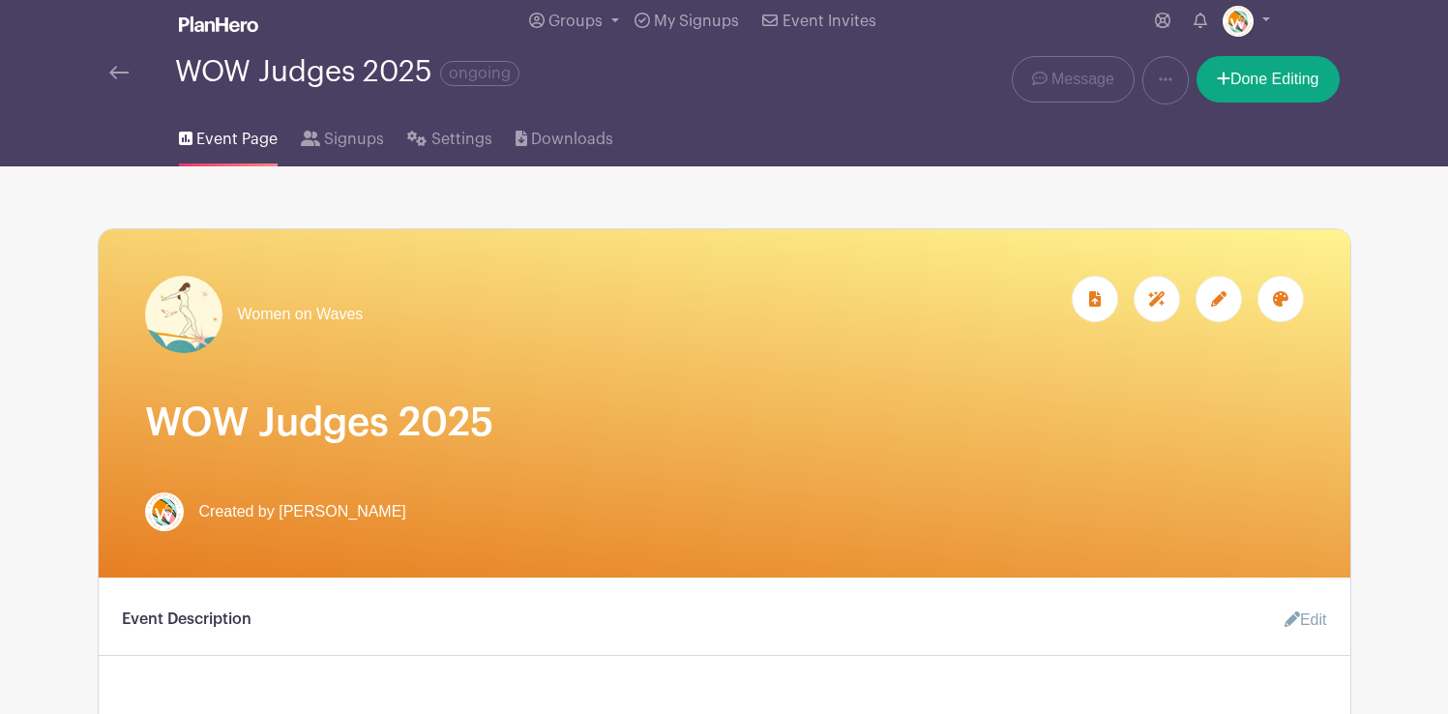
scroll to position [15, 0]
click at [470, 133] on span "Settings" at bounding box center [461, 138] width 61 height 23
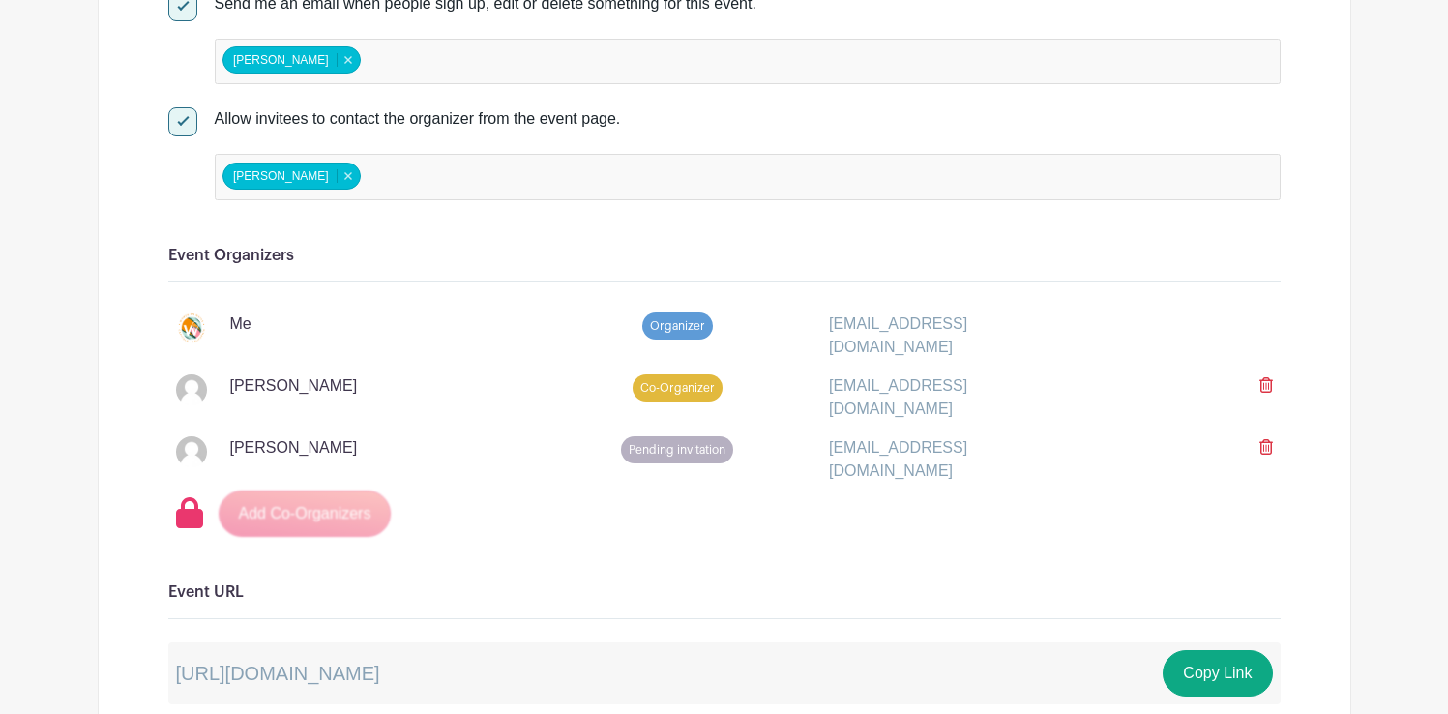
scroll to position [1401, 0]
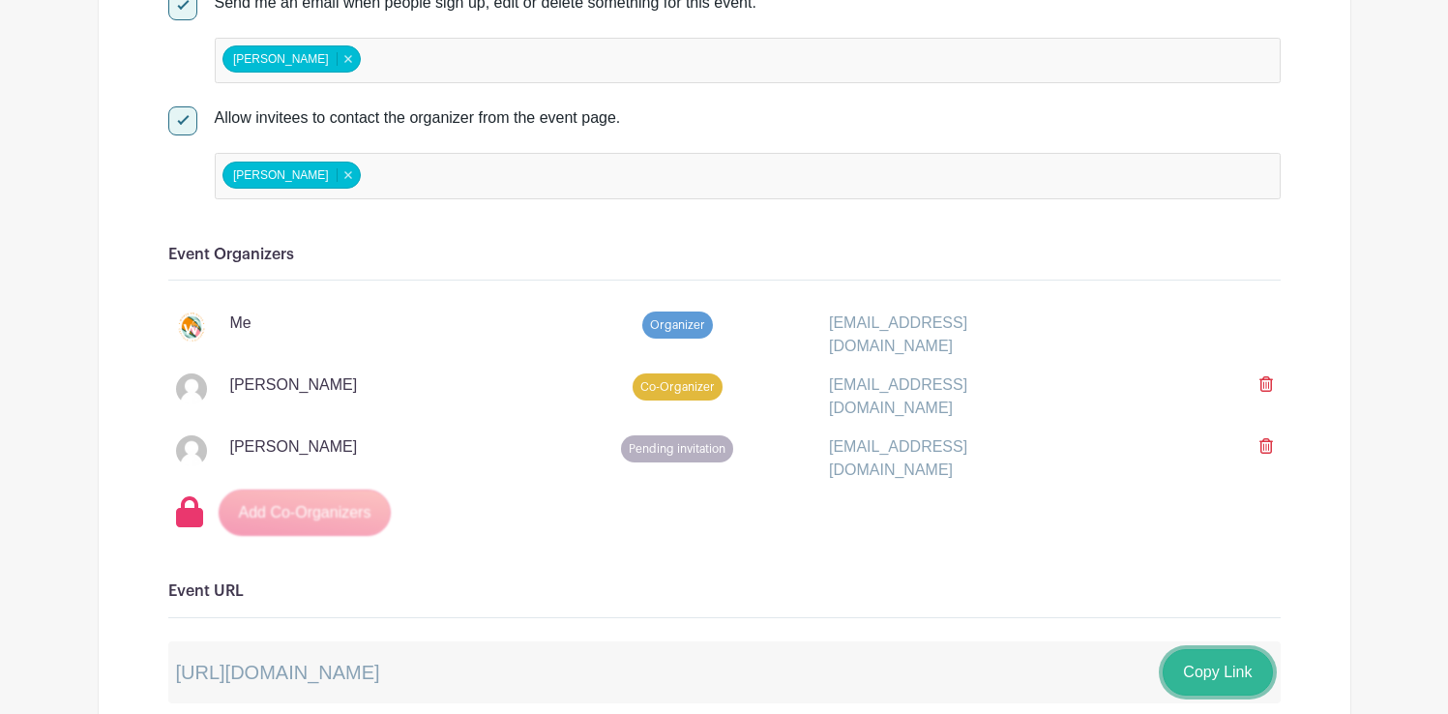
click at [1219, 652] on button "Copy Link" at bounding box center [1217, 672] width 109 height 46
